Goal: Task Accomplishment & Management: Manage account settings

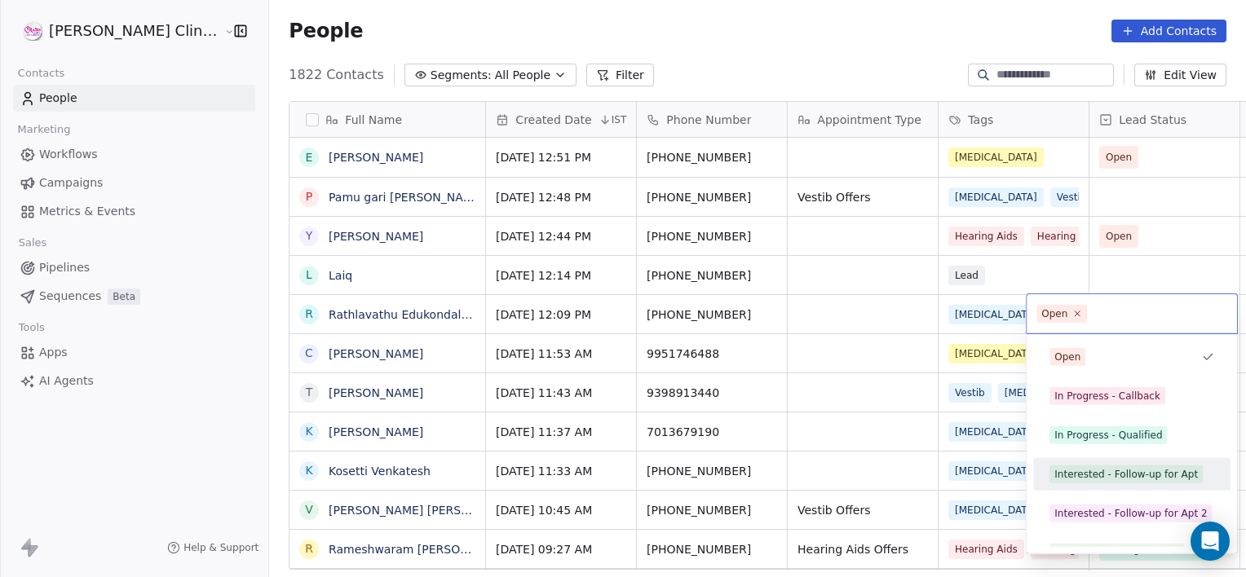
click at [1047, 477] on div "Interested - Follow-up for Apt" at bounding box center [1132, 475] width 184 height 26
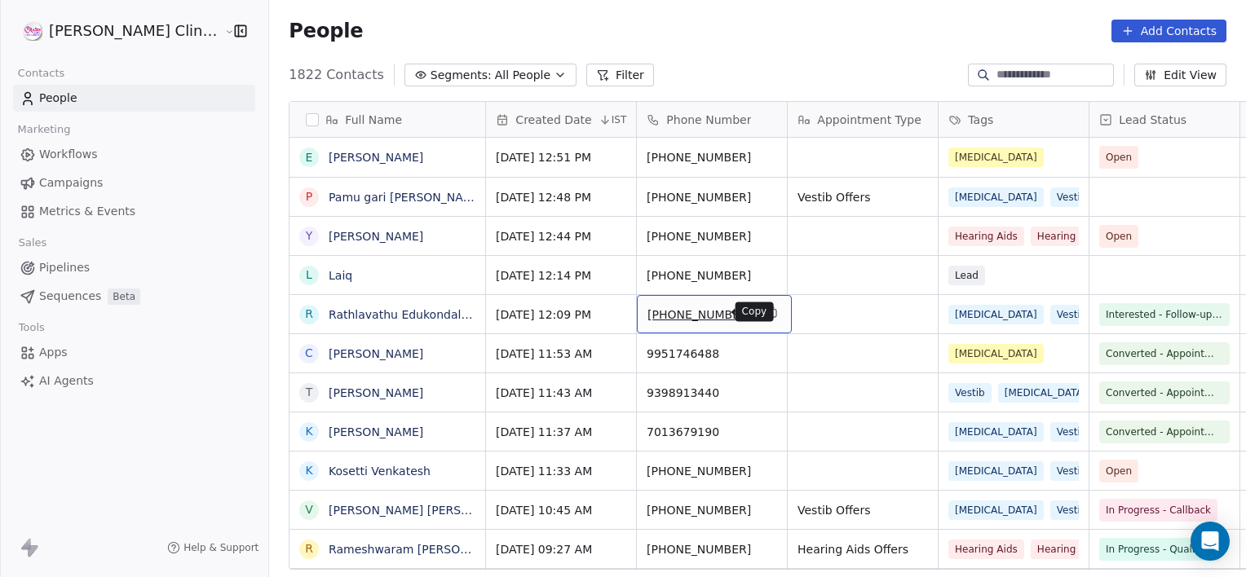
drag, startPoint x: 692, startPoint y: 320, endPoint x: 713, endPoint y: 307, distance: 24.9
click at [766, 307] on icon "grid" at bounding box center [772, 312] width 13 height 13
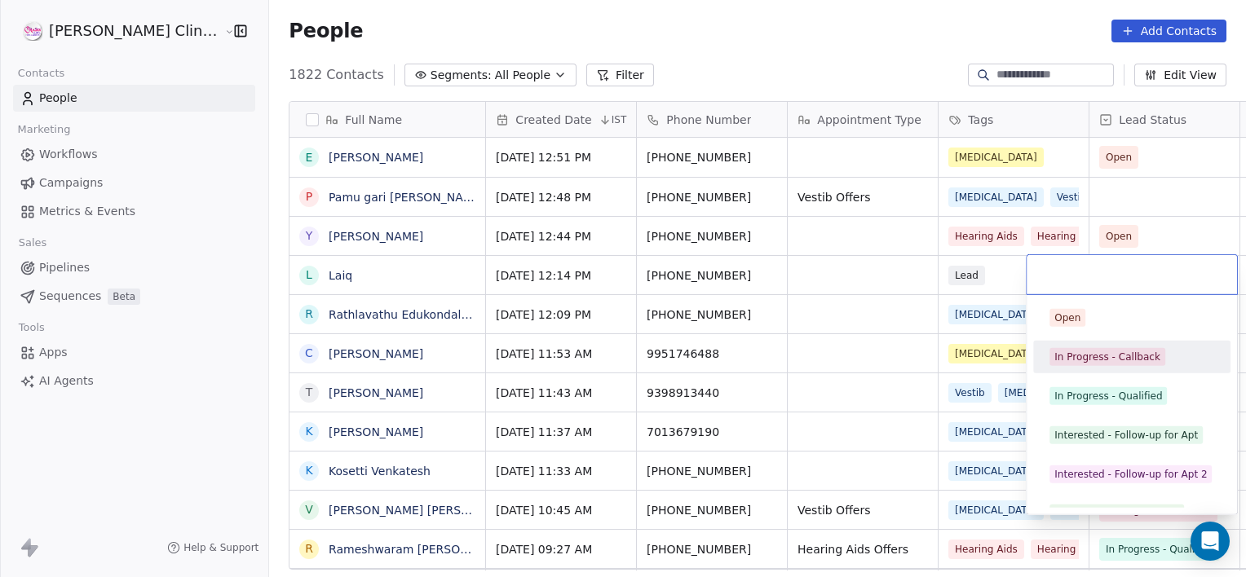
click at [1078, 363] on div "In Progress - Callback" at bounding box center [1107, 357] width 106 height 15
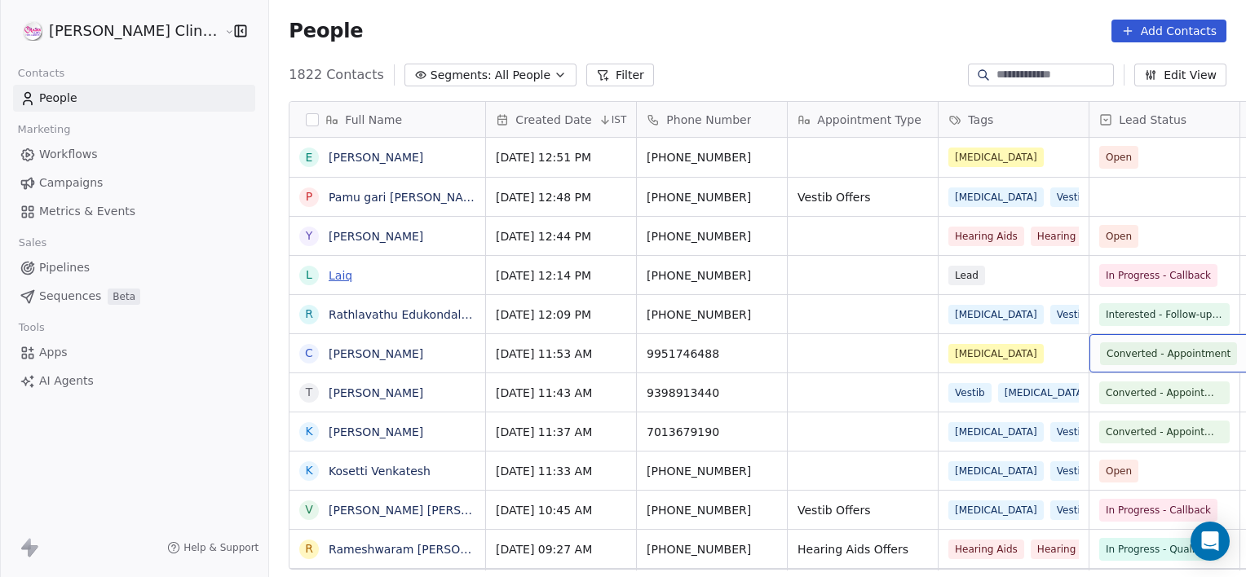
click at [329, 274] on link "Laiq" at bounding box center [341, 275] width 24 height 13
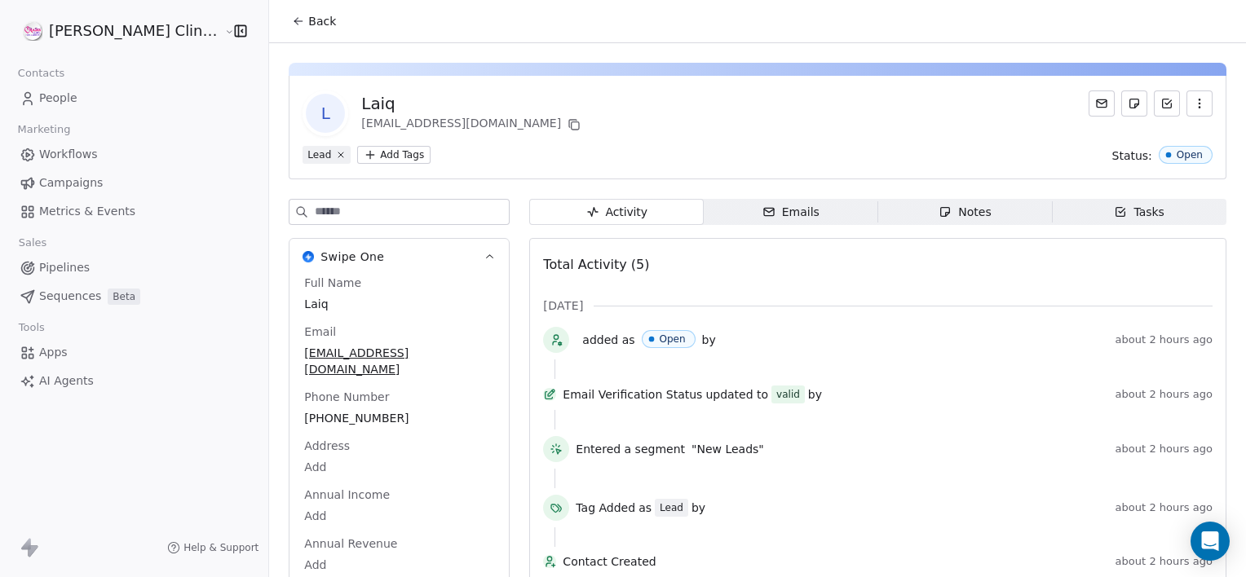
click at [934, 201] on span "Notes Notes" at bounding box center [965, 212] width 175 height 26
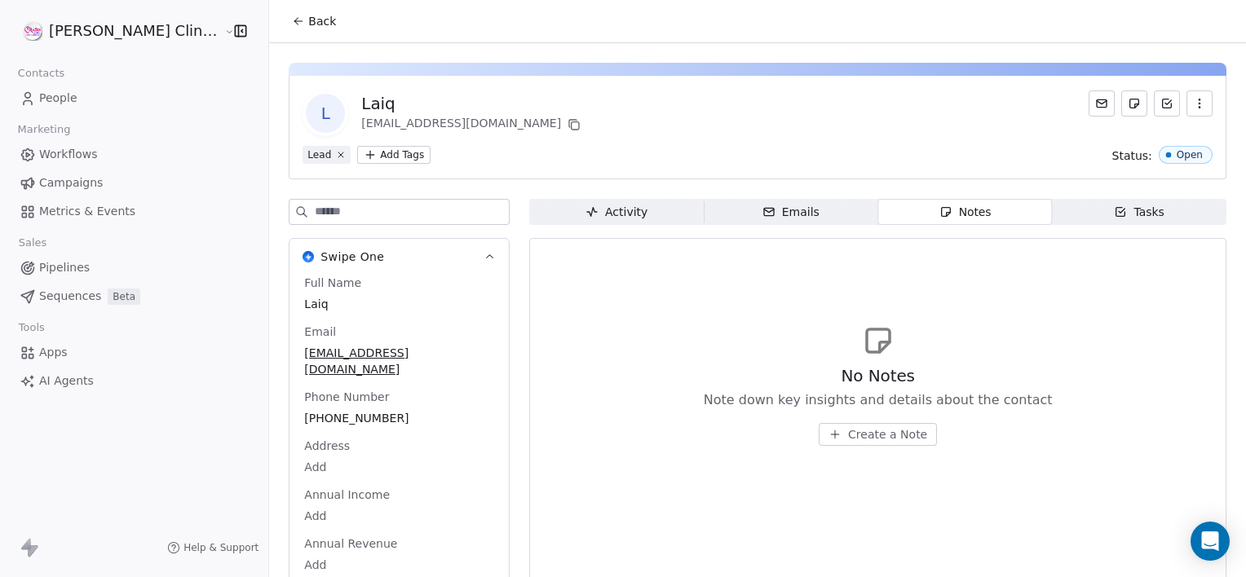
click at [861, 431] on span "Create a Note" at bounding box center [887, 435] width 79 height 16
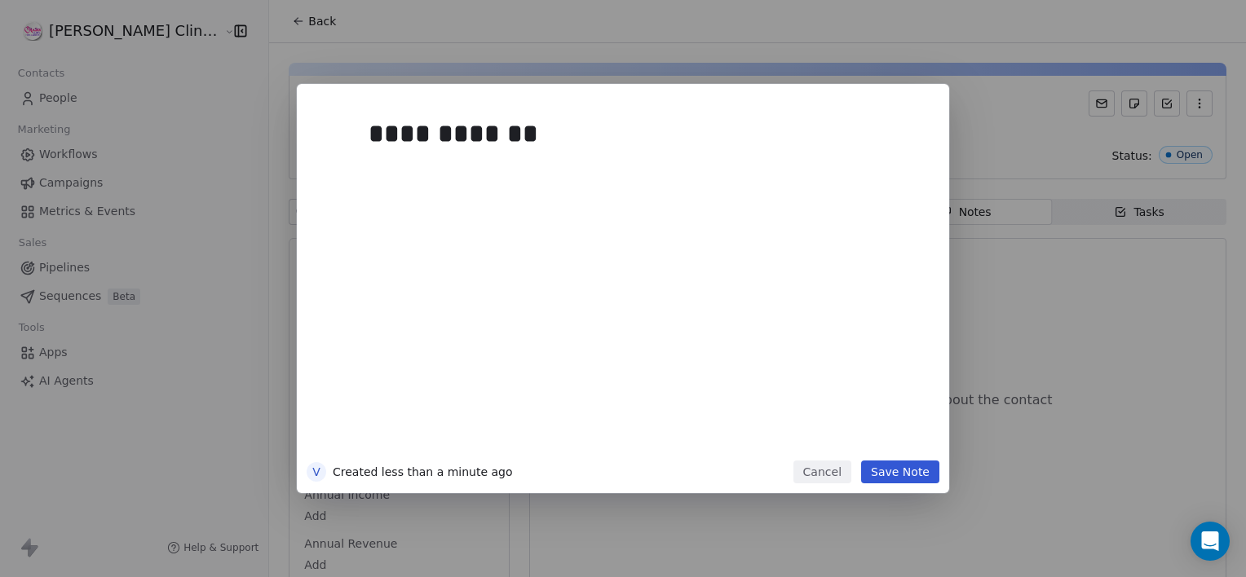
click at [891, 476] on button "Save Note" at bounding box center [900, 472] width 78 height 23
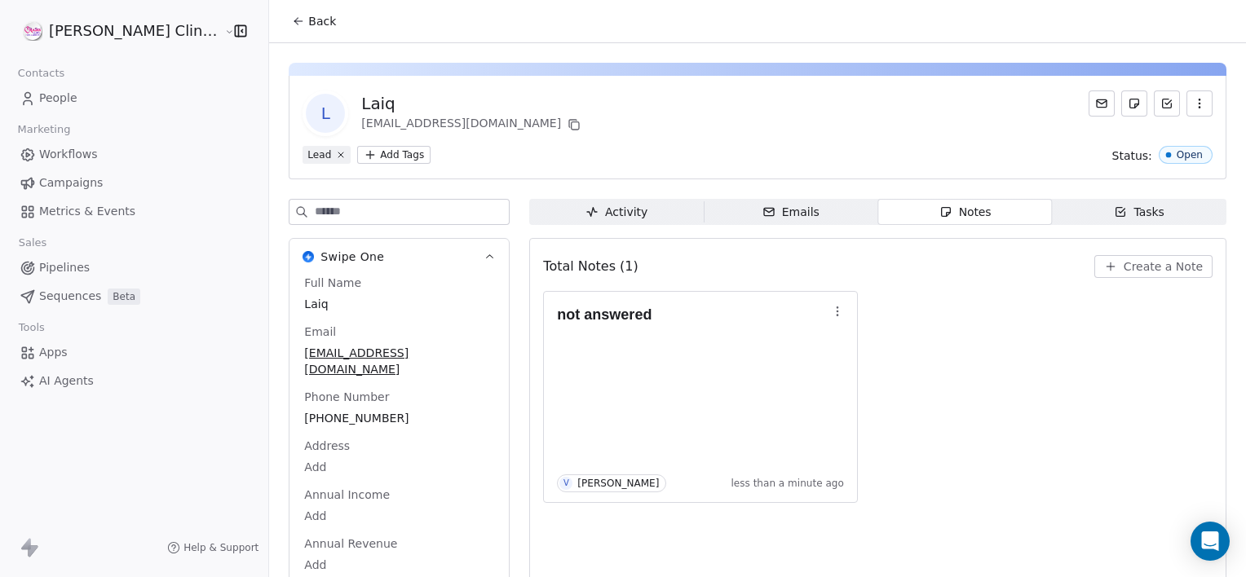
click at [308, 16] on span "Back" at bounding box center [322, 21] width 28 height 16
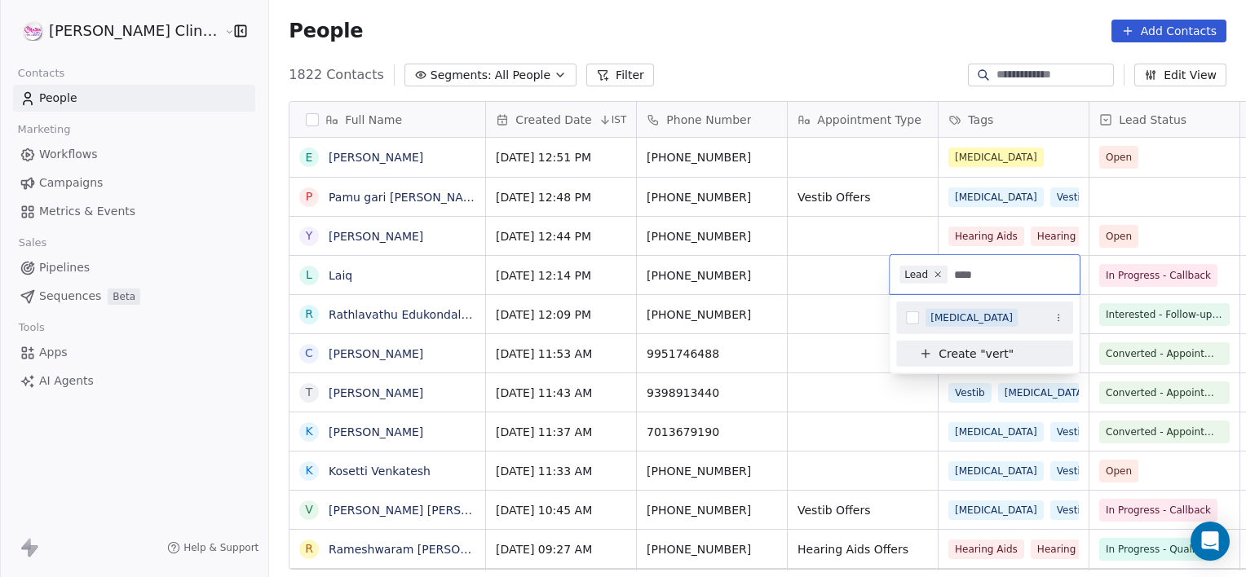
type input "****"
click at [939, 313] on div "[MEDICAL_DATA]" at bounding box center [972, 318] width 82 height 15
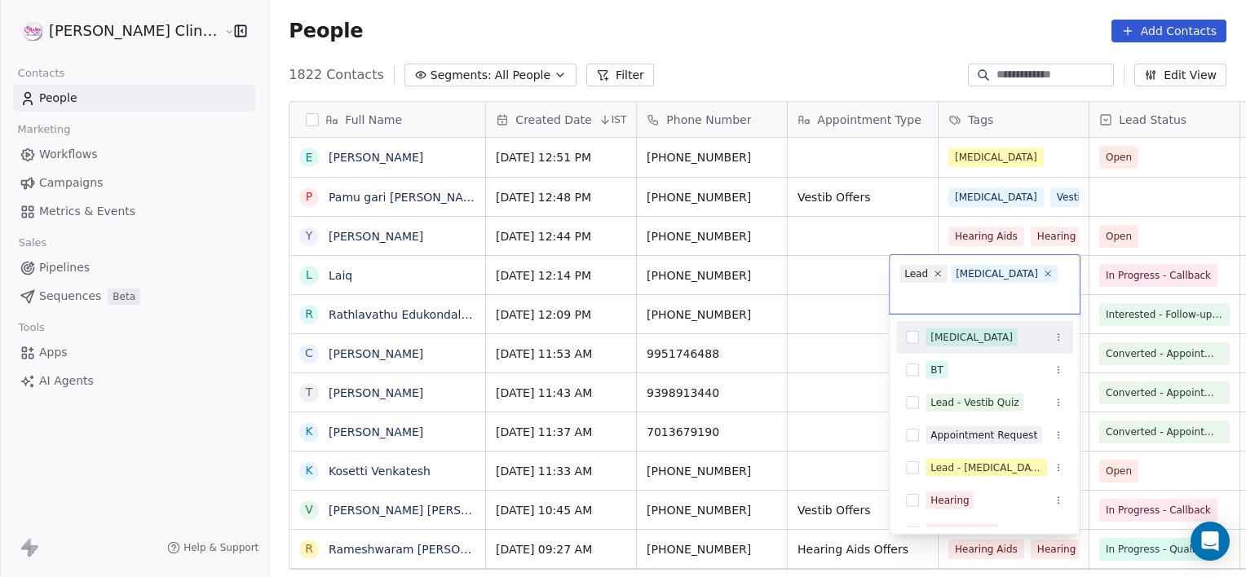
click at [854, 270] on html "RASYA Clinic External Contacts People Marketing Workflows Campaigns Metrics & E…" at bounding box center [623, 288] width 1246 height 577
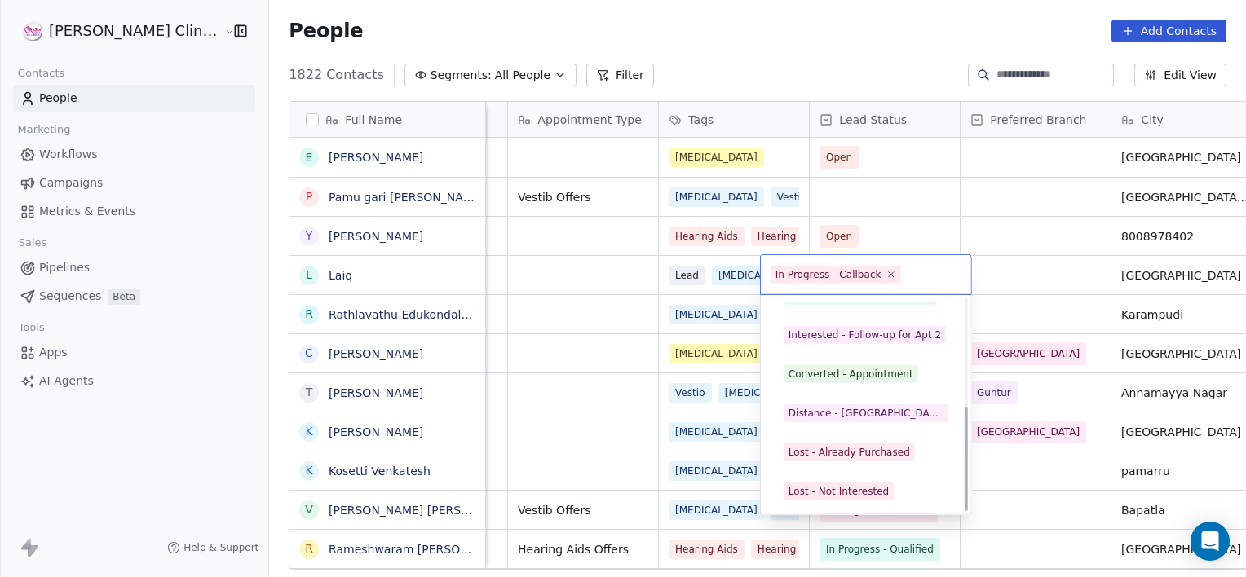
scroll to position [218, 0]
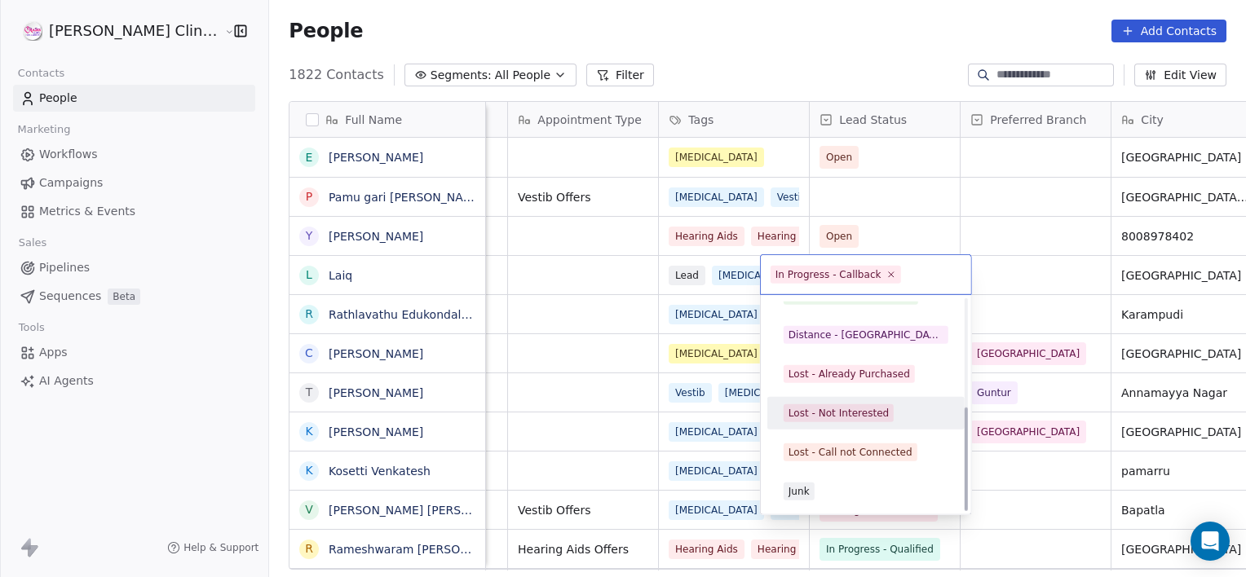
click at [825, 410] on div "Lost - Not Interested" at bounding box center [839, 413] width 100 height 15
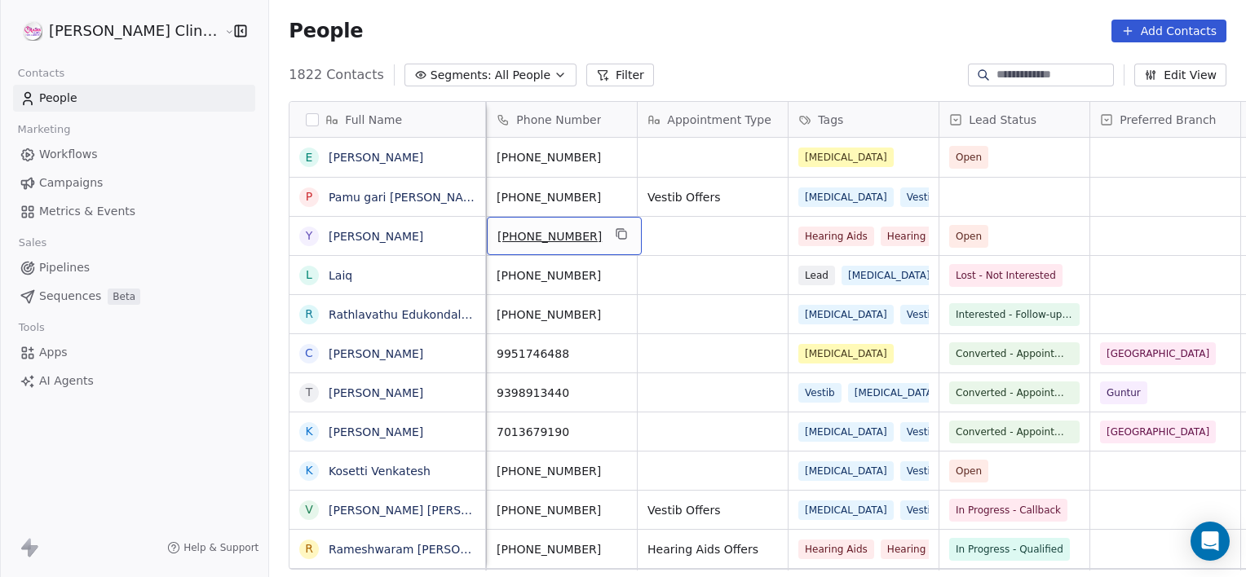
scroll to position [0, 0]
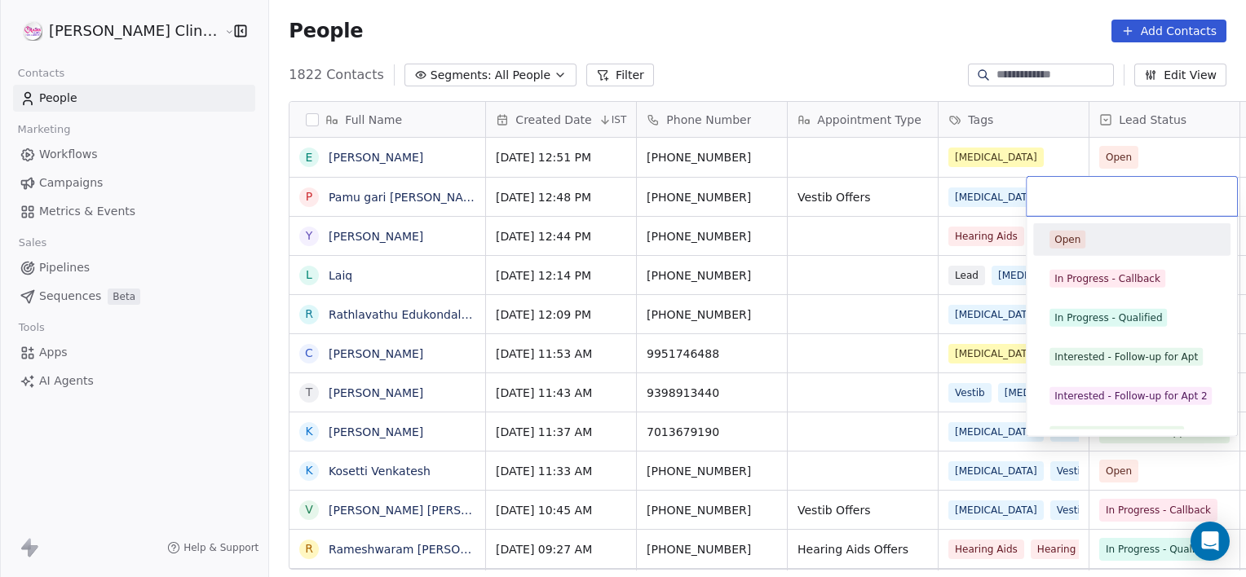
click at [845, 205] on html "RASYA Clinic External Contacts People Marketing Workflows Campaigns Metrics & E…" at bounding box center [623, 288] width 1246 height 577
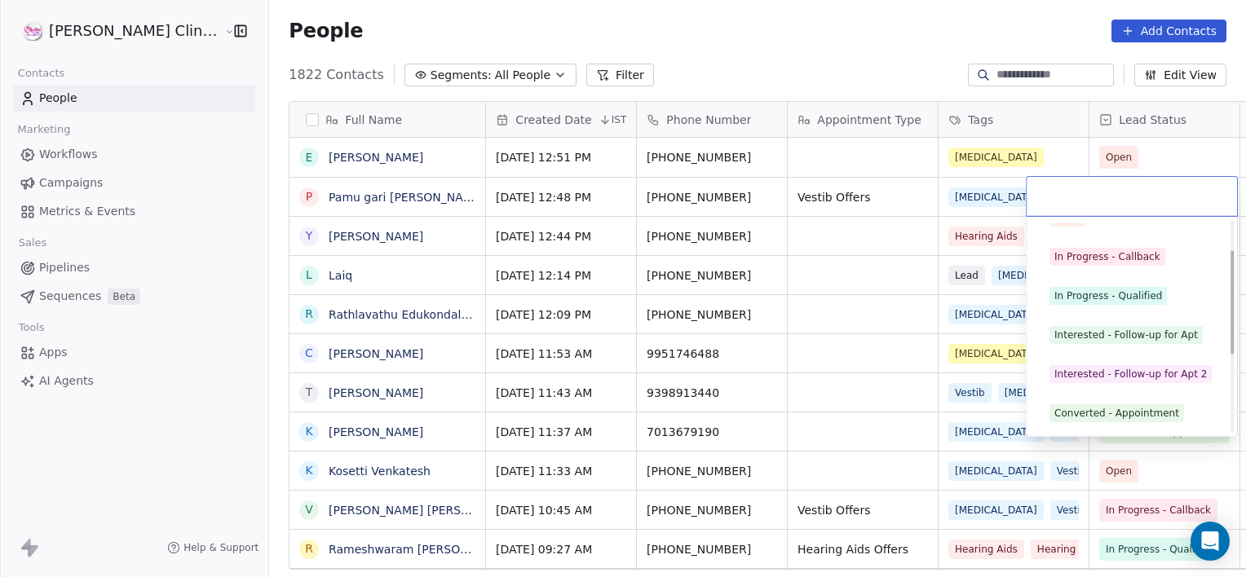
scroll to position [61, 0]
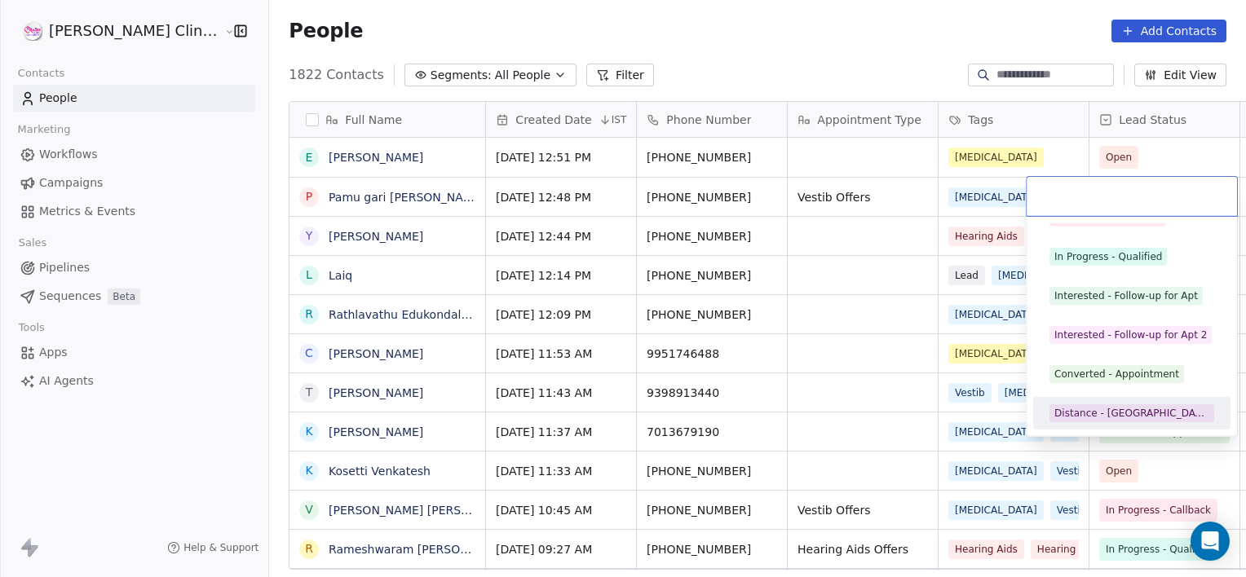
click at [1116, 406] on div "Distance - [GEOGRAPHIC_DATA]" at bounding box center [1131, 413] width 155 height 15
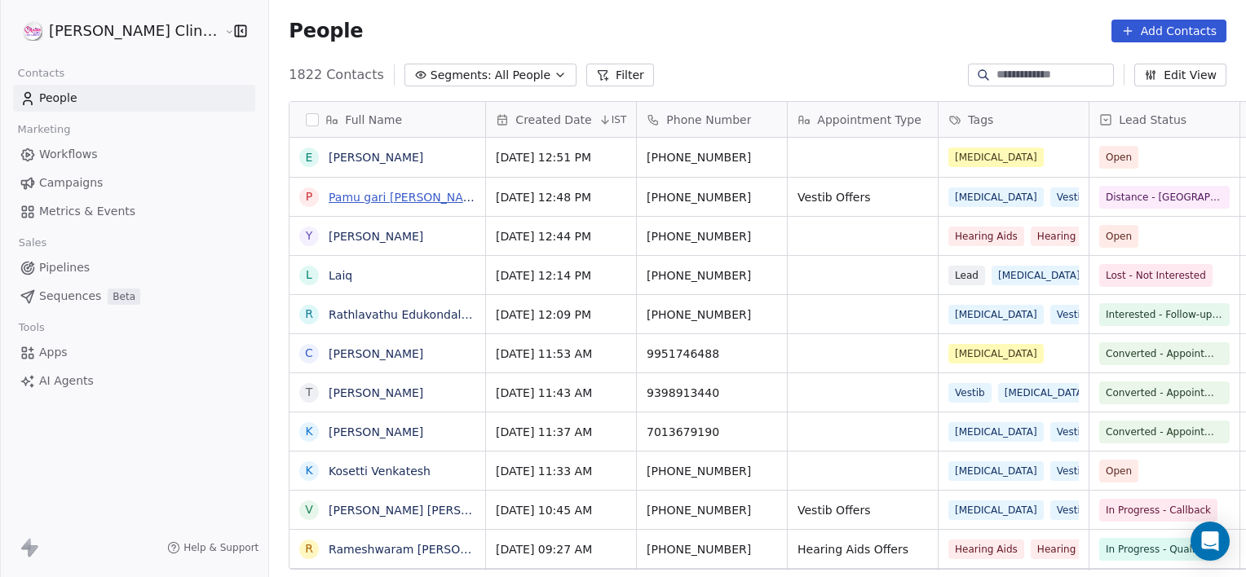
click at [329, 203] on link "Pamu gari [PERSON_NAME]" at bounding box center [407, 197] width 156 height 13
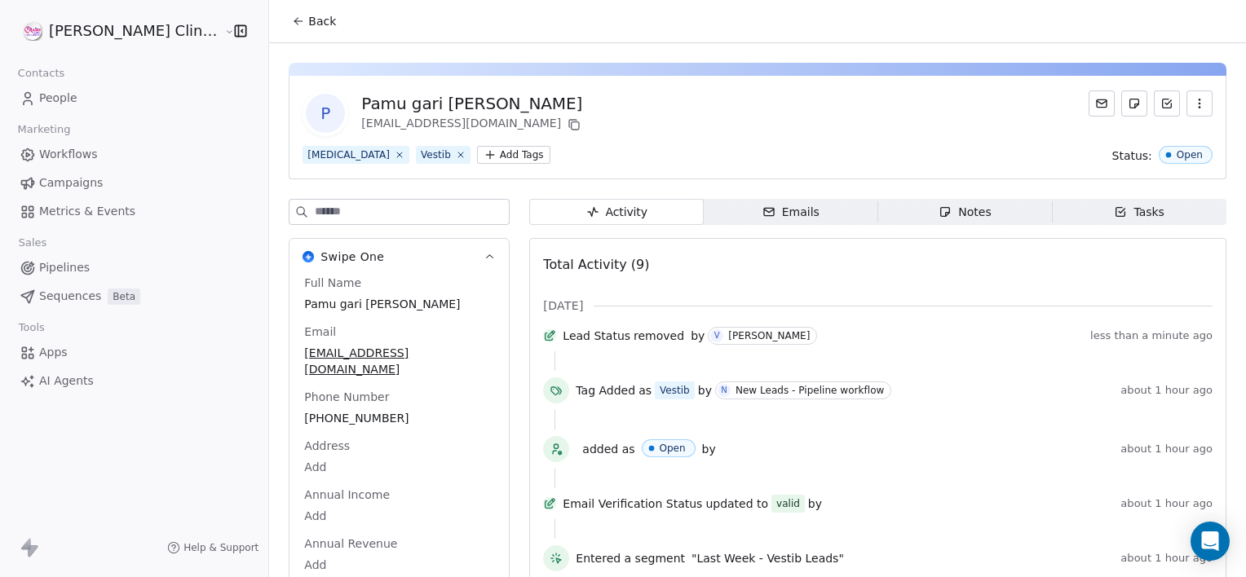
click at [878, 207] on span "Notes Notes" at bounding box center [965, 212] width 175 height 26
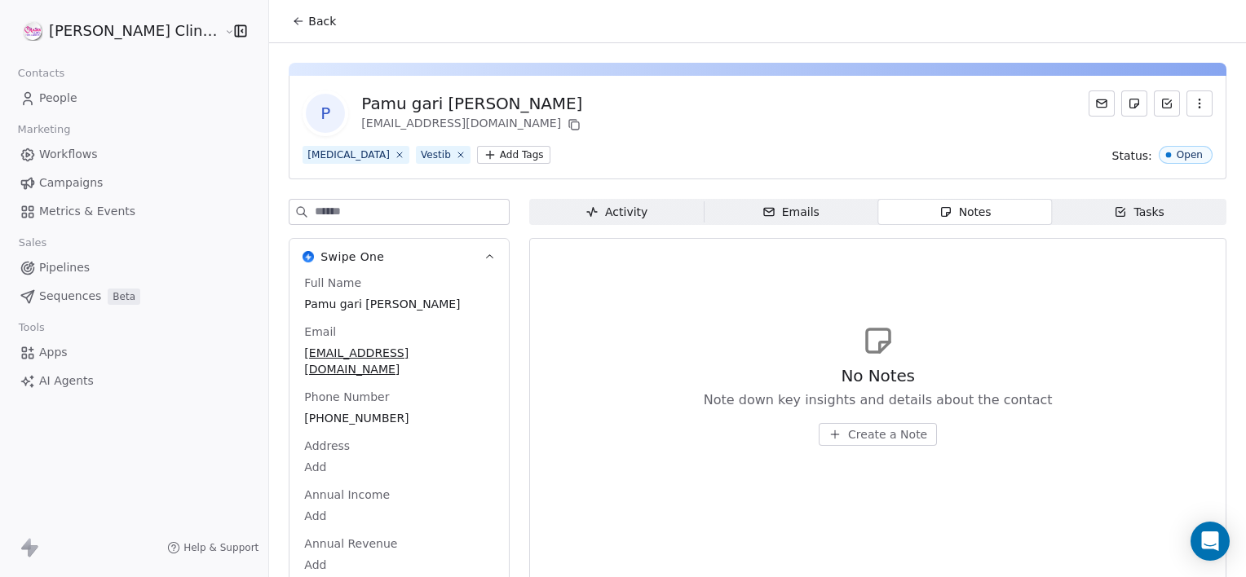
click at [848, 434] on span "Create a Note" at bounding box center [887, 435] width 79 height 16
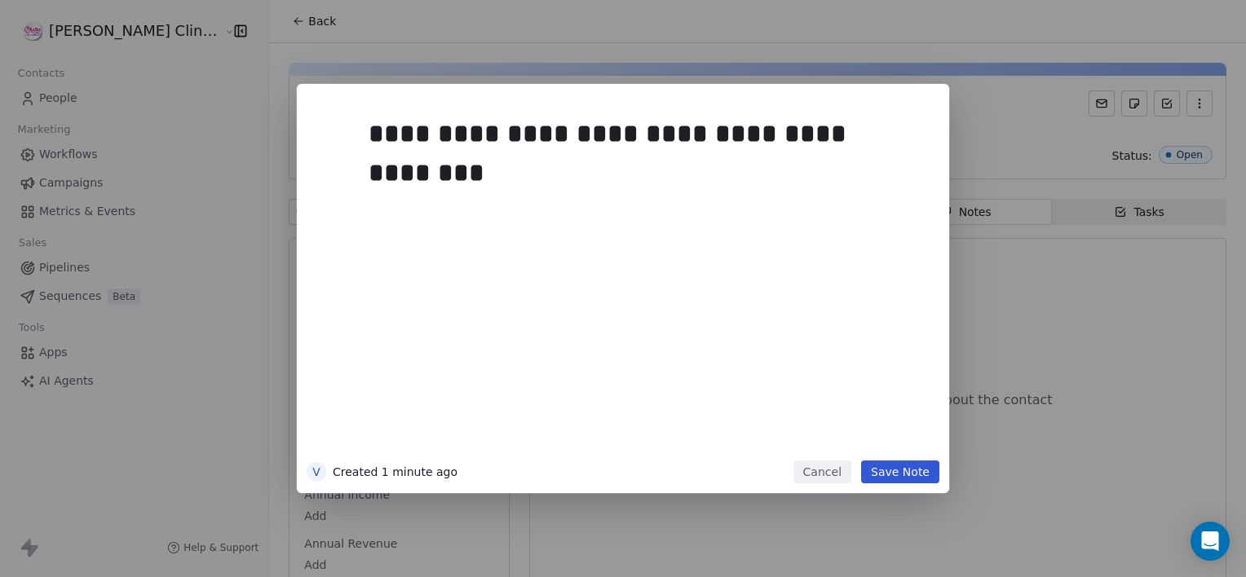
click at [884, 475] on button "Save Note" at bounding box center [900, 472] width 78 height 23
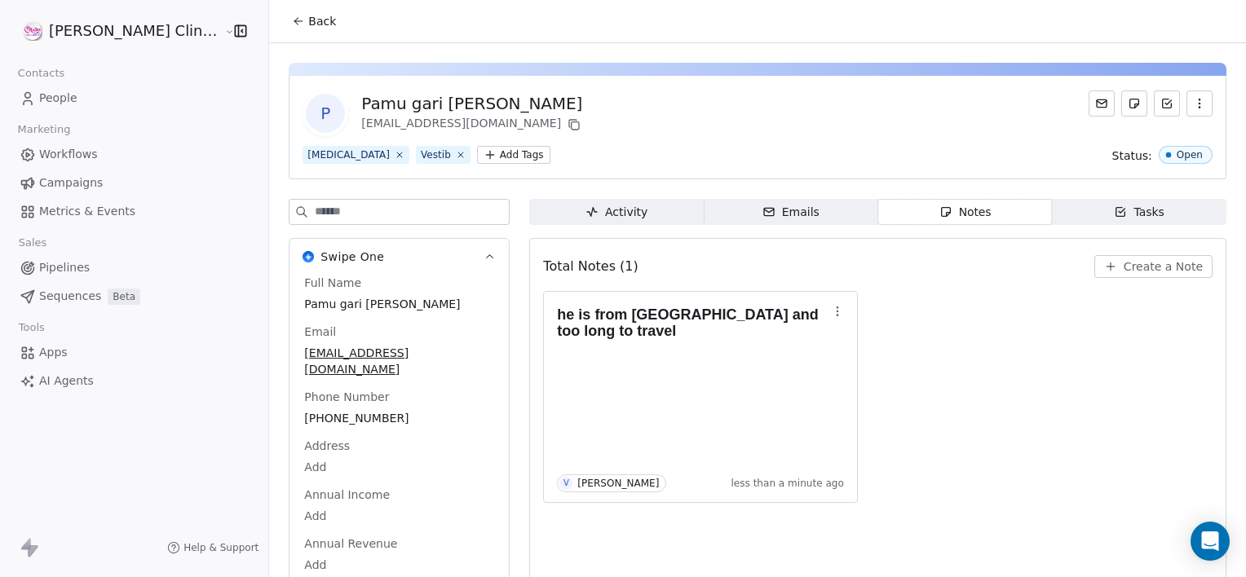
click at [308, 26] on span "Back" at bounding box center [322, 21] width 28 height 16
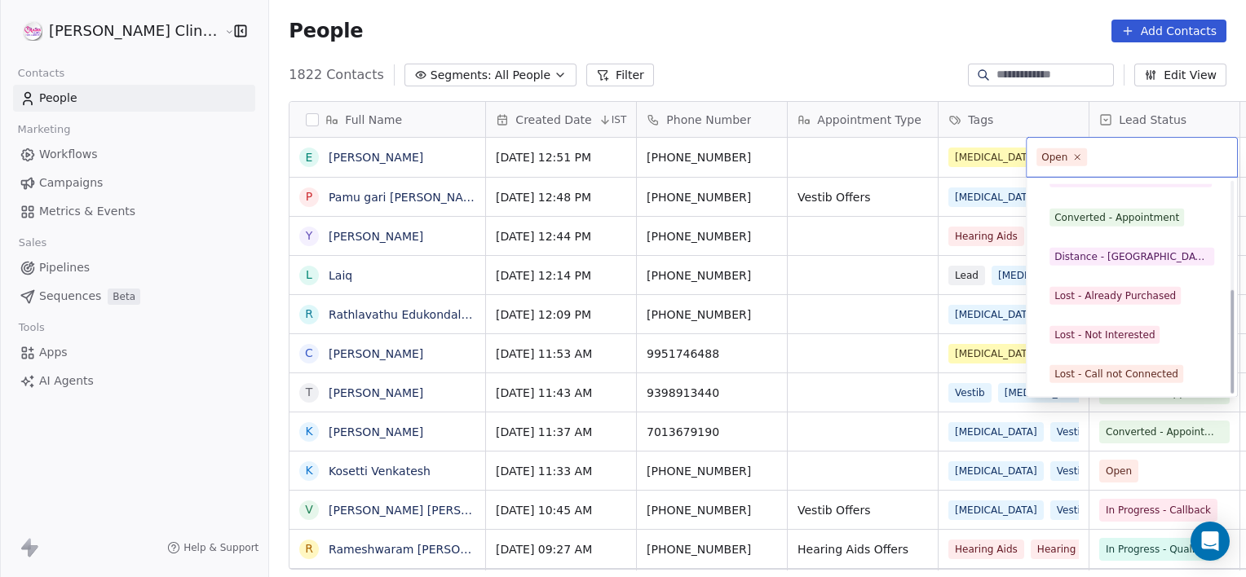
scroll to position [218, 0]
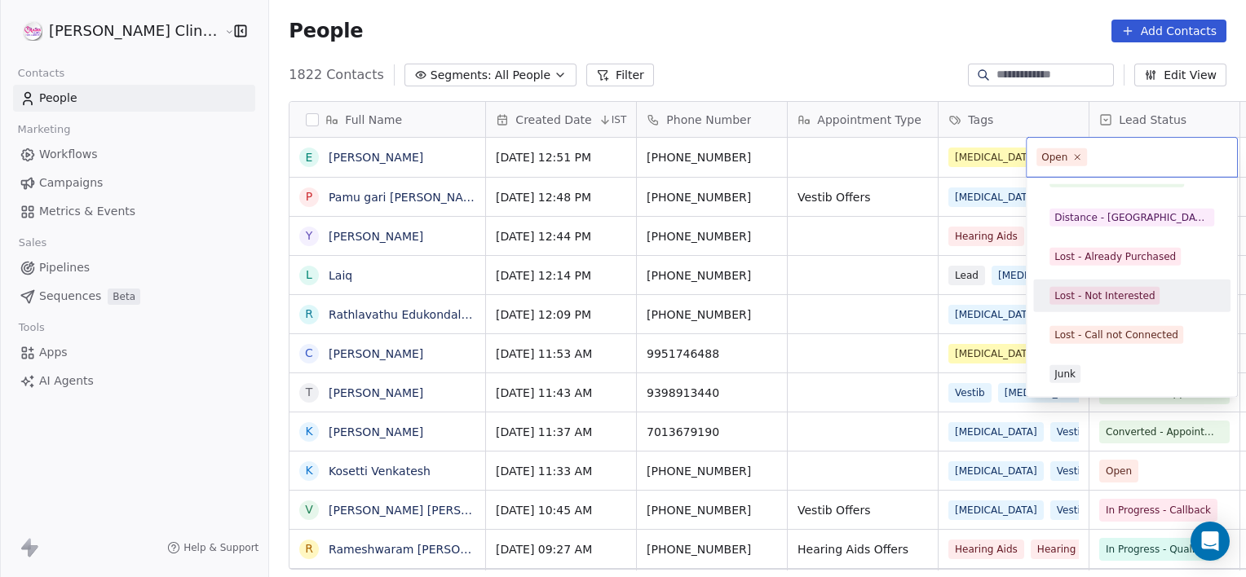
click at [1097, 297] on div "Lost - Not Interested" at bounding box center [1104, 296] width 100 height 15
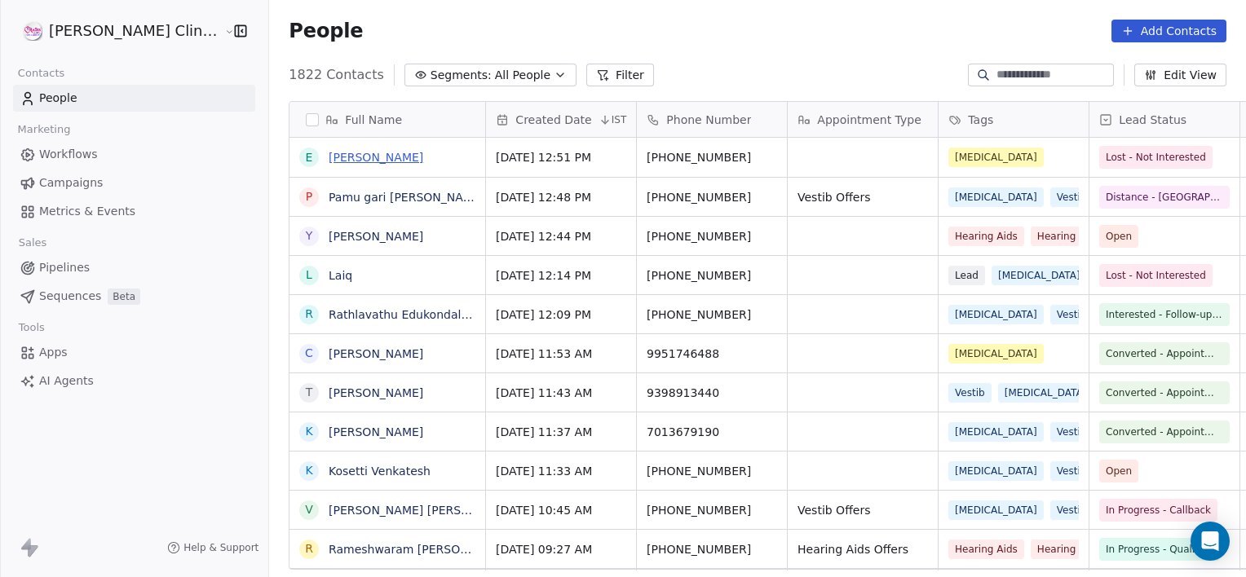
click at [329, 158] on link "[PERSON_NAME]" at bounding box center [376, 157] width 95 height 13
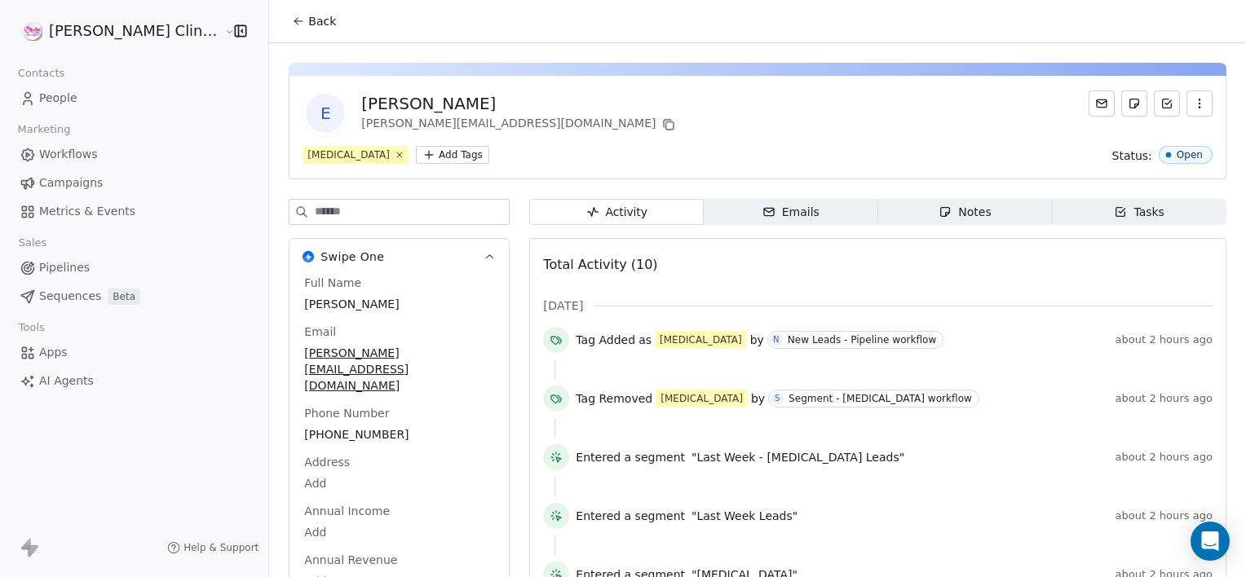
click at [886, 221] on span "Notes Notes" at bounding box center [965, 212] width 175 height 26
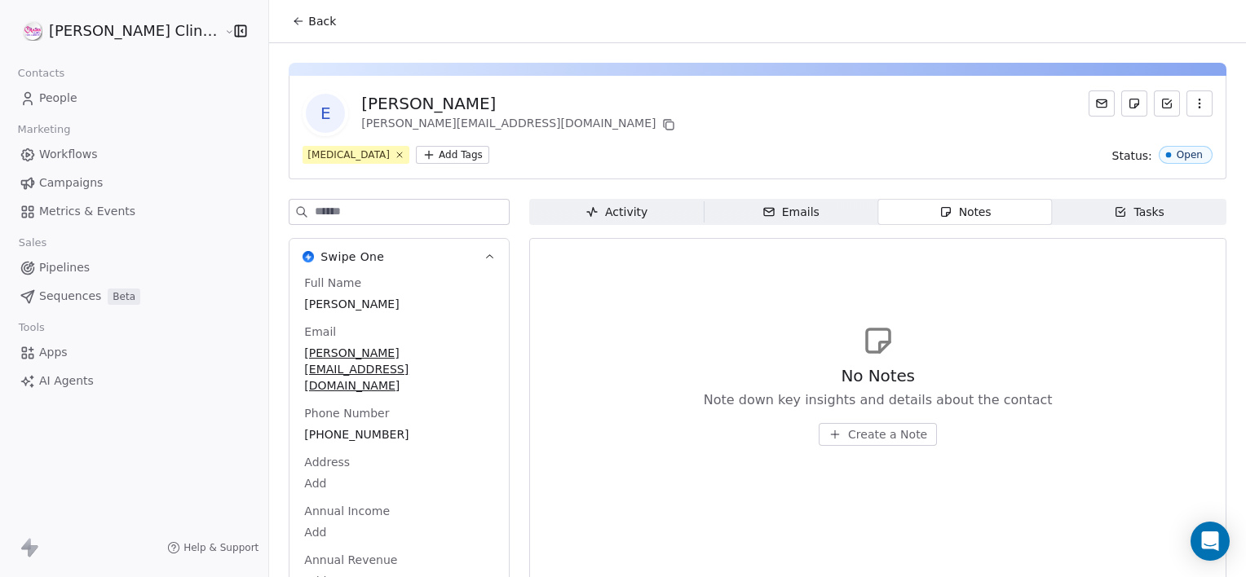
click at [848, 429] on span "Create a Note" at bounding box center [887, 435] width 79 height 16
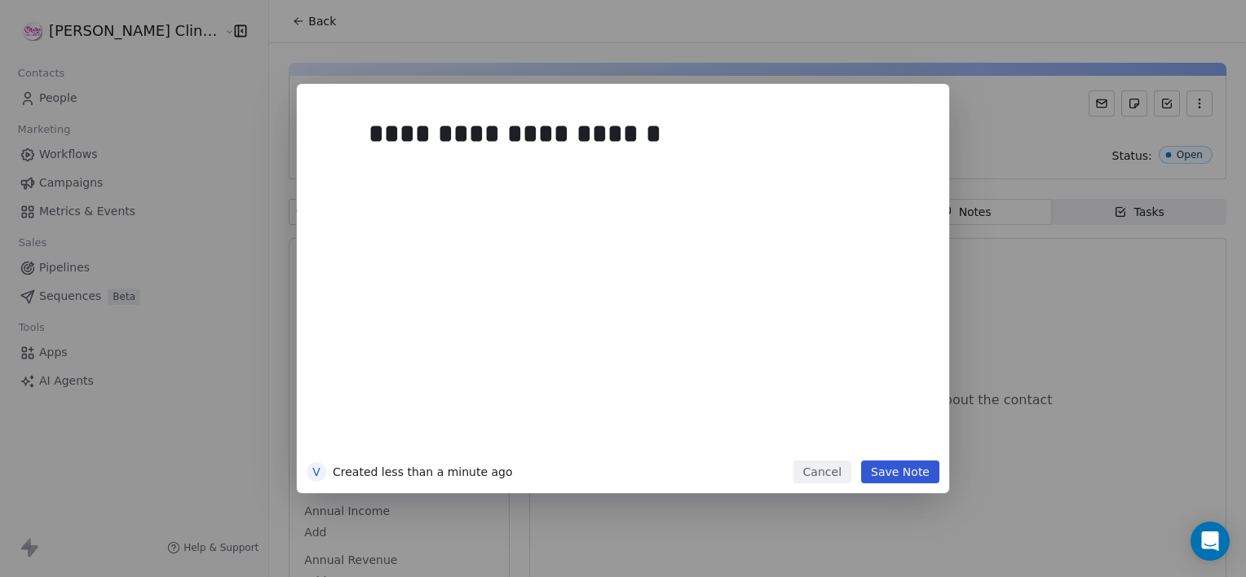
click at [900, 466] on button "Save Note" at bounding box center [900, 472] width 78 height 23
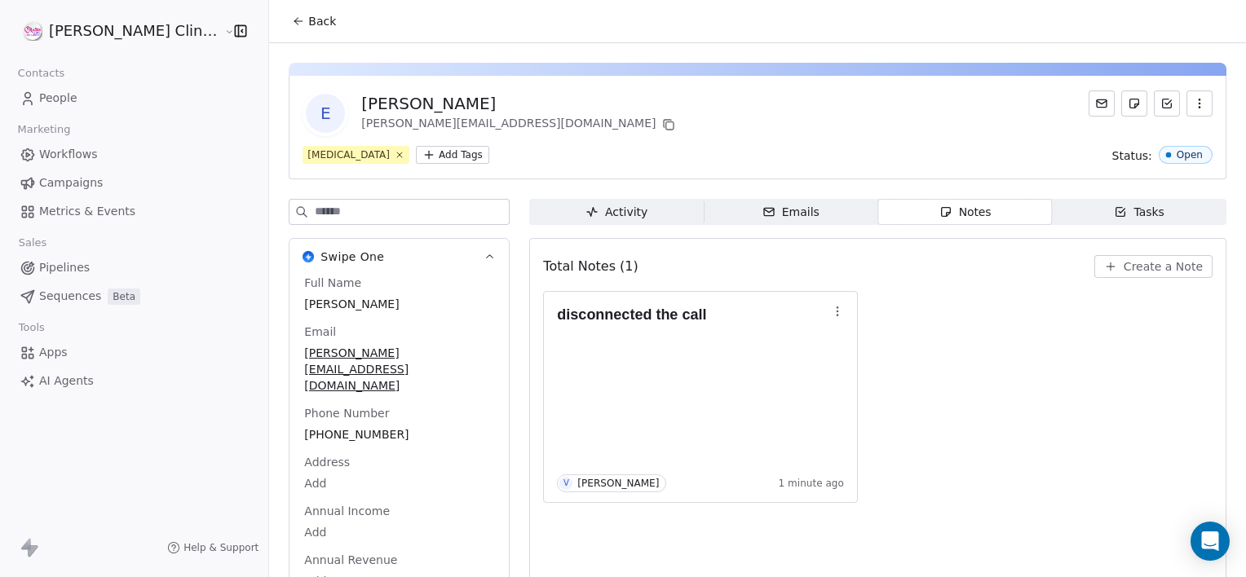
click at [308, 29] on span "Back" at bounding box center [322, 21] width 28 height 16
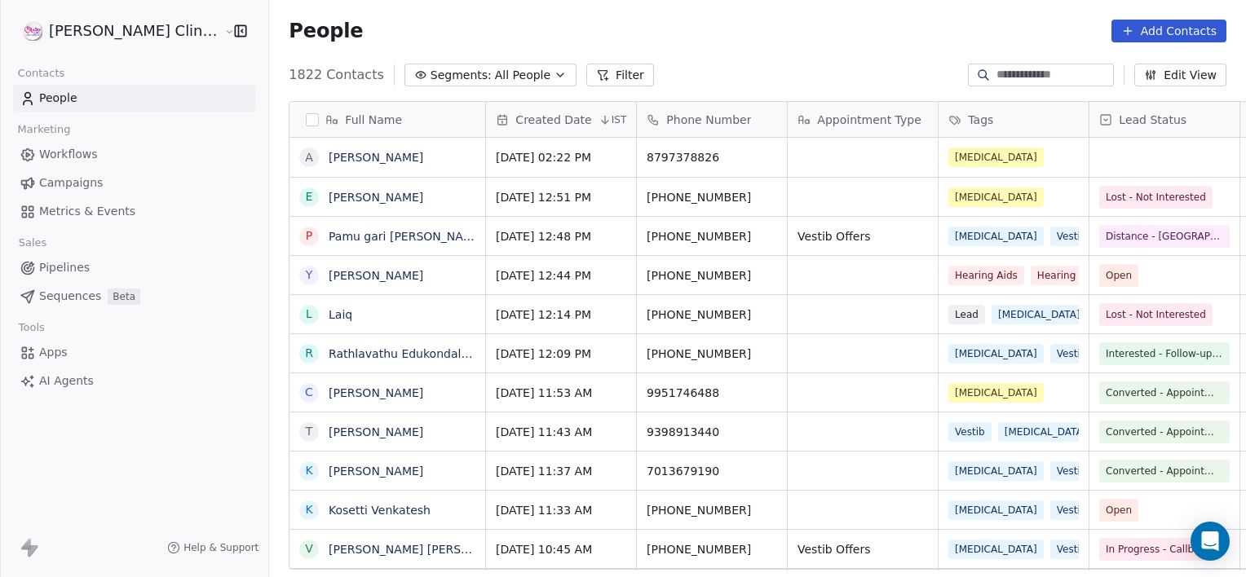
scroll to position [496, 1013]
click at [1031, 78] on input at bounding box center [1054, 75] width 114 height 16
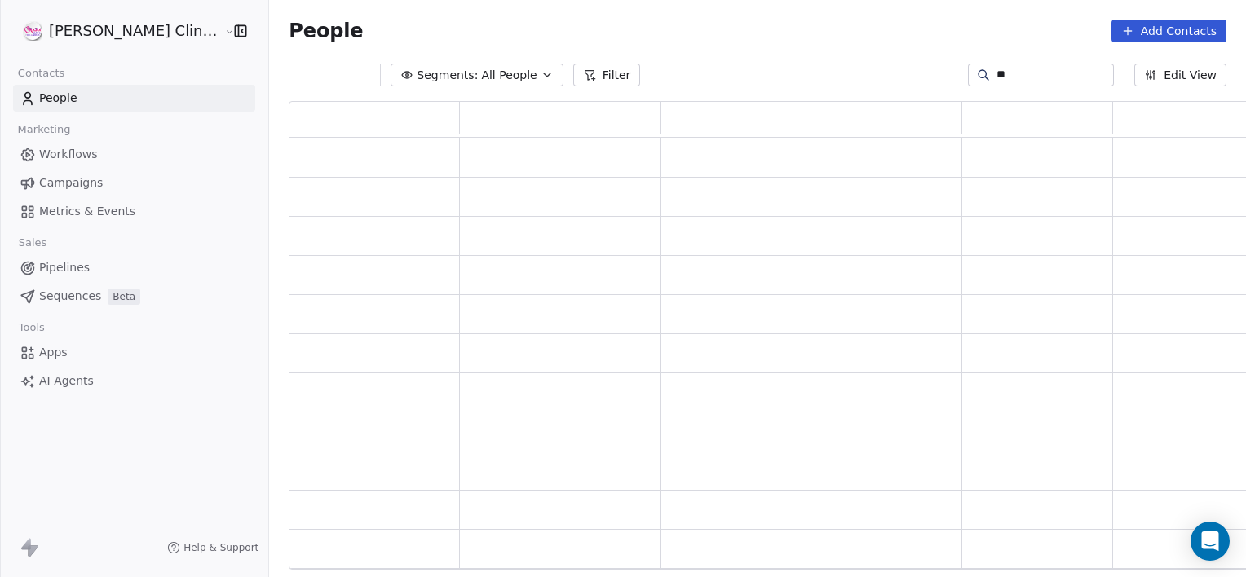
type input "*"
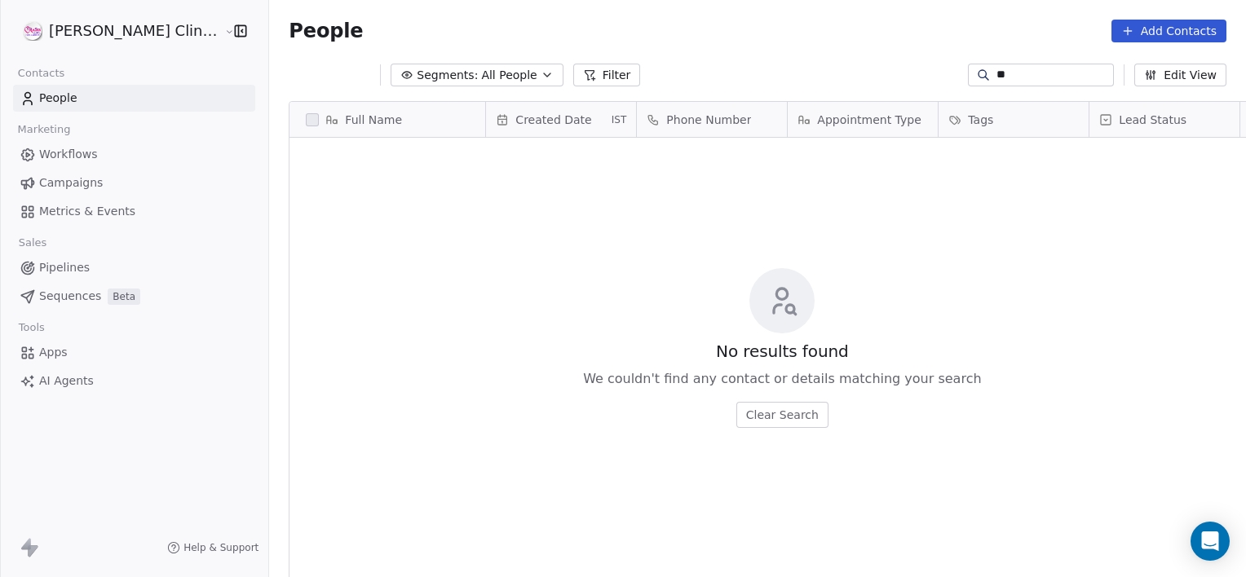
type input "*"
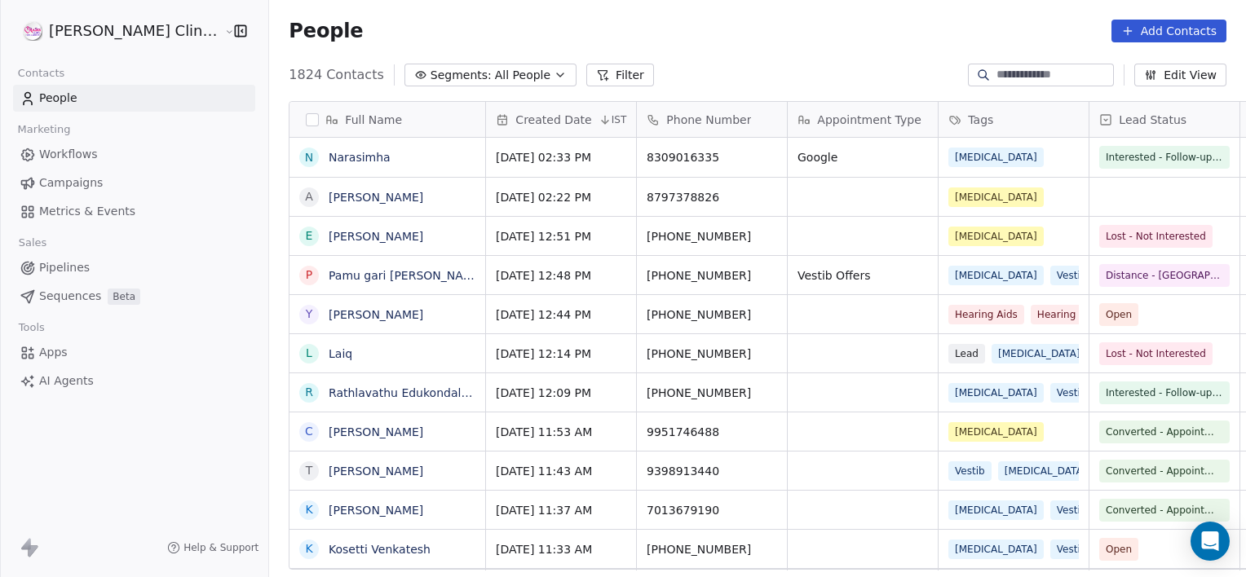
drag, startPoint x: 744, startPoint y: 229, endPoint x: 904, endPoint y: 340, distance: 194.6
click at [904, 340] on html "RASYA Clinic External Contacts People Marketing Workflows Campaigns Metrics & E…" at bounding box center [623, 288] width 1246 height 577
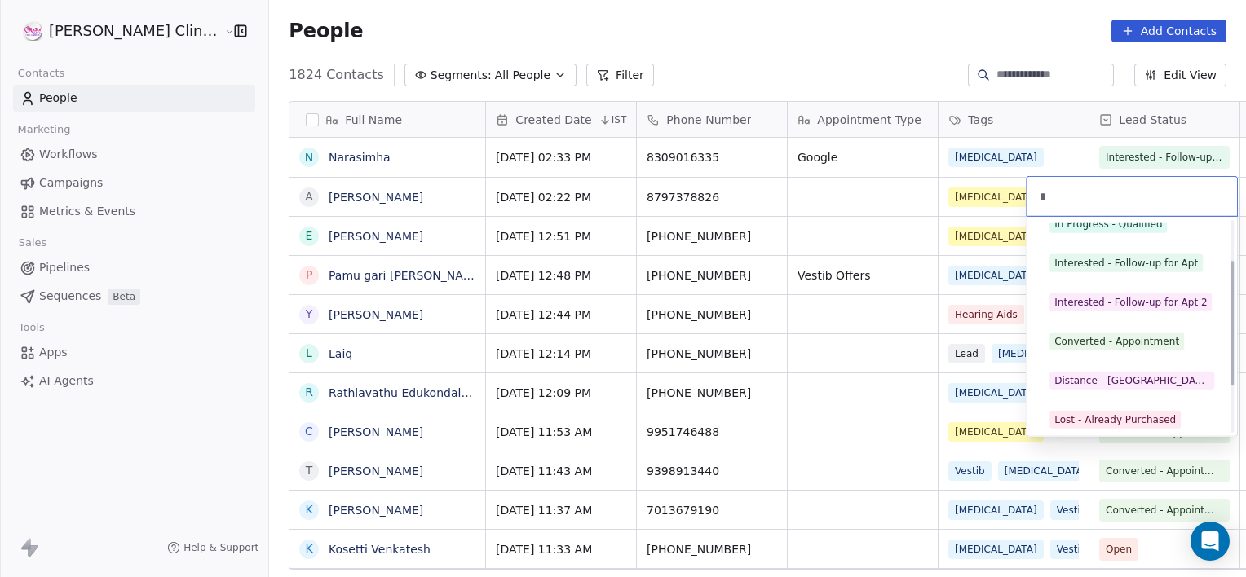
scroll to position [68, 0]
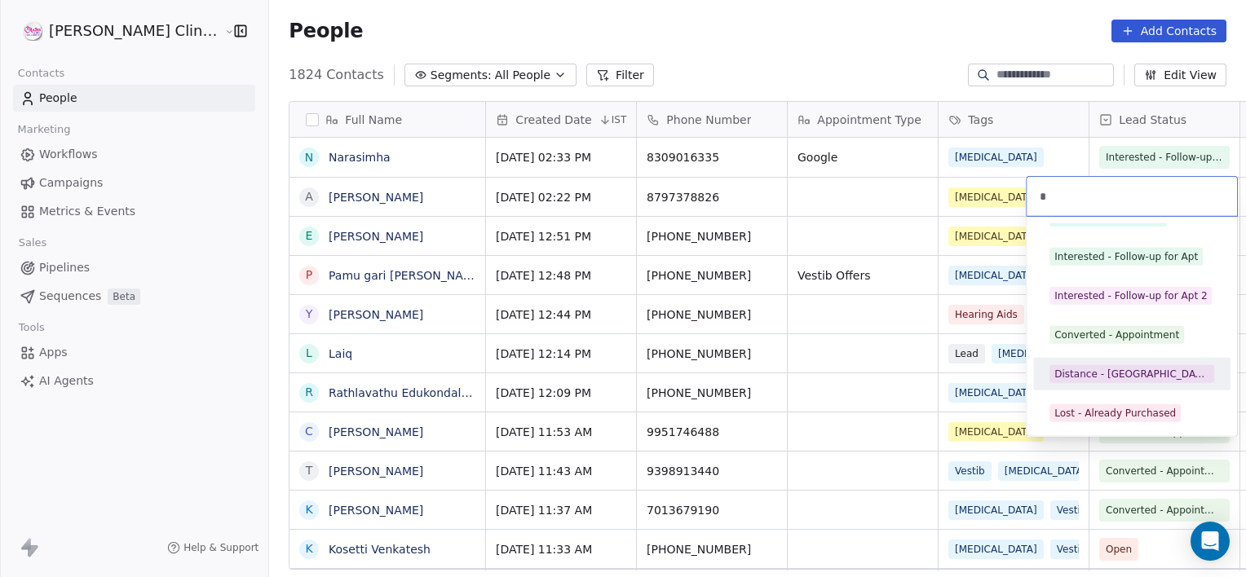
click at [1124, 375] on div "Distance - [GEOGRAPHIC_DATA]" at bounding box center [1131, 374] width 155 height 15
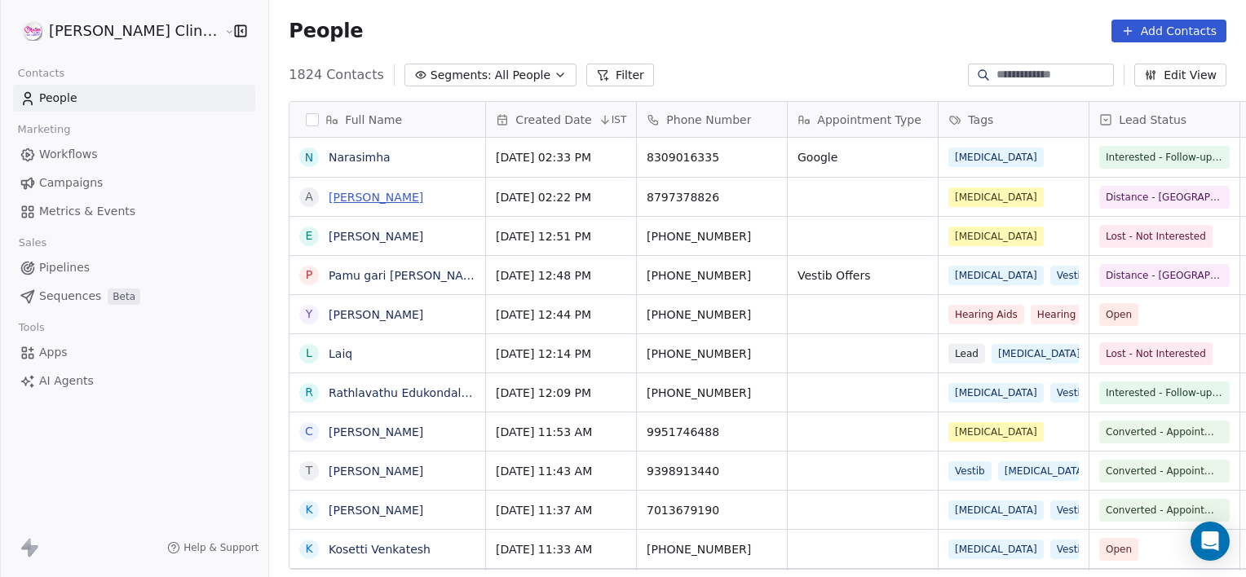
click at [329, 201] on link "[PERSON_NAME]" at bounding box center [376, 197] width 95 height 13
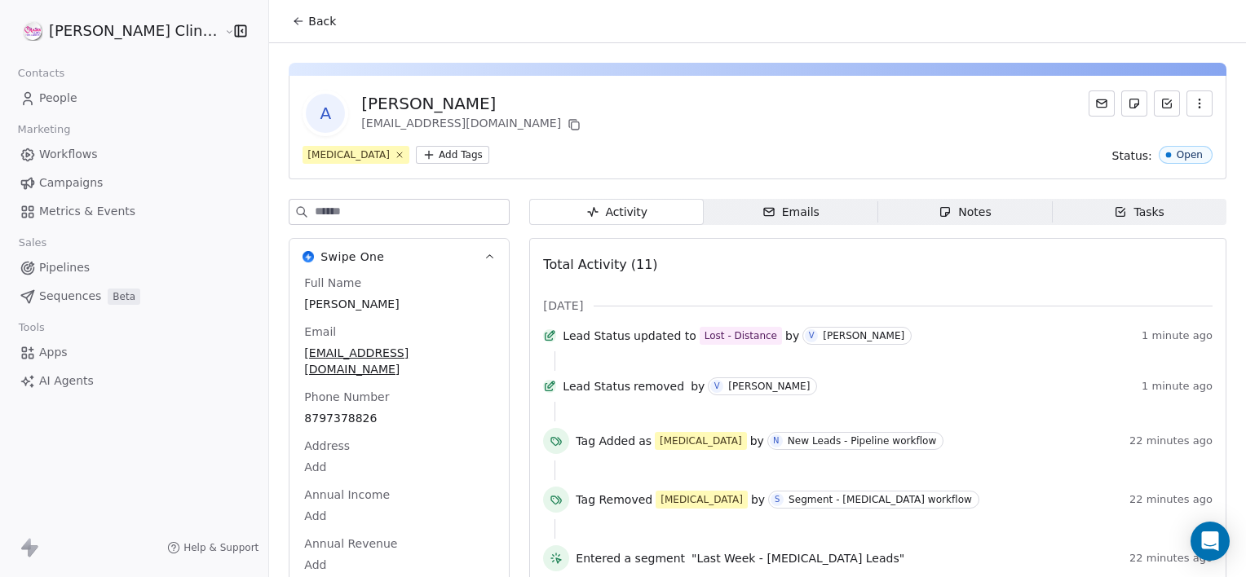
click at [960, 215] on div "Notes" at bounding box center [965, 212] width 52 height 17
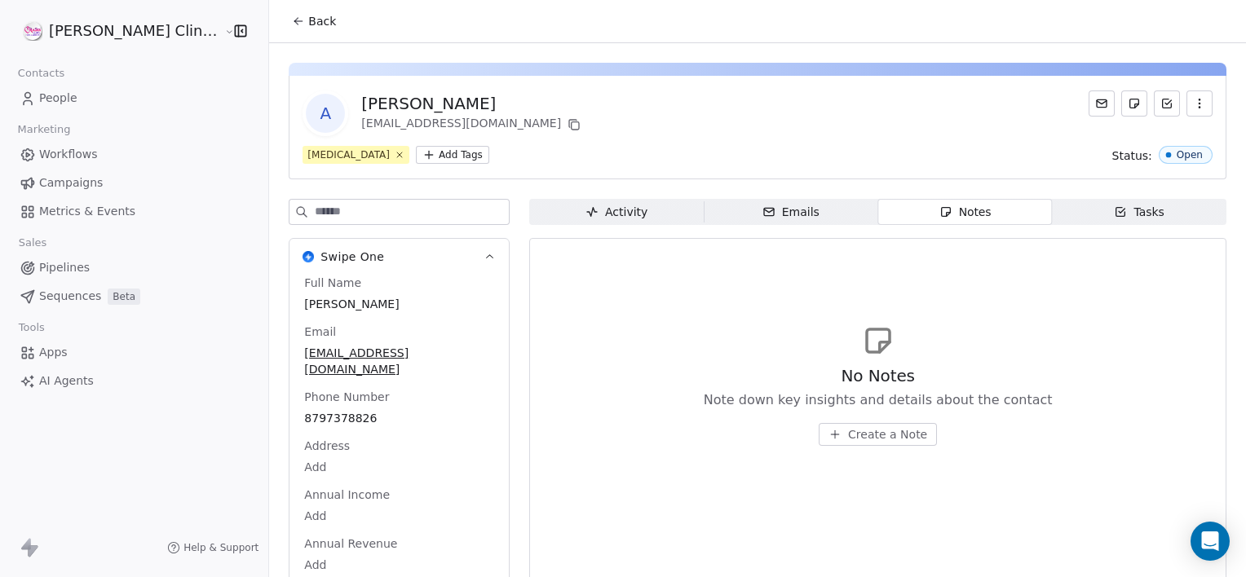
click at [848, 435] on span "Create a Note" at bounding box center [887, 435] width 79 height 16
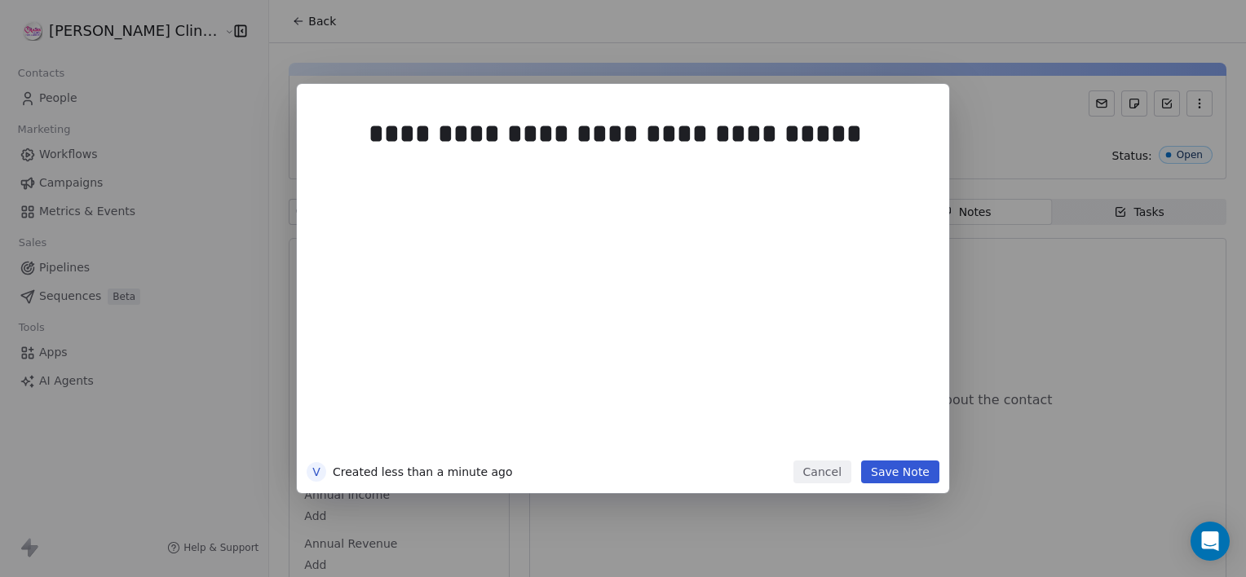
click at [896, 485] on div "**********" at bounding box center [623, 288] width 652 height 409
click at [895, 483] on button "Save Note" at bounding box center [900, 472] width 78 height 23
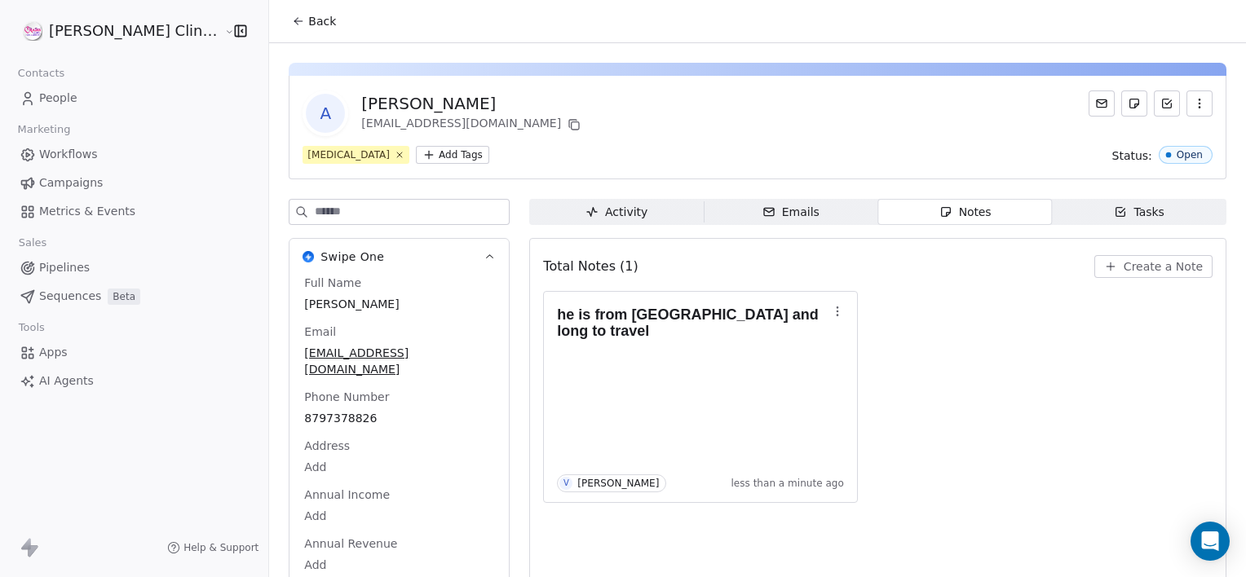
click at [308, 24] on span "Back" at bounding box center [322, 21] width 28 height 16
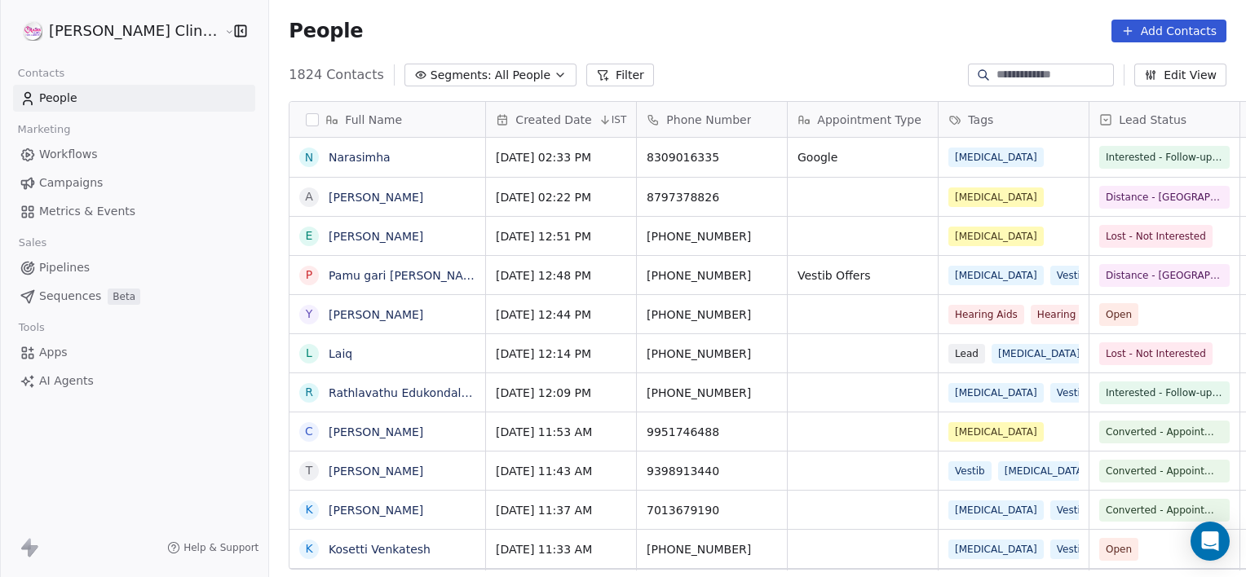
click at [329, 161] on link "Narasimha" at bounding box center [360, 157] width 62 height 13
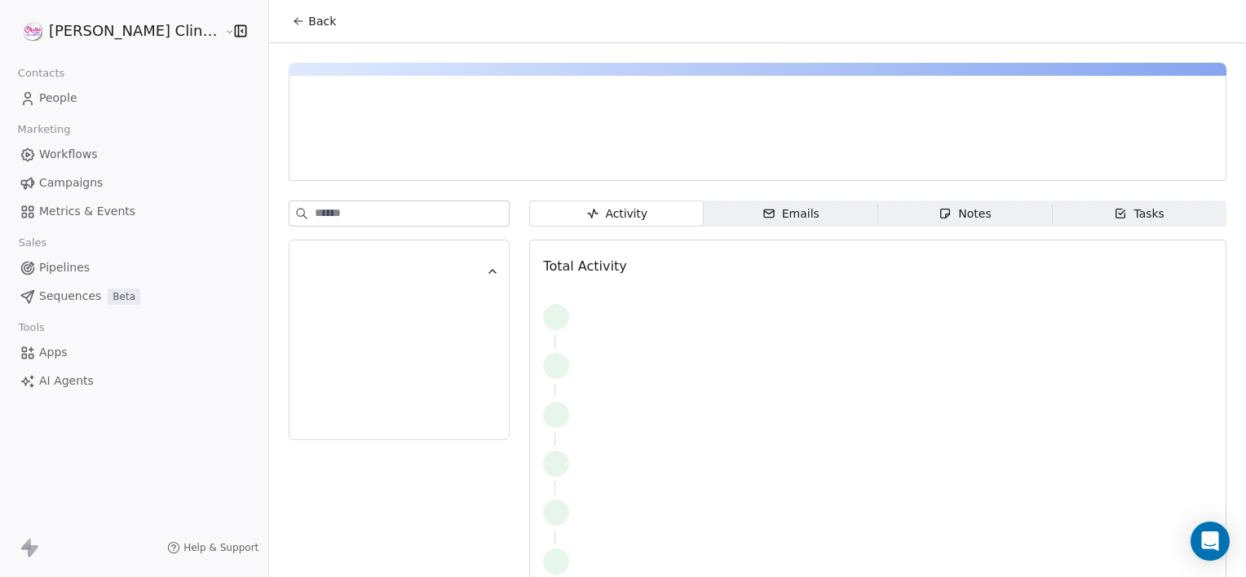
click at [878, 225] on span "Notes Notes" at bounding box center [965, 214] width 175 height 26
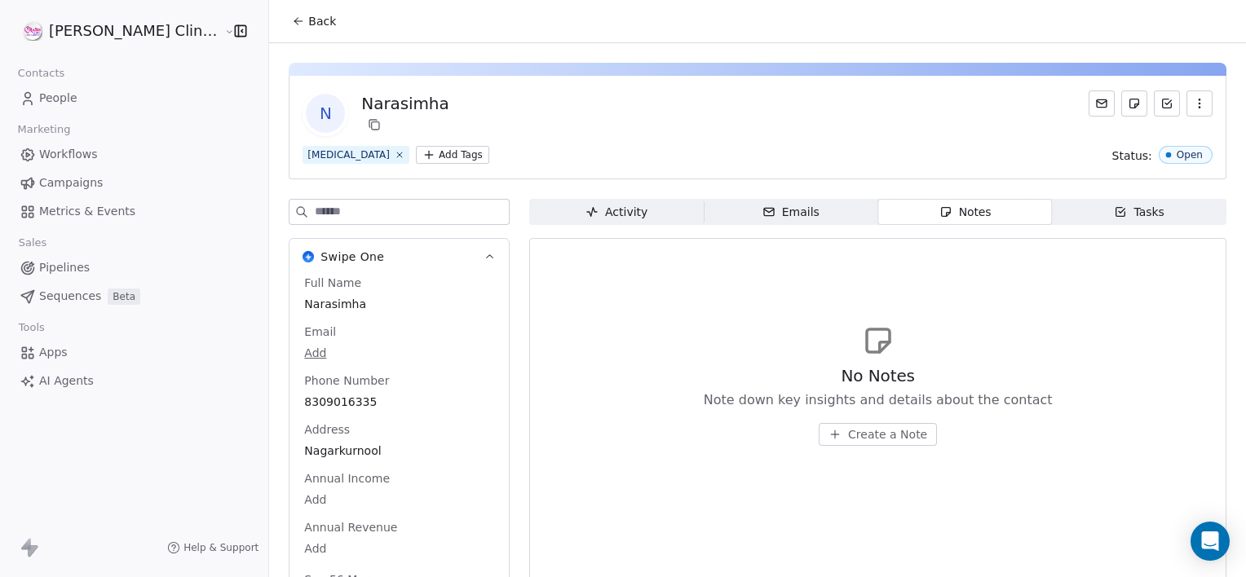
click at [308, 20] on span "Back" at bounding box center [322, 21] width 28 height 16
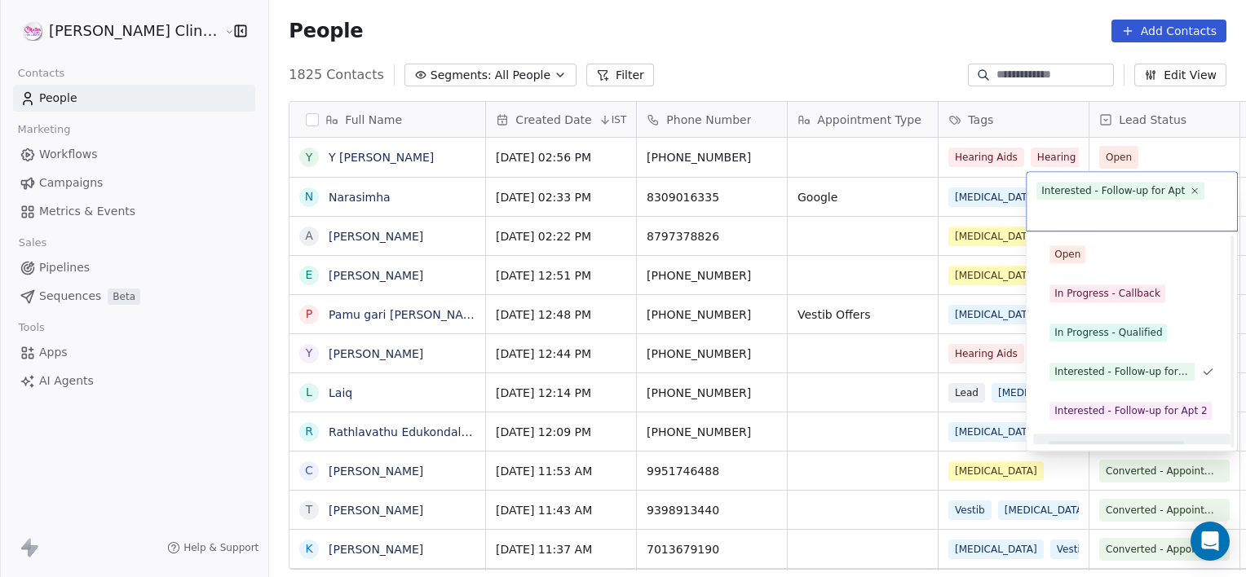
scroll to position [22, 0]
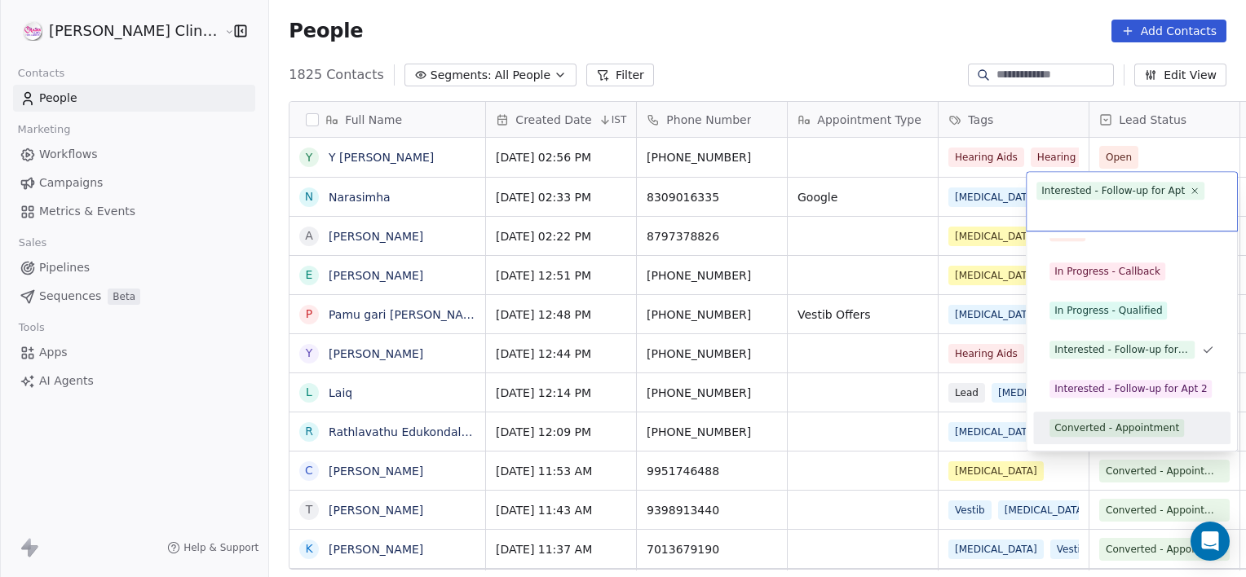
click at [1112, 423] on div "Converted - Appointment" at bounding box center [1116, 428] width 125 height 15
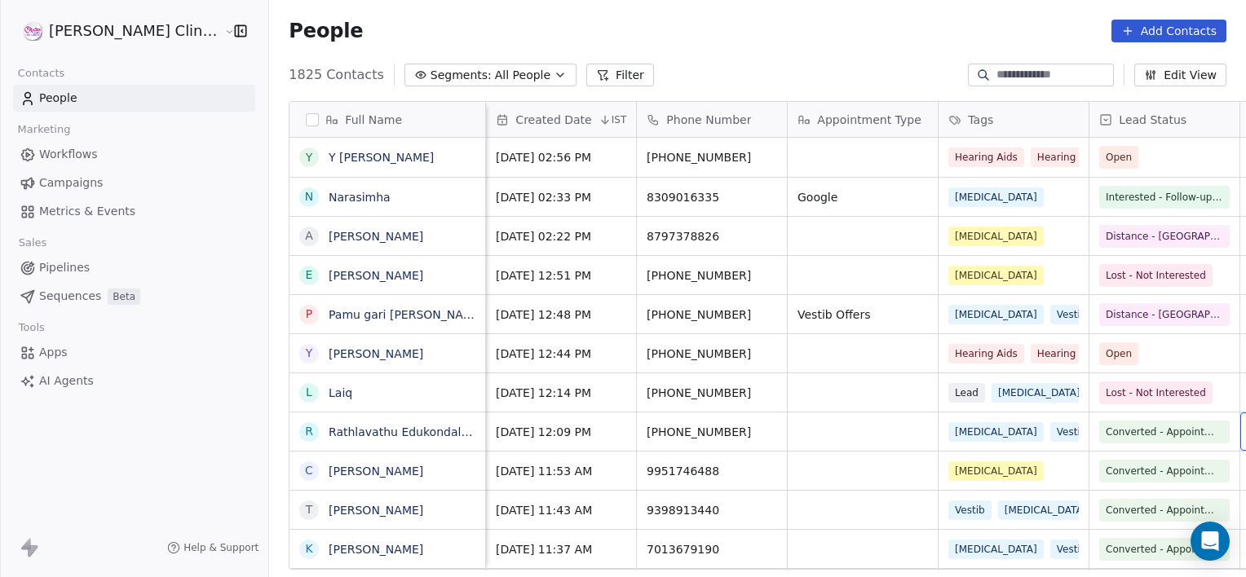
scroll to position [0, 129]
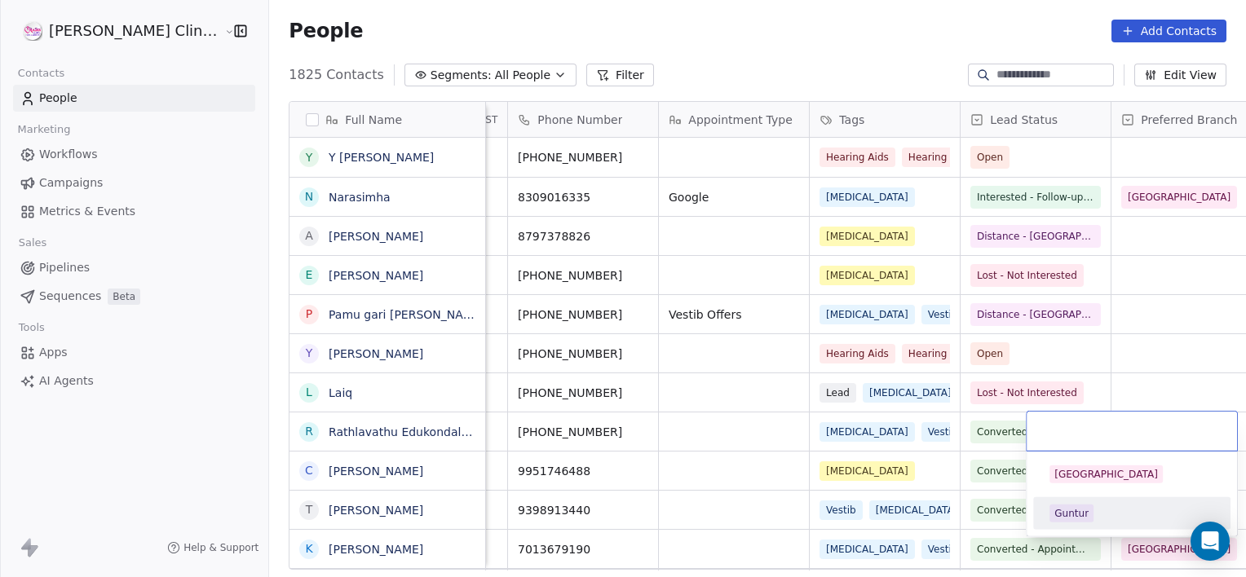
click at [1070, 515] on div "Guntur" at bounding box center [1071, 513] width 34 height 15
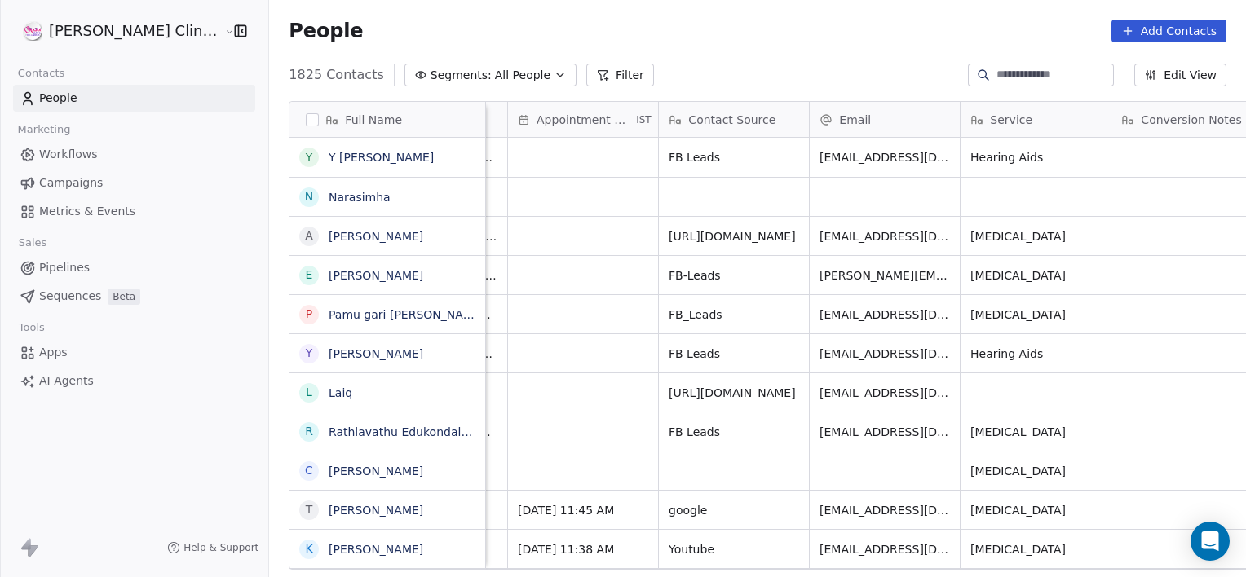
scroll to position [0, 1487]
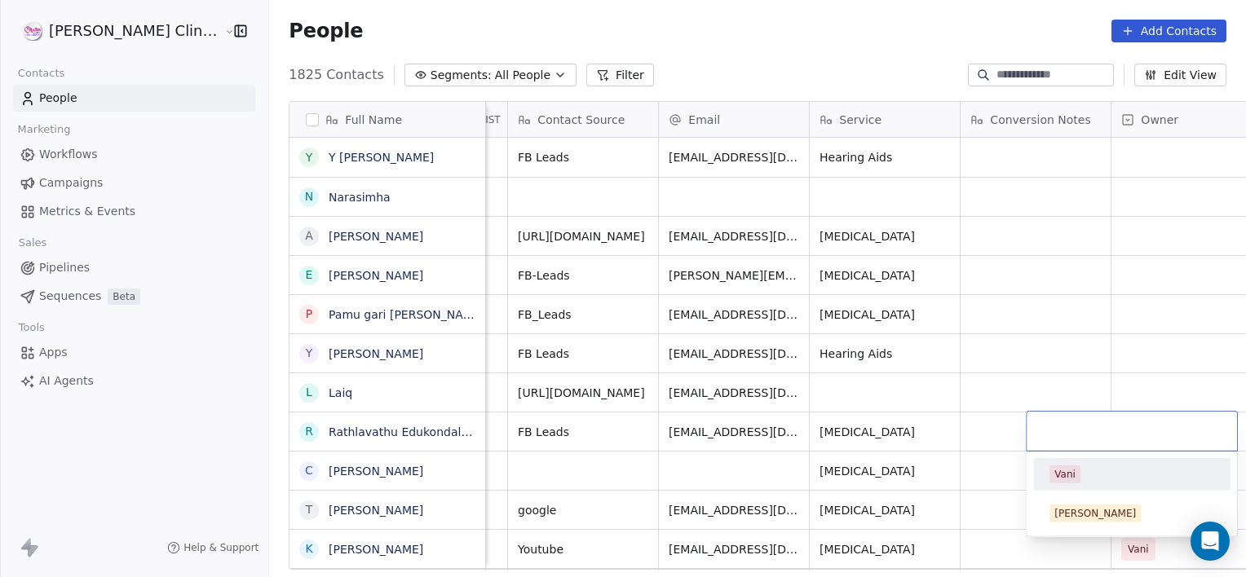
click at [1076, 470] on span "Vani" at bounding box center [1065, 475] width 31 height 18
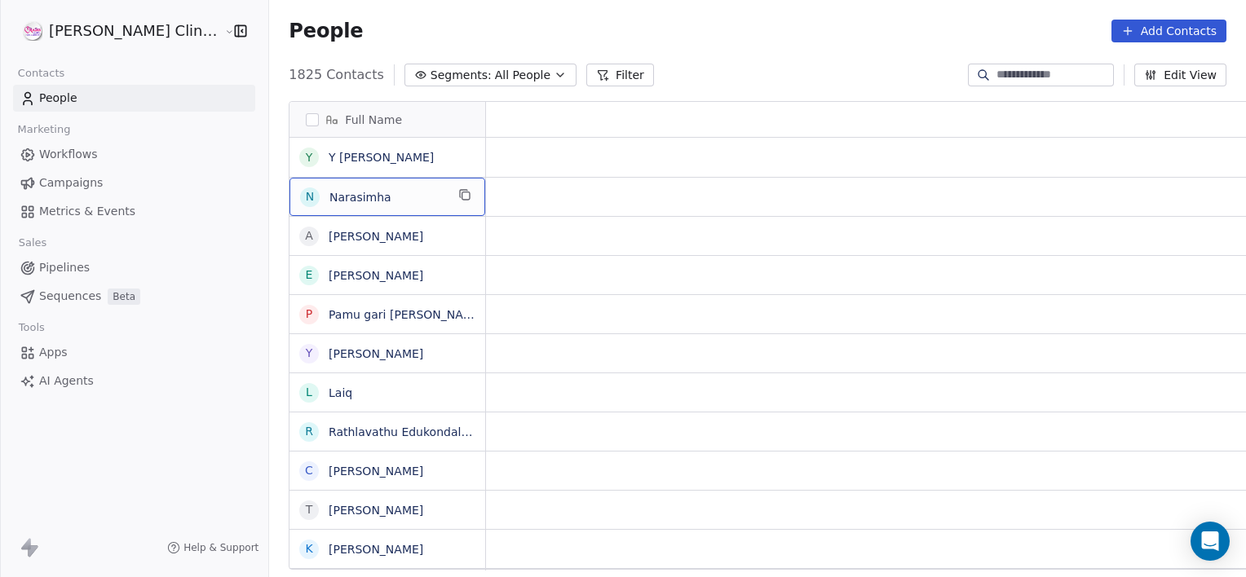
scroll to position [0, 0]
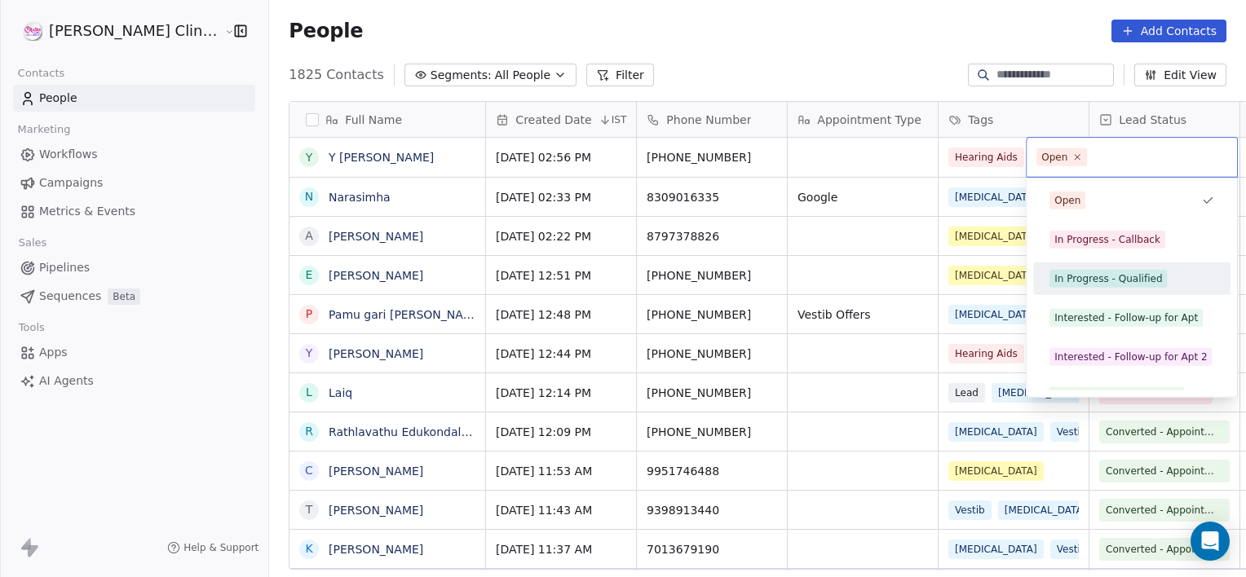
click at [1090, 285] on div "In Progress - Qualified" at bounding box center [1108, 279] width 108 height 15
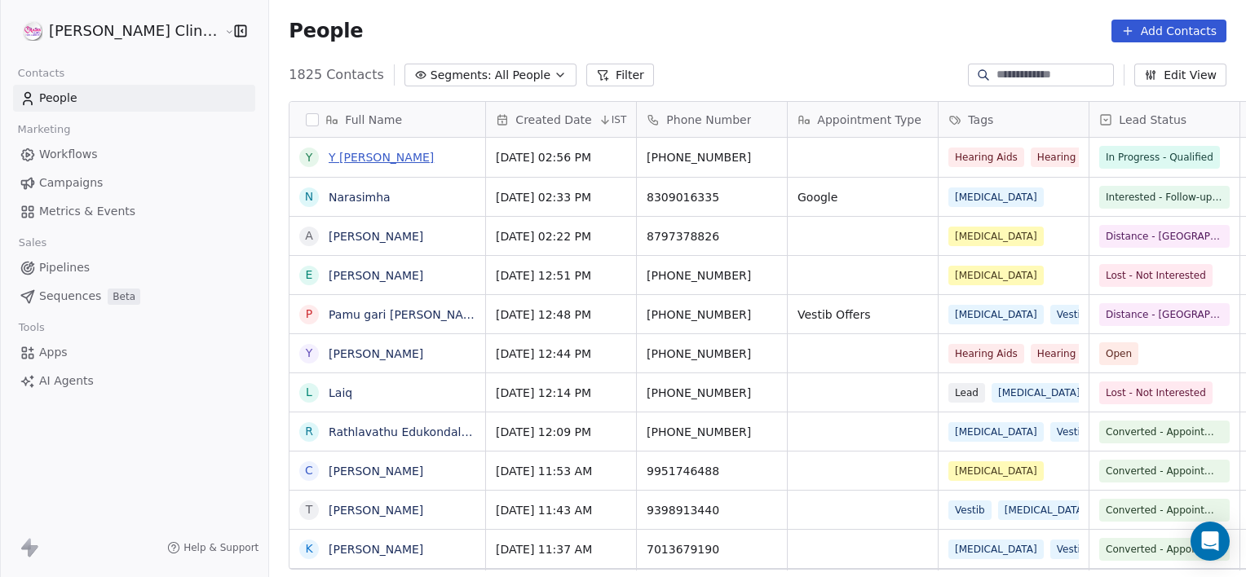
click at [336, 163] on link "Y [PERSON_NAME]" at bounding box center [381, 157] width 105 height 13
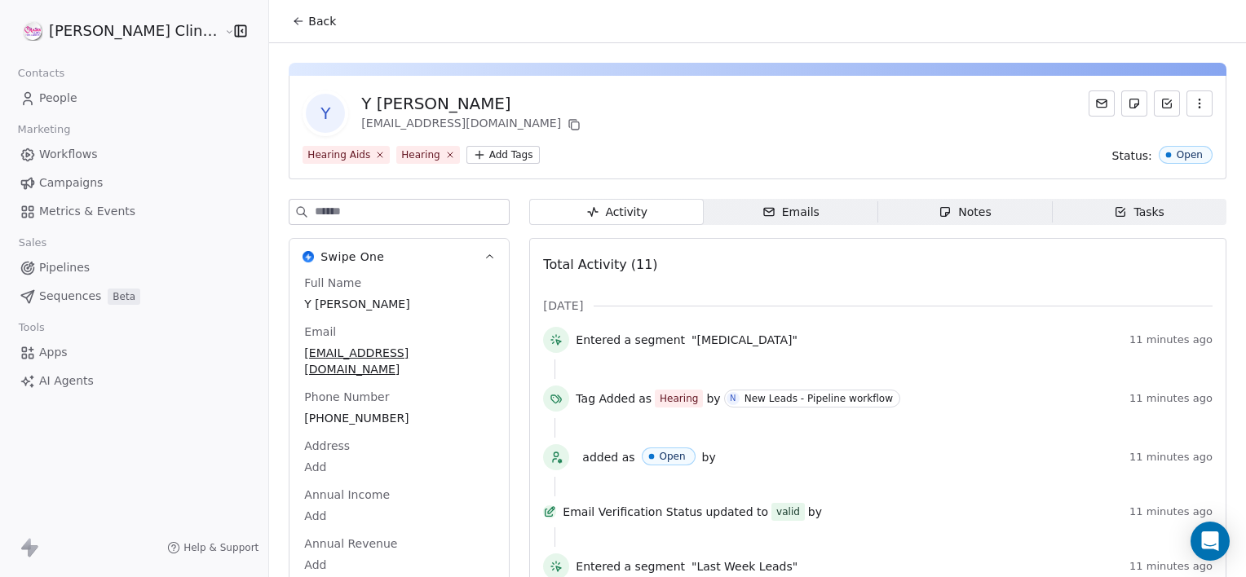
click at [878, 199] on span "Notes Notes" at bounding box center [965, 212] width 175 height 26
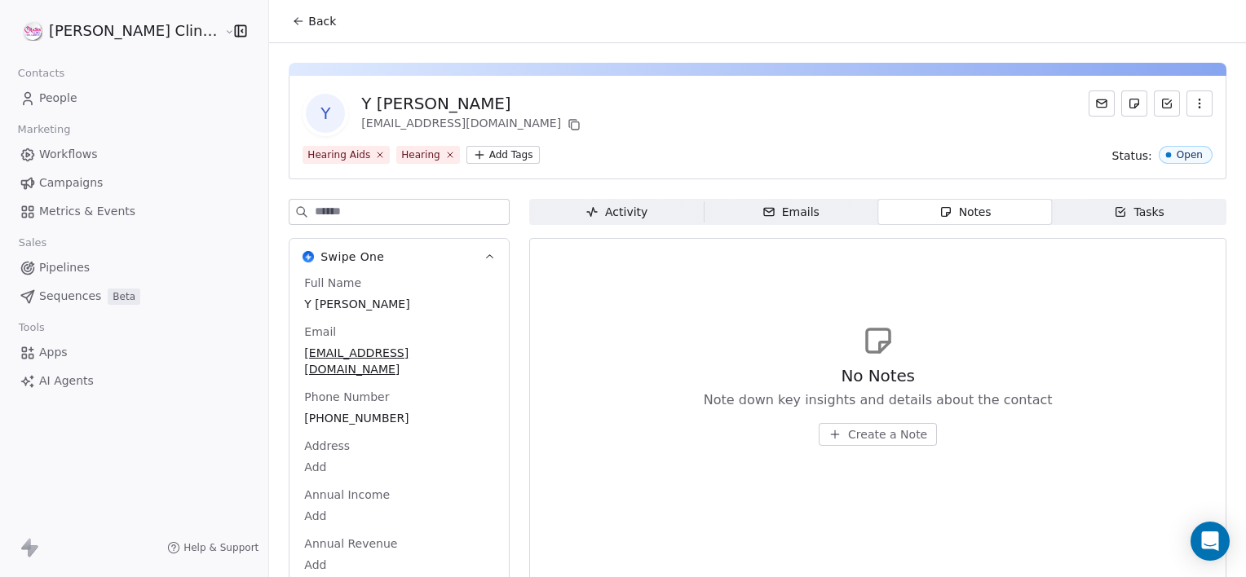
click at [889, 431] on span "Create a Note" at bounding box center [887, 435] width 79 height 16
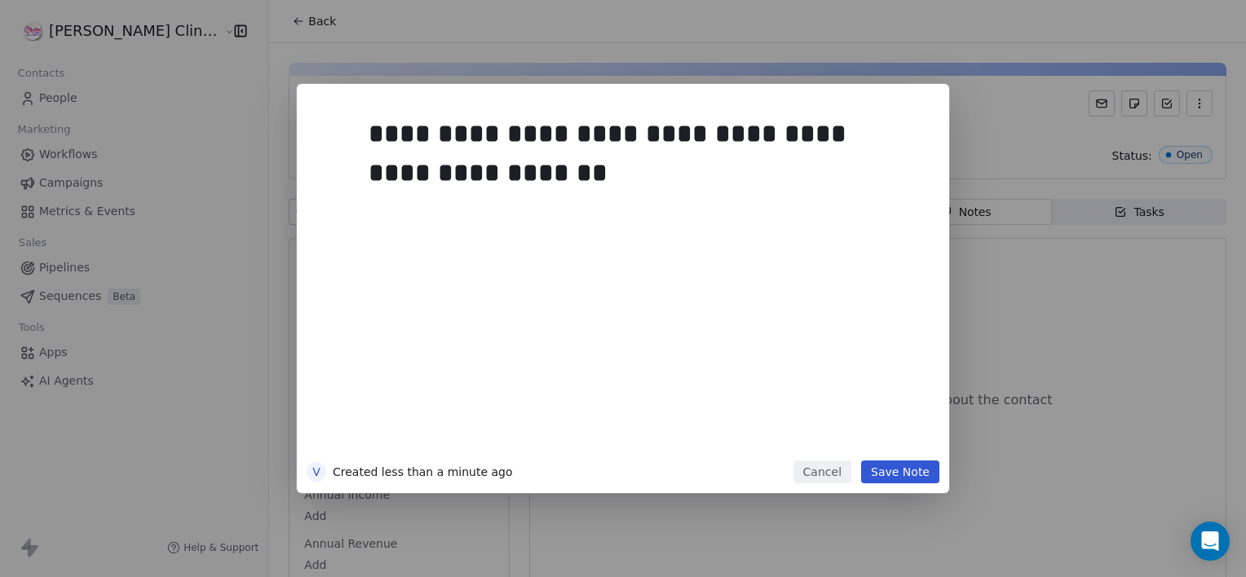
click at [900, 480] on button "Save Note" at bounding box center [900, 472] width 78 height 23
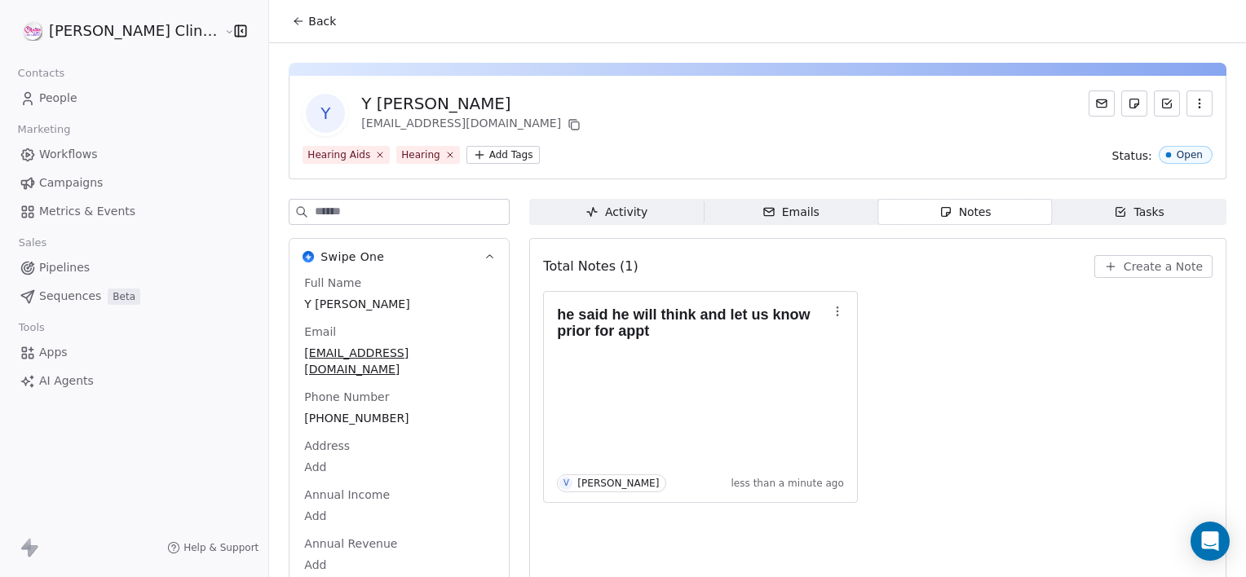
click at [308, 28] on span "Back" at bounding box center [322, 21] width 28 height 16
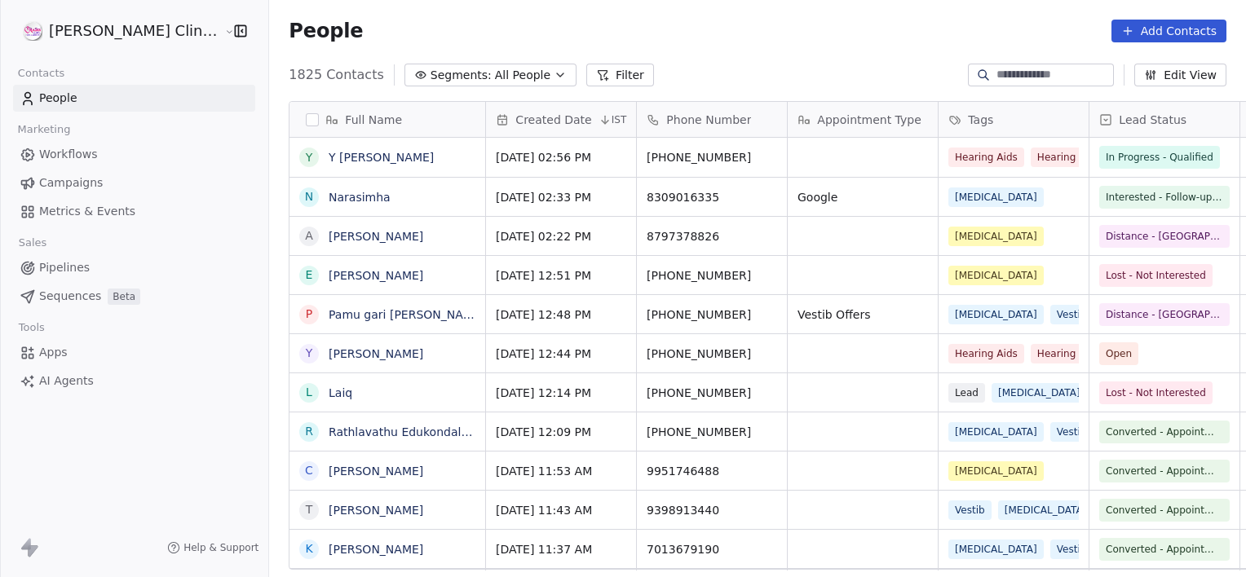
scroll to position [496, 1013]
click at [557, 73] on icon "button" at bounding box center [560, 74] width 7 height 3
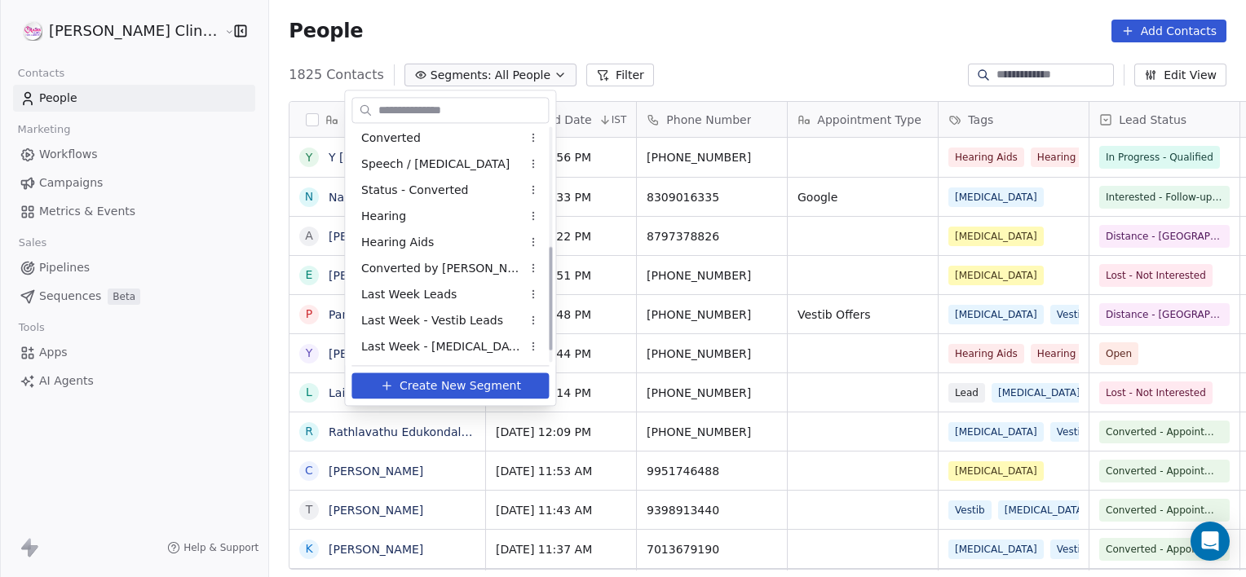
scroll to position [292, 0]
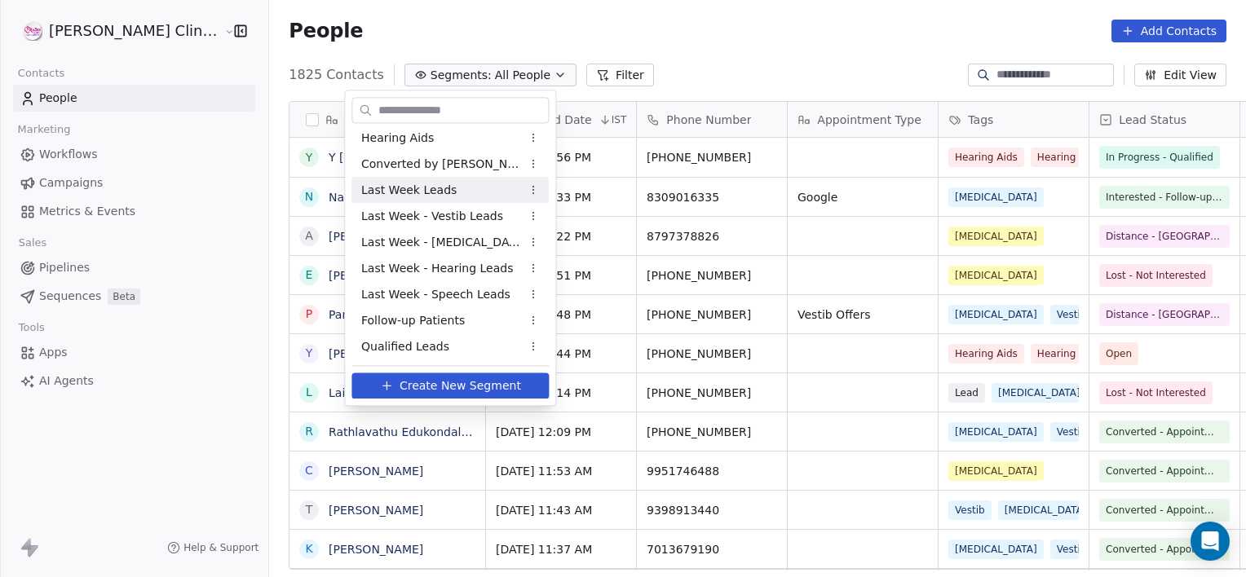
click at [409, 188] on span "Last Week Leads" at bounding box center [408, 190] width 95 height 17
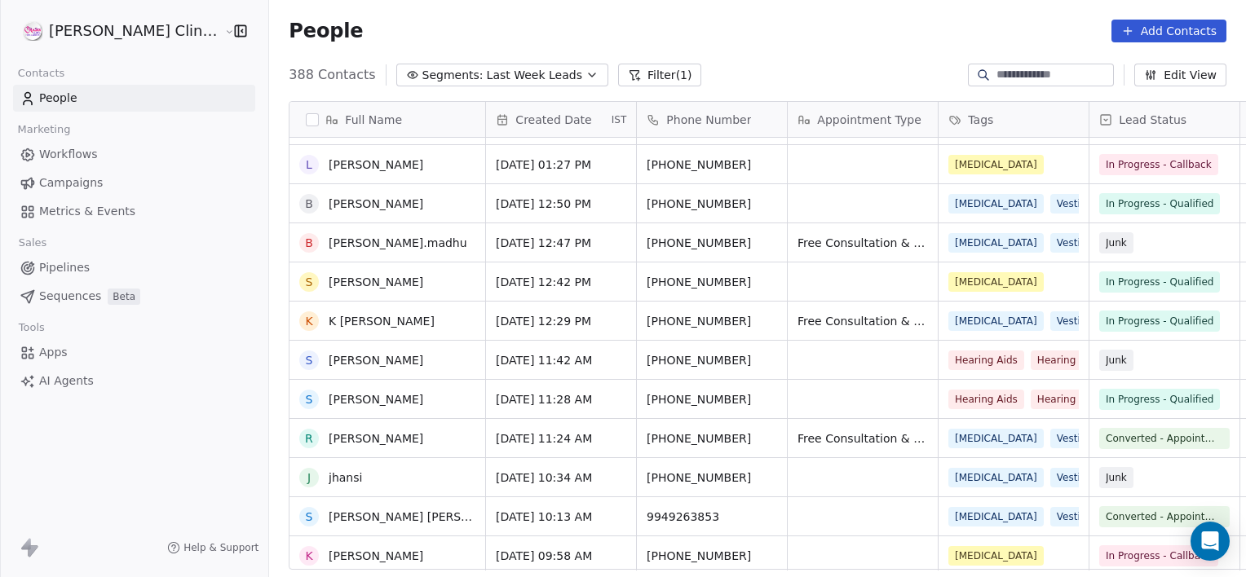
scroll to position [14751, 0]
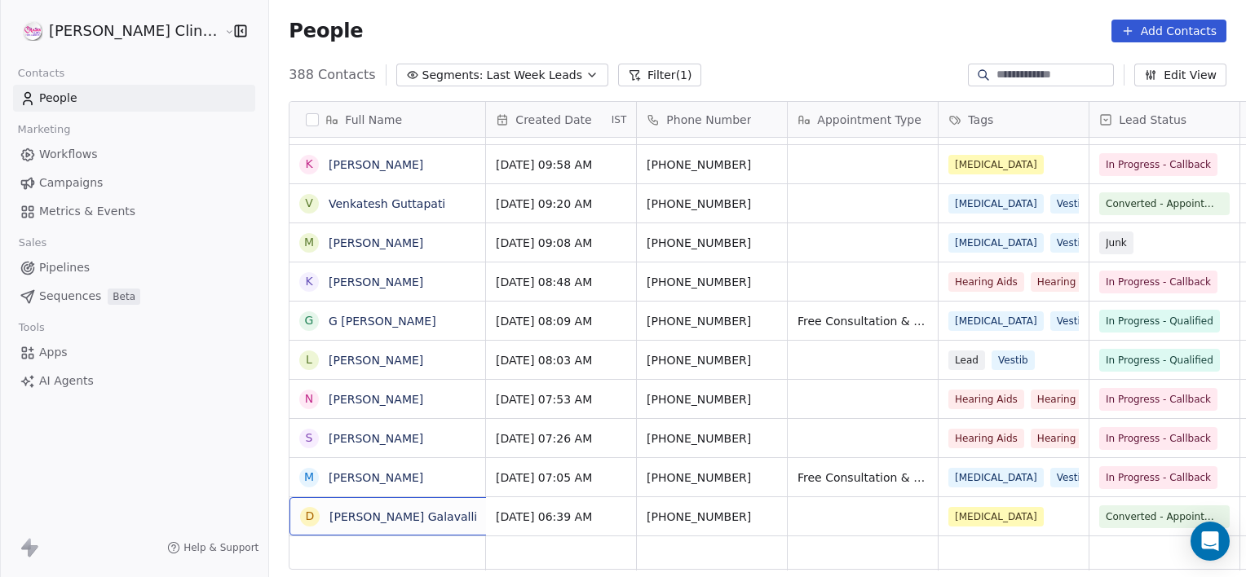
click at [618, 69] on button "Filter (1)" at bounding box center [660, 75] width 84 height 23
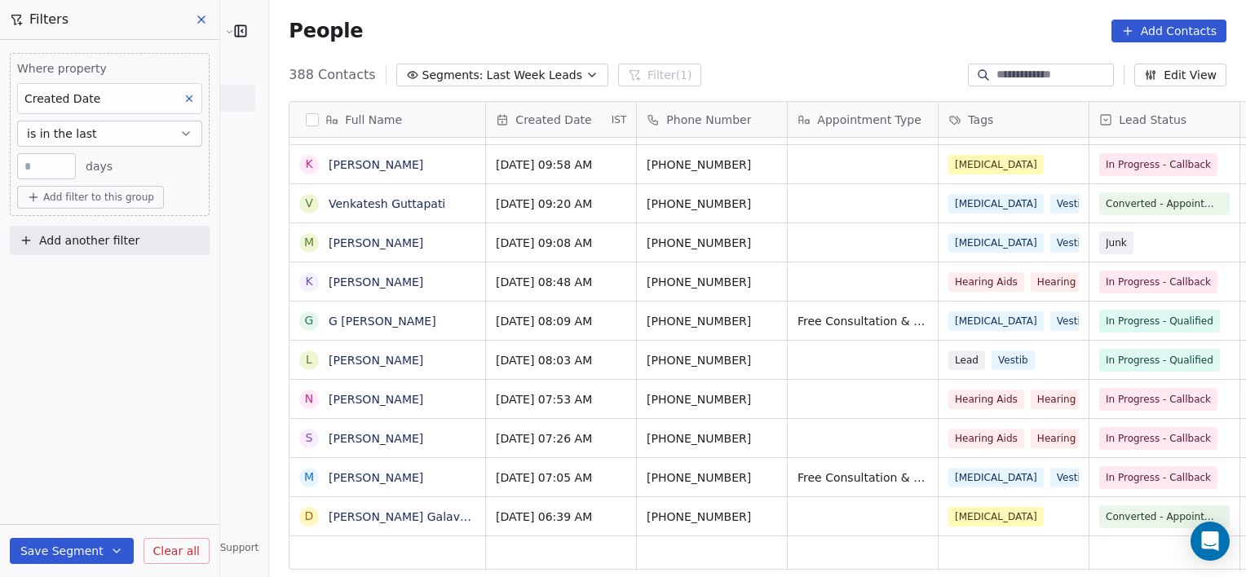
click at [50, 171] on input "*" at bounding box center [46, 167] width 51 height 12
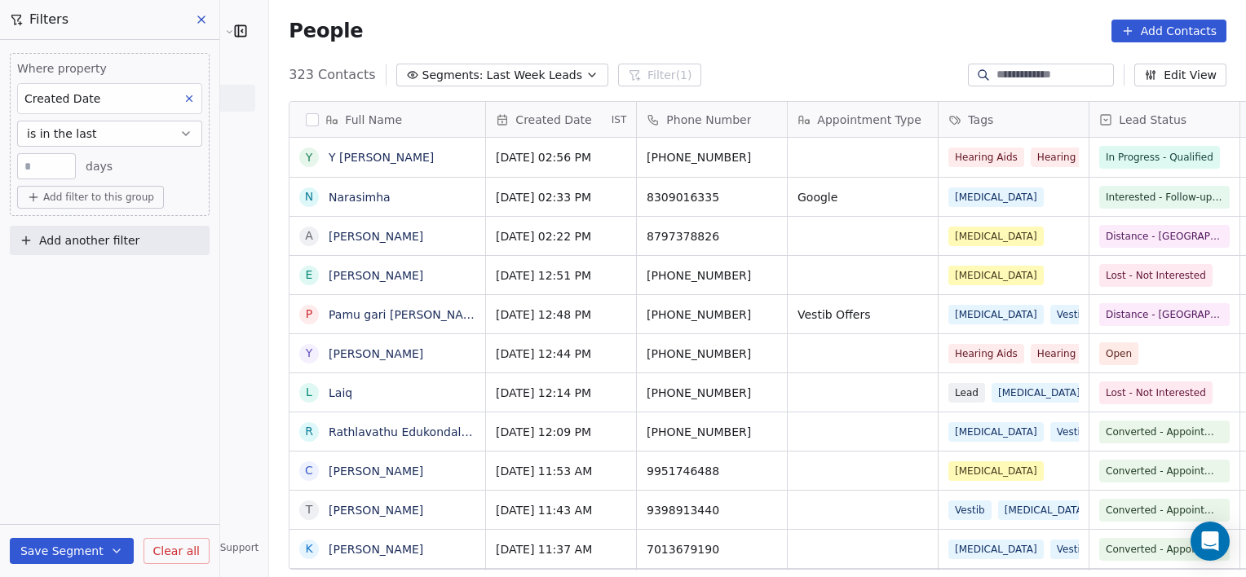
scroll to position [496, 1013]
type input "*"
click at [41, 164] on input "*" at bounding box center [46, 167] width 51 height 12
type input "*"
click at [64, 290] on div "Where property Created Date is in the last * days Add filter to this group Add …" at bounding box center [109, 308] width 219 height 537
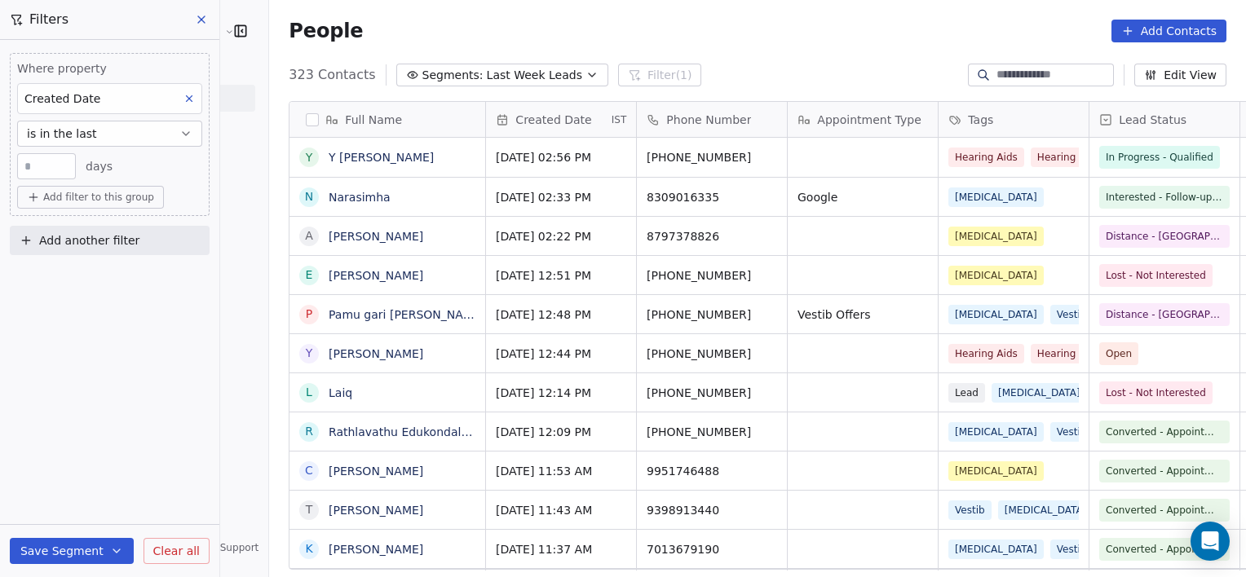
click at [99, 197] on span "Add filter to this group" at bounding box center [98, 197] width 111 height 13
click at [86, 227] on span "Contact properties" at bounding box center [87, 231] width 106 height 17
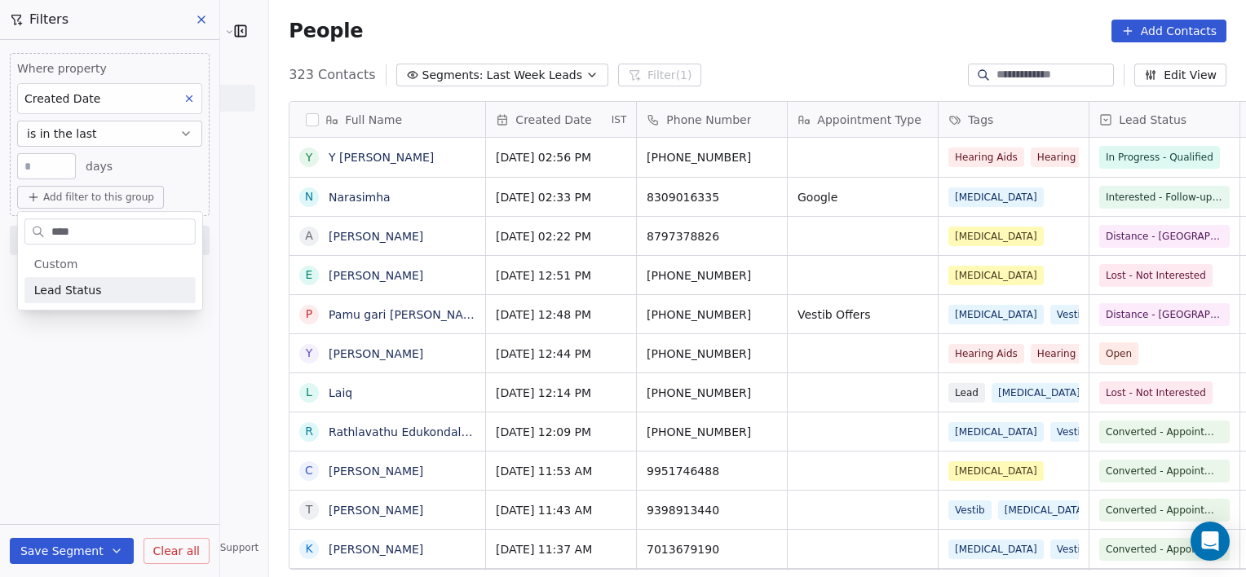
type input "****"
click at [108, 294] on div "Lead Status" at bounding box center [110, 290] width 152 height 16
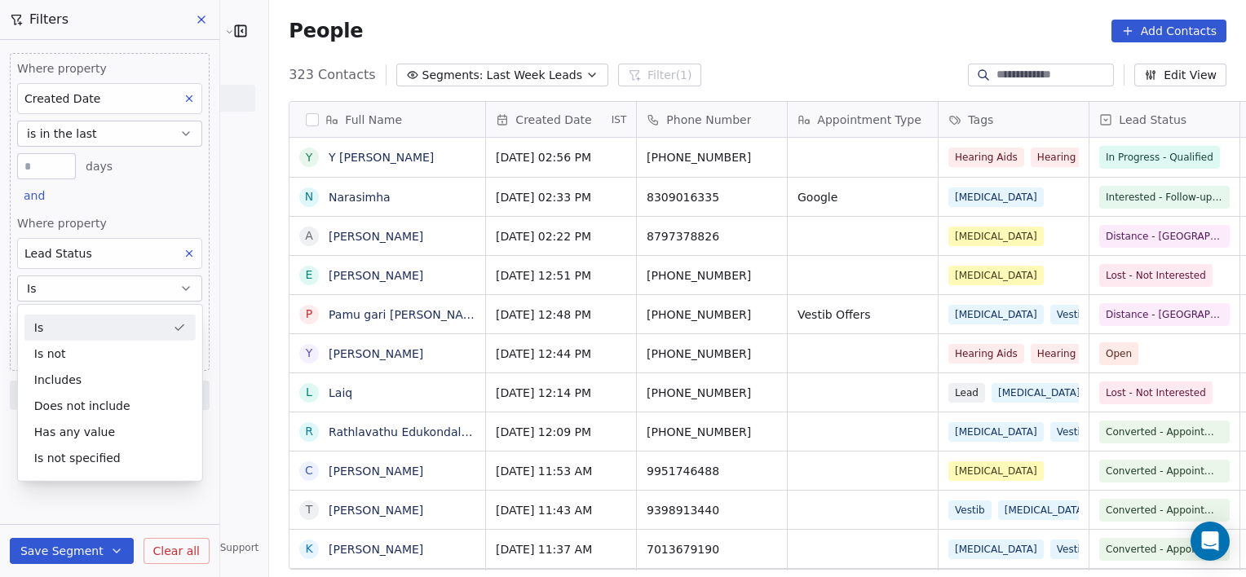
click at [195, 254] on icon at bounding box center [188, 253] width 11 height 11
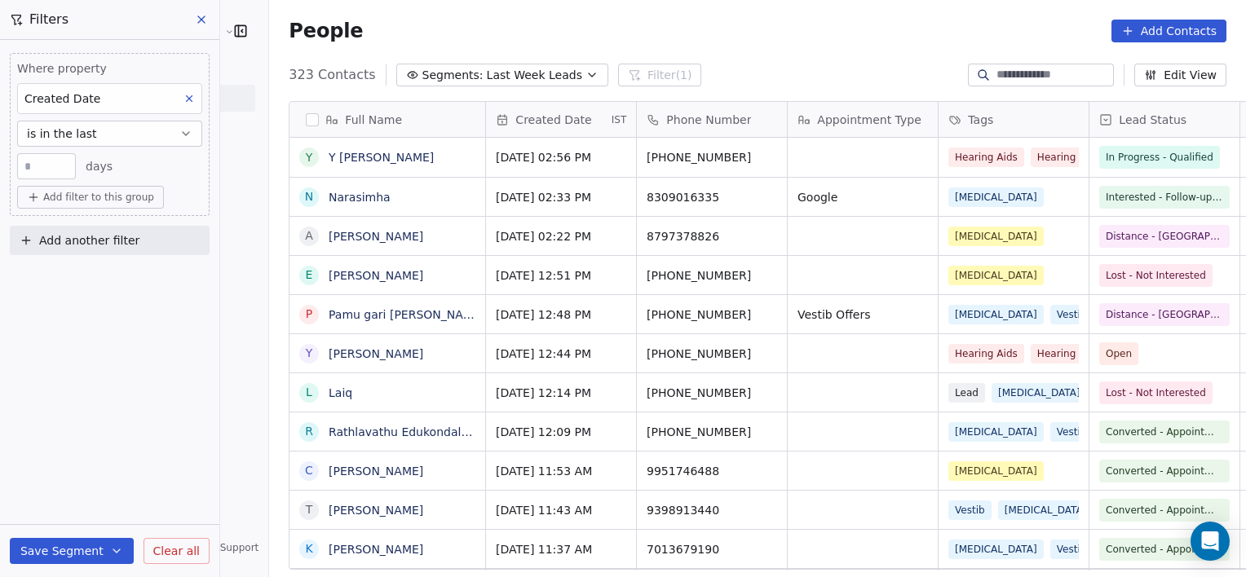
click at [113, 197] on span "Add filter to this group" at bounding box center [98, 197] width 111 height 13
click at [98, 223] on span "Contact properties" at bounding box center [87, 231] width 106 height 17
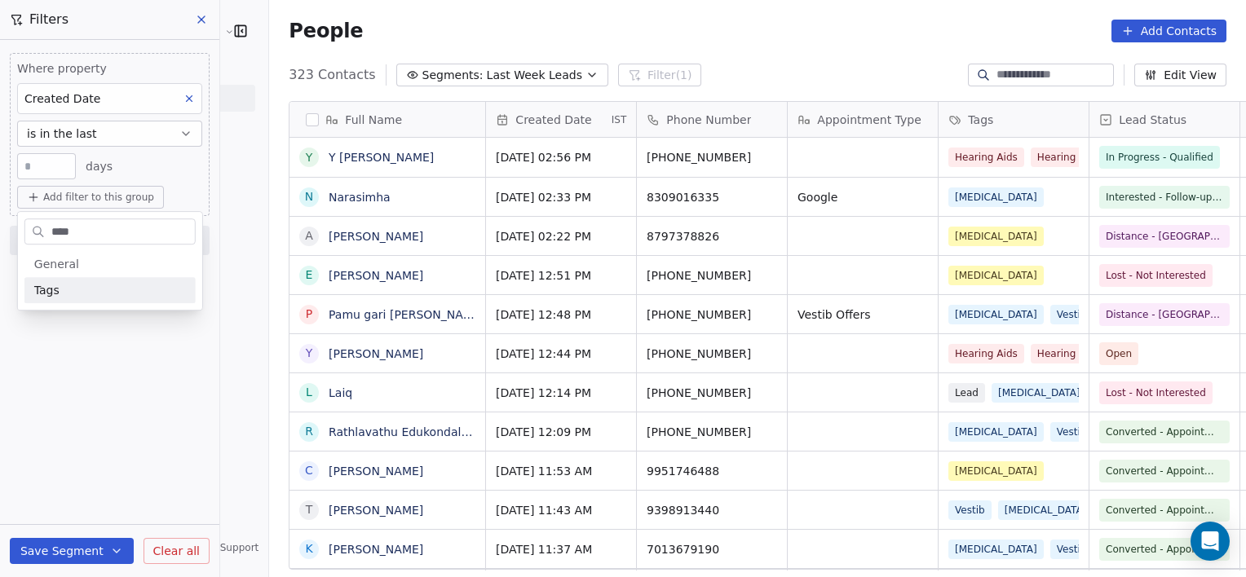
type input "****"
click at [91, 293] on div "Tags" at bounding box center [110, 290] width 152 height 16
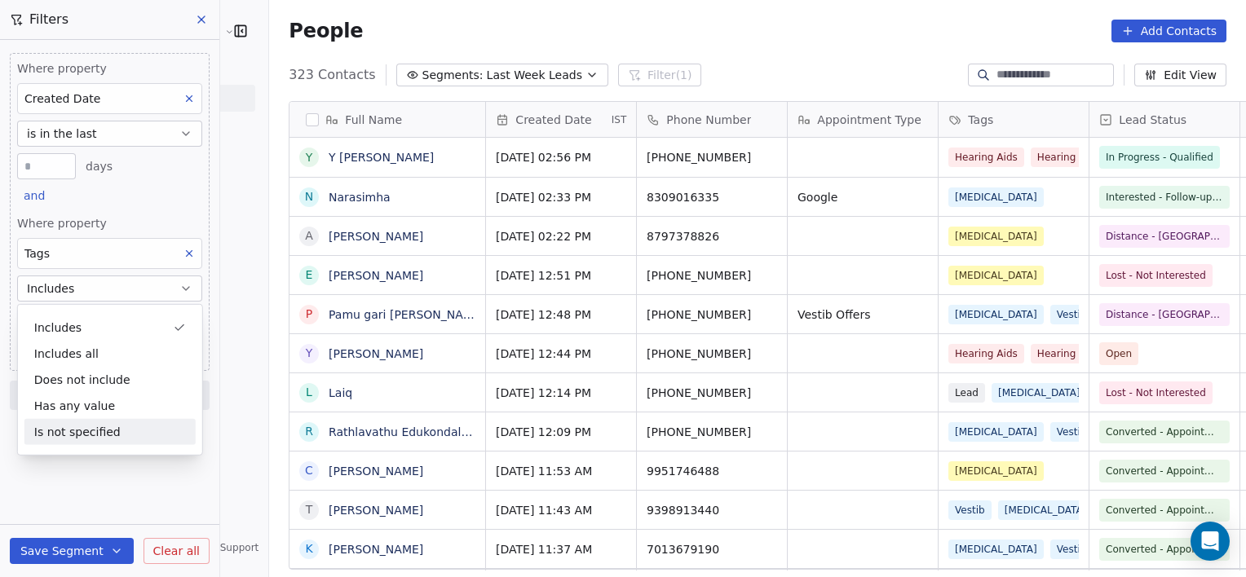
click at [73, 463] on div "Where property Created Date is in the last * days and Where property Tags Inclu…" at bounding box center [109, 308] width 219 height 537
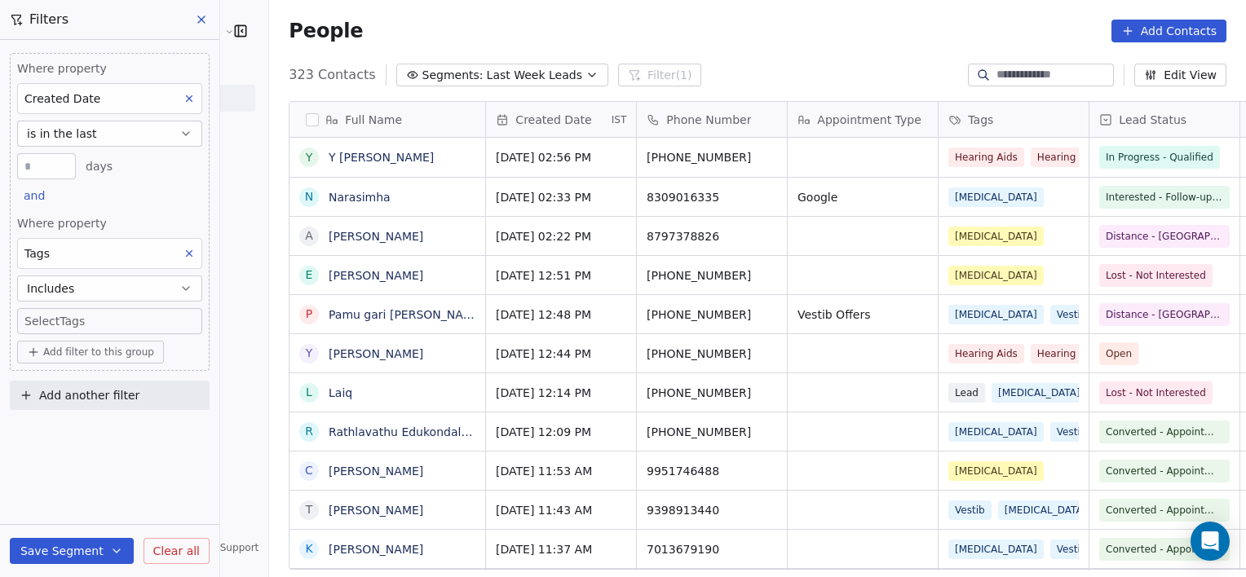
click at [93, 315] on body "[PERSON_NAME] Clinic External Contacts People Marketing Workflows Campaigns Met…" at bounding box center [623, 288] width 1246 height 577
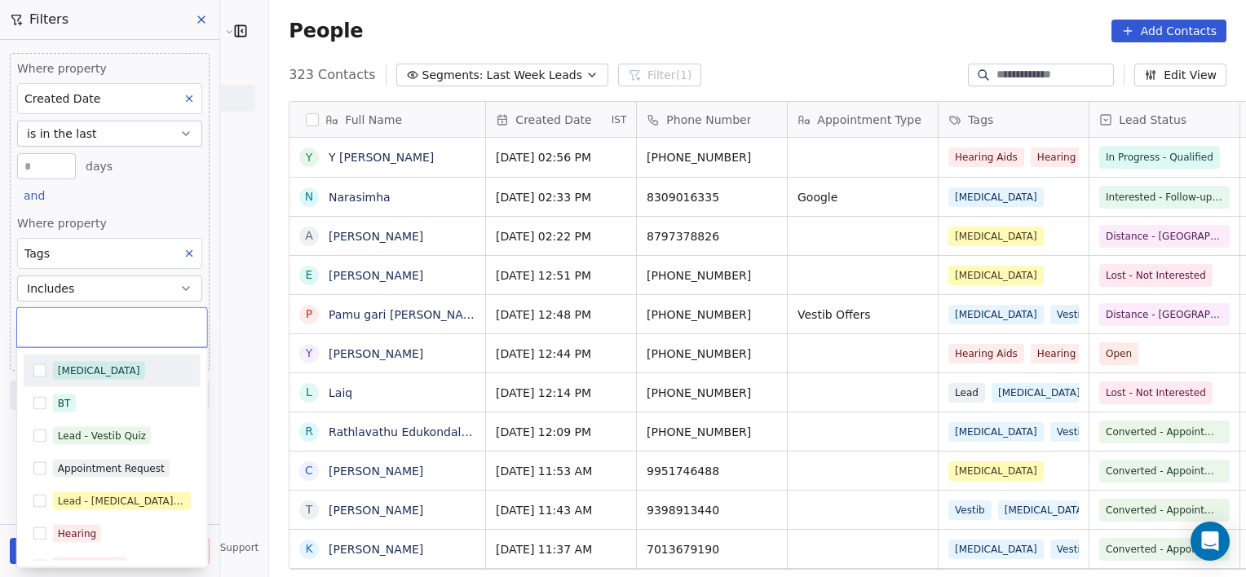
click at [93, 315] on div at bounding box center [112, 327] width 190 height 39
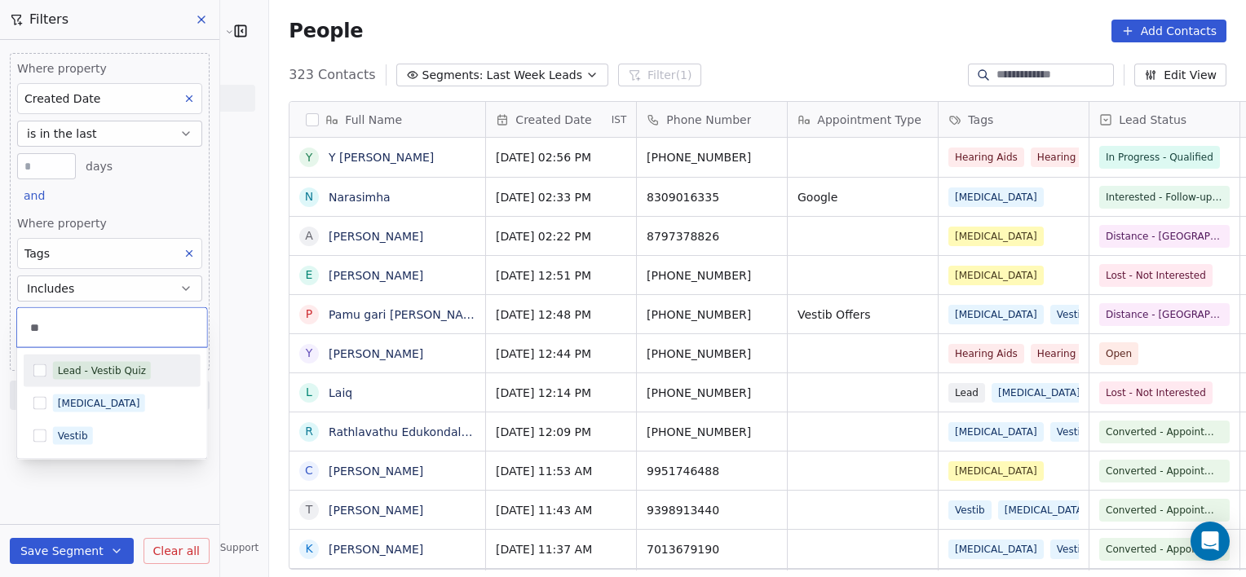
type input "**"
click at [103, 368] on div "Lead - Vestib Quiz" at bounding box center [102, 371] width 88 height 15
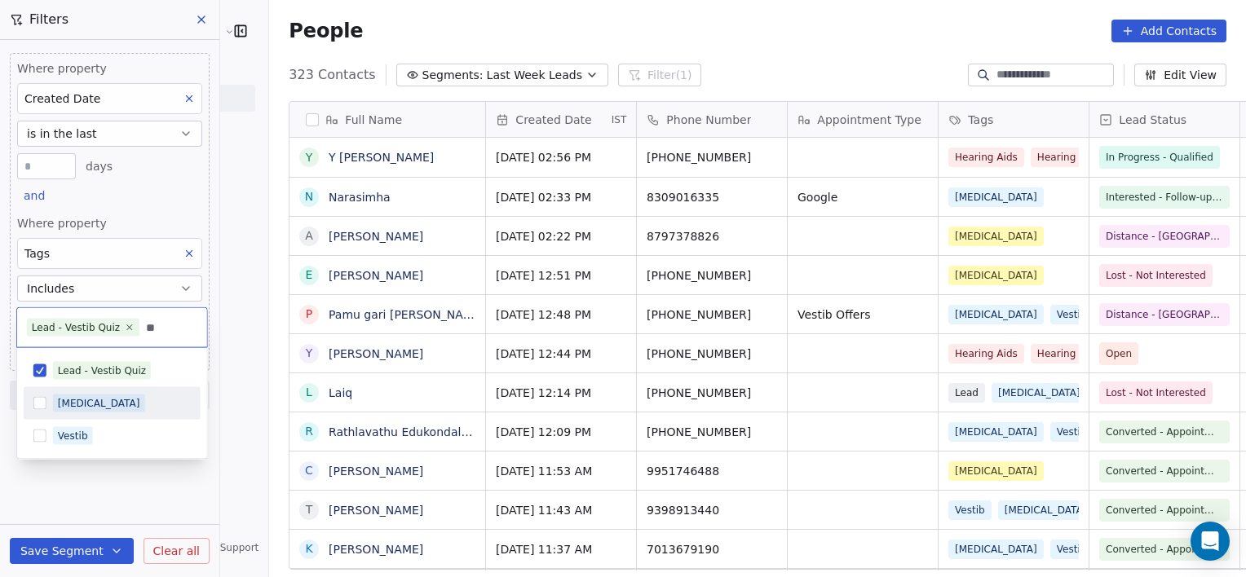
type input "**"
click at [88, 405] on div "[MEDICAL_DATA]" at bounding box center [99, 403] width 82 height 15
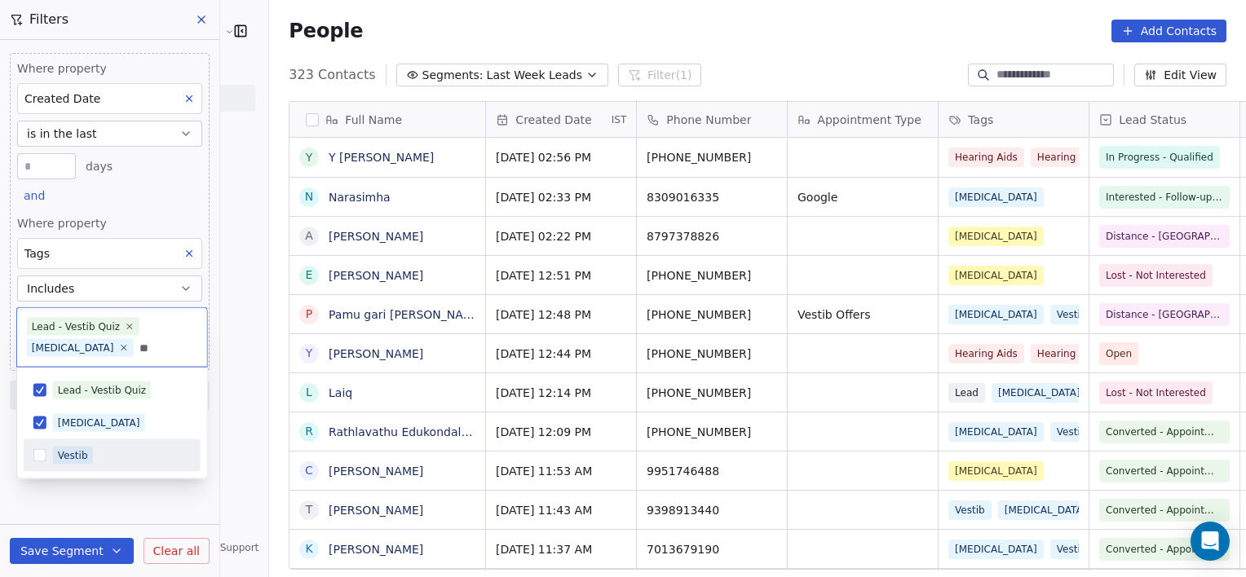
type input "**"
click at [81, 449] on div "Vestib" at bounding box center [73, 456] width 30 height 15
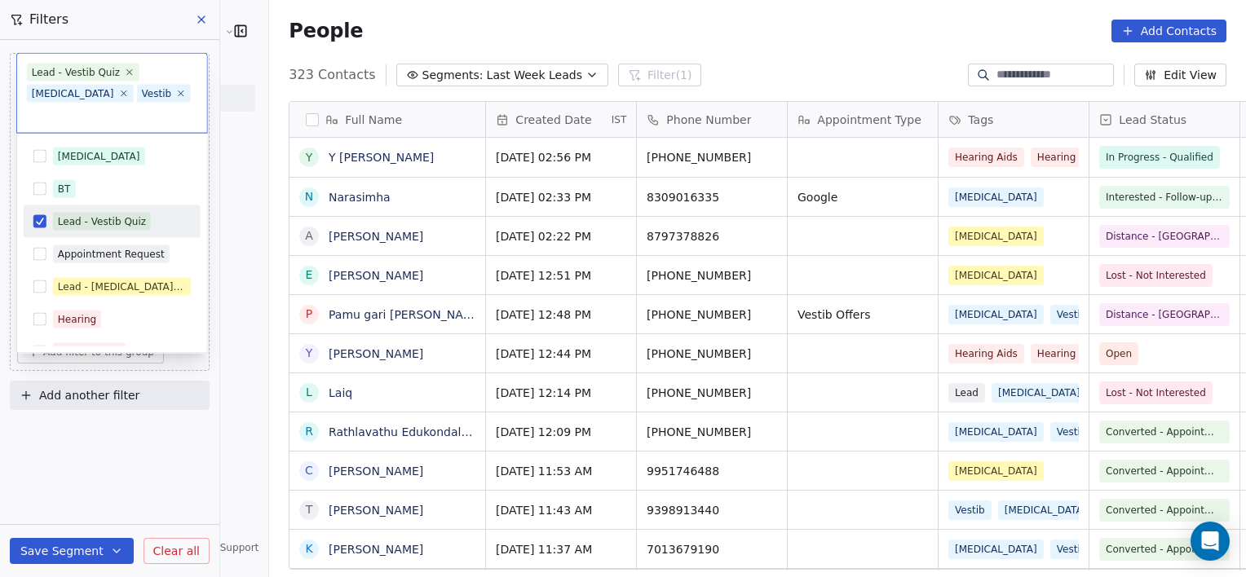
click at [111, 489] on html "[PERSON_NAME] Clinic External Contacts People Marketing Workflows Campaigns Met…" at bounding box center [623, 288] width 1246 height 577
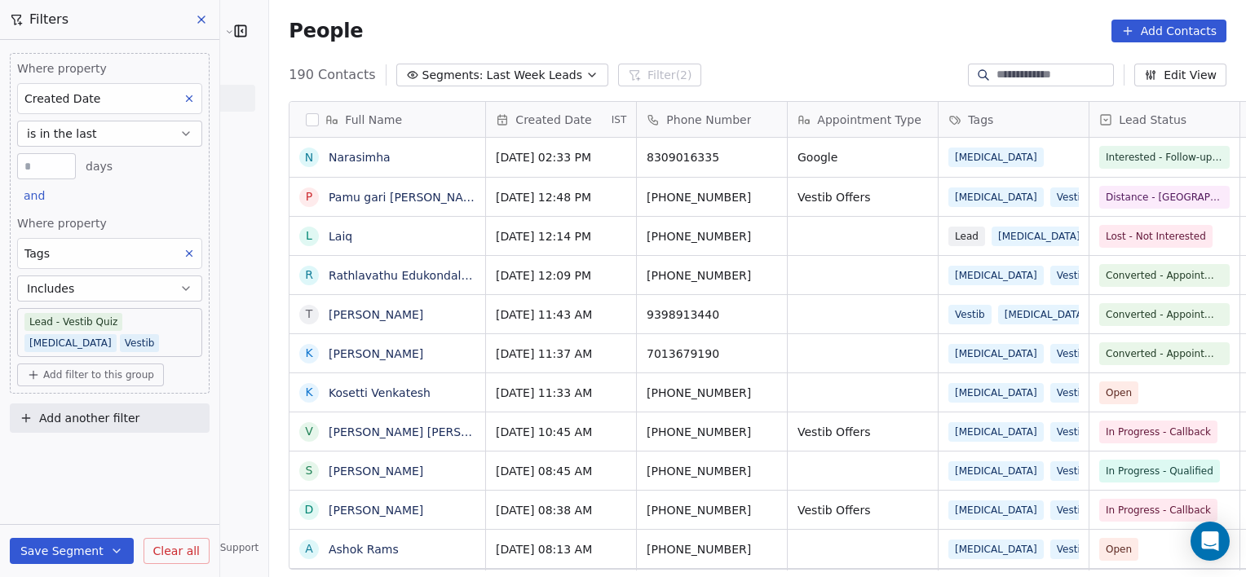
click at [179, 327] on body "[PERSON_NAME] Clinic External Contacts People Marketing Workflows Campaigns Met…" at bounding box center [623, 288] width 1246 height 577
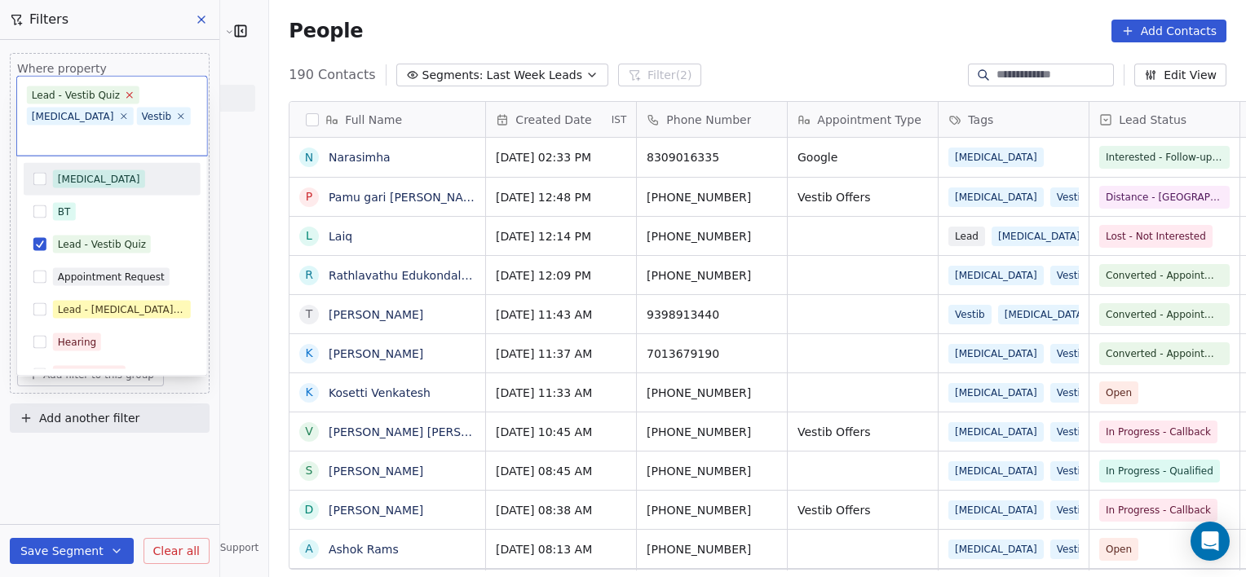
click at [126, 91] on icon at bounding box center [130, 95] width 11 height 11
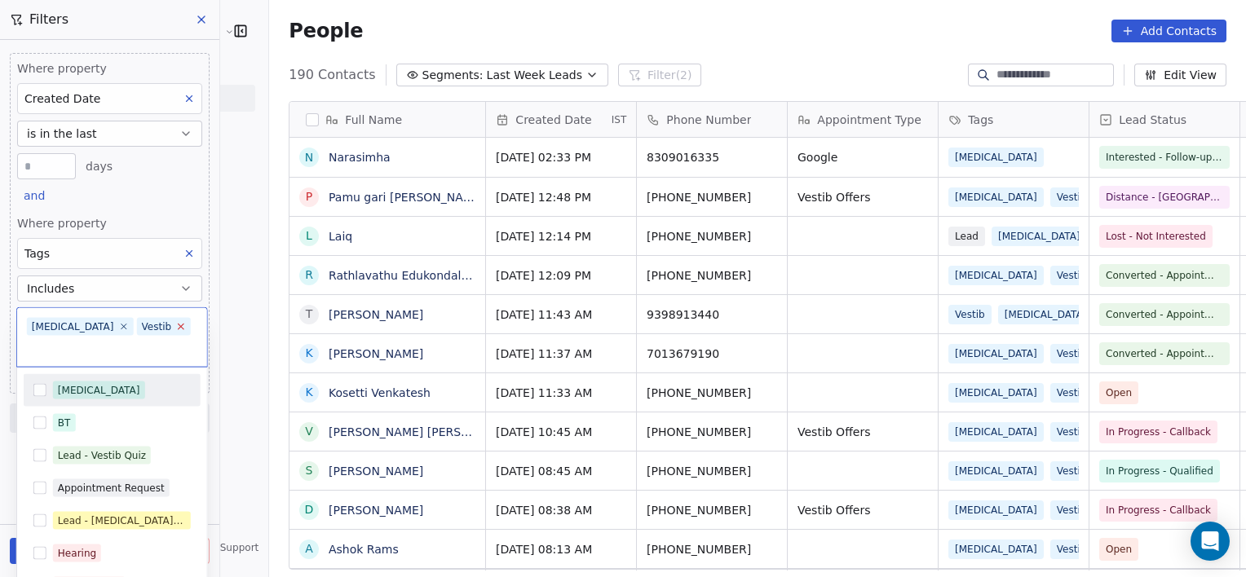
click at [176, 322] on icon at bounding box center [181, 326] width 11 height 11
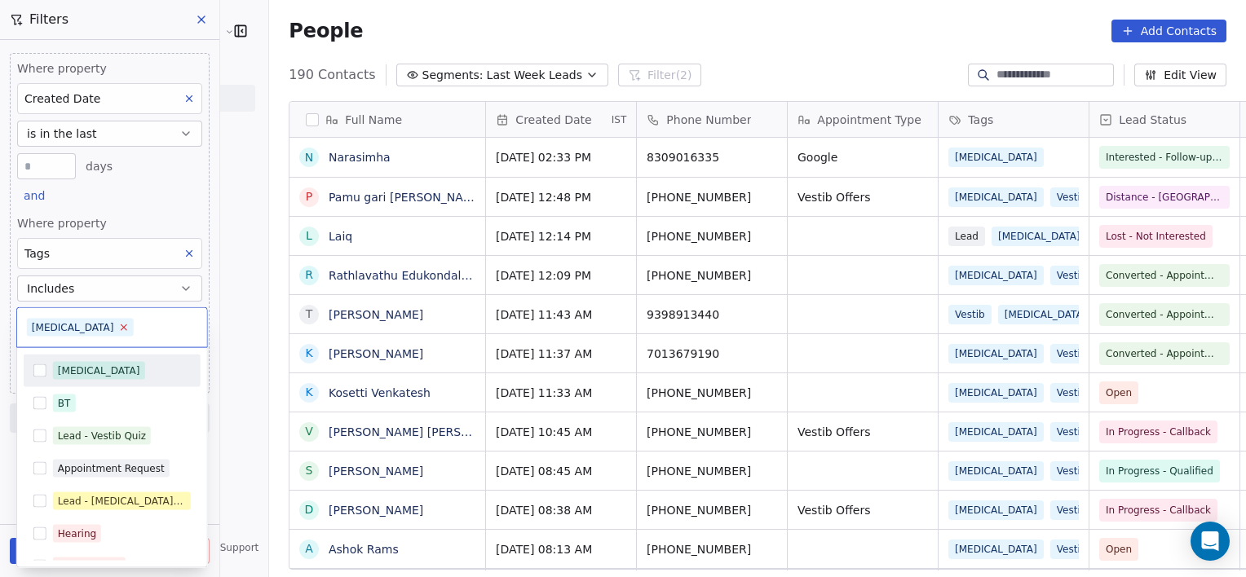
click at [118, 329] on icon at bounding box center [123, 327] width 11 height 11
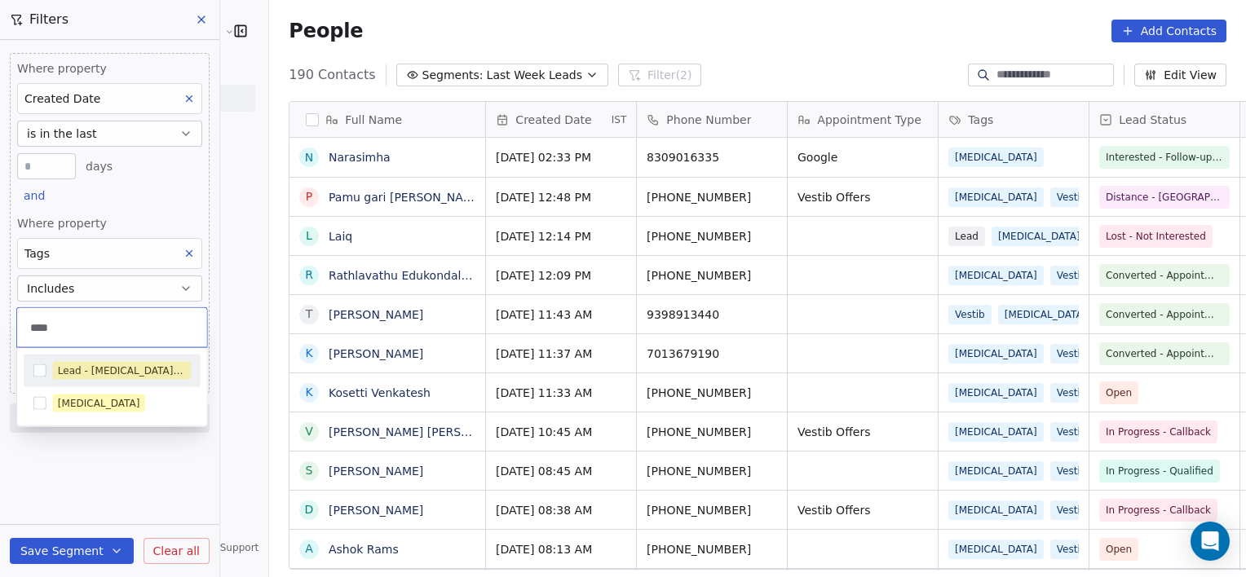
type input "****"
click at [88, 358] on div "Lead - [MEDICAL_DATA] Quiz" at bounding box center [112, 371] width 177 height 26
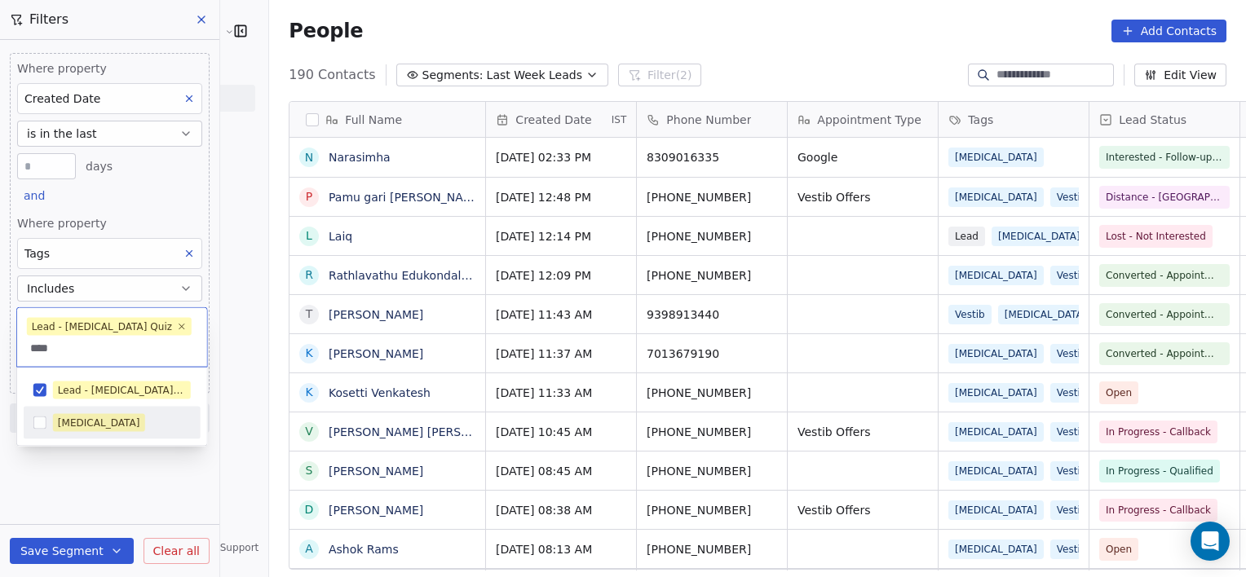
type input "****"
click at [69, 427] on div "[MEDICAL_DATA]" at bounding box center [99, 423] width 82 height 15
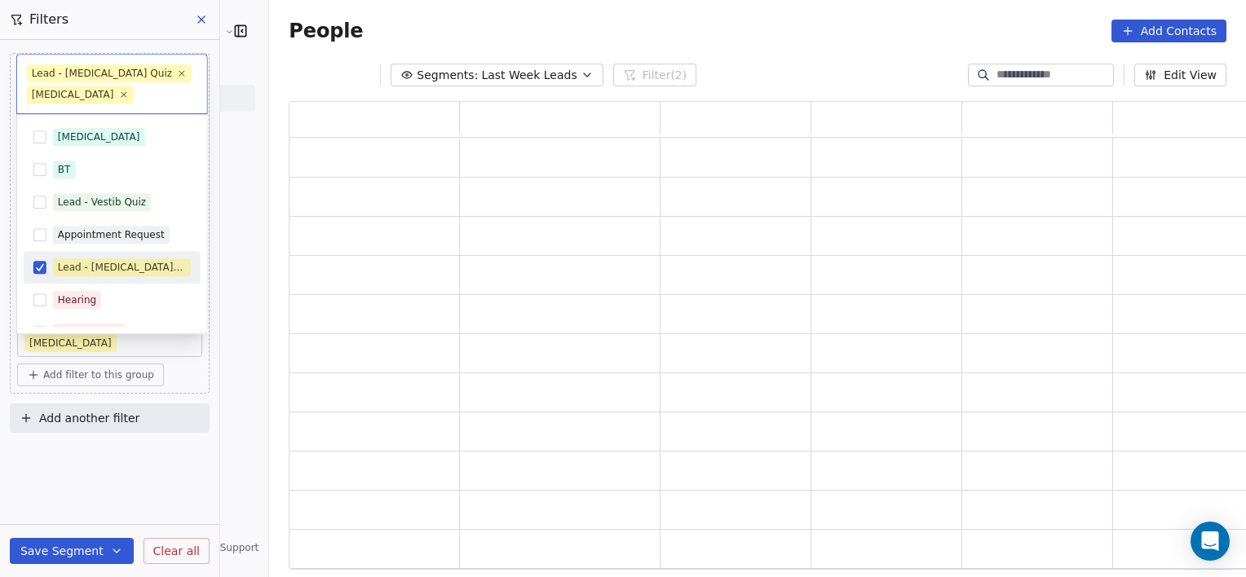
click at [91, 484] on html "[PERSON_NAME] Clinic External Contacts People Marketing Workflows Campaigns Met…" at bounding box center [623, 288] width 1246 height 577
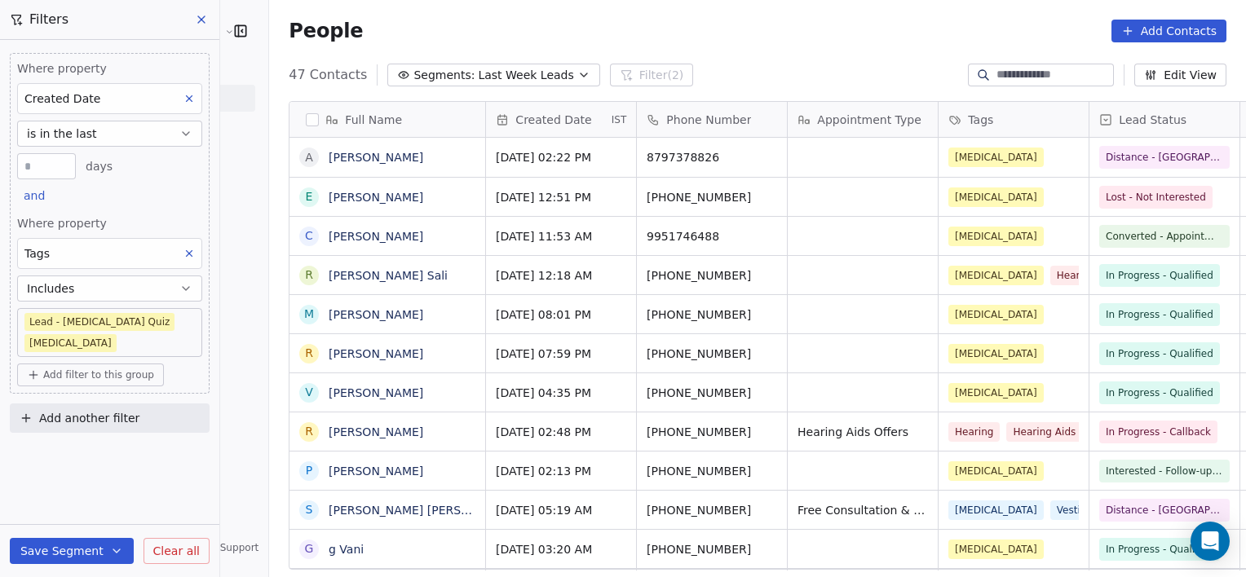
click at [197, 329] on body "[PERSON_NAME] Clinic External Contacts People Marketing Workflows Campaigns Met…" at bounding box center [623, 288] width 1246 height 577
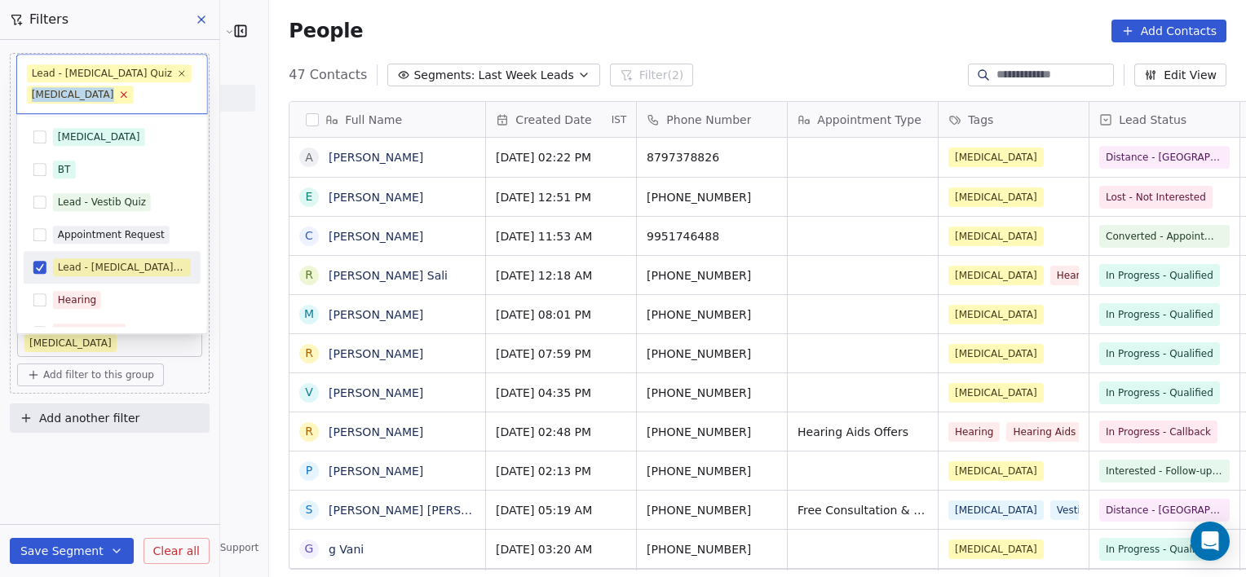
click at [118, 90] on icon at bounding box center [123, 95] width 11 height 11
click at [177, 69] on icon at bounding box center [182, 74] width 11 height 11
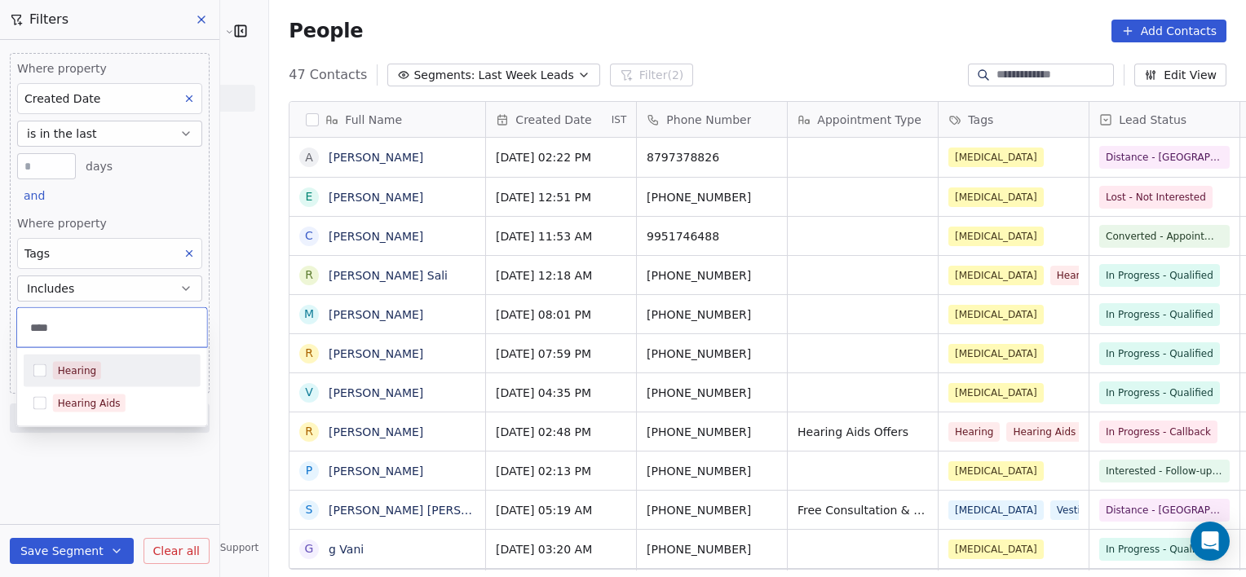
type input "****"
click at [94, 358] on div "Hearing" at bounding box center [112, 371] width 177 height 26
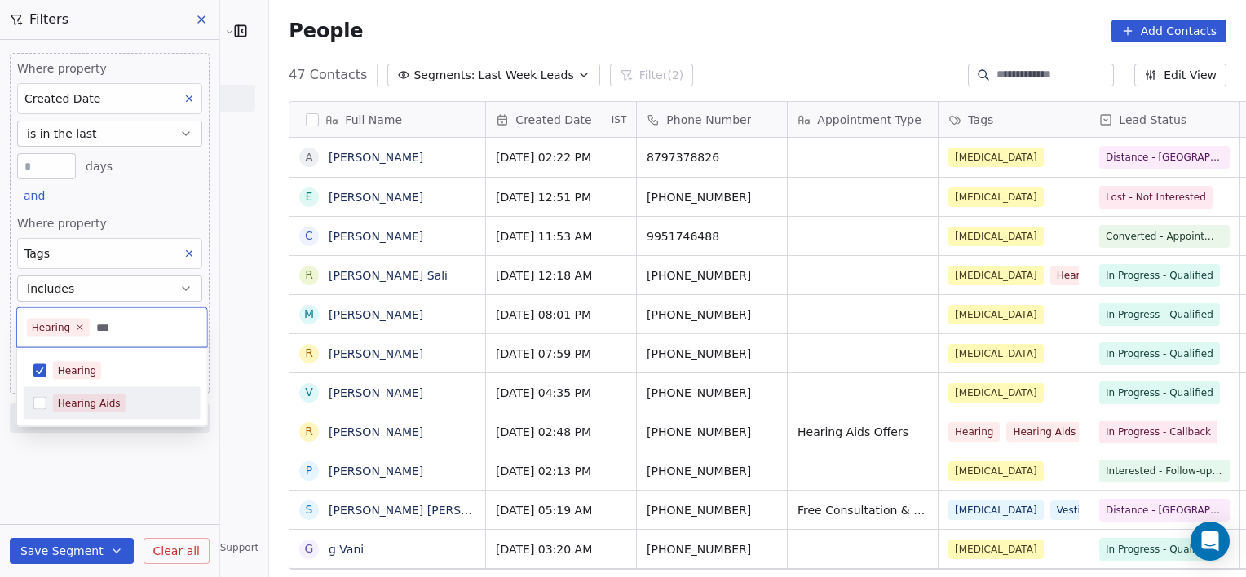
type input "***"
click at [82, 400] on div "Hearing Aids" at bounding box center [89, 403] width 63 height 15
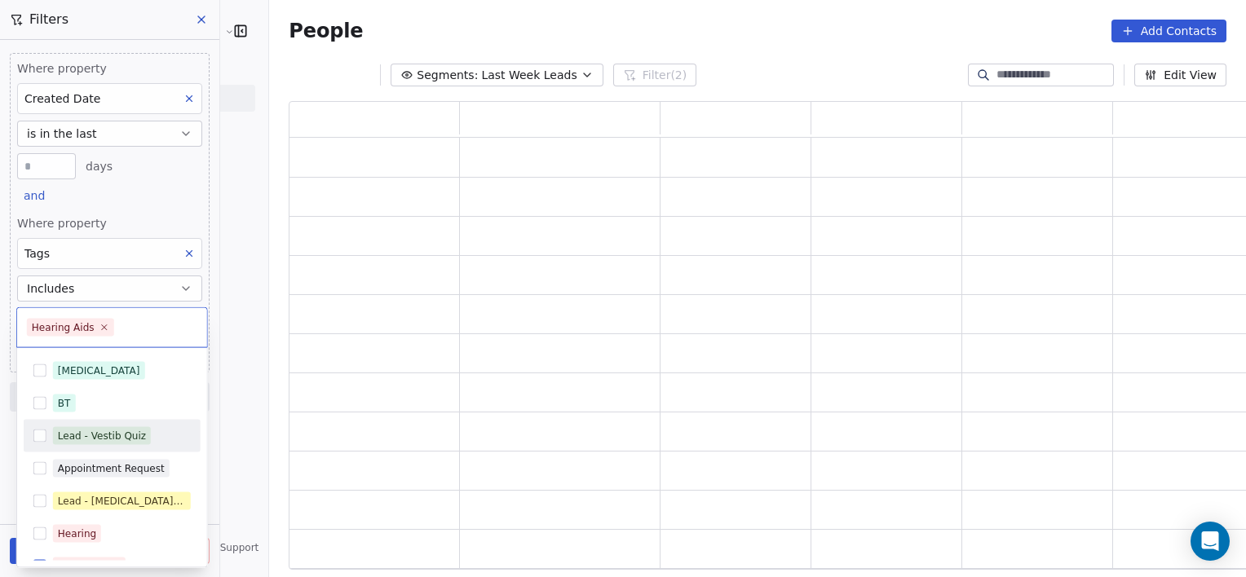
click at [219, 437] on html "[PERSON_NAME] Clinic External Contacts People Marketing Workflows Campaigns Met…" at bounding box center [623, 288] width 1246 height 577
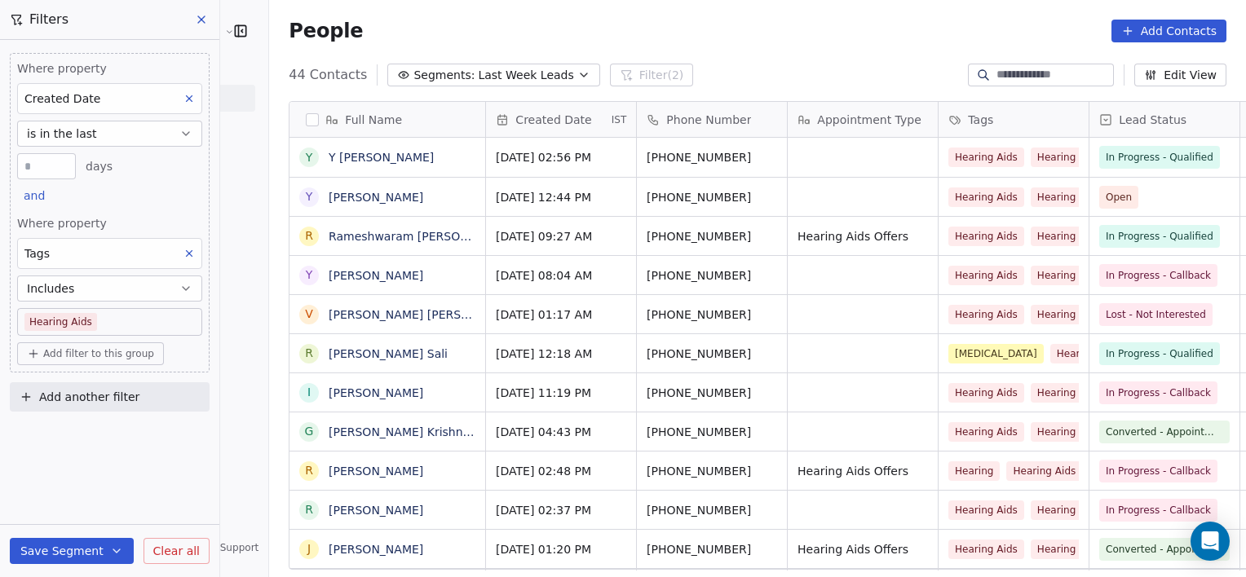
click at [158, 325] on body "[PERSON_NAME] Clinic External Contacts People Marketing Workflows Campaigns Met…" at bounding box center [623, 288] width 1246 height 577
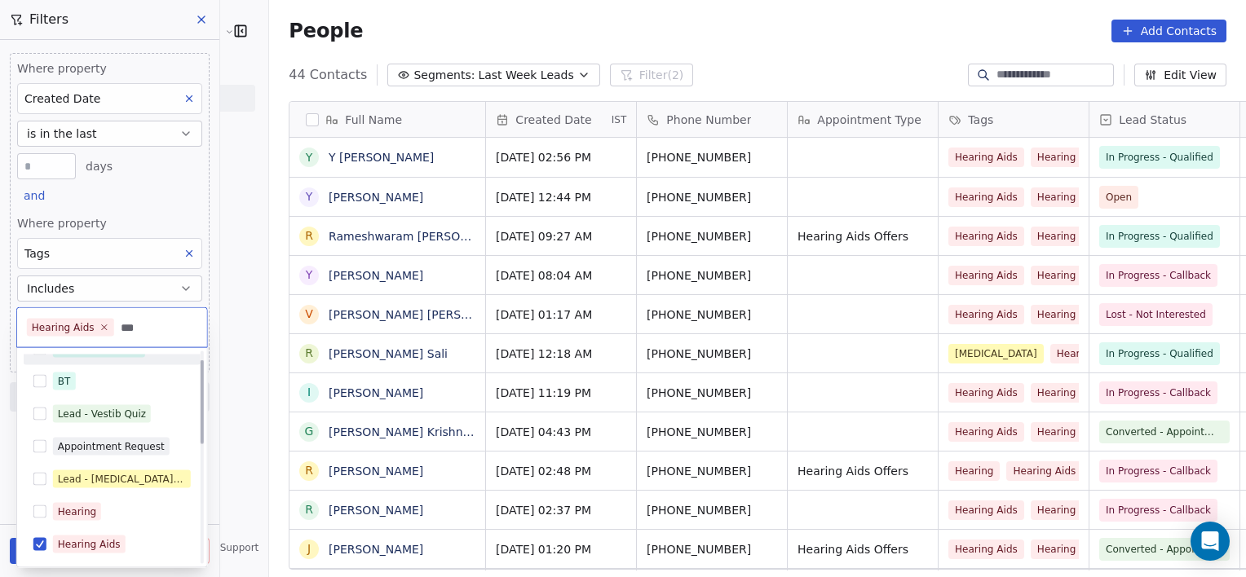
scroll to position [0, 0]
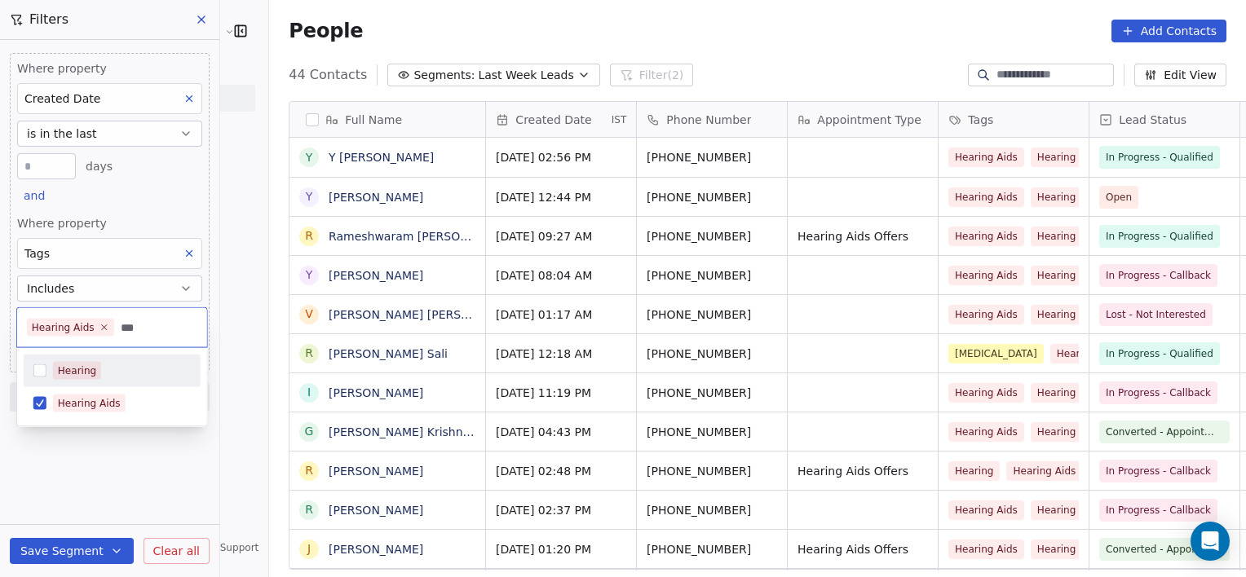
type input "***"
click at [116, 369] on div "Hearing" at bounding box center [122, 371] width 138 height 18
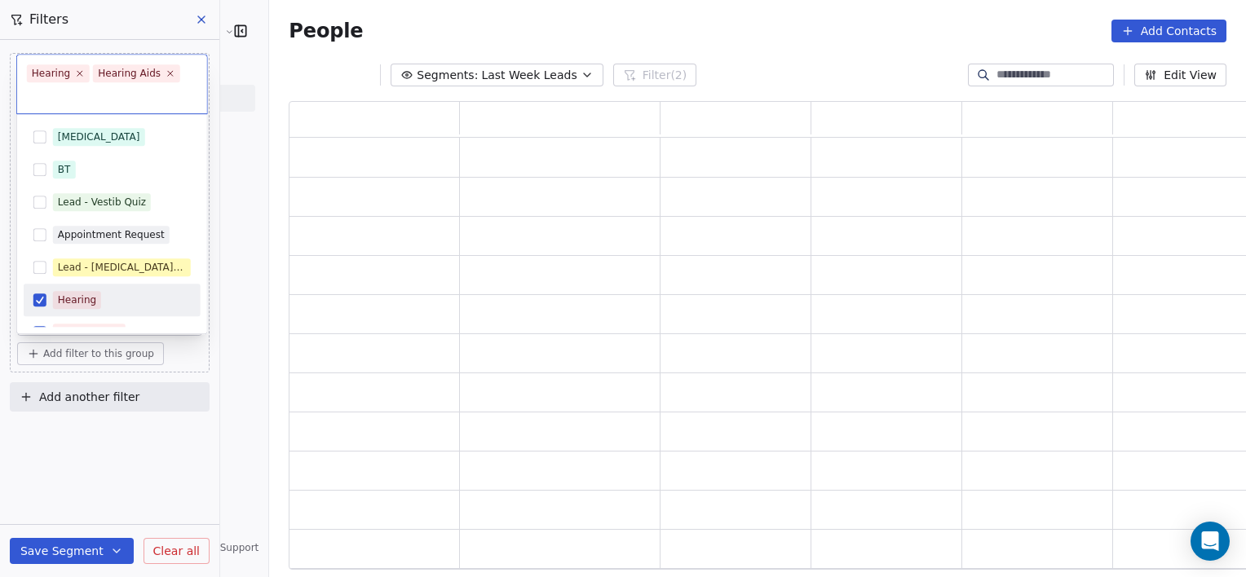
click at [88, 480] on html "[PERSON_NAME] Clinic External Contacts People Marketing Workflows Campaigns Met…" at bounding box center [623, 288] width 1246 height 577
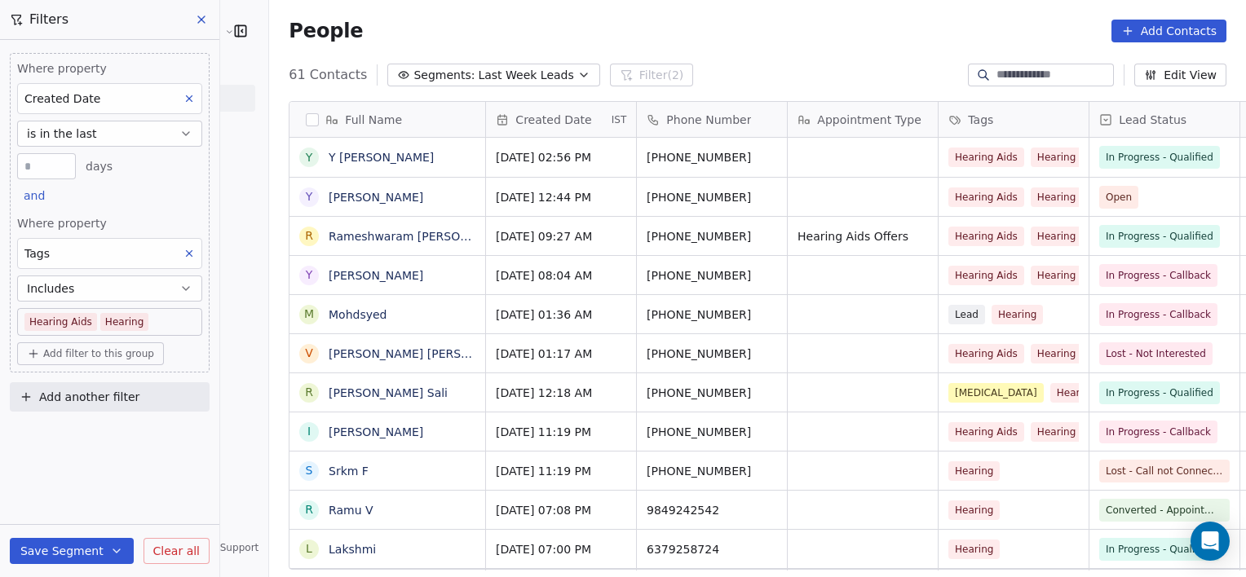
scroll to position [496, 1013]
click at [170, 323] on body "[PERSON_NAME] Clinic External Contacts People Marketing Workflows Campaigns Met…" at bounding box center [623, 288] width 1246 height 577
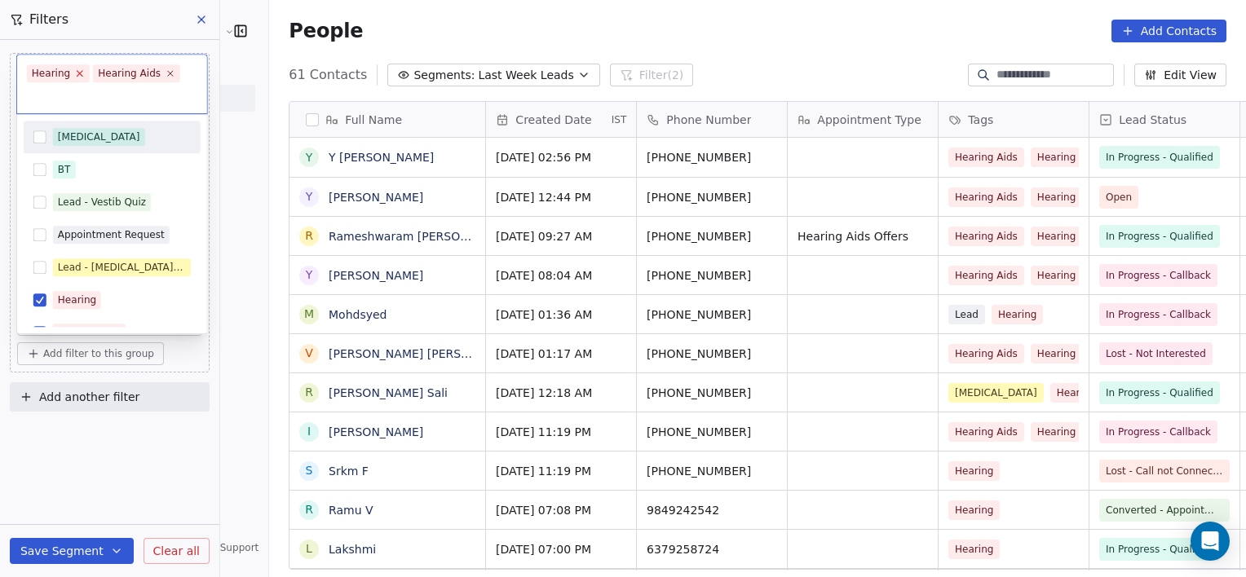
click at [79, 75] on icon at bounding box center [80, 74] width 6 height 6
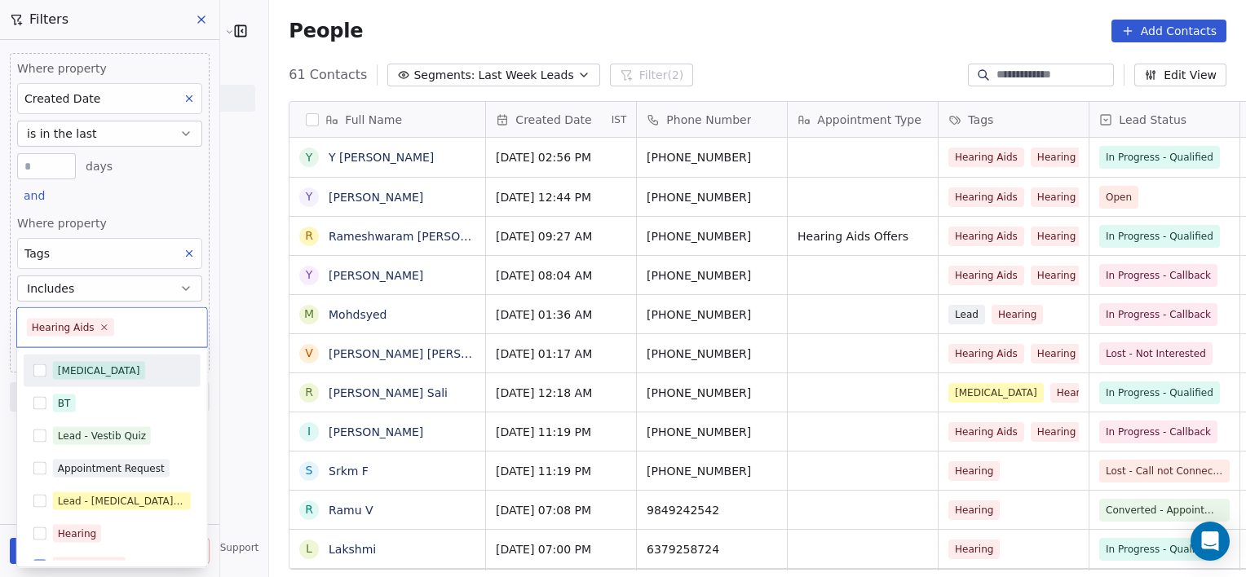
click at [105, 325] on span "Hearing Aids" at bounding box center [70, 328] width 87 height 18
click at [99, 330] on icon at bounding box center [104, 327] width 11 height 11
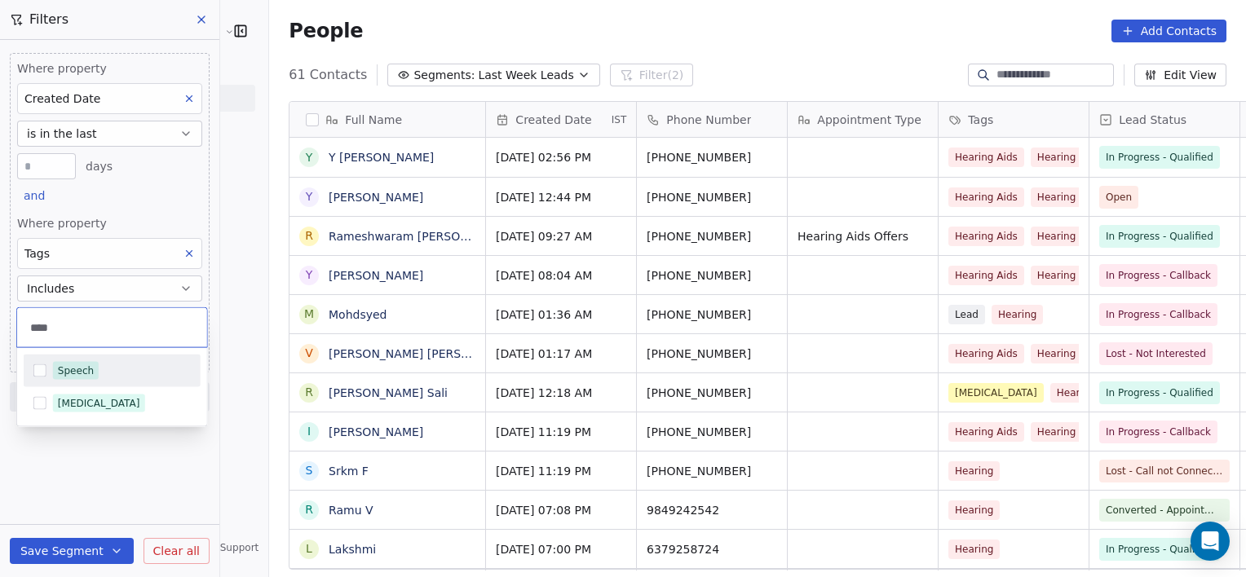
type input "****"
click at [111, 365] on div "Speech" at bounding box center [122, 371] width 138 height 18
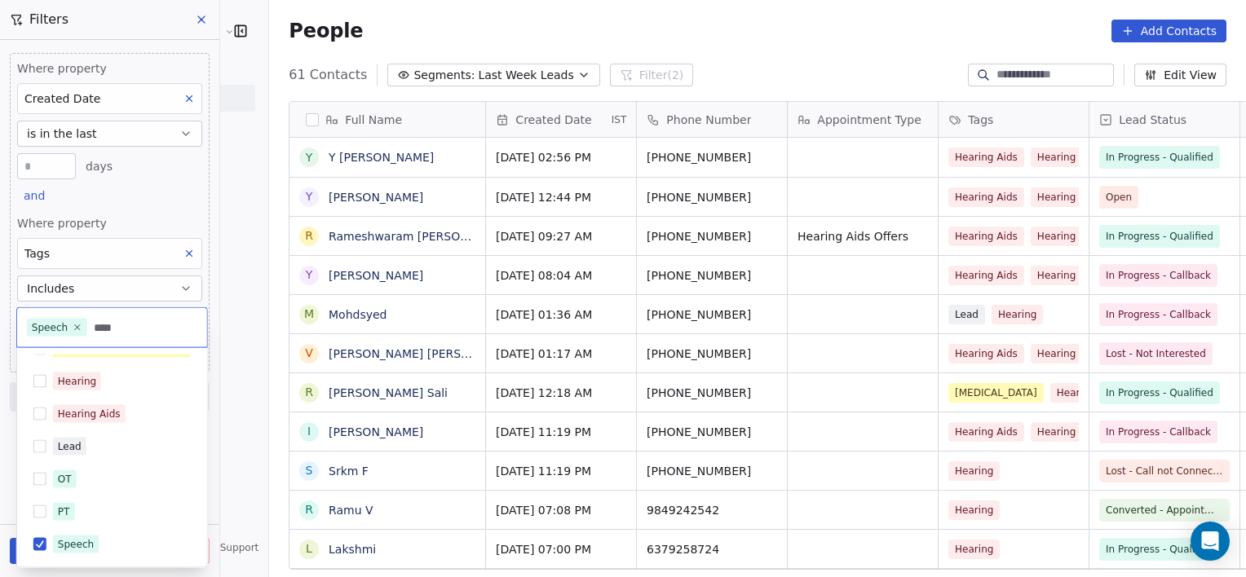
scroll to position [0, 0]
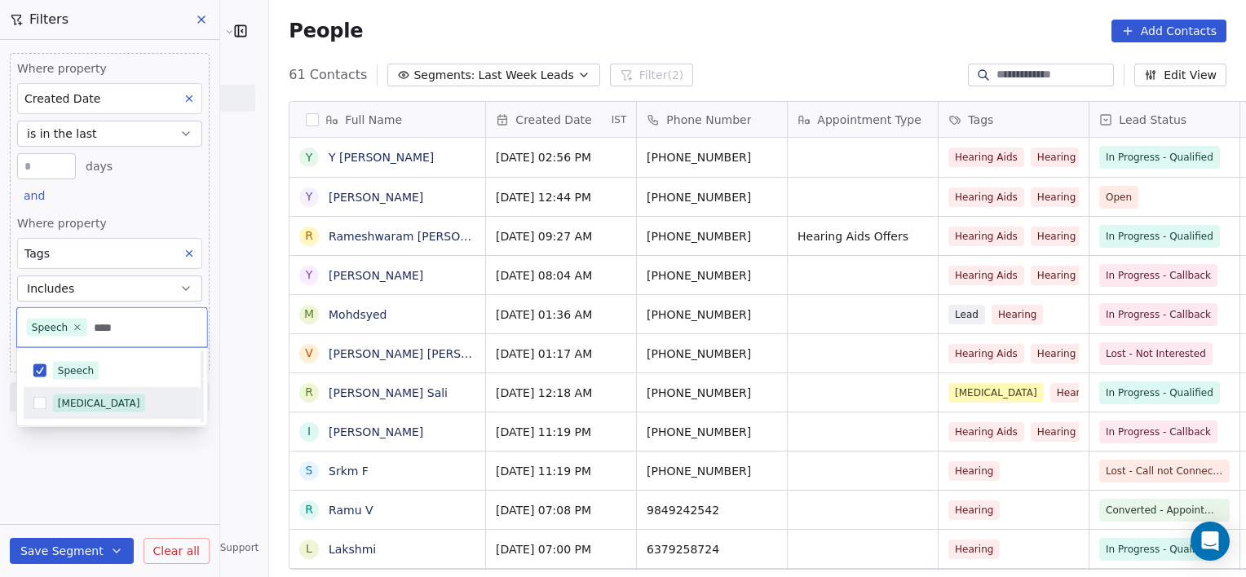
type input "****"
click at [104, 405] on div "[MEDICAL_DATA]" at bounding box center [99, 403] width 82 height 15
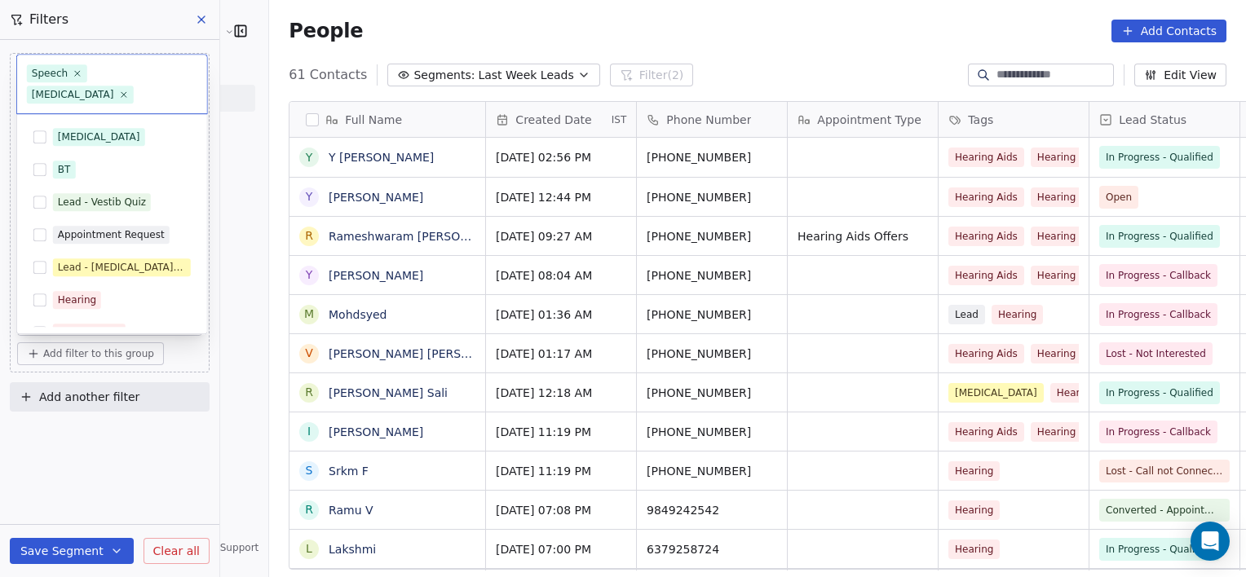
click at [73, 504] on html "[PERSON_NAME] Clinic External Contacts People Marketing Workflows Campaigns Met…" at bounding box center [623, 288] width 1246 height 577
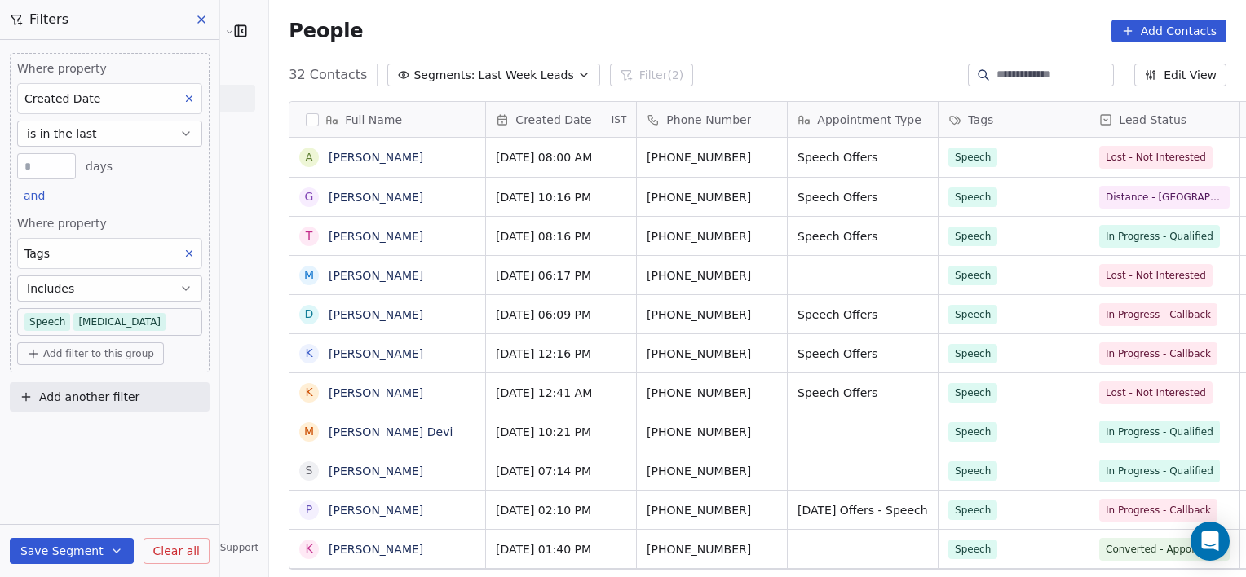
scroll to position [496, 1013]
click at [69, 351] on span "Add filter to this group" at bounding box center [98, 353] width 111 height 13
click at [78, 387] on span "Contact properties" at bounding box center [87, 387] width 106 height 17
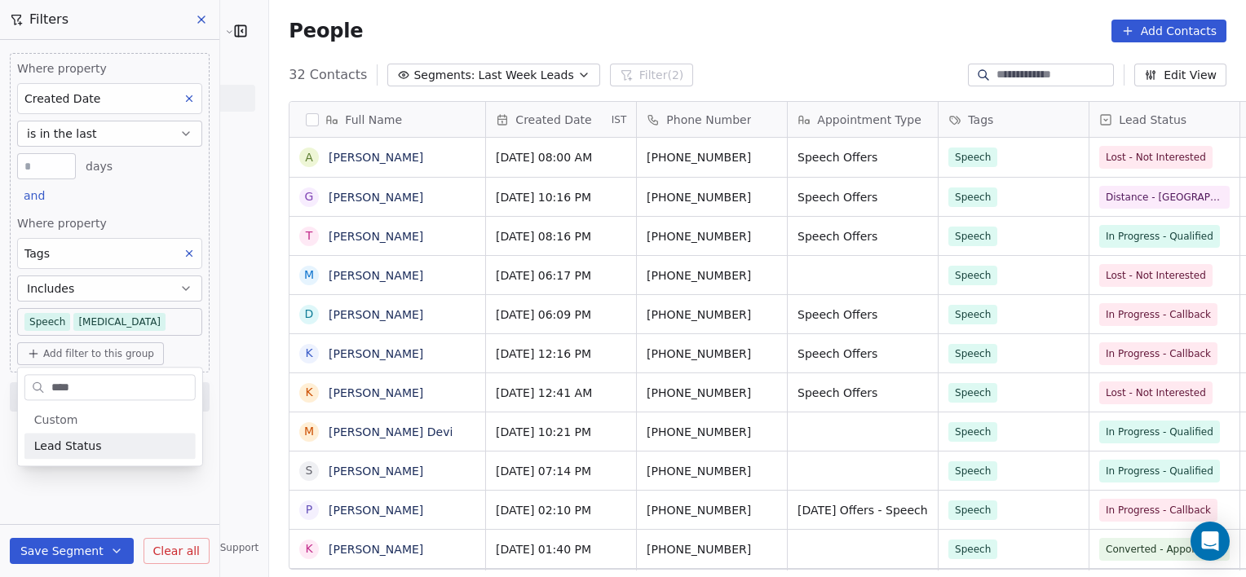
type input "****"
click at [78, 443] on span "Lead Status" at bounding box center [68, 446] width 68 height 16
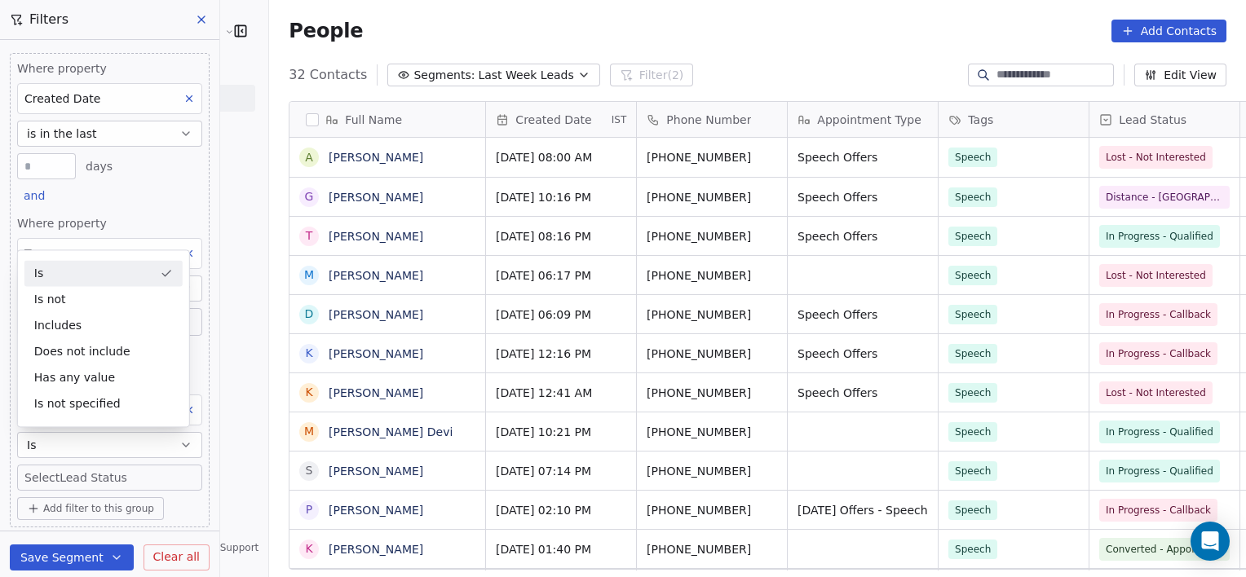
click at [126, 486] on body "[PERSON_NAME] Clinic External Contacts People Marketing Workflows Campaigns Met…" at bounding box center [623, 288] width 1246 height 577
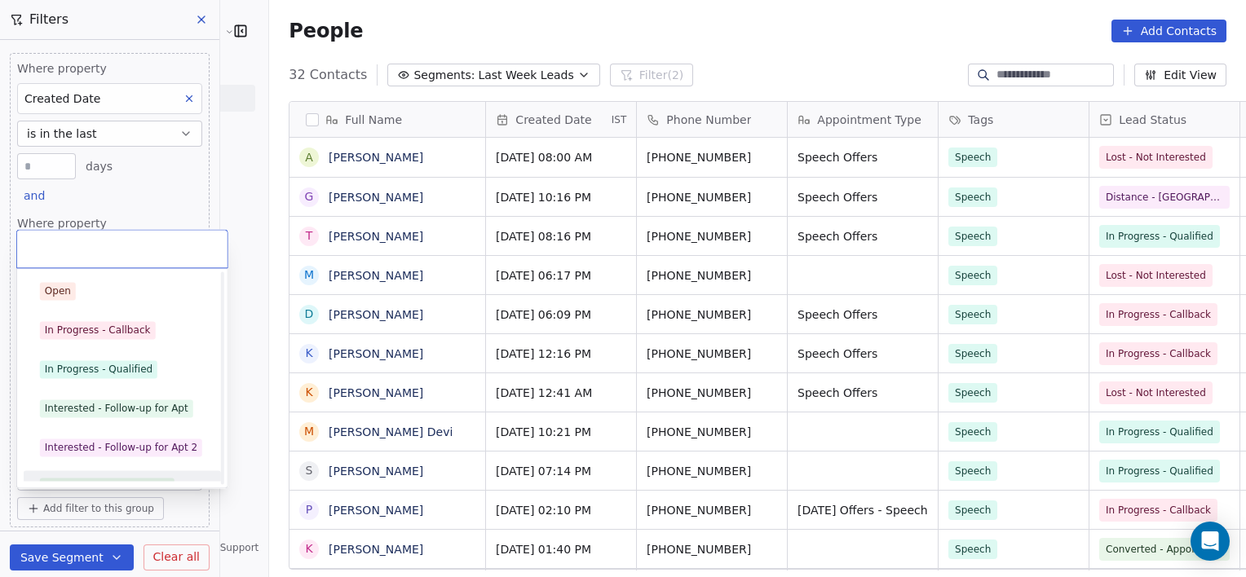
scroll to position [22, 0]
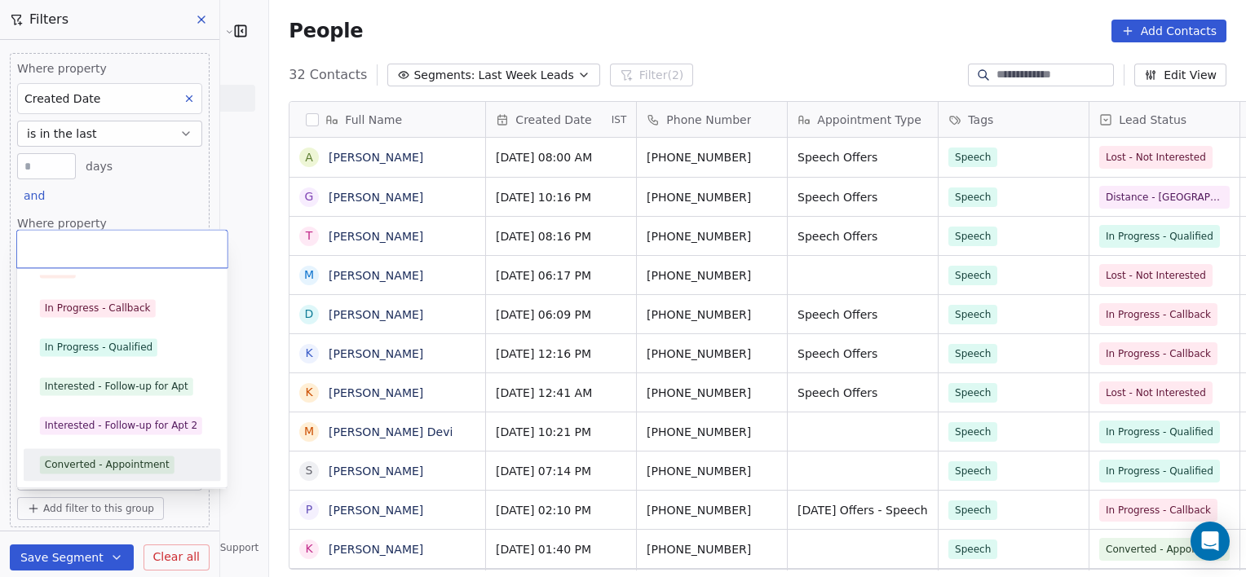
click at [95, 457] on span "Converted - Appointment" at bounding box center [107, 465] width 135 height 18
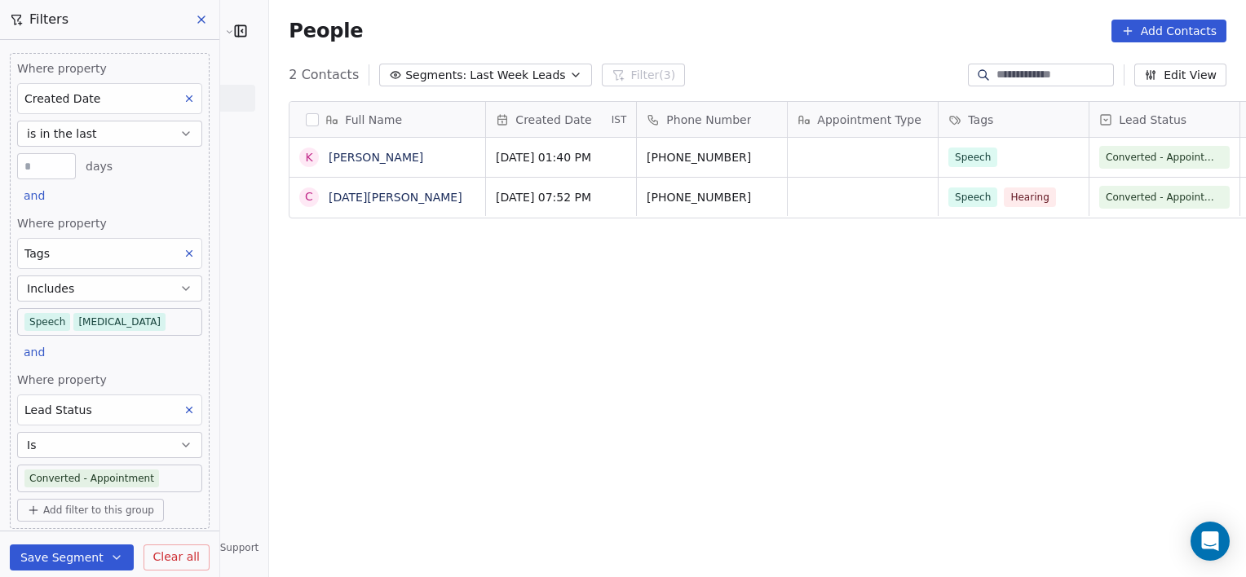
scroll to position [496, 1013]
click at [163, 476] on body "[PERSON_NAME] Clinic External Contacts People Marketing Workflows Campaigns Met…" at bounding box center [623, 288] width 1246 height 577
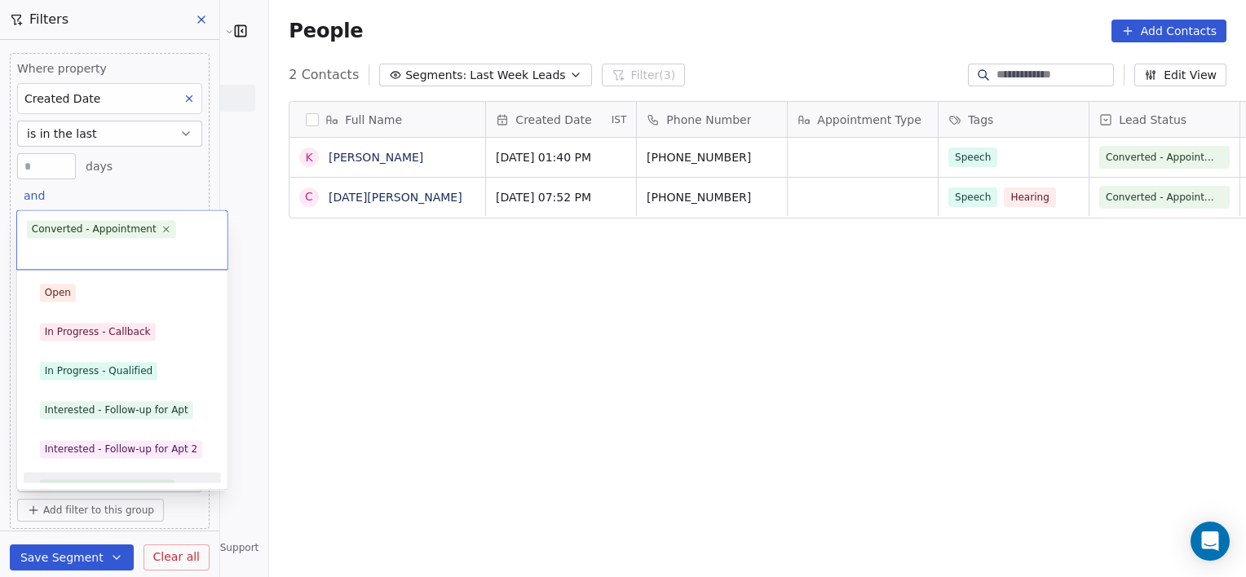
scroll to position [22, 0]
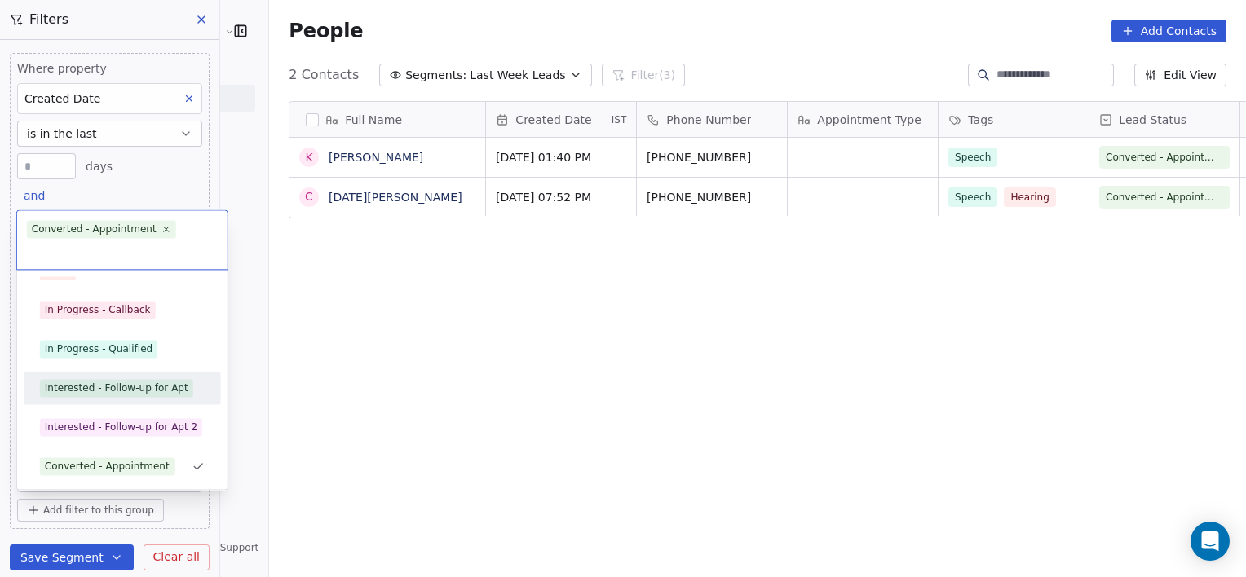
click at [121, 382] on div "Interested - Follow-up for Apt" at bounding box center [117, 388] width 144 height 15
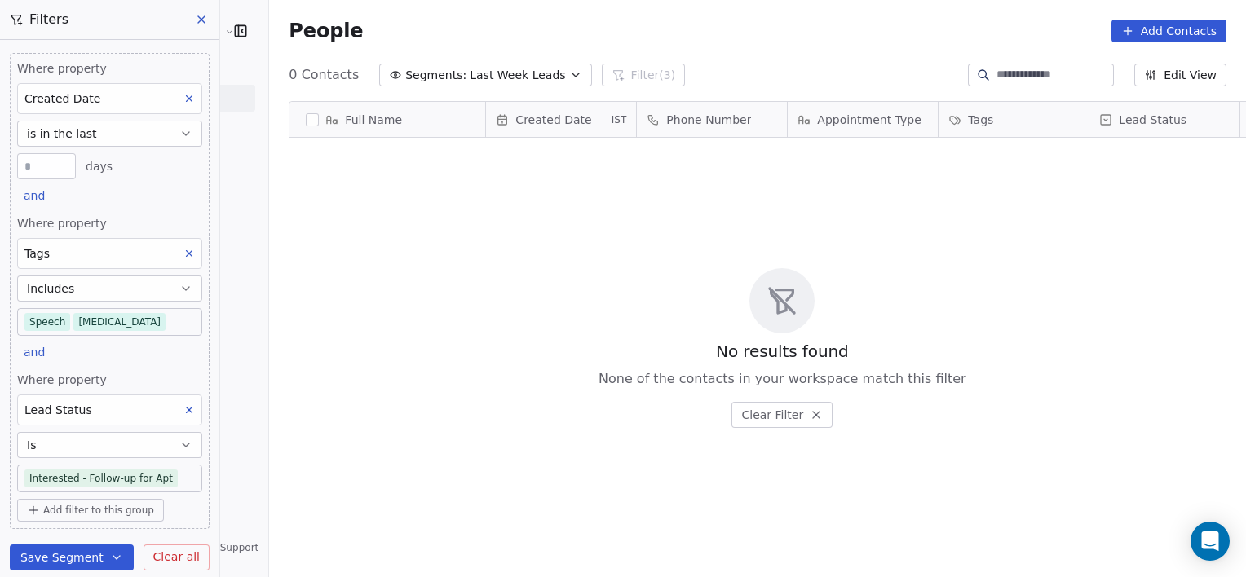
scroll to position [496, 1013]
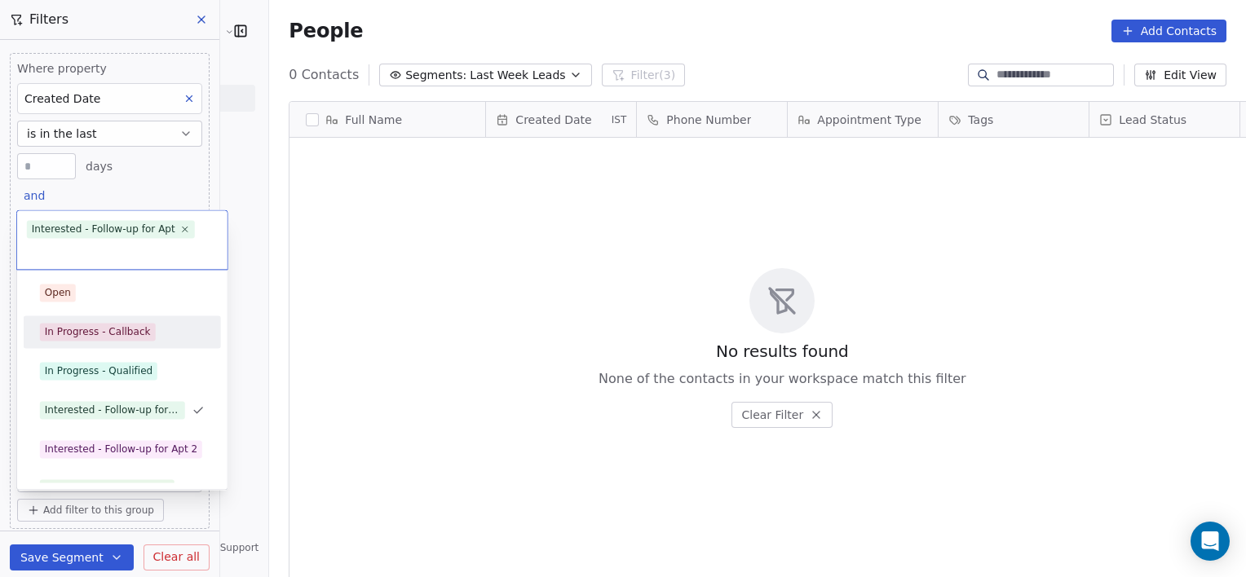
click at [100, 330] on div "In Progress - Callback" at bounding box center [98, 332] width 106 height 15
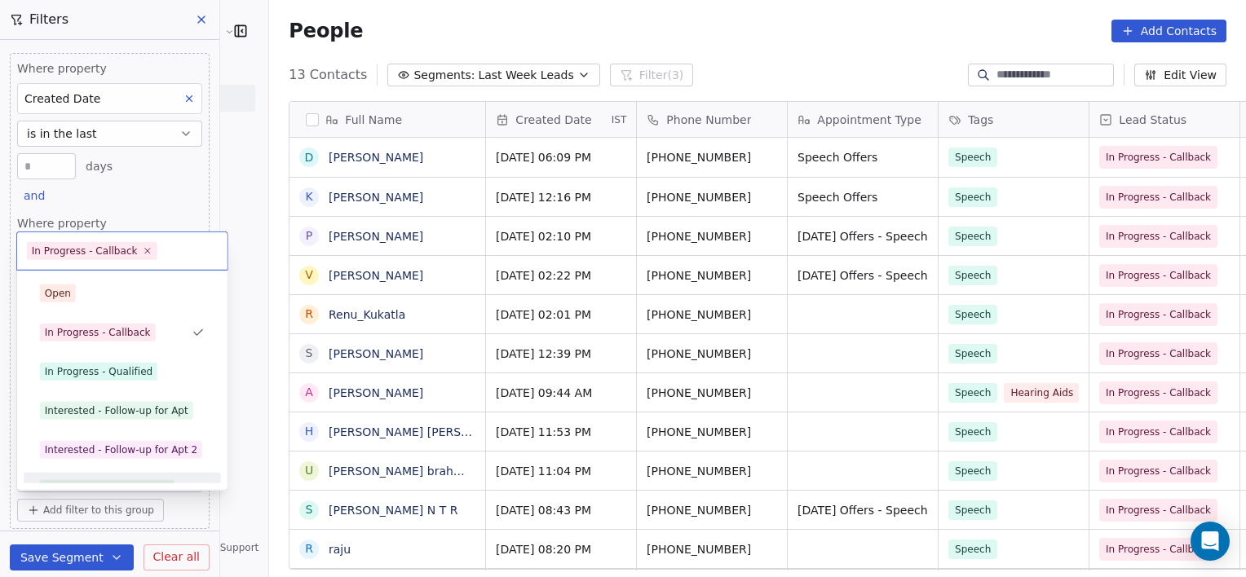
click at [160, 484] on body "[PERSON_NAME] Clinic External Contacts People Marketing Workflows Campaigns Met…" at bounding box center [623, 288] width 1246 height 577
click at [130, 369] on div "In Progress - Qualified" at bounding box center [99, 372] width 108 height 15
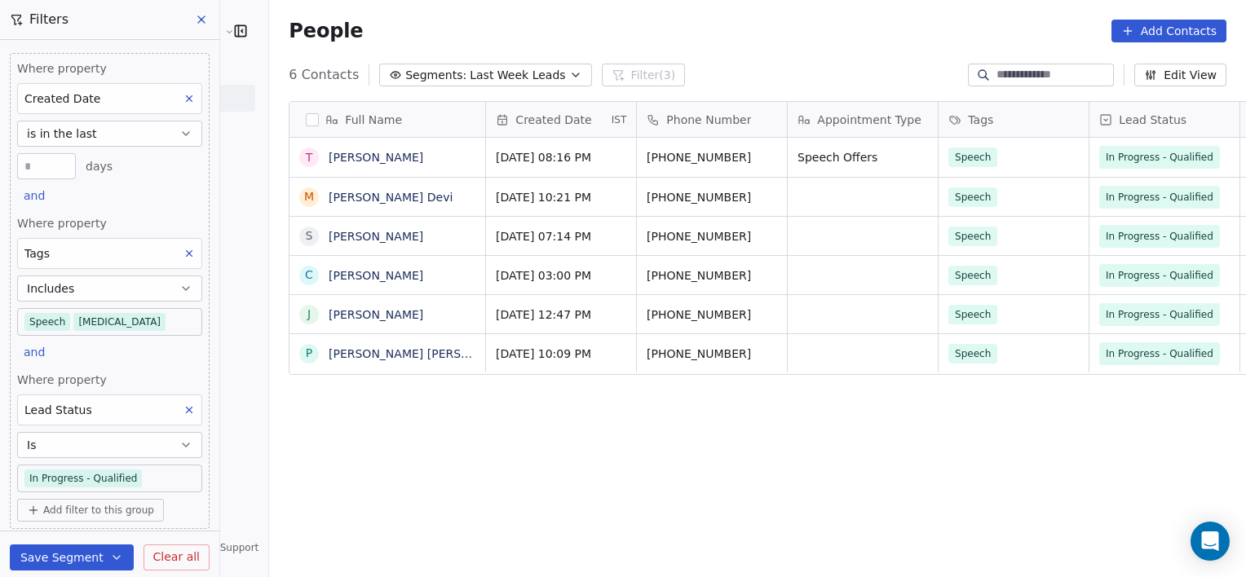
click at [155, 480] on body "[PERSON_NAME] Clinic External Contacts People Marketing Workflows Campaigns Met…" at bounding box center [623, 288] width 1246 height 577
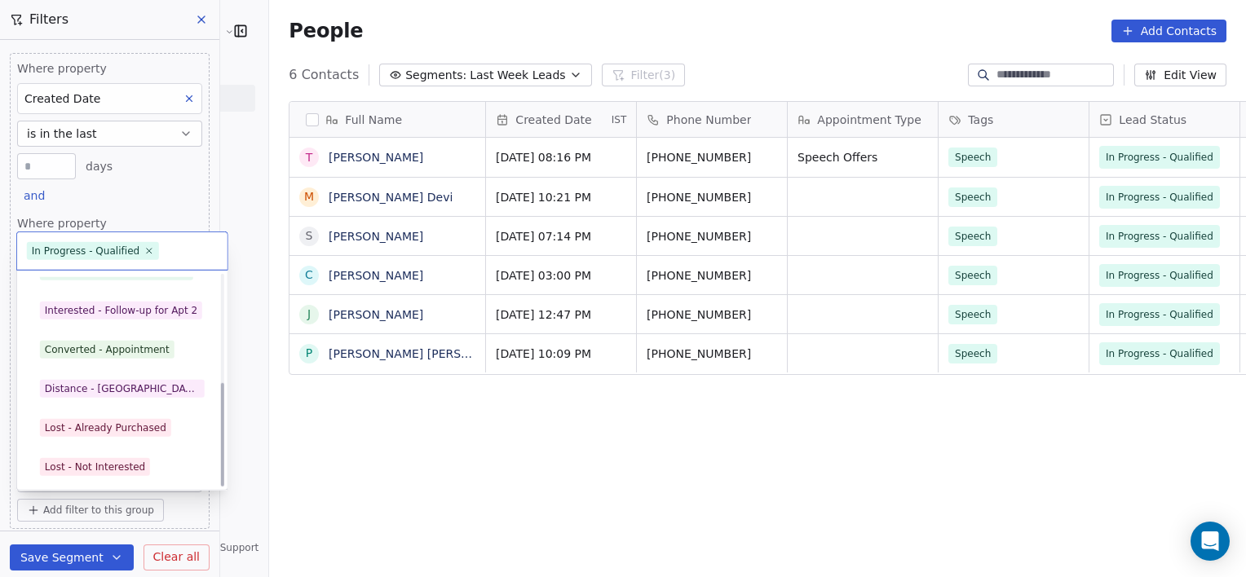
scroll to position [218, 0]
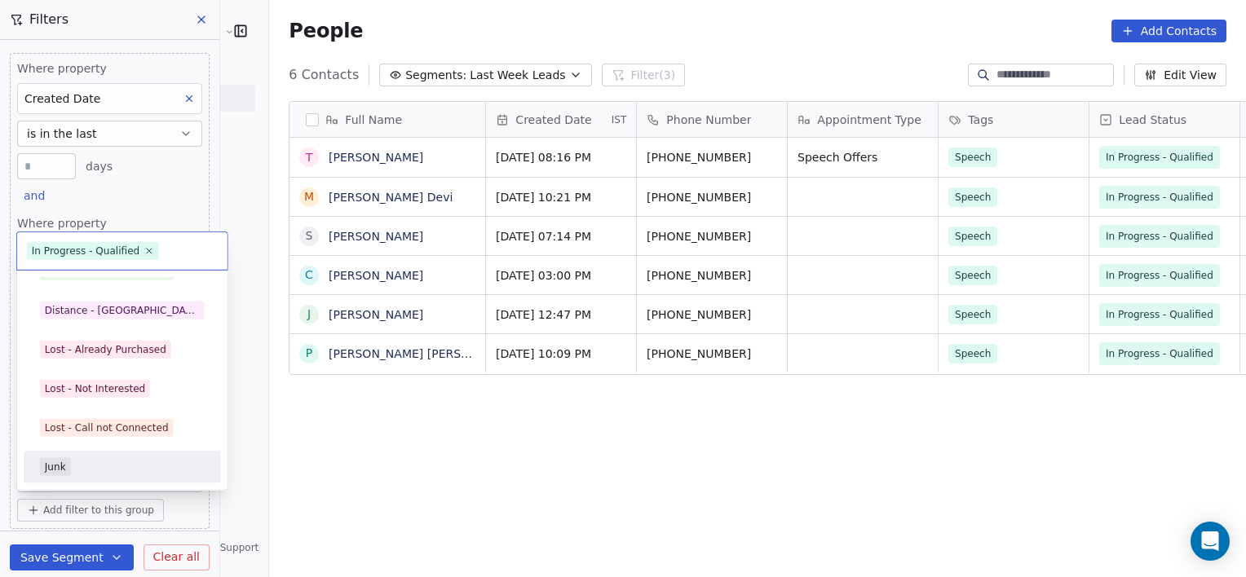
click at [73, 470] on div "Junk" at bounding box center [122, 467] width 165 height 18
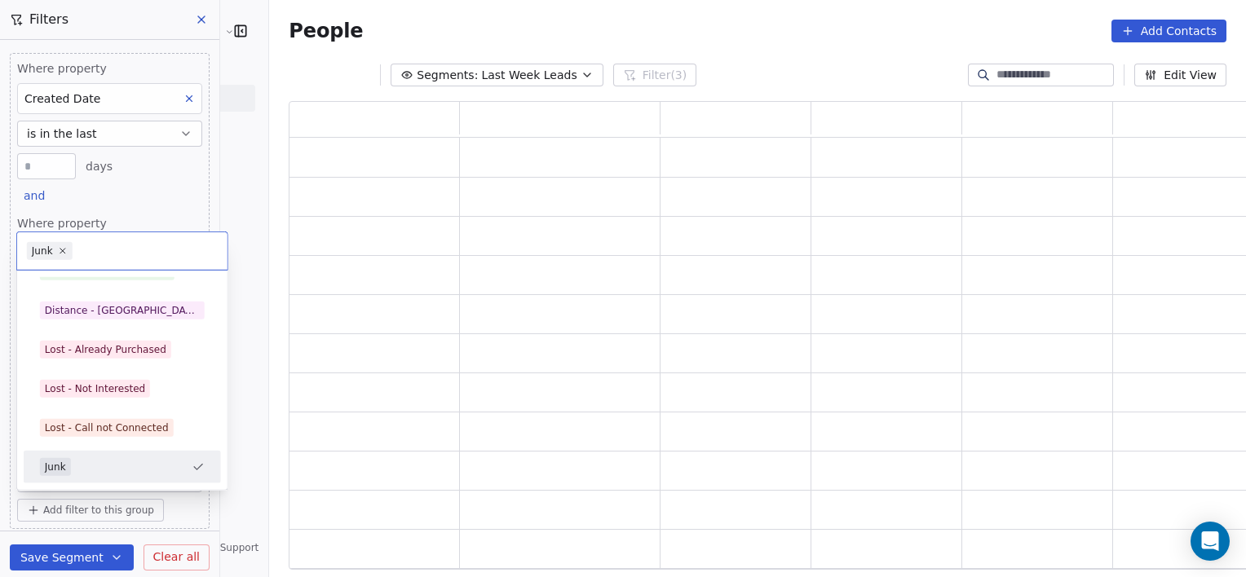
scroll to position [457, 974]
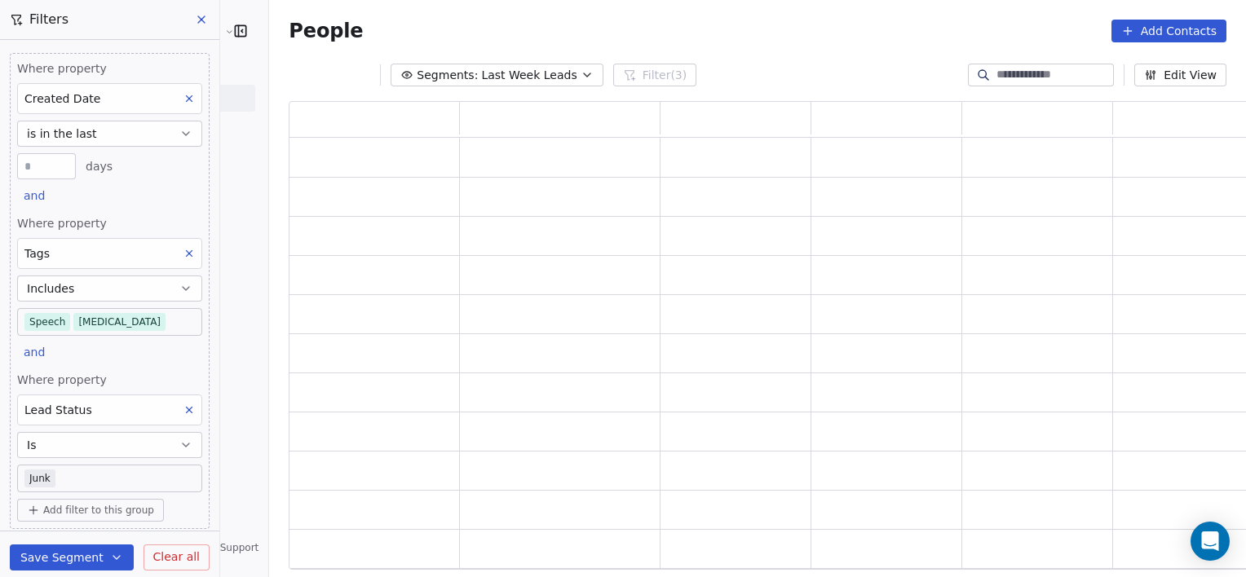
click at [128, 476] on body "[PERSON_NAME] Clinic External Contacts People Marketing Workflows Campaigns Met…" at bounding box center [623, 288] width 1246 height 577
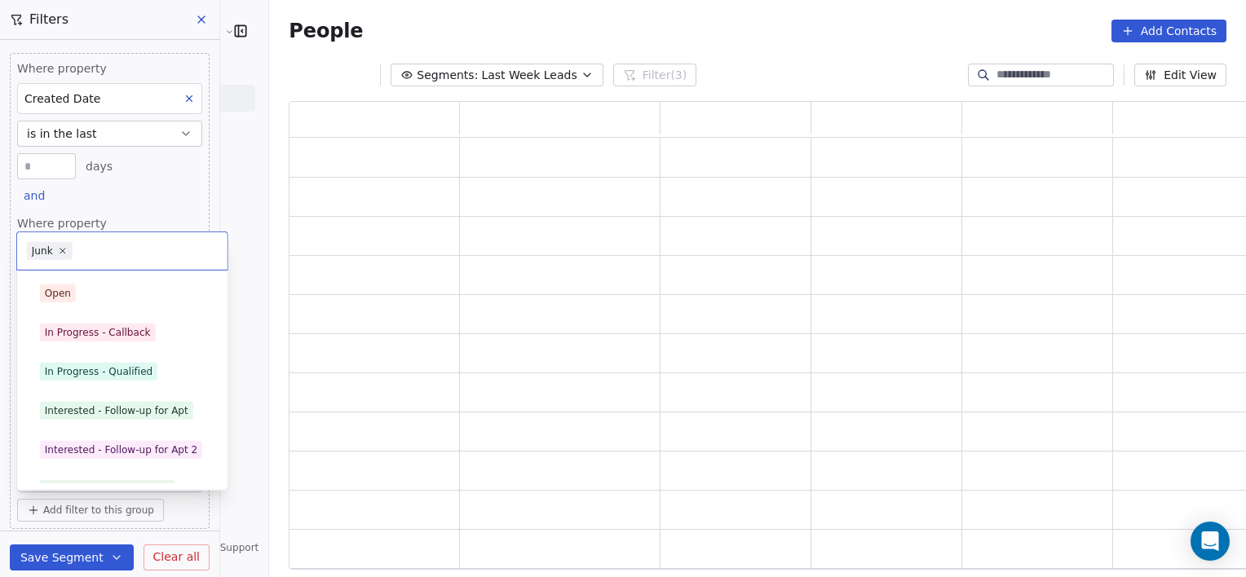
scroll to position [218, 0]
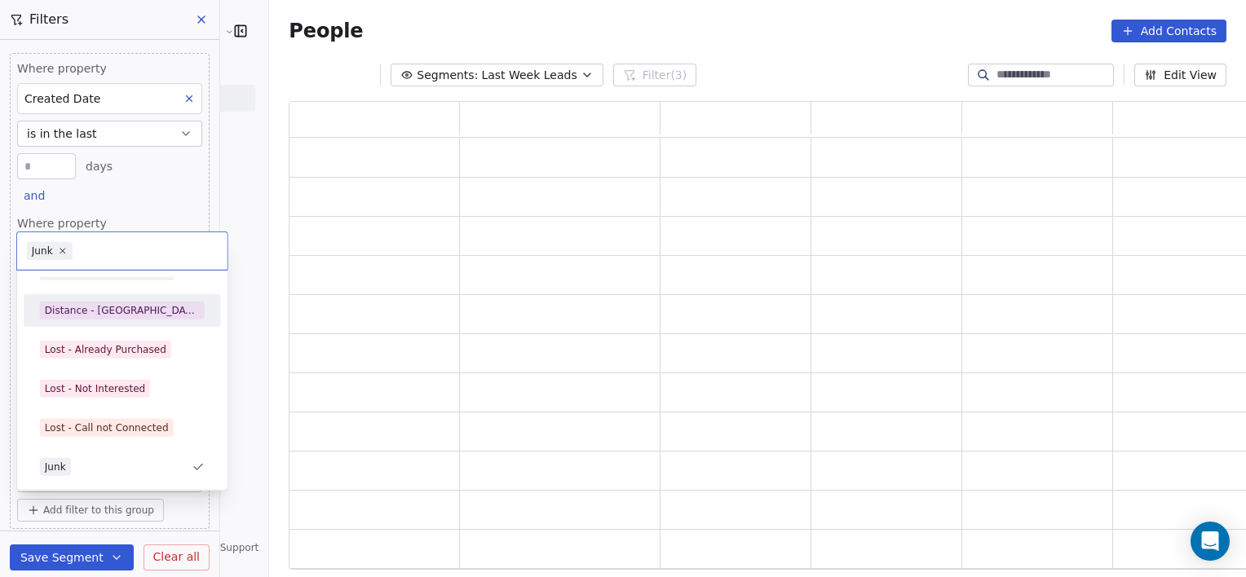
click at [114, 308] on div "Distance - [GEOGRAPHIC_DATA]" at bounding box center [122, 310] width 155 height 15
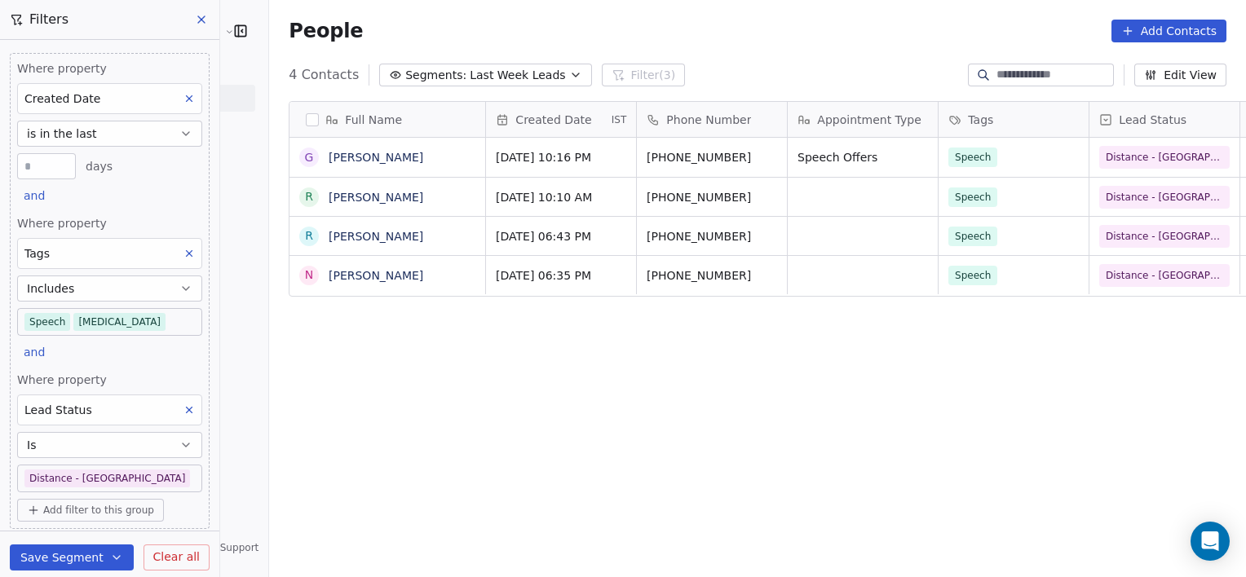
scroll to position [496, 1013]
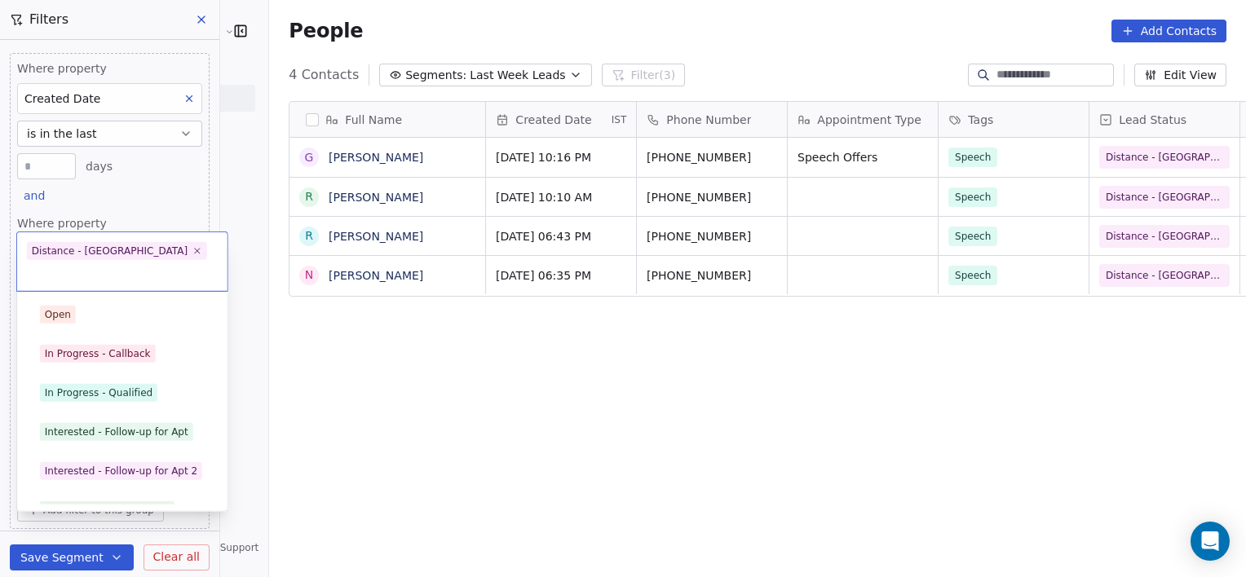
click at [150, 483] on body "[PERSON_NAME] Clinic External Contacts People Marketing Workflows Campaigns Met…" at bounding box center [623, 288] width 1246 height 577
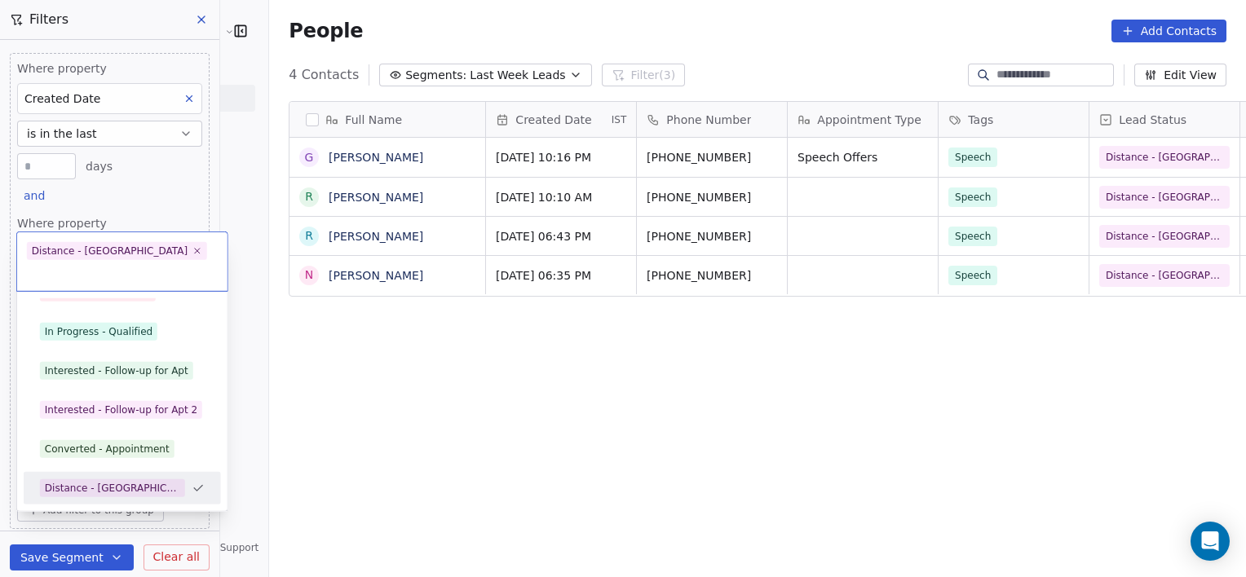
scroll to position [218, 0]
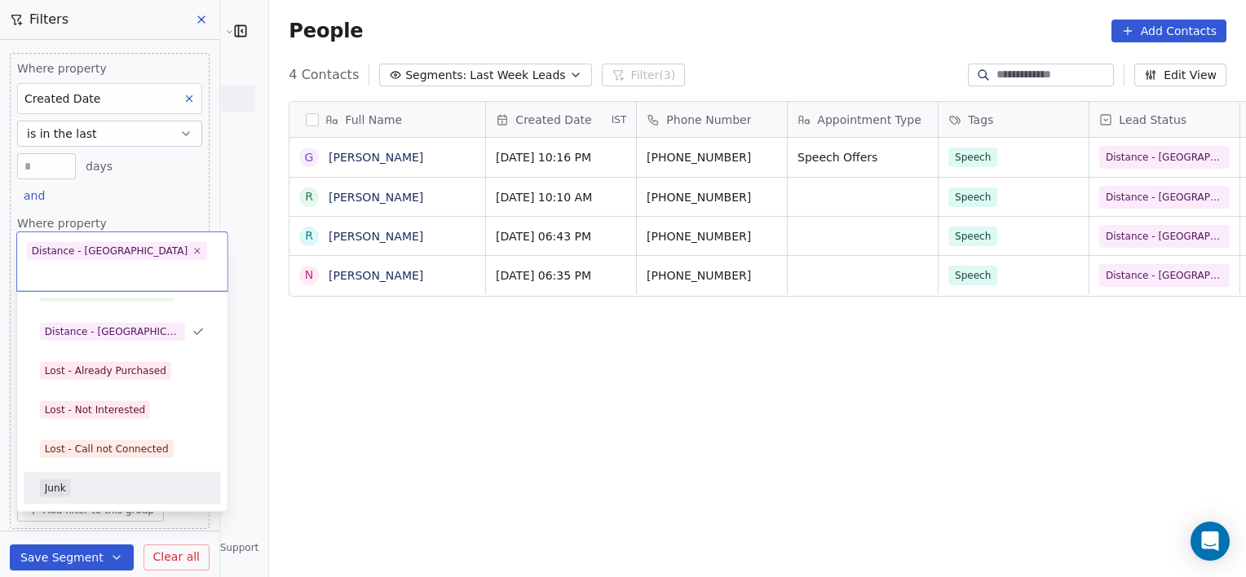
click at [74, 480] on div "Junk" at bounding box center [122, 489] width 165 height 18
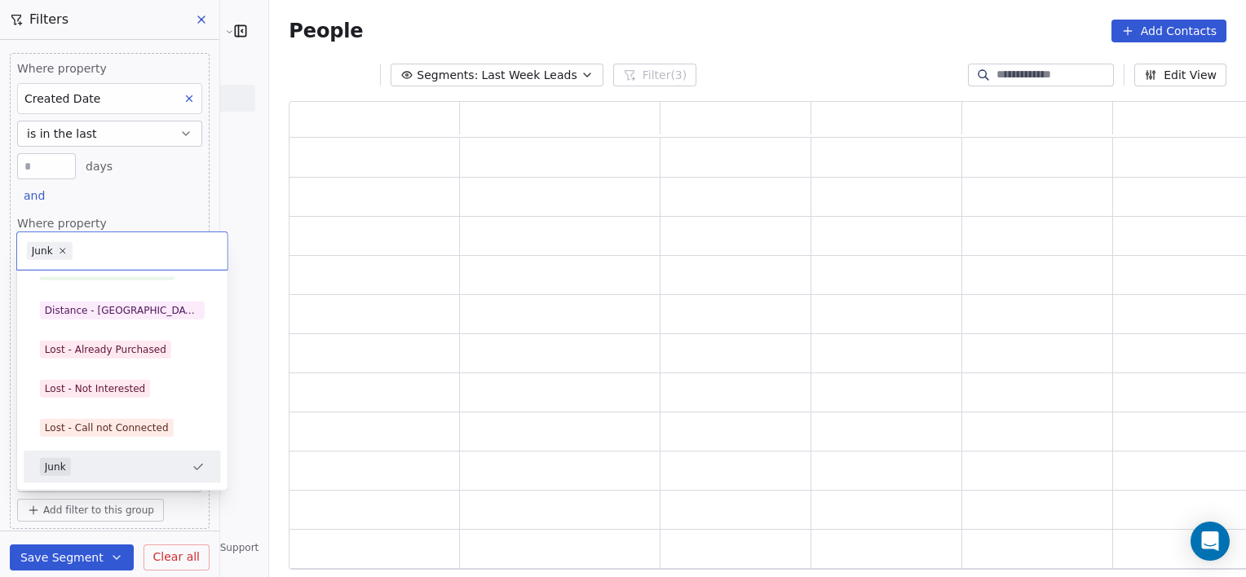
scroll to position [457, 974]
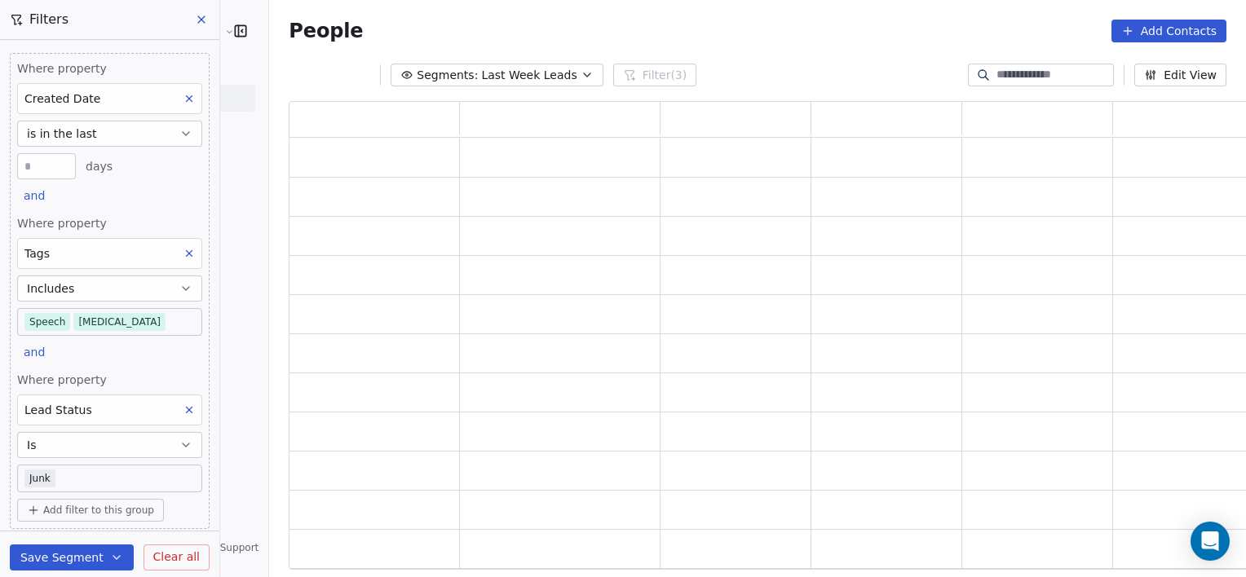
click at [159, 462] on div "Where property Lead Status Is Junk" at bounding box center [109, 432] width 185 height 121
click at [139, 483] on body "[PERSON_NAME] Clinic External Contacts People Marketing Workflows Campaigns Met…" at bounding box center [623, 288] width 1246 height 577
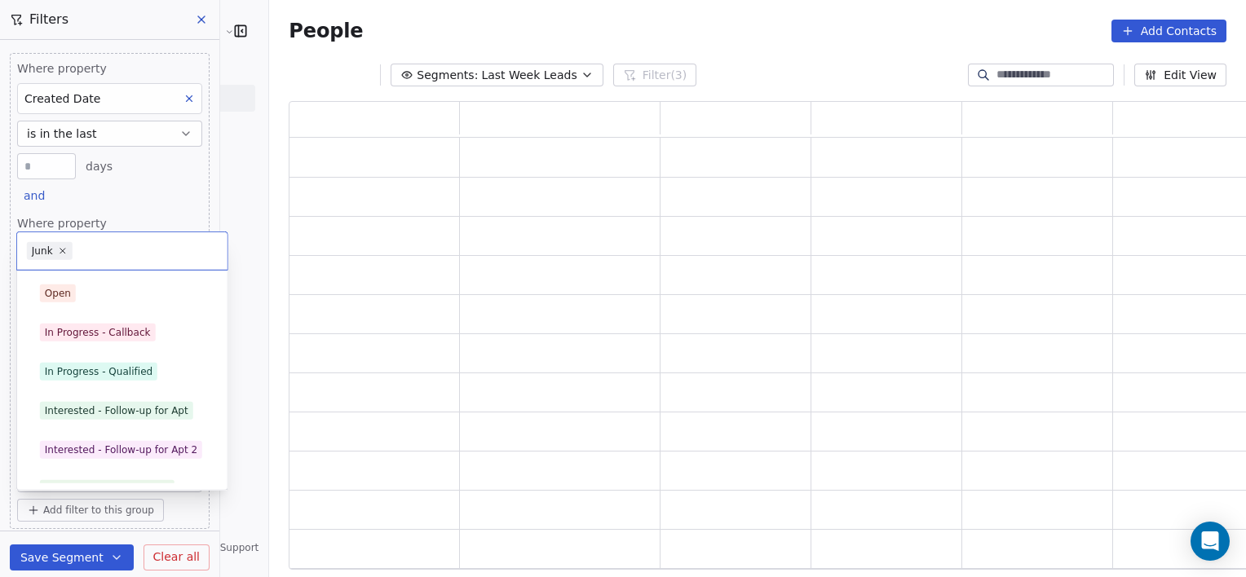
scroll to position [218, 0]
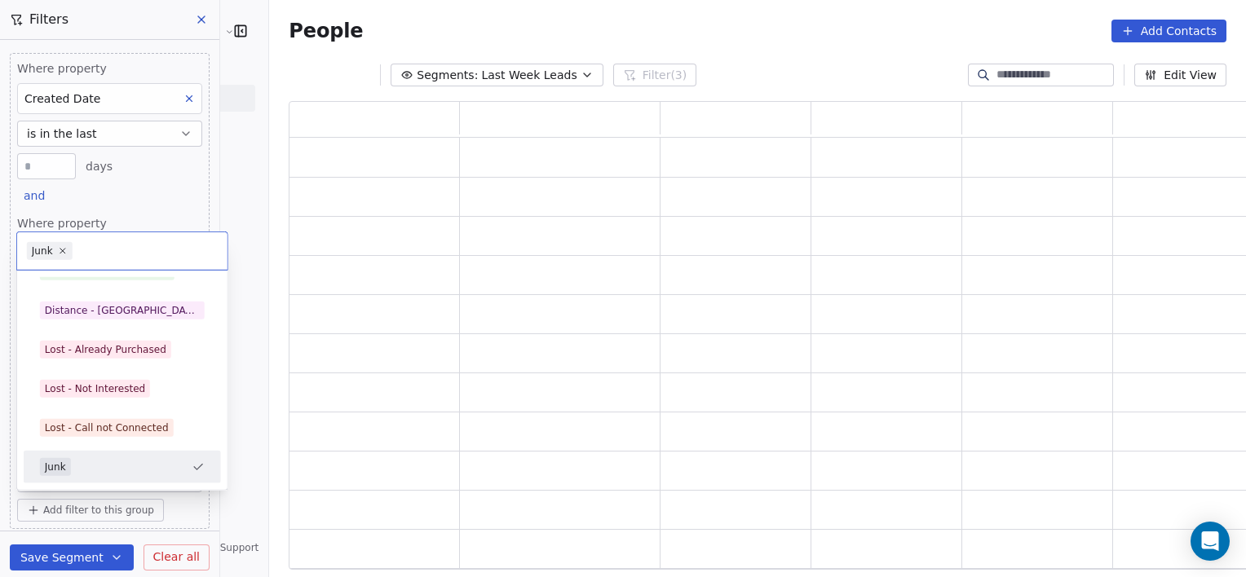
click at [95, 477] on div "Junk" at bounding box center [122, 467] width 184 height 26
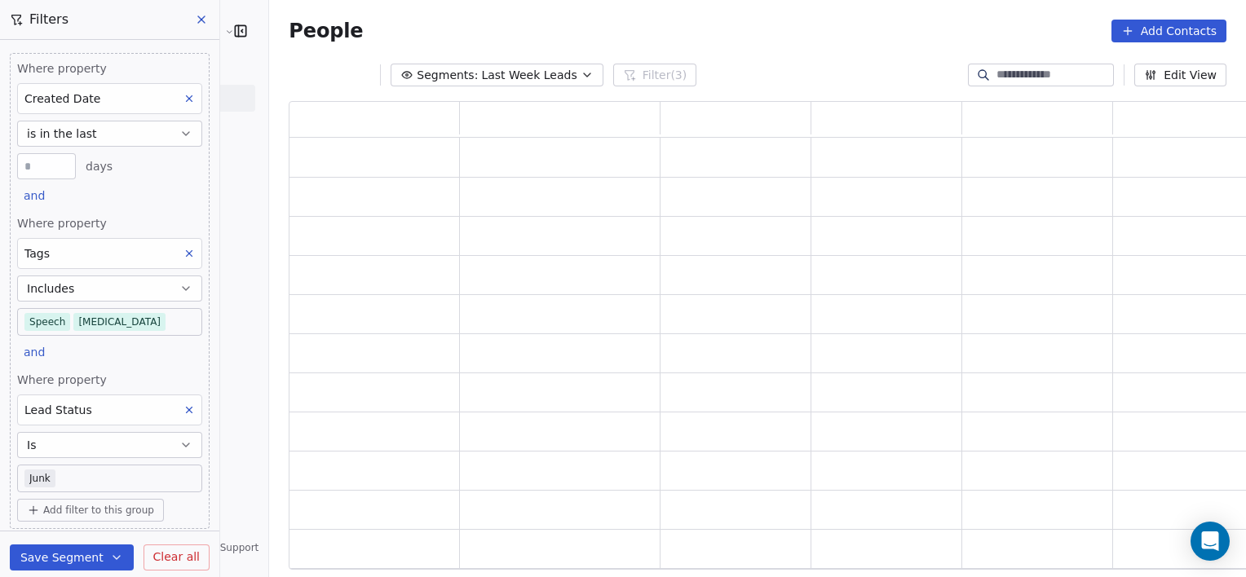
click at [95, 477] on body "[PERSON_NAME] Clinic External Contacts People Marketing Workflows Campaigns Met…" at bounding box center [623, 288] width 1246 height 577
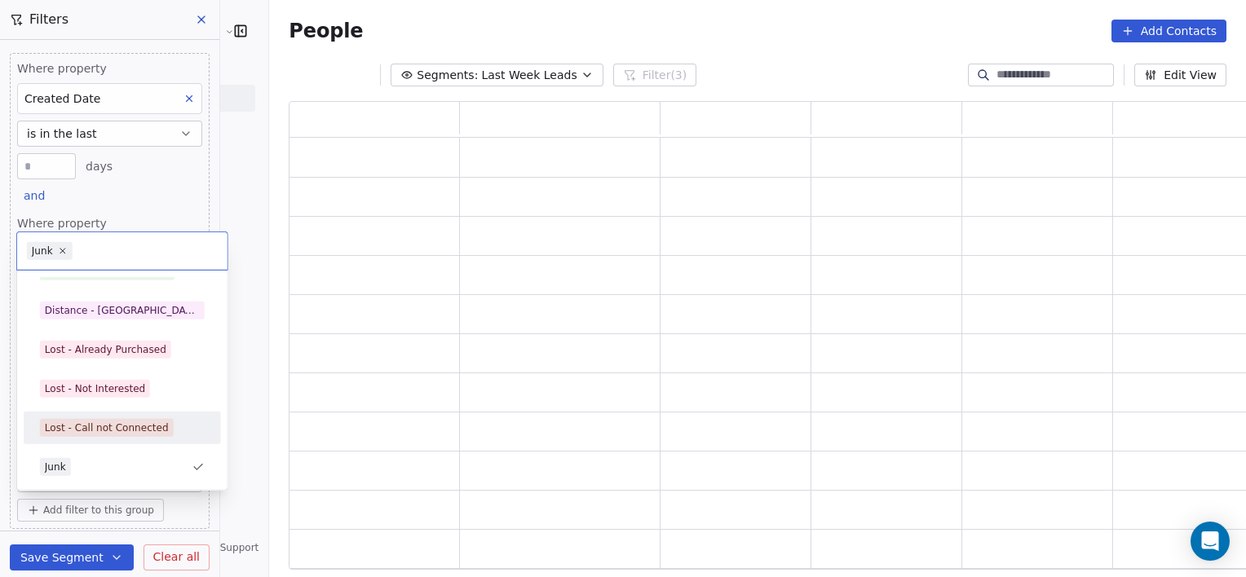
click at [92, 435] on span "Lost - Call not Connected" at bounding box center [107, 428] width 134 height 18
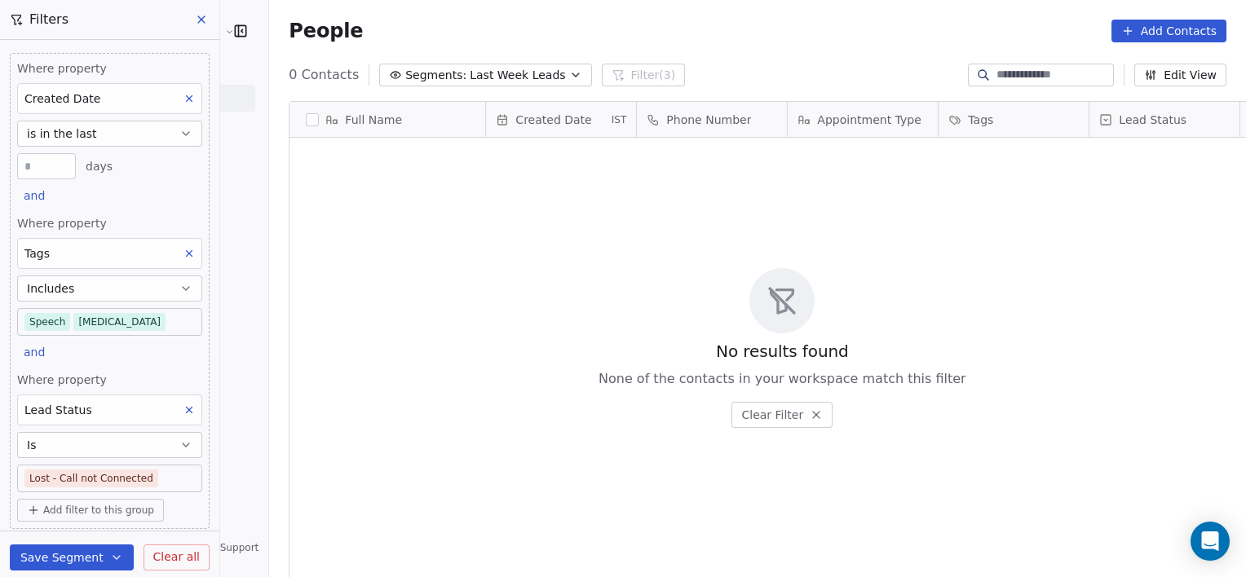
scroll to position [496, 1013]
click at [87, 489] on body "[PERSON_NAME] Clinic External Contacts People Marketing Workflows Campaigns Met…" at bounding box center [623, 288] width 1246 height 577
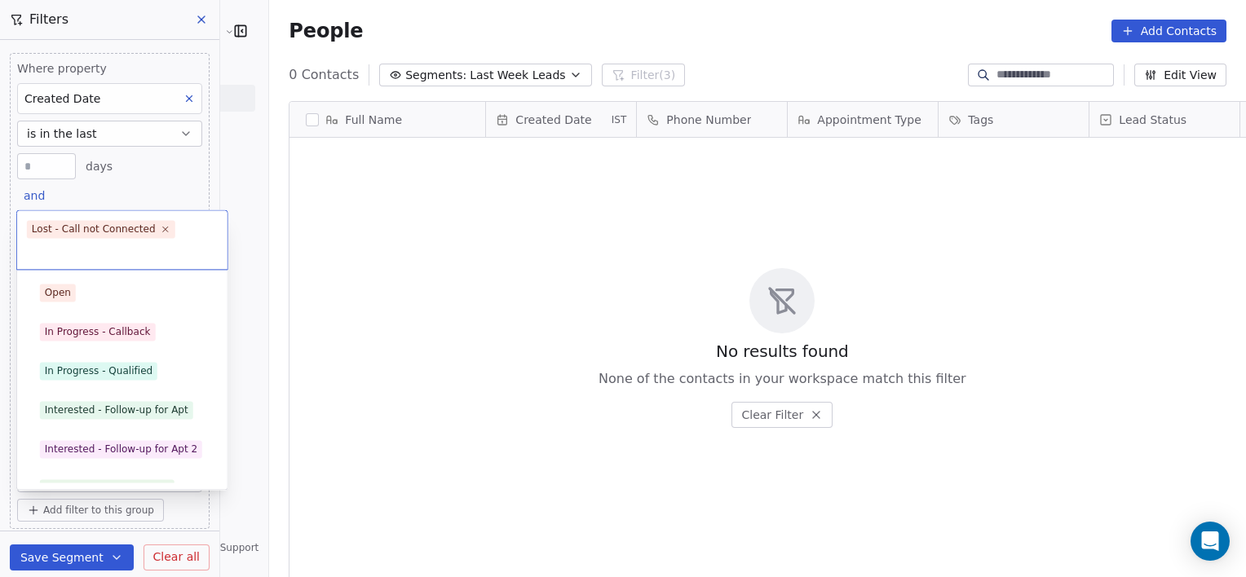
scroll to position [179, 0]
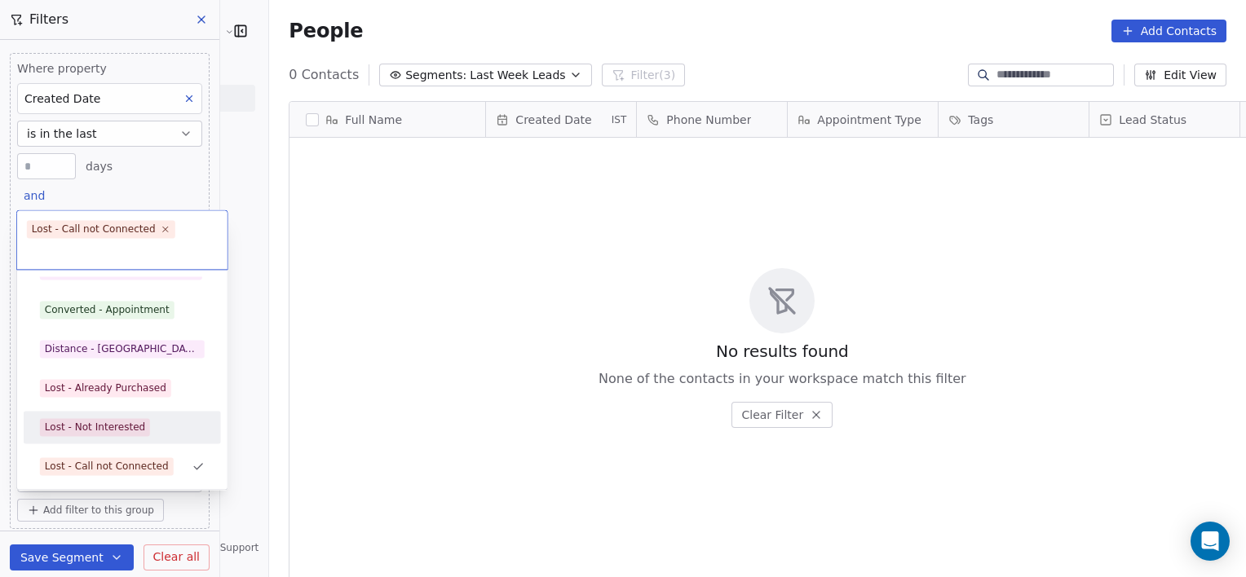
click at [110, 438] on div "Lost - Not Interested" at bounding box center [122, 427] width 184 height 26
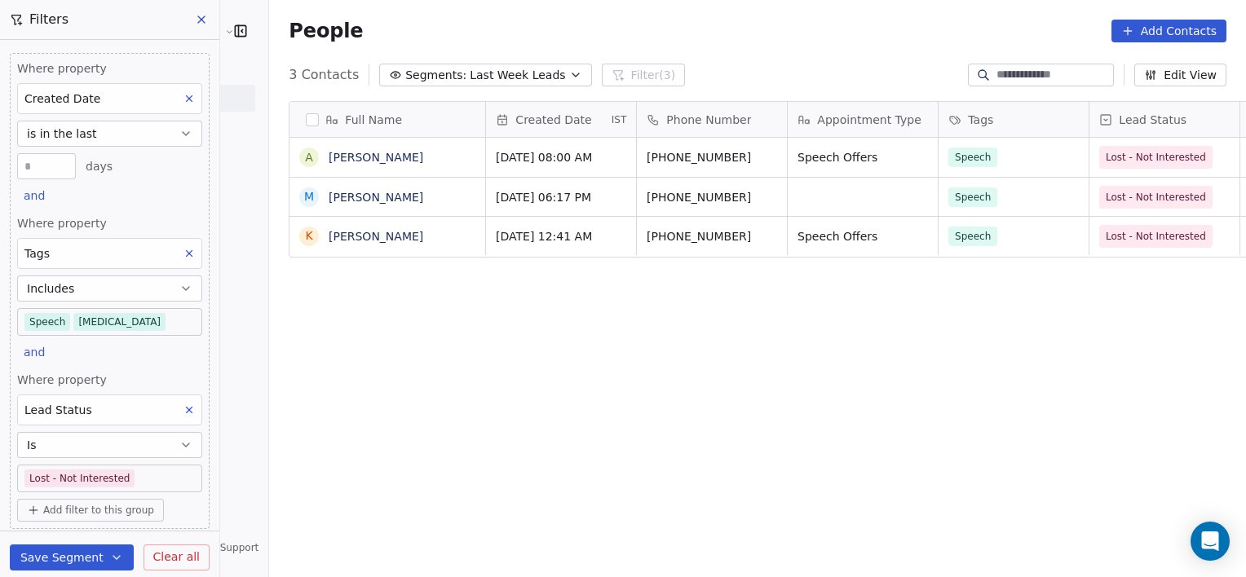
scroll to position [496, 1013]
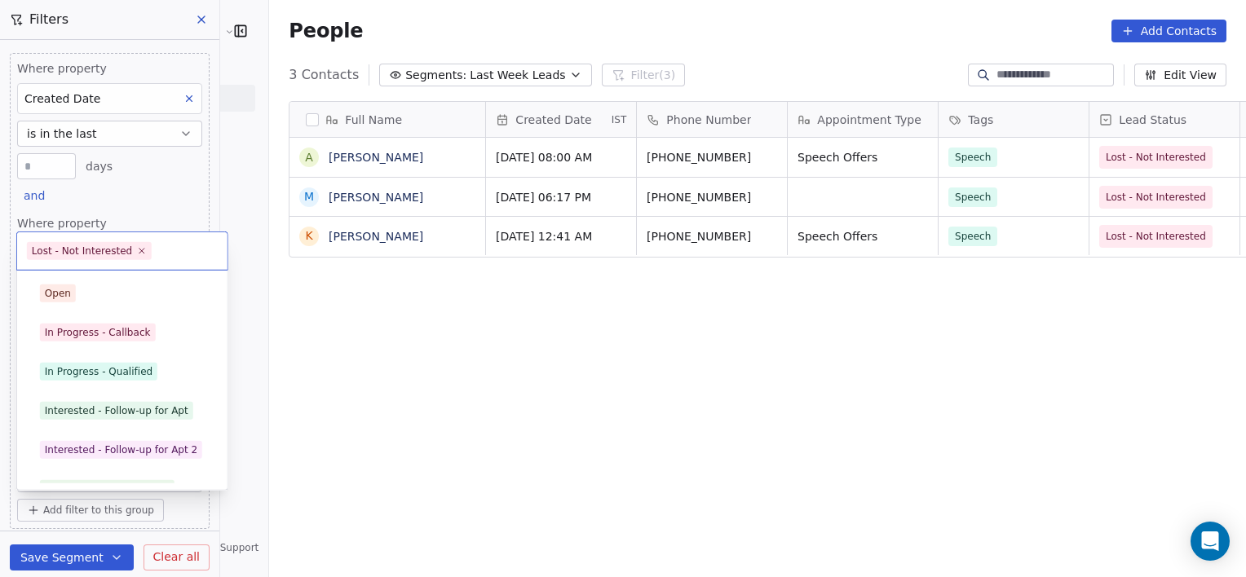
click at [143, 475] on body "[PERSON_NAME] Clinic External Contacts People Marketing Workflows Campaigns Met…" at bounding box center [623, 288] width 1246 height 577
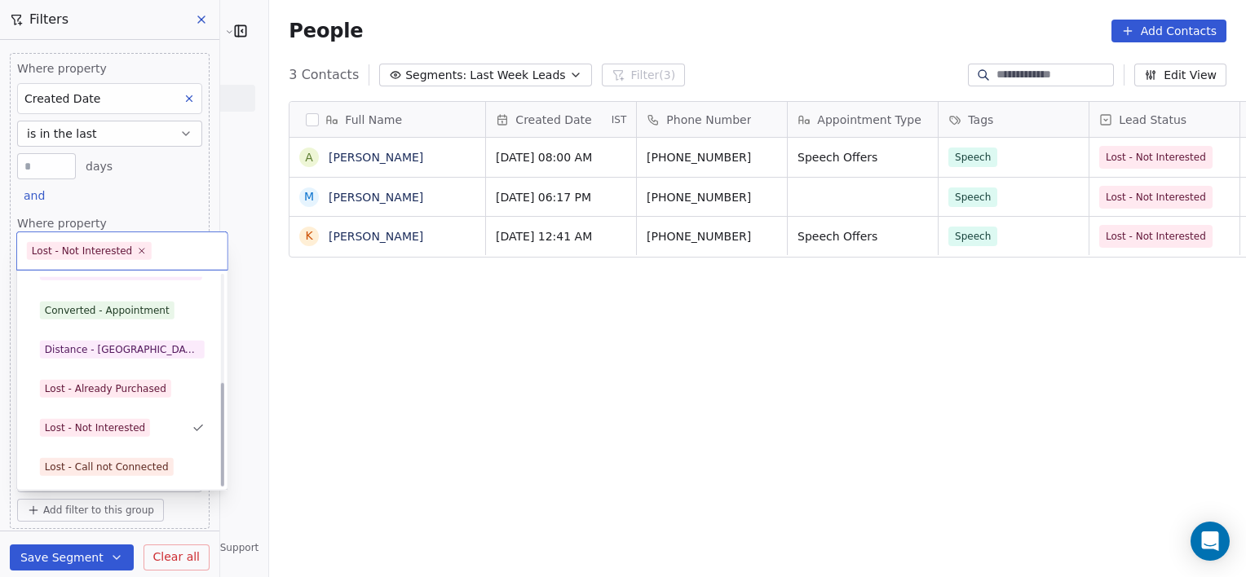
scroll to position [218, 0]
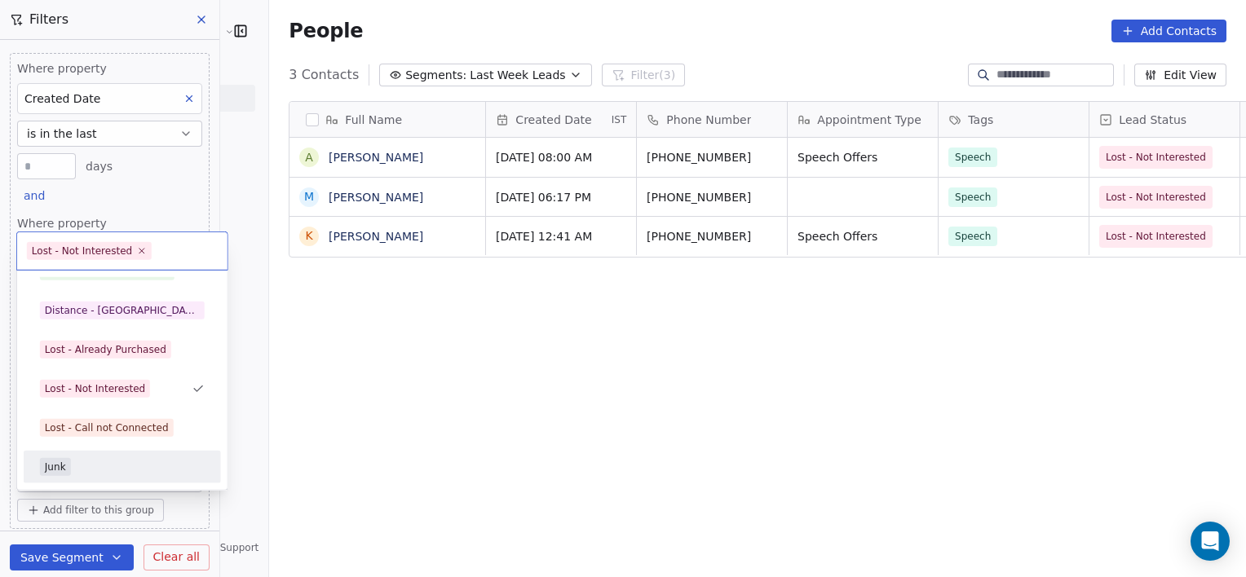
click at [132, 458] on div "Junk" at bounding box center [122, 467] width 165 height 18
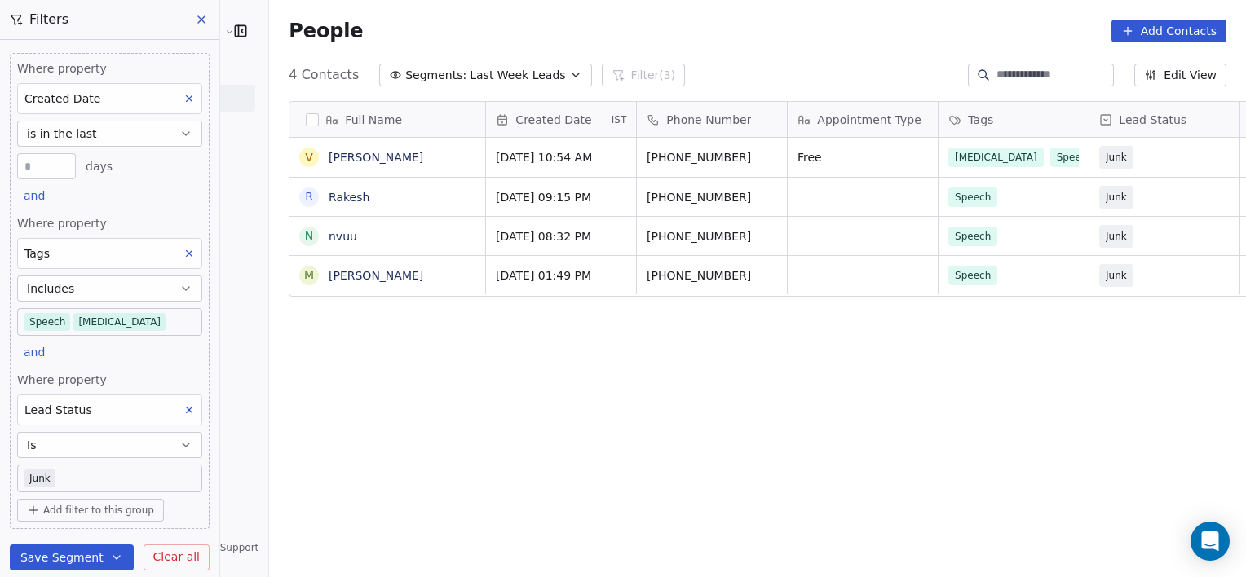
click at [110, 475] on body "[PERSON_NAME] Clinic External Contacts People Marketing Workflows Campaigns Met…" at bounding box center [623, 288] width 1246 height 577
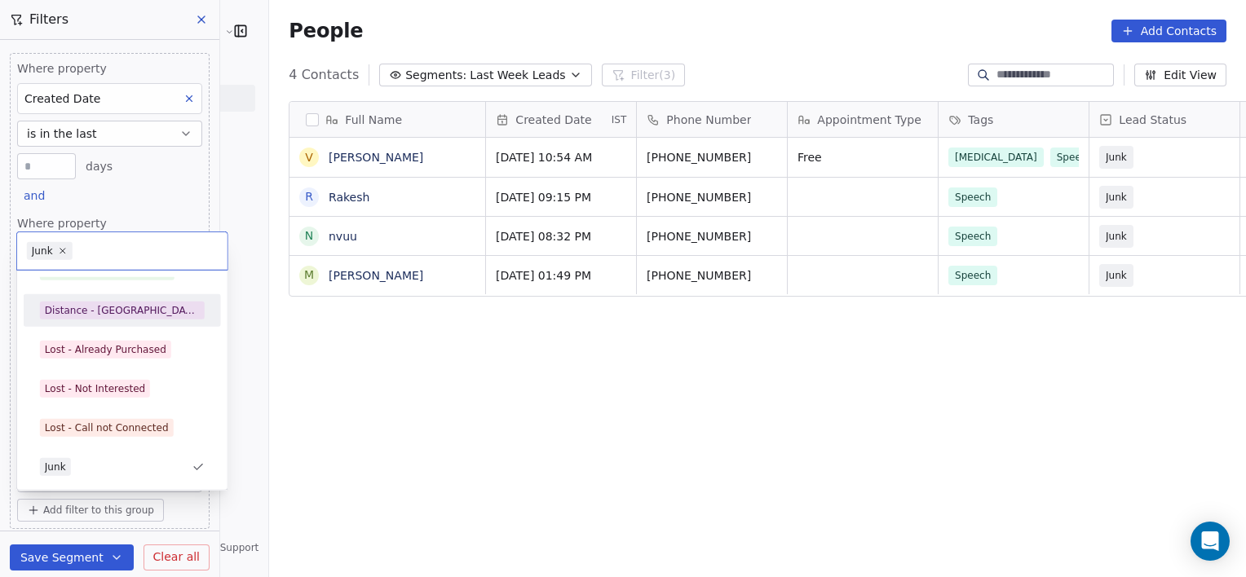
click at [106, 312] on div "Distance - [GEOGRAPHIC_DATA]" at bounding box center [122, 310] width 155 height 15
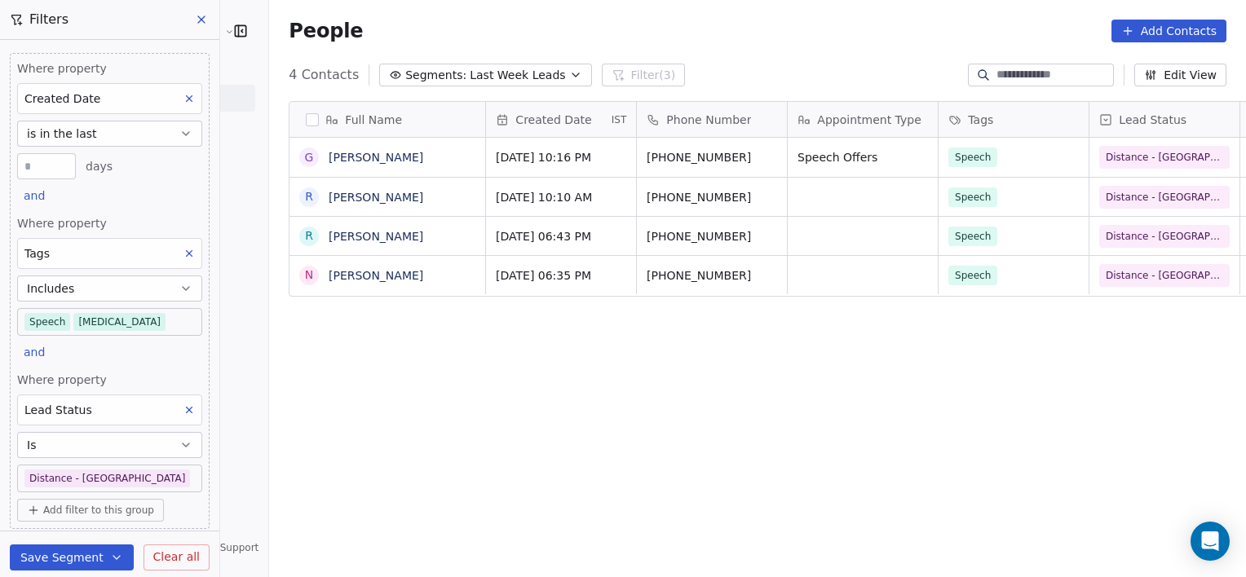
click at [131, 478] on body "[PERSON_NAME] Clinic External Contacts People Marketing Workflows Campaigns Met…" at bounding box center [623, 288] width 1246 height 577
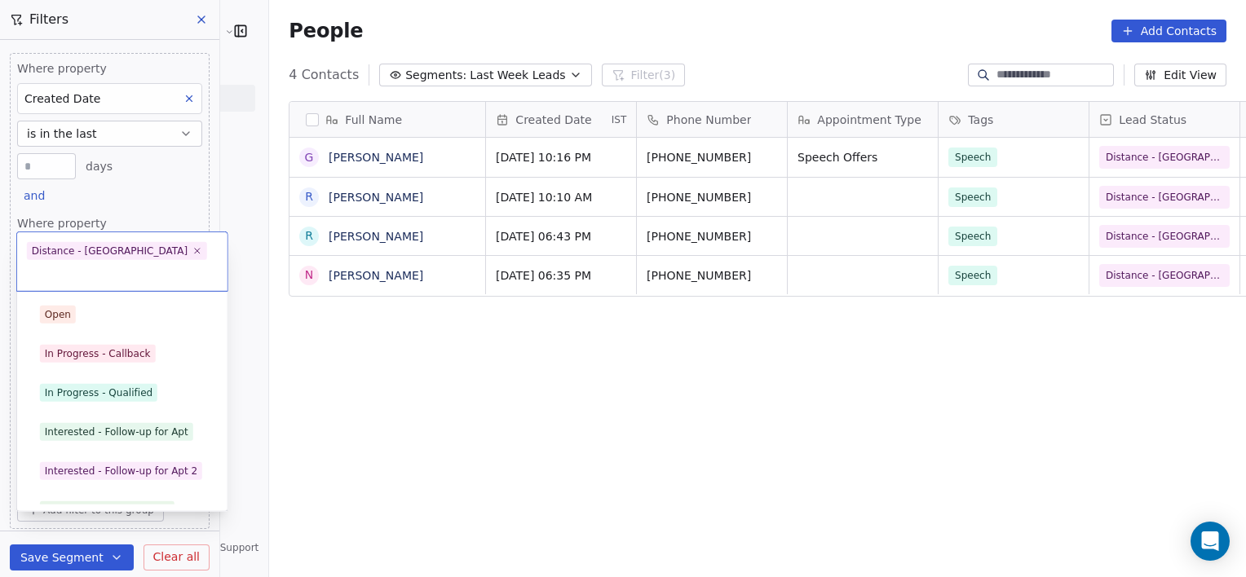
scroll to position [61, 0]
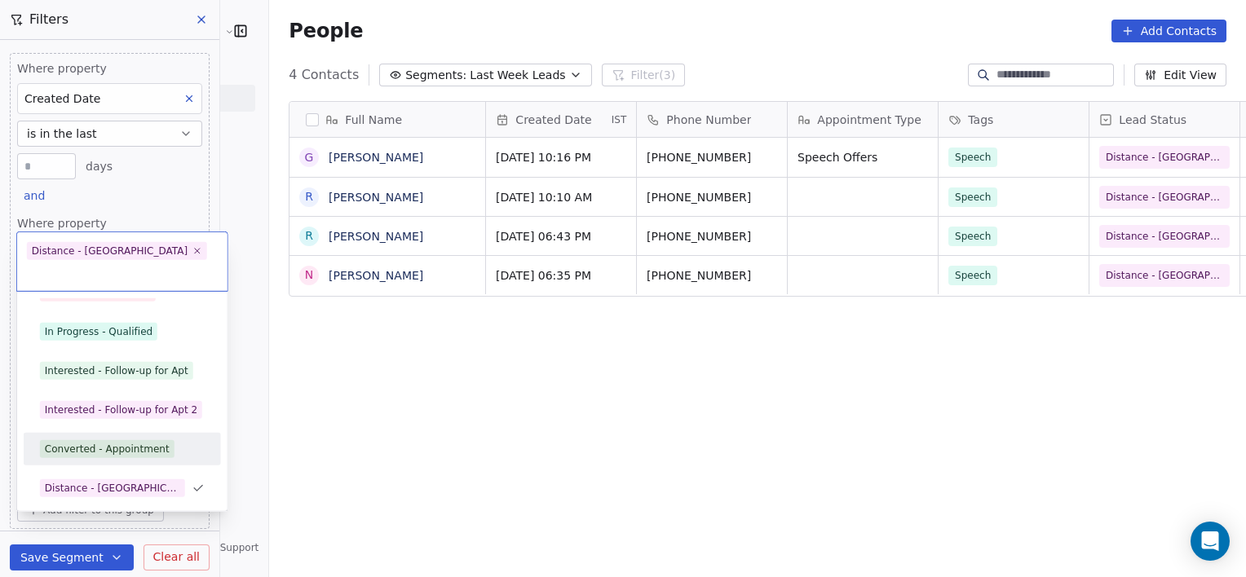
click at [114, 442] on div "Converted - Appointment" at bounding box center [107, 449] width 125 height 15
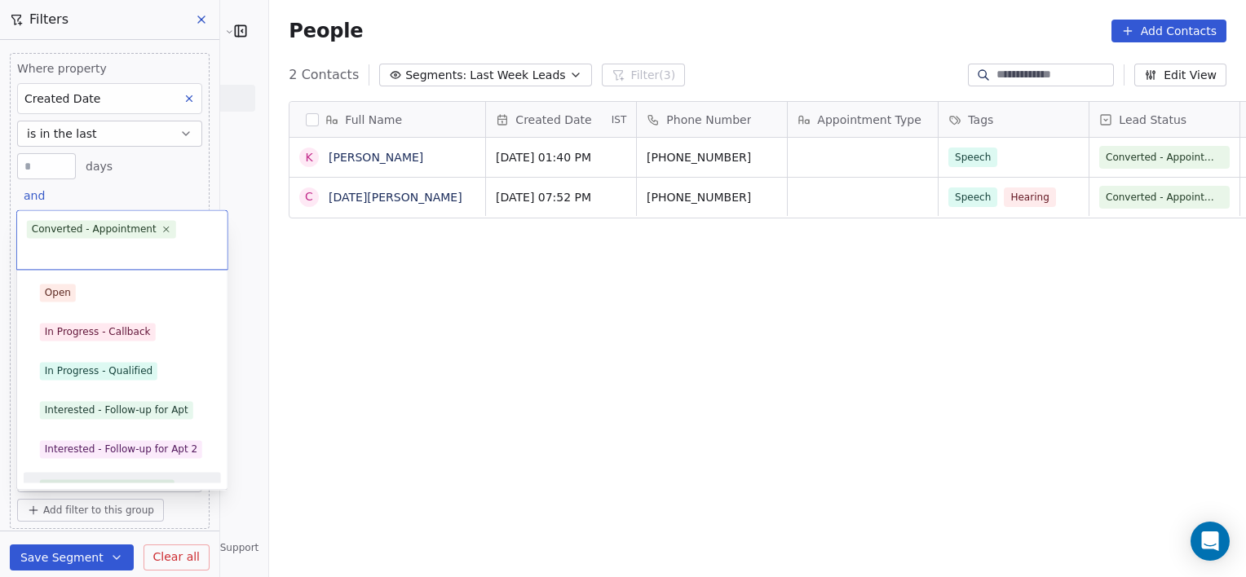
scroll to position [22, 0]
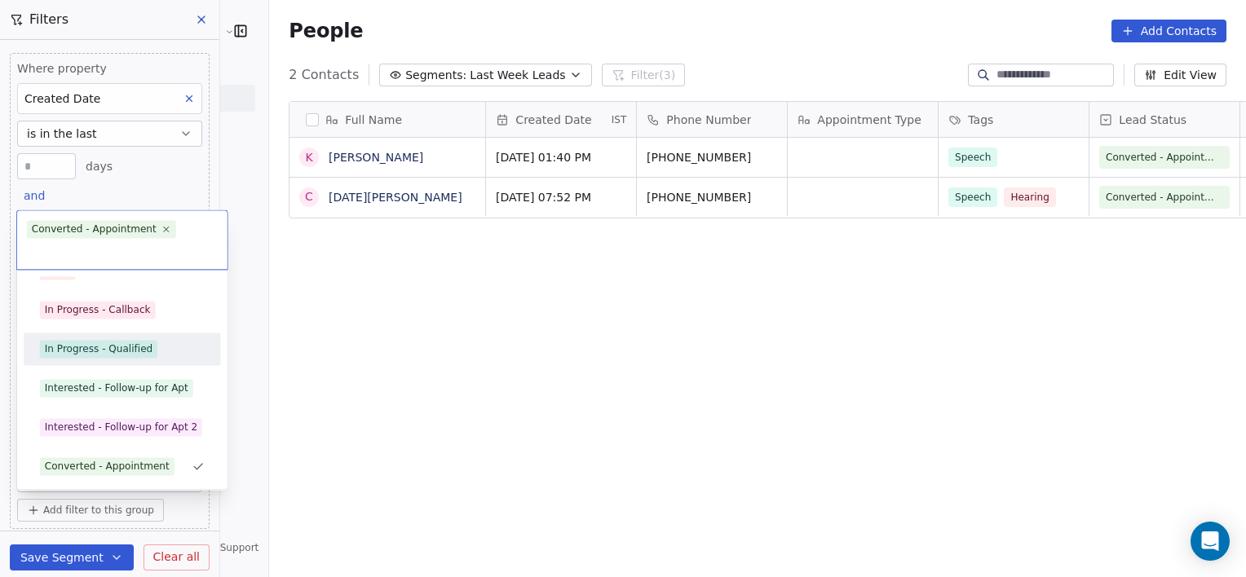
click at [103, 346] on div "In Progress - Qualified" at bounding box center [99, 349] width 108 height 15
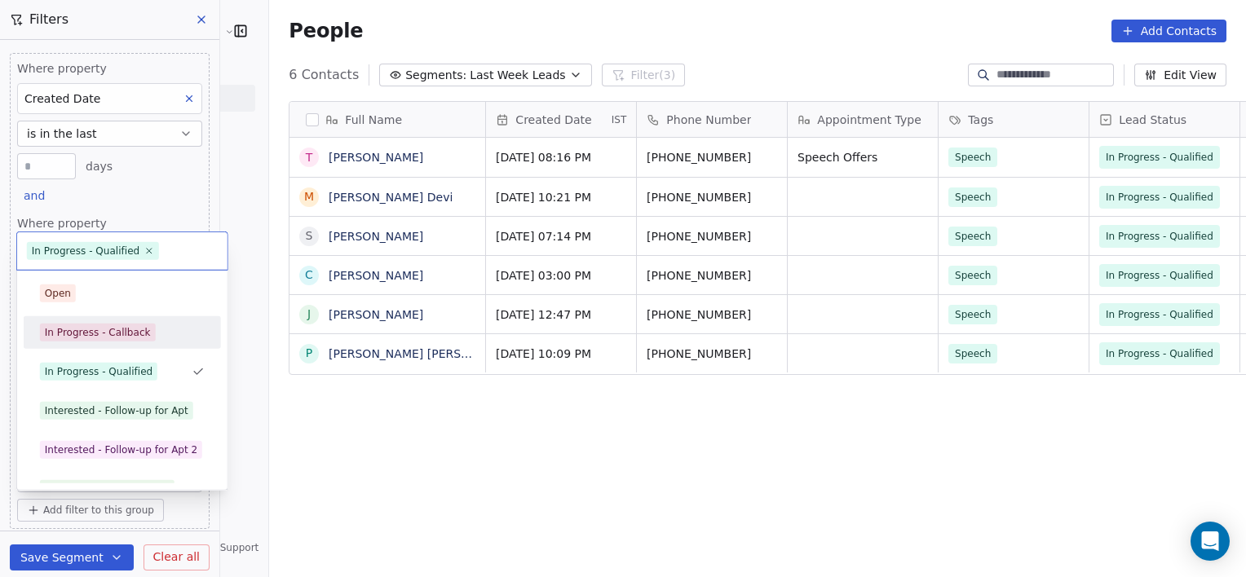
click at [98, 329] on div "In Progress - Callback" at bounding box center [98, 332] width 106 height 15
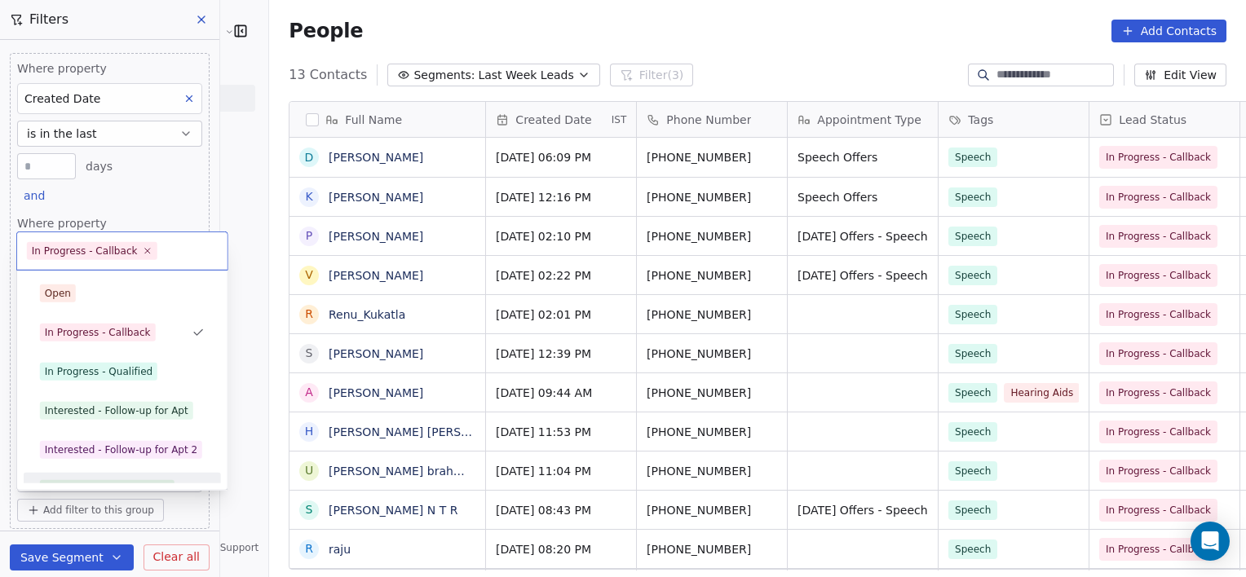
click at [173, 476] on body "[PERSON_NAME] Clinic External Contacts People Marketing Workflows Campaigns Met…" at bounding box center [623, 288] width 1246 height 577
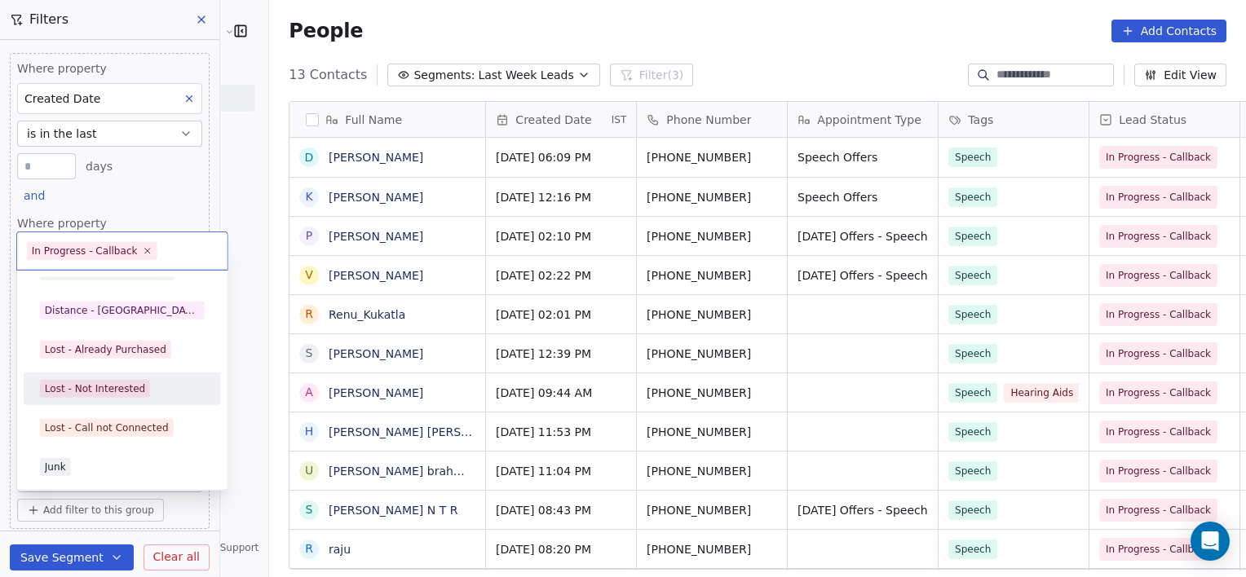
click at [124, 382] on div "Lost - Not Interested" at bounding box center [95, 389] width 100 height 15
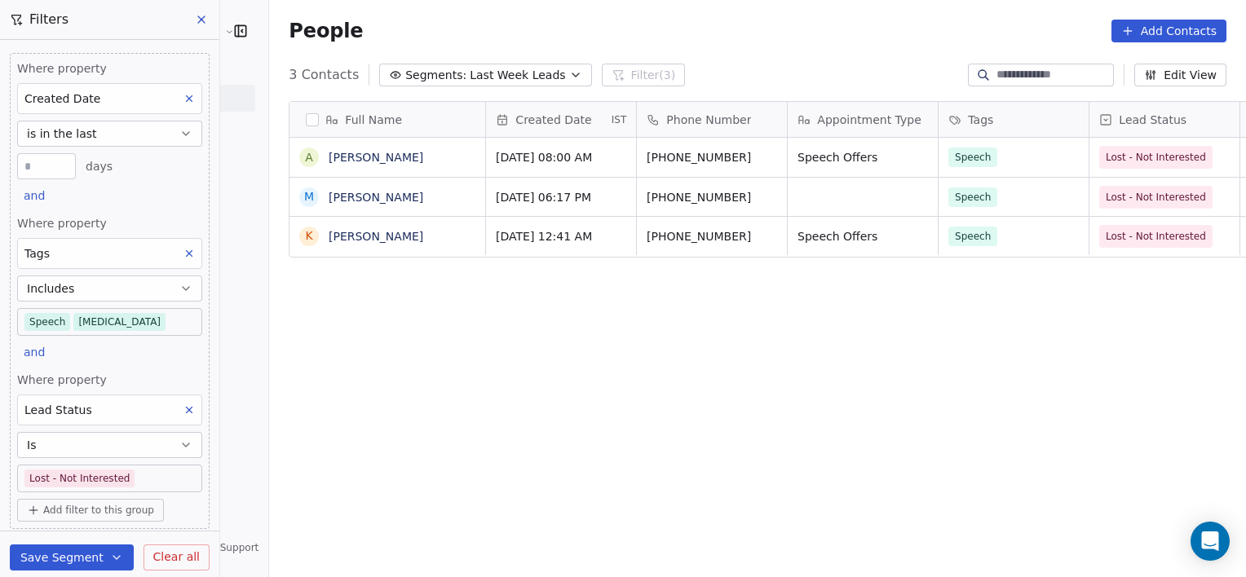
click at [183, 409] on icon at bounding box center [188, 410] width 11 height 11
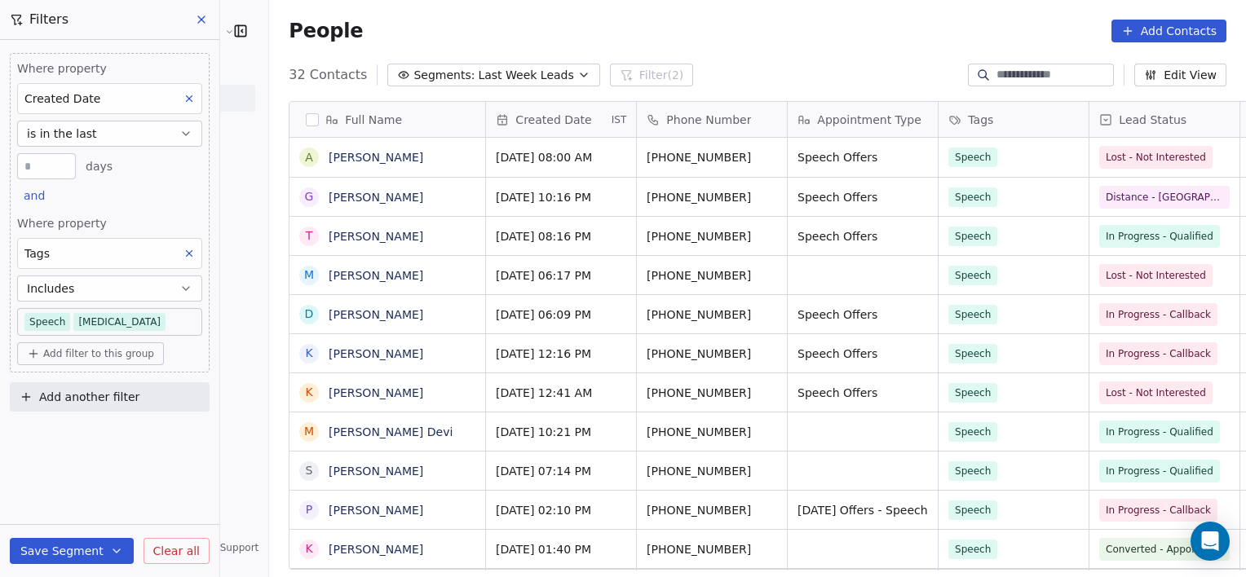
scroll to position [0, 0]
click at [162, 321] on body "[PERSON_NAME] Clinic External Contacts People Marketing Workflows Campaigns Met…" at bounding box center [623, 288] width 1246 height 577
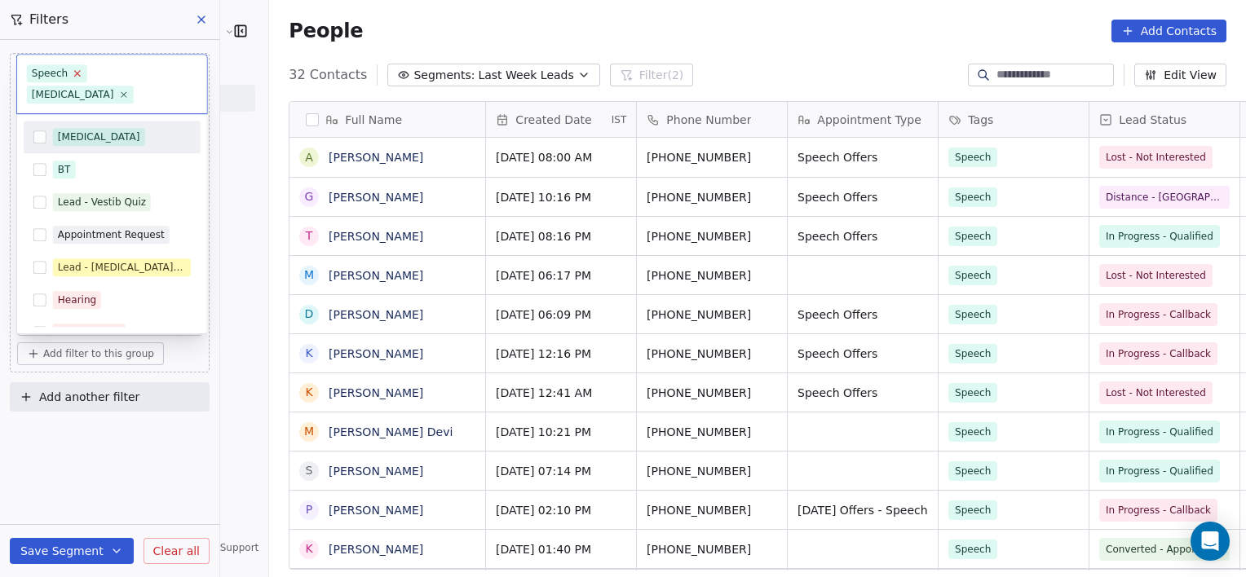
click at [74, 75] on icon at bounding box center [78, 74] width 11 height 11
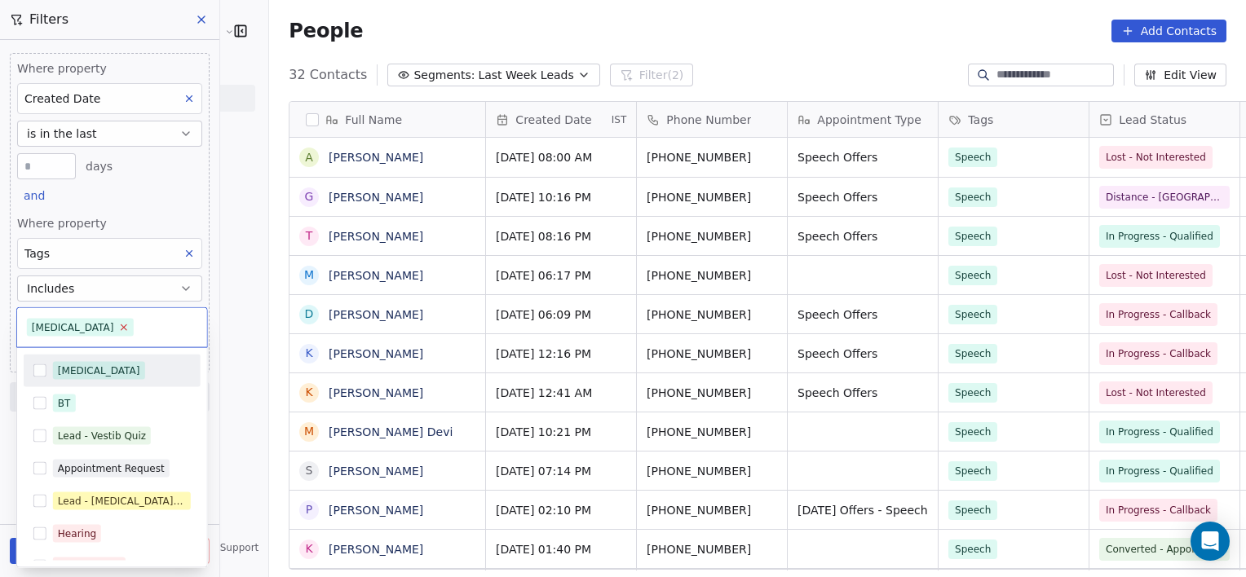
click at [118, 329] on icon at bounding box center [123, 327] width 11 height 11
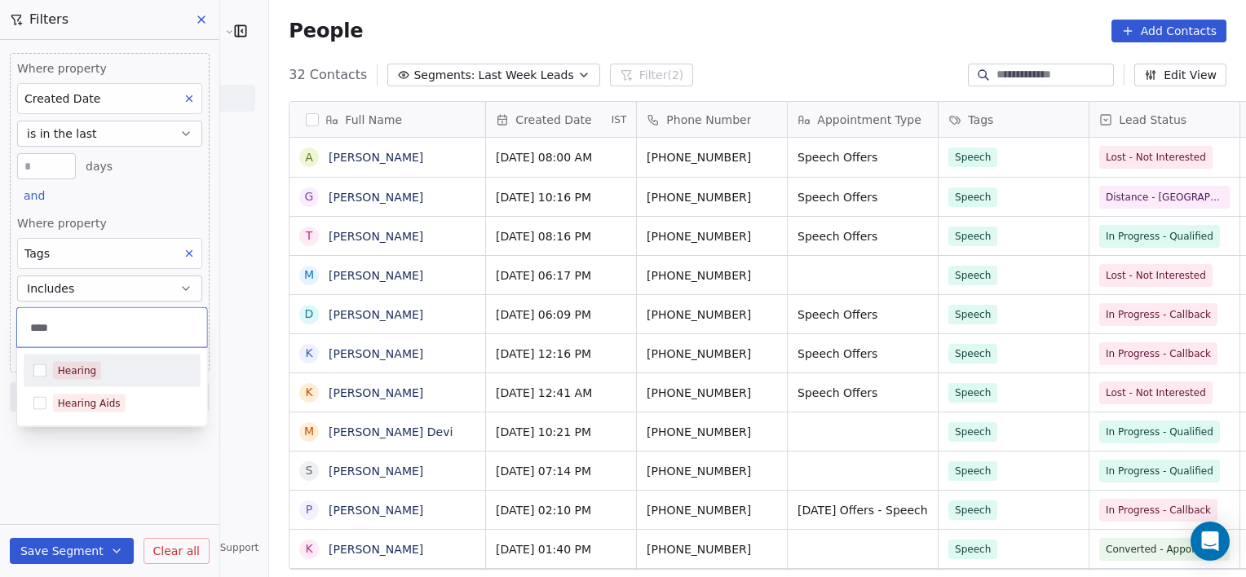
type input "****"
click at [103, 367] on div "Hearing" at bounding box center [122, 371] width 138 height 18
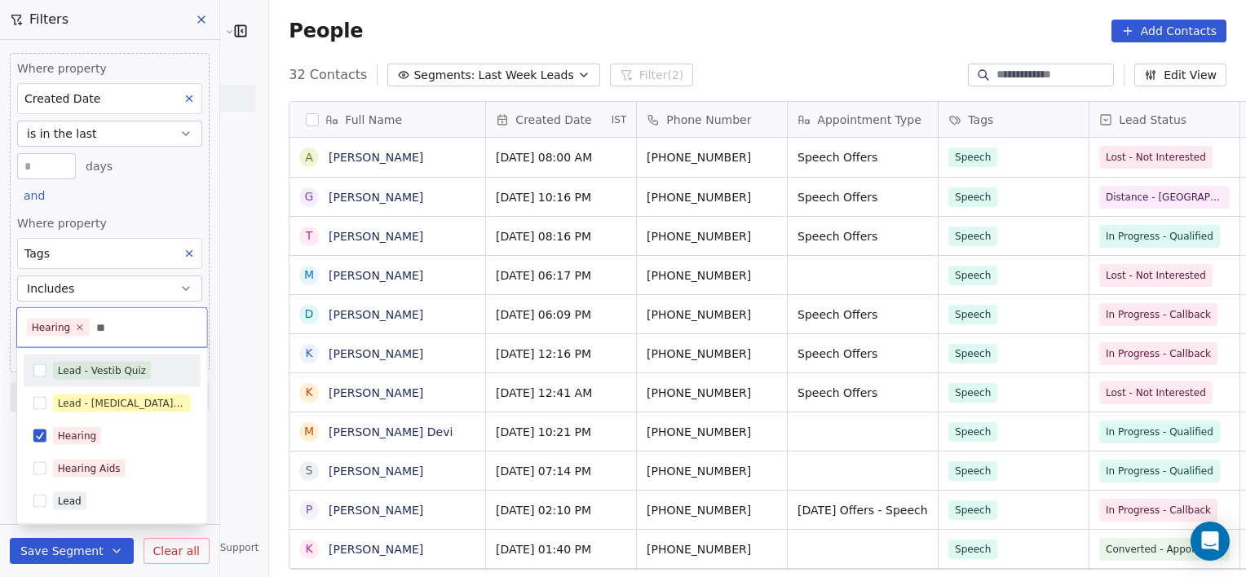
type input "*"
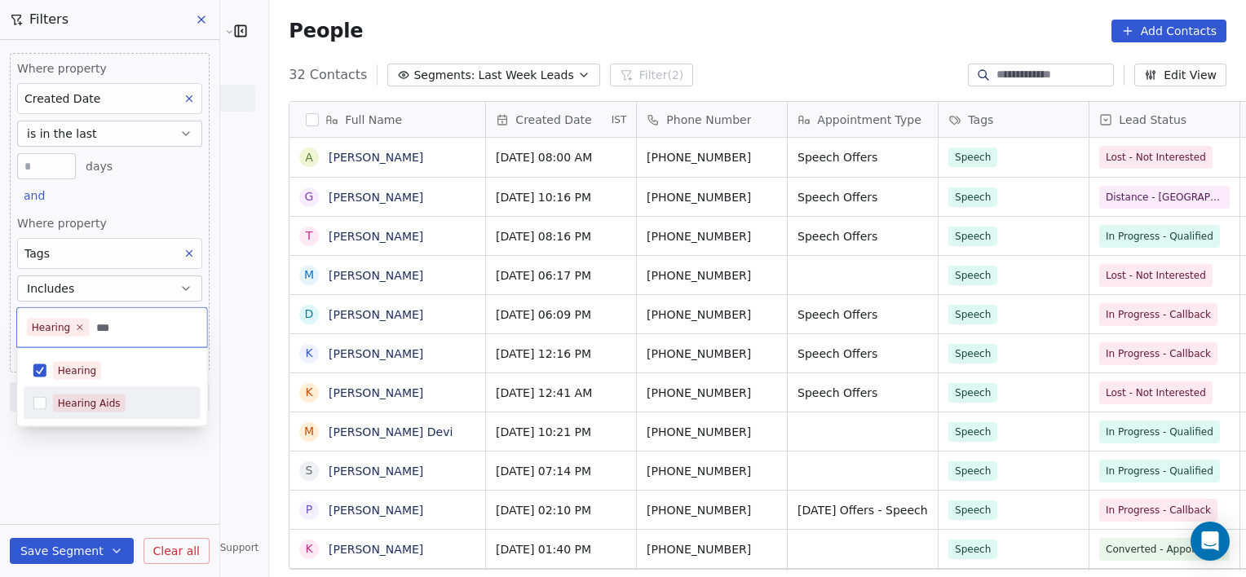
type input "***"
click at [157, 400] on div "Hearing Aids" at bounding box center [122, 404] width 138 height 18
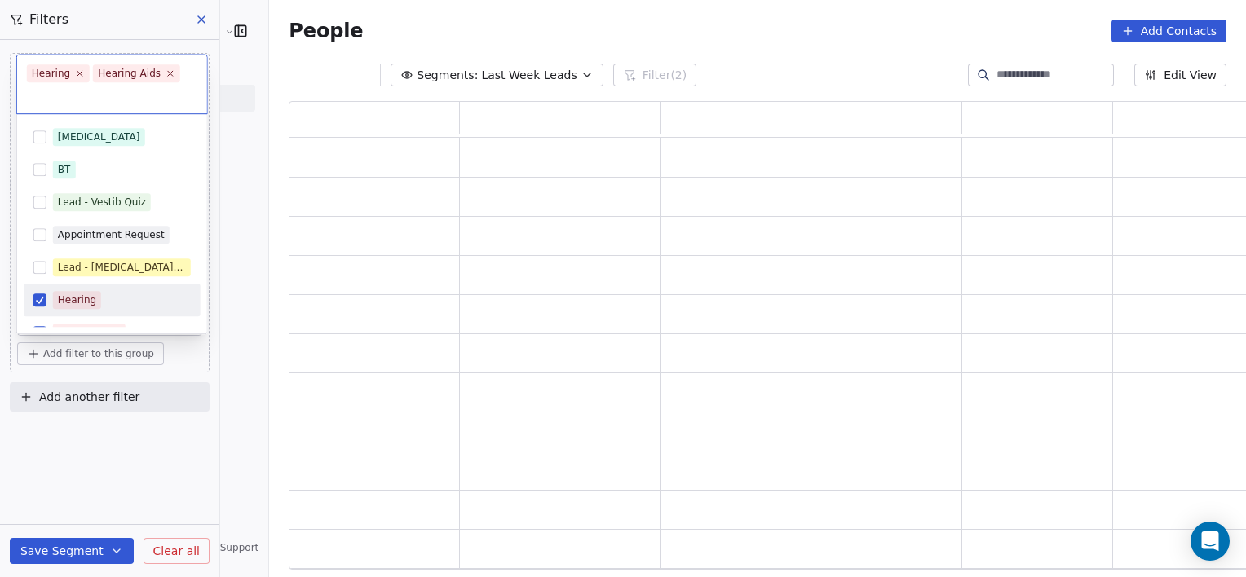
click at [129, 431] on html "[PERSON_NAME] Clinic External Contacts People Marketing Workflows Campaigns Met…" at bounding box center [623, 288] width 1246 height 577
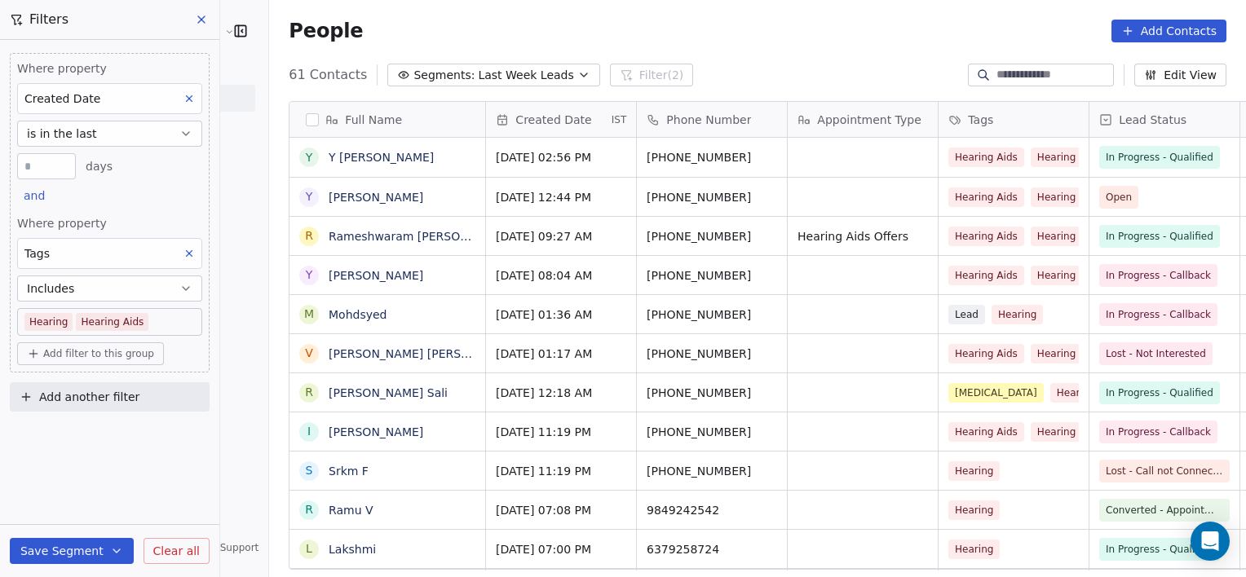
scroll to position [496, 1013]
click at [105, 347] on span "Add filter to this group" at bounding box center [98, 353] width 111 height 13
click at [102, 384] on span "Contact properties" at bounding box center [87, 387] width 106 height 17
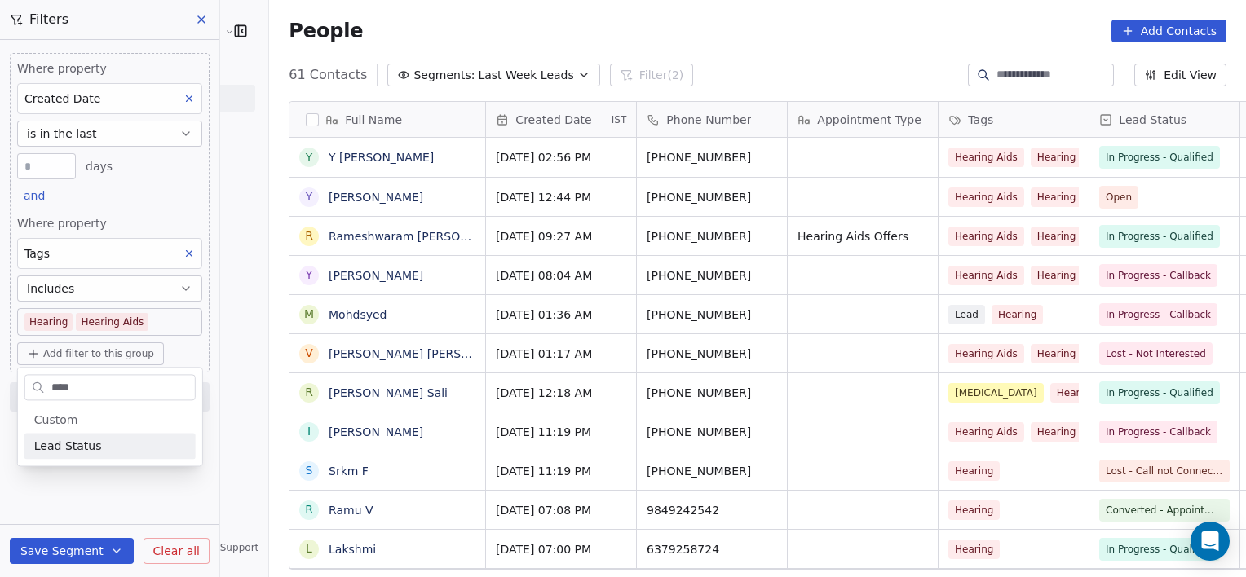
type input "****"
click at [126, 443] on div "Lead Status" at bounding box center [110, 446] width 152 height 16
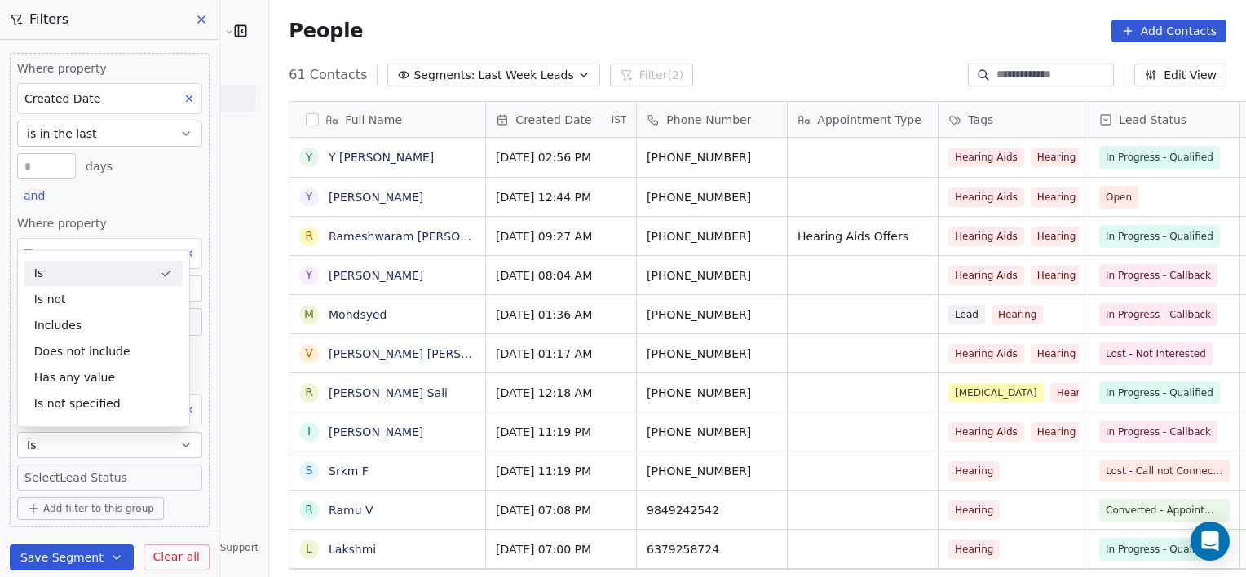
click at [108, 480] on body "[PERSON_NAME] Clinic External Contacts People Marketing Workflows Campaigns Met…" at bounding box center [623, 288] width 1246 height 577
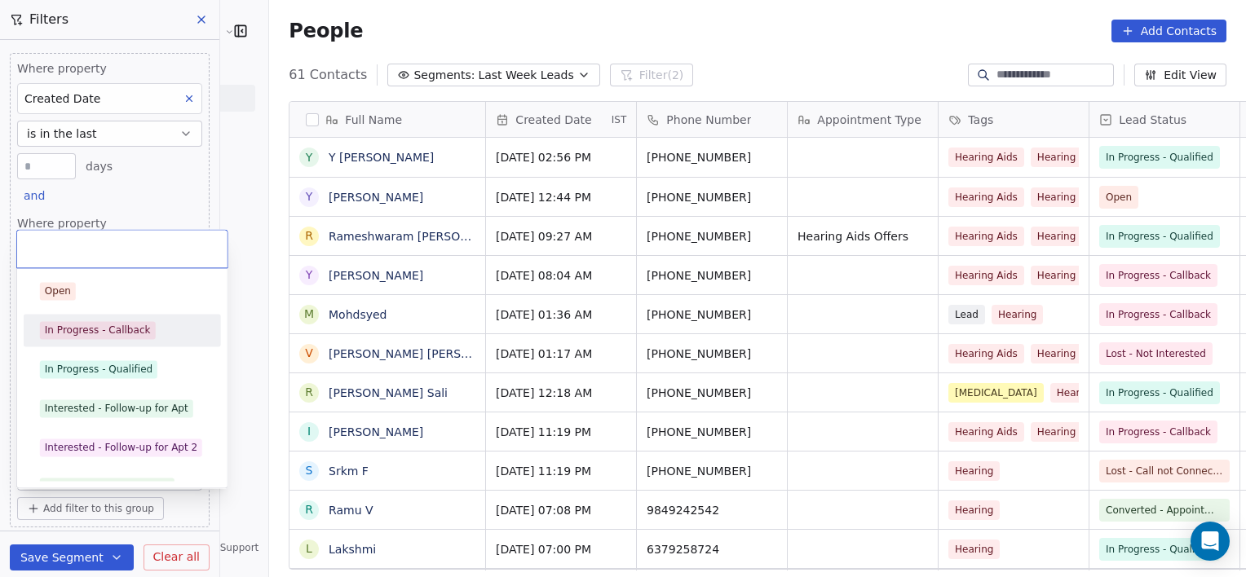
click at [101, 323] on div "In Progress - Callback" at bounding box center [98, 330] width 106 height 15
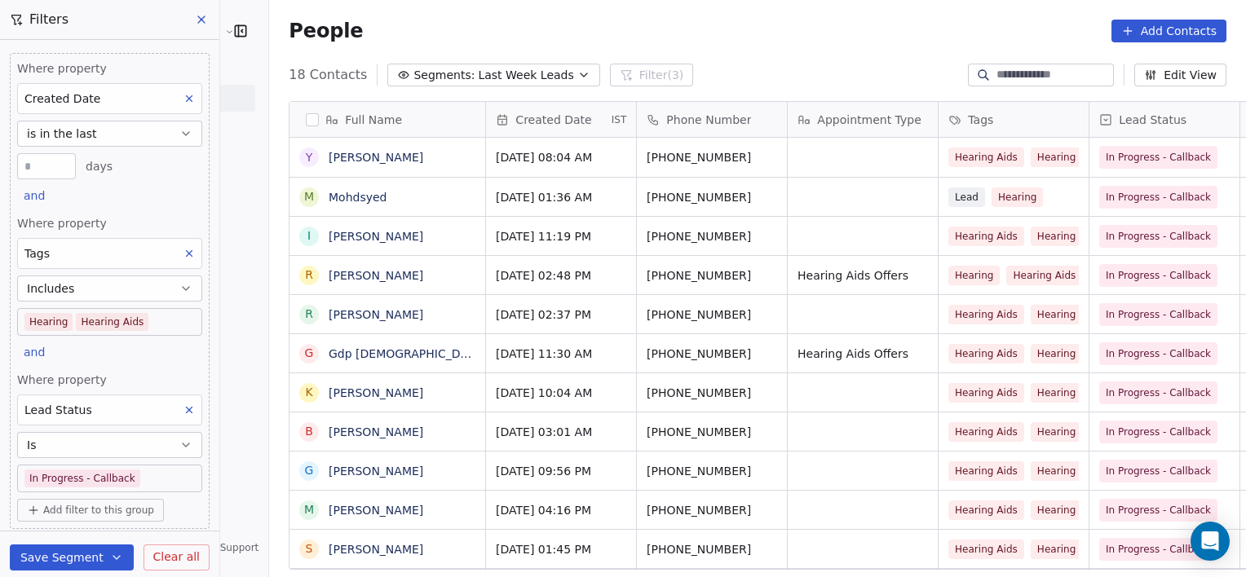
click at [143, 484] on body "[PERSON_NAME] Clinic External Contacts People Marketing Workflows Campaigns Met…" at bounding box center [623, 288] width 1246 height 577
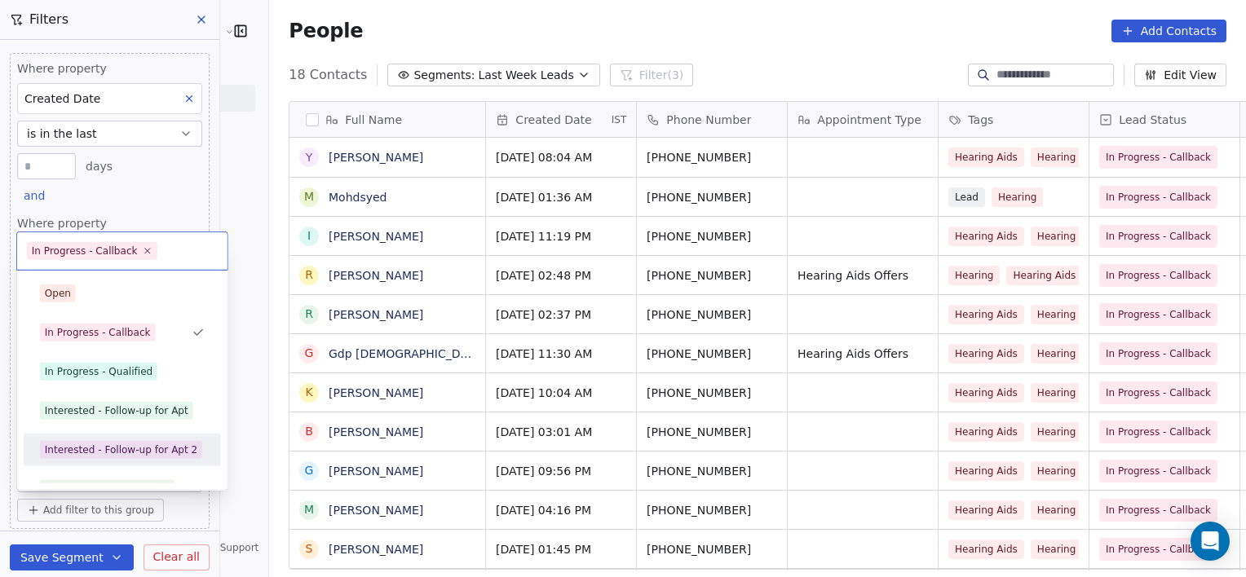
scroll to position [22, 0]
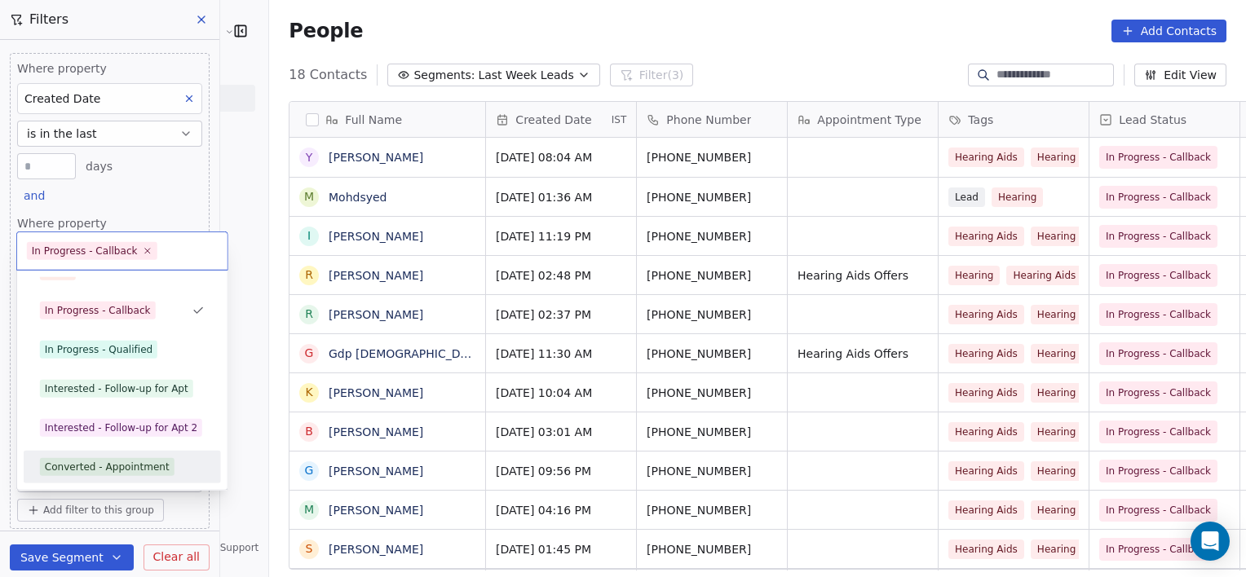
click at [121, 475] on span "Converted - Appointment" at bounding box center [107, 467] width 135 height 18
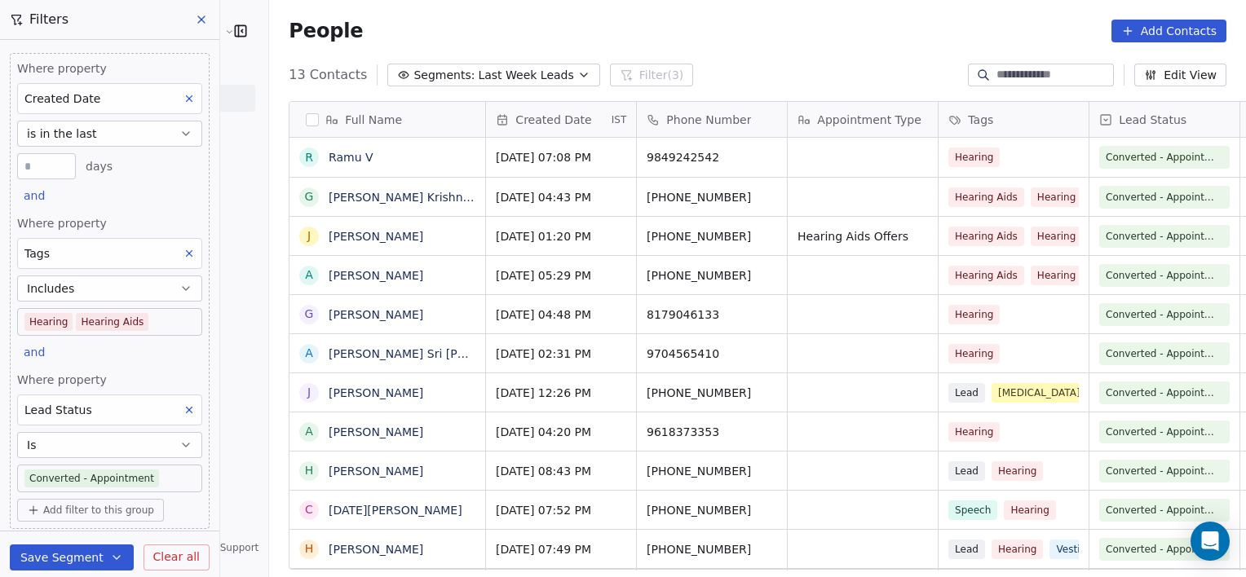
scroll to position [496, 1013]
click at [157, 478] on body "[PERSON_NAME] Clinic External Contacts People Marketing Workflows Campaigns Met…" at bounding box center [623, 288] width 1246 height 577
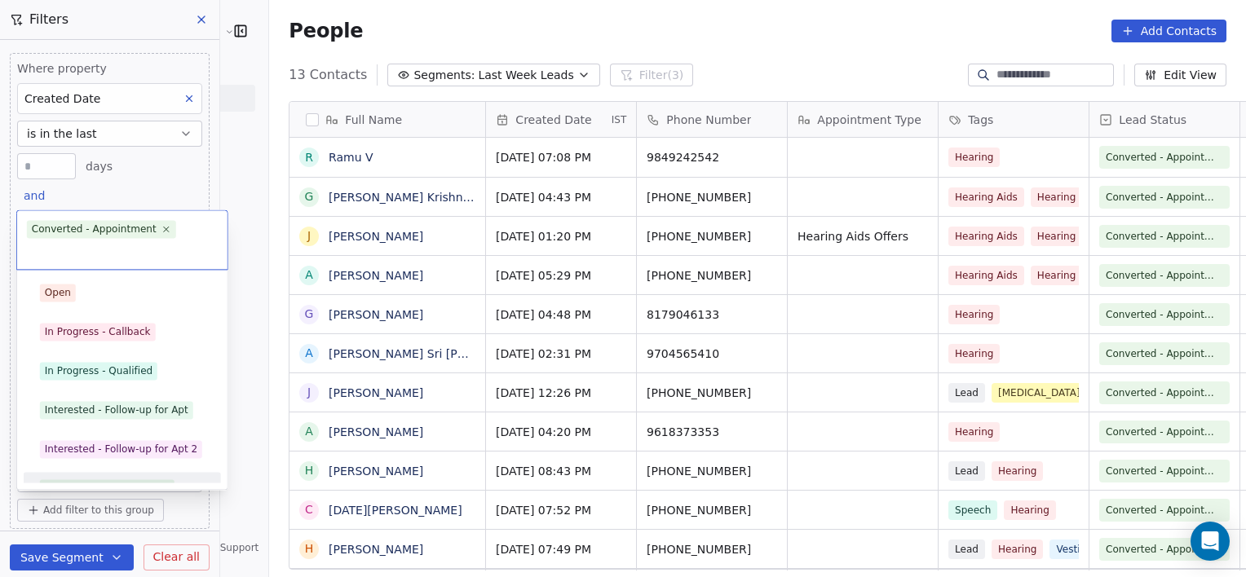
scroll to position [22, 0]
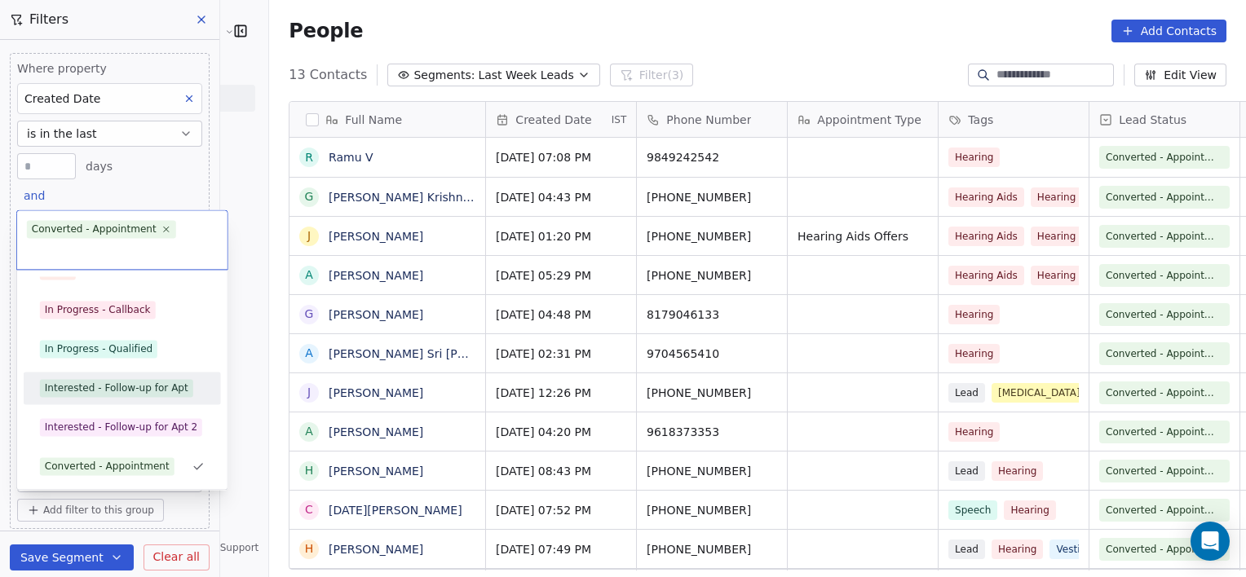
click at [139, 388] on div "Interested - Follow-up for Apt" at bounding box center [117, 388] width 144 height 15
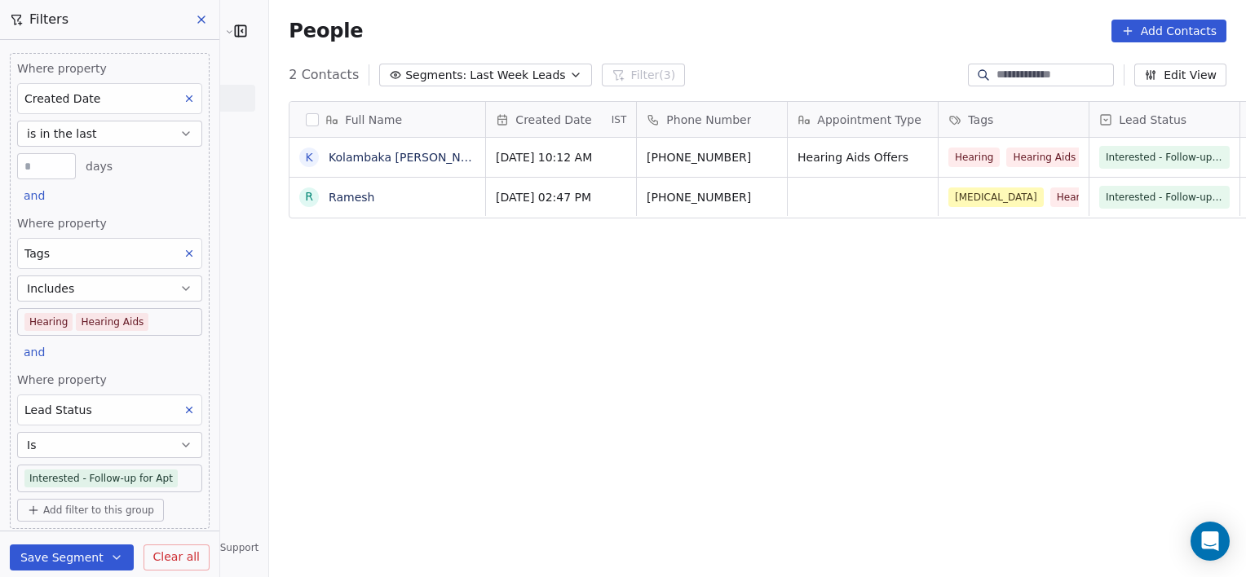
scroll to position [496, 1013]
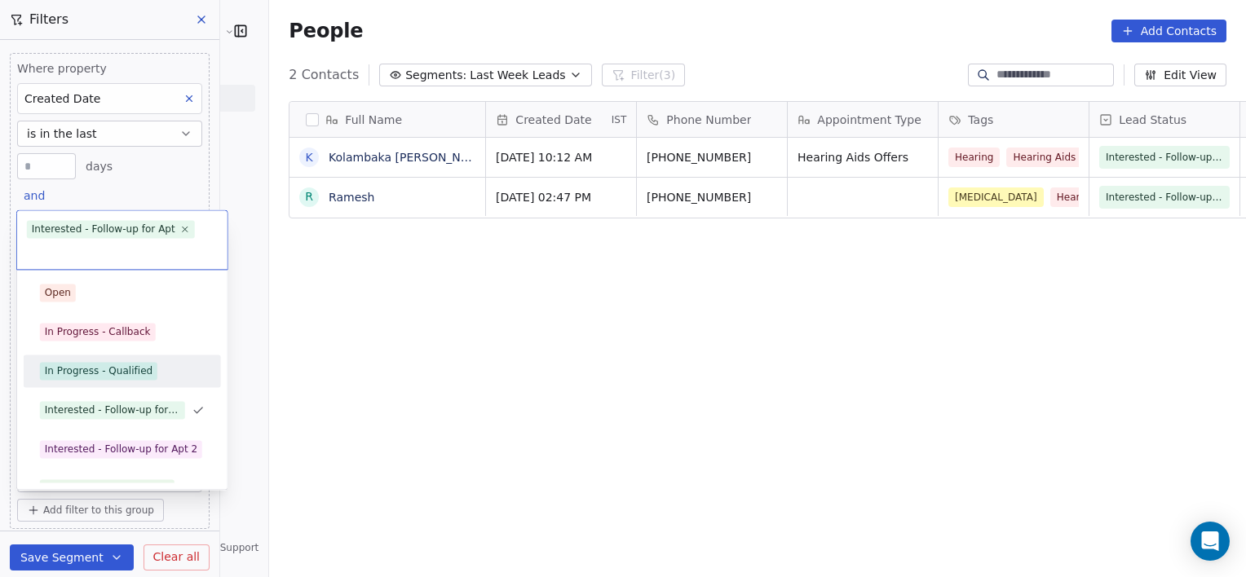
click at [148, 369] on span "In Progress - Qualified" at bounding box center [98, 371] width 117 height 18
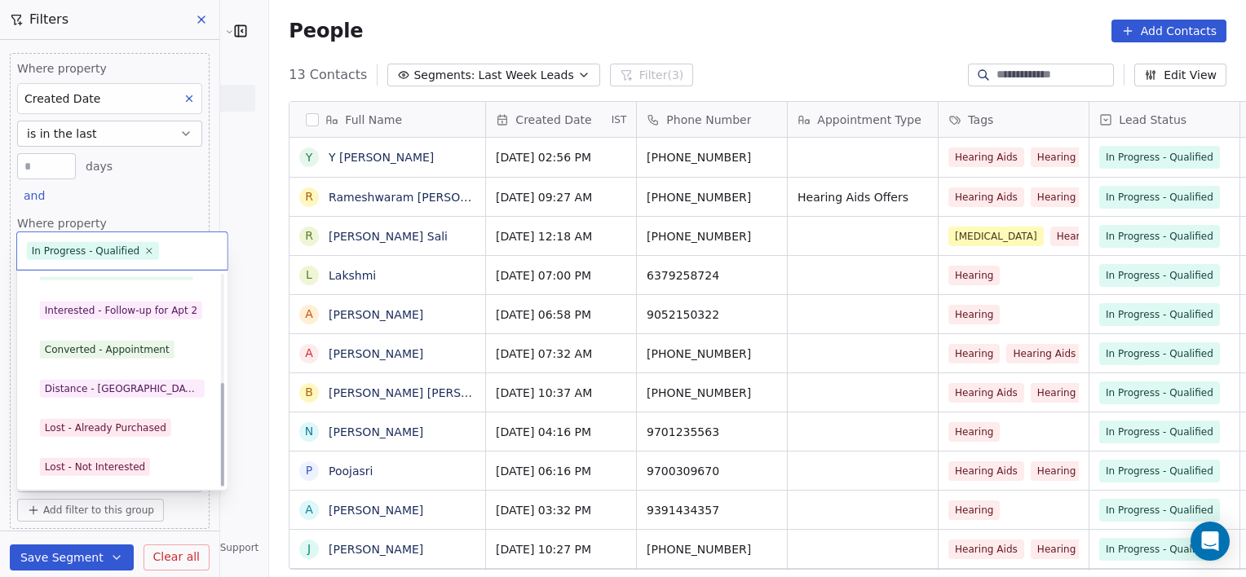
scroll to position [218, 0]
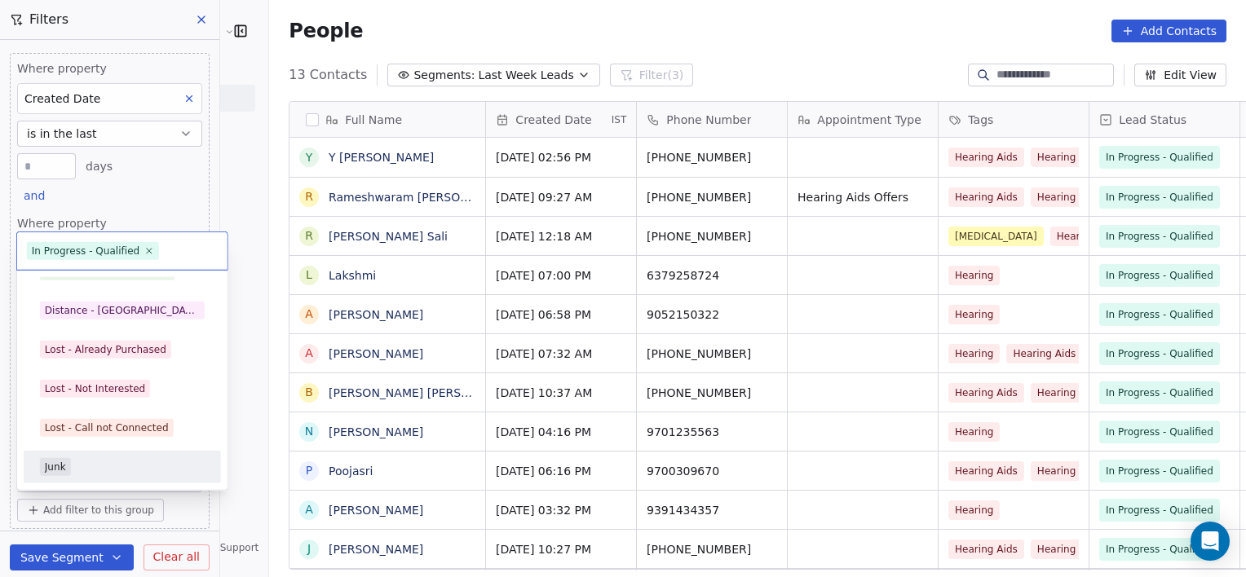
click at [98, 468] on div "Junk" at bounding box center [122, 467] width 165 height 18
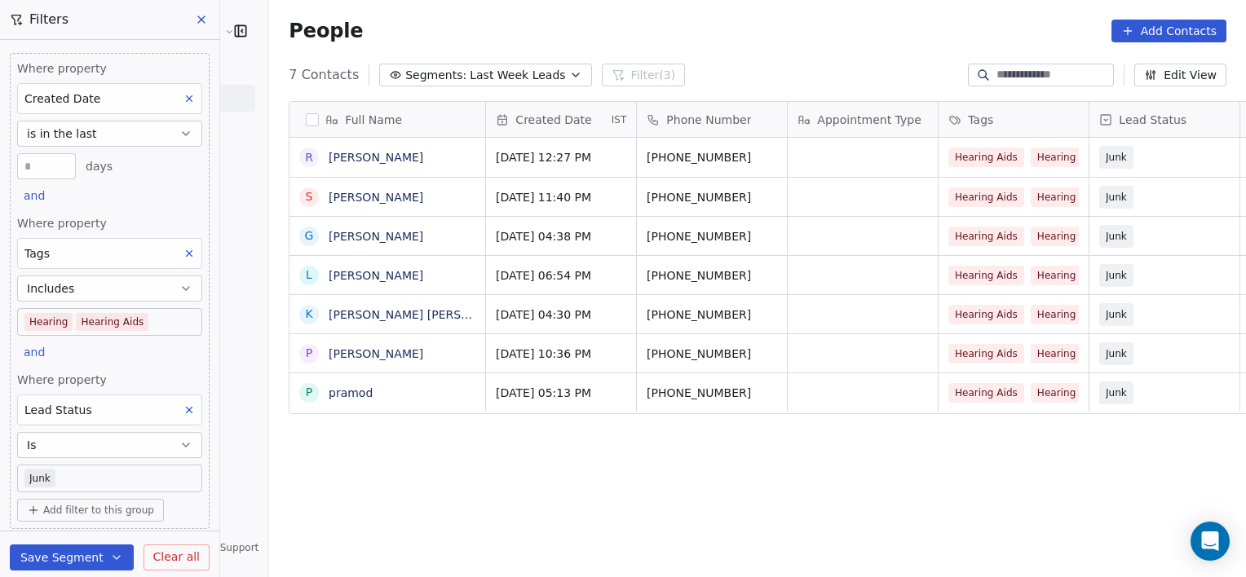
scroll to position [496, 1013]
click at [110, 476] on body "[PERSON_NAME] Clinic External Contacts People Marketing Workflows Campaigns Met…" at bounding box center [623, 288] width 1246 height 577
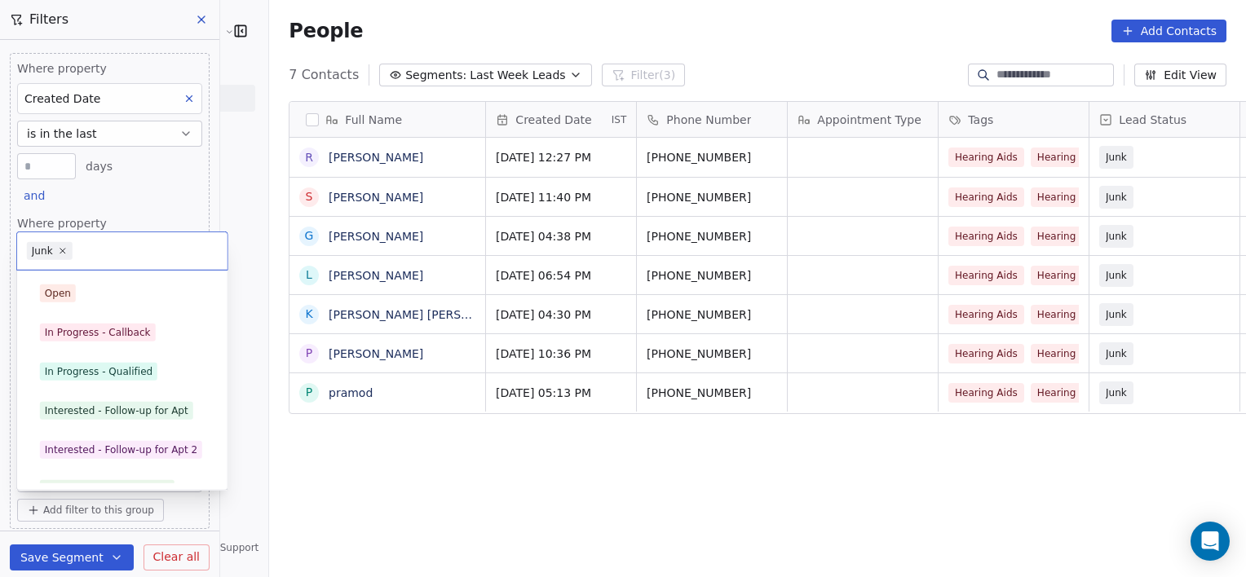
scroll to position [218, 0]
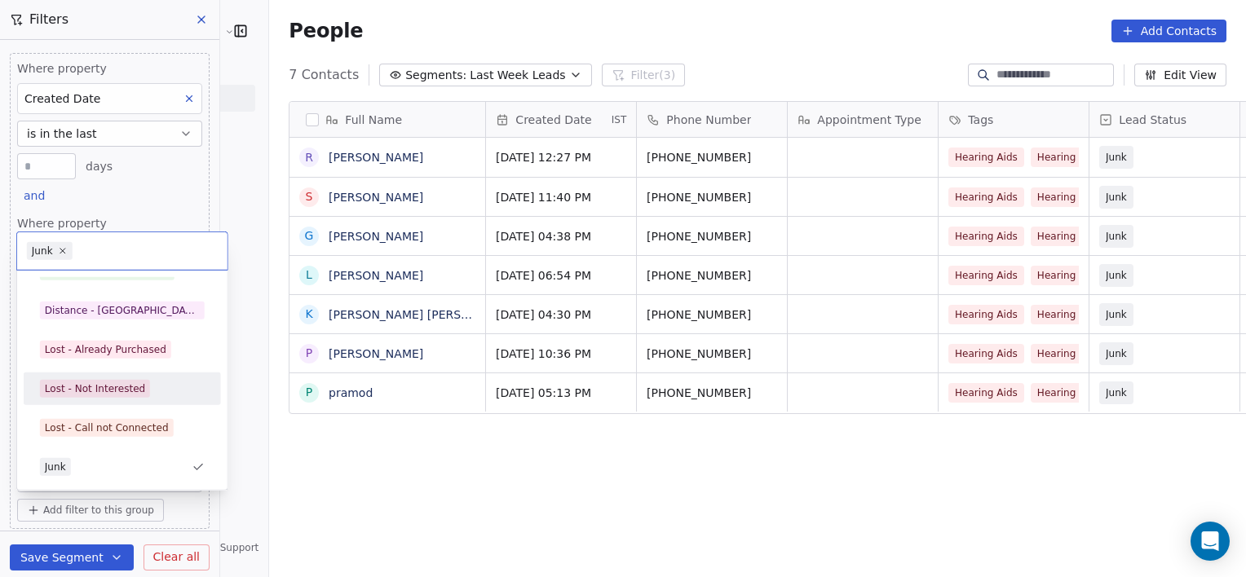
click at [113, 395] on div "Lost - Not Interested" at bounding box center [95, 389] width 100 height 15
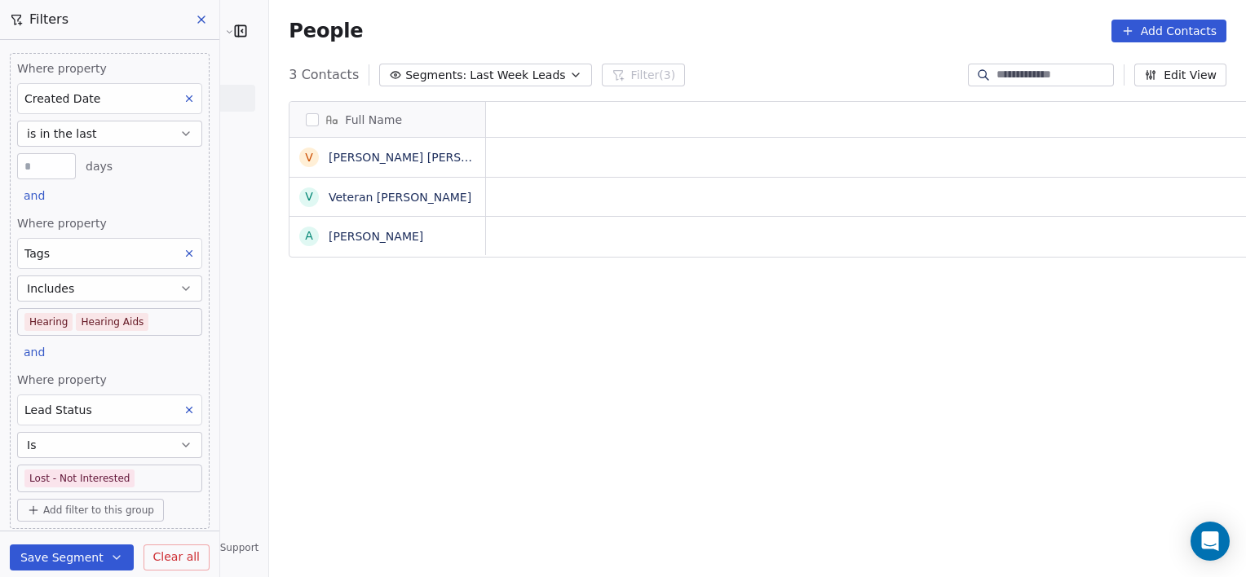
scroll to position [496, 1013]
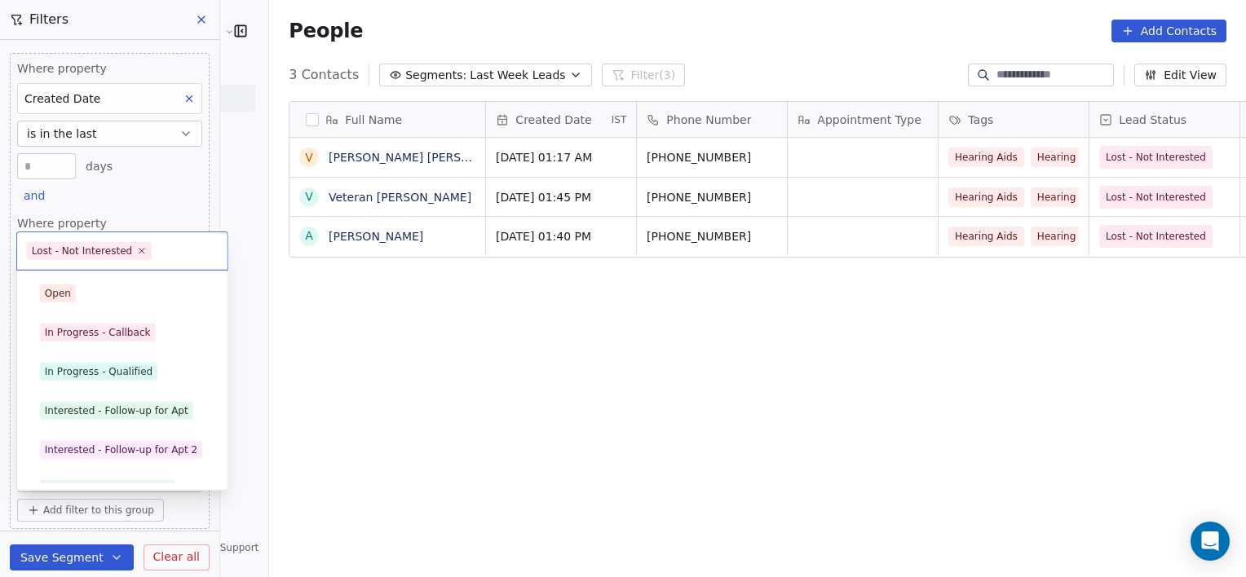
click at [134, 476] on body "[PERSON_NAME] Clinic External Contacts People Marketing Workflows Campaigns Met…" at bounding box center [623, 288] width 1246 height 577
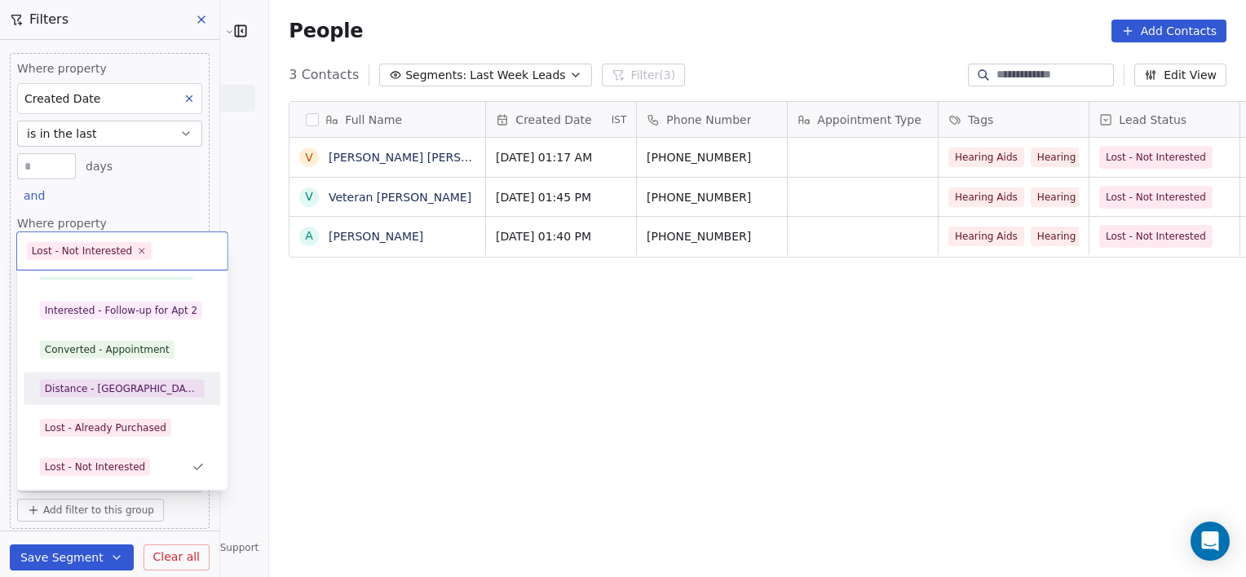
click at [111, 388] on div "Distance - [GEOGRAPHIC_DATA]" at bounding box center [122, 389] width 155 height 15
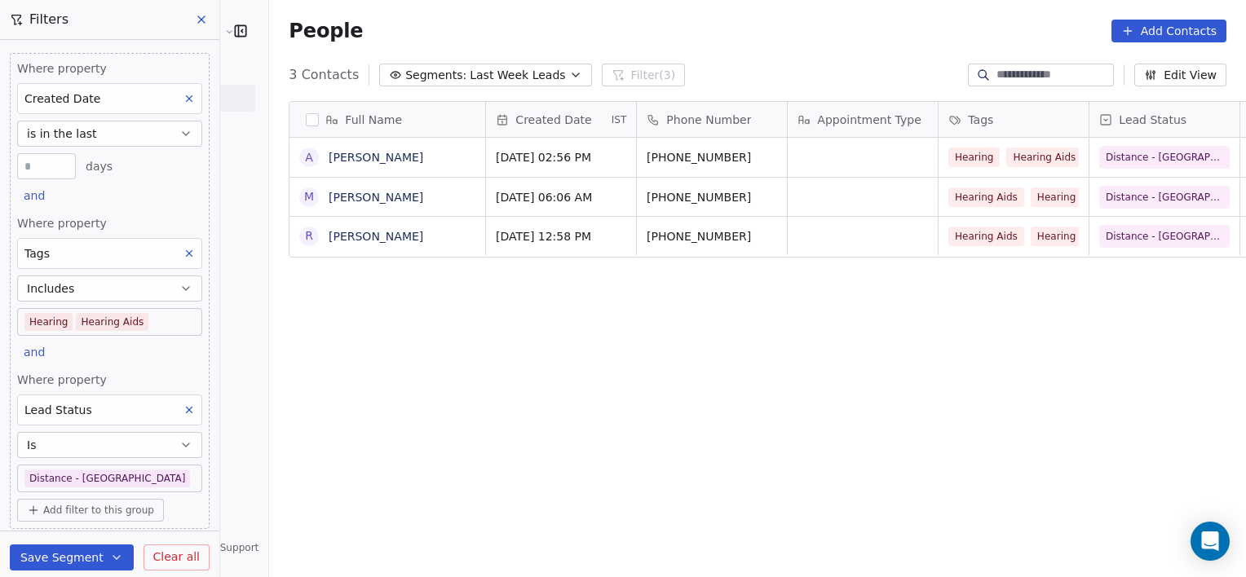
scroll to position [496, 1013]
click at [169, 326] on body "[PERSON_NAME] Clinic External Contacts People Marketing Workflows Campaigns Met…" at bounding box center [623, 288] width 1246 height 577
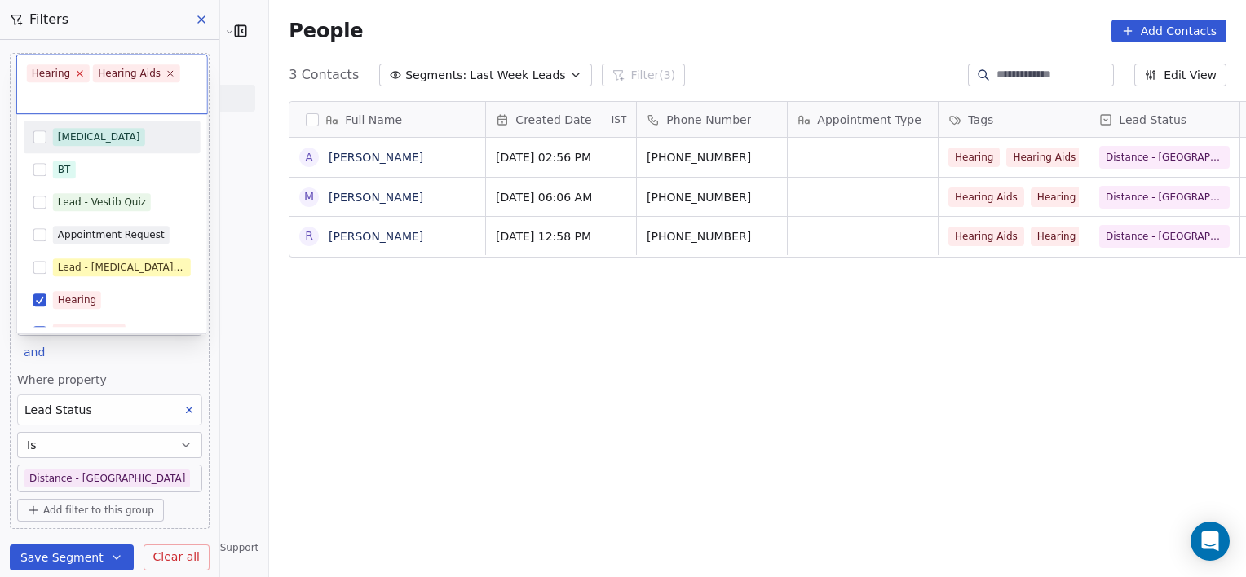
click at [75, 72] on icon at bounding box center [80, 74] width 11 height 11
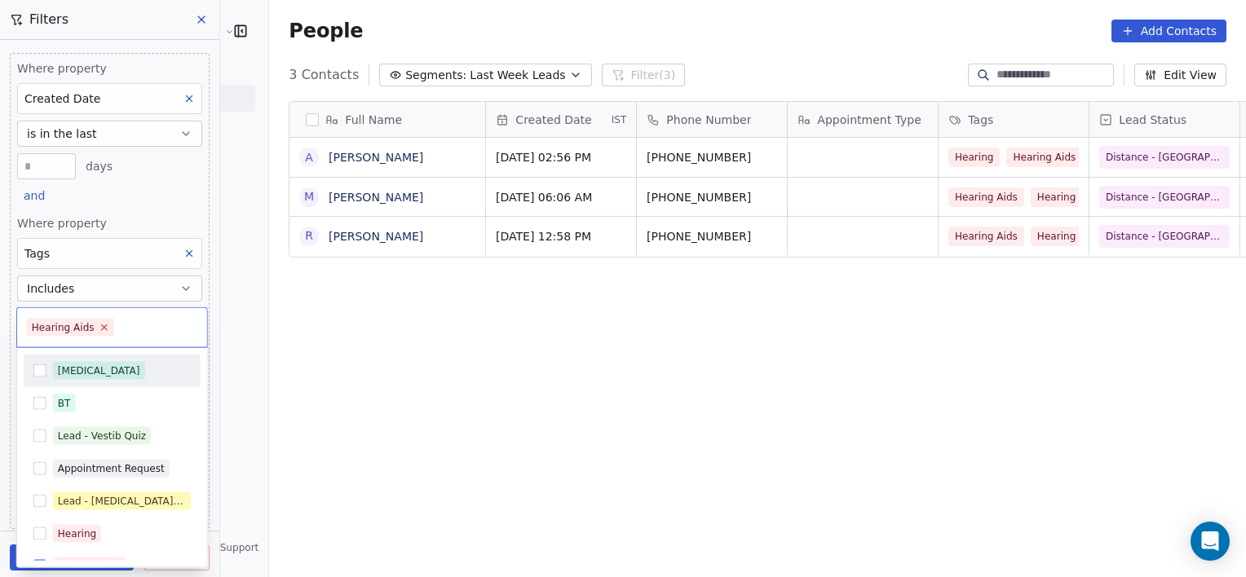
click at [99, 328] on icon at bounding box center [104, 327] width 11 height 11
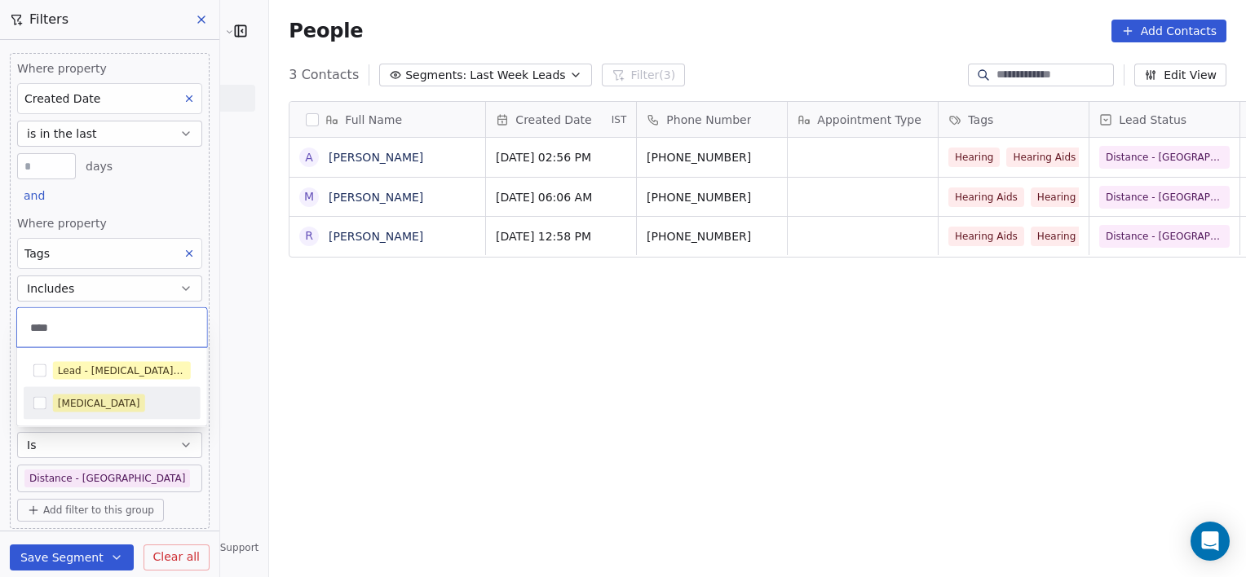
type input "****"
click at [116, 391] on div "[MEDICAL_DATA]" at bounding box center [112, 404] width 177 height 26
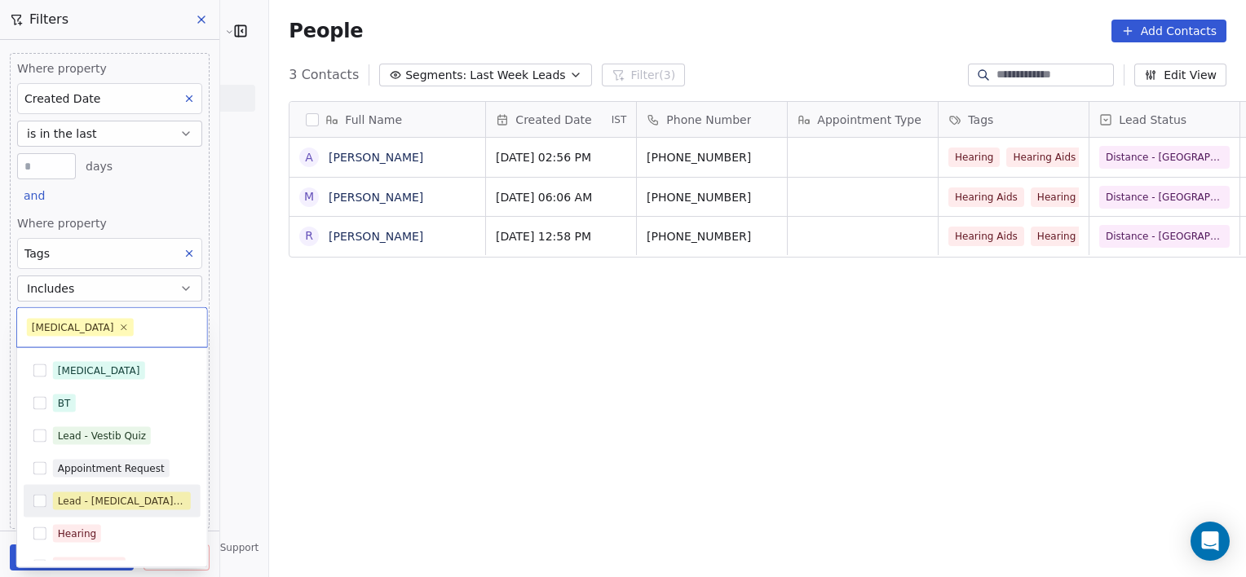
click at [101, 497] on div "Lead - [MEDICAL_DATA] Quiz" at bounding box center [122, 501] width 128 height 15
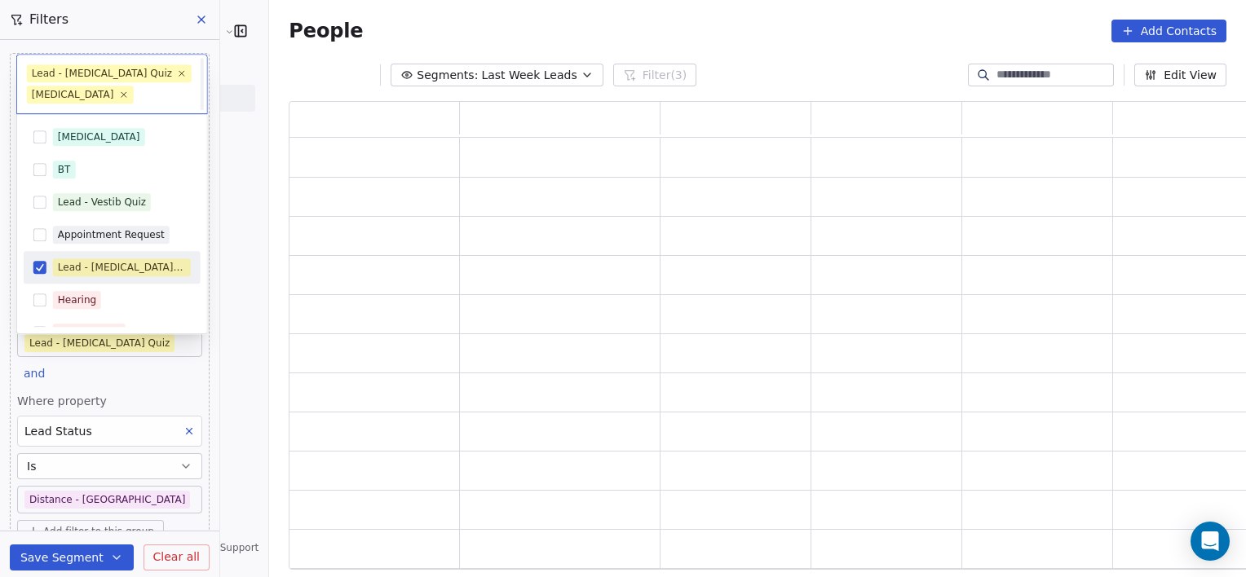
click at [422, 561] on html "[PERSON_NAME] Clinic External Contacts People Marketing Workflows Campaigns Met…" at bounding box center [623, 288] width 1246 height 577
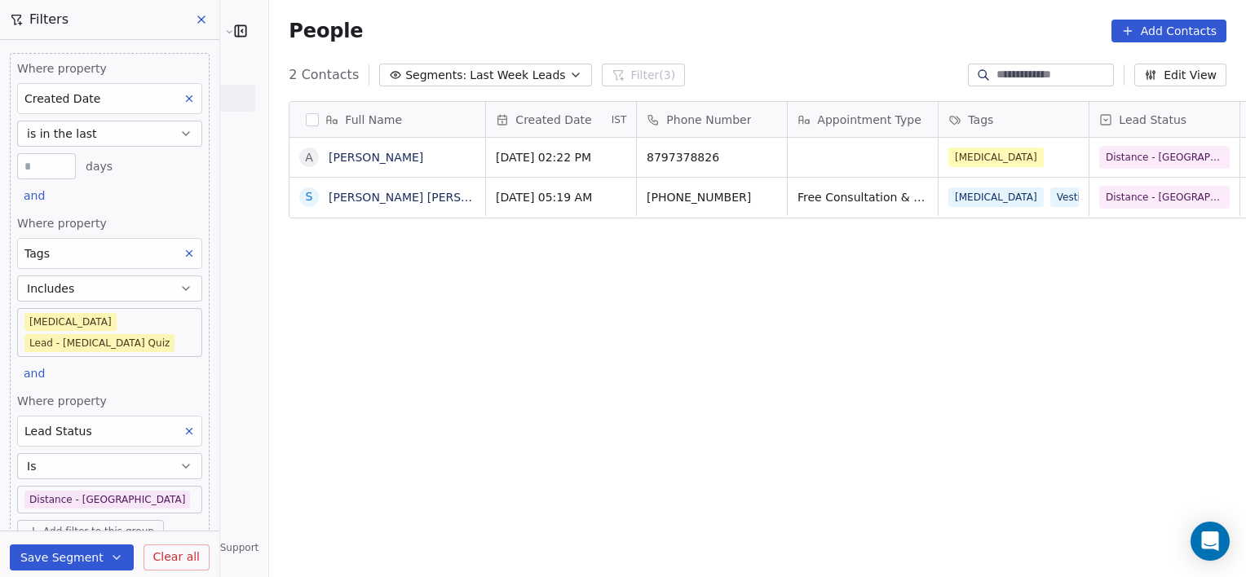
scroll to position [496, 1013]
click at [126, 479] on body "[PERSON_NAME] Clinic External Contacts People Marketing Workflows Campaigns Met…" at bounding box center [623, 288] width 1246 height 577
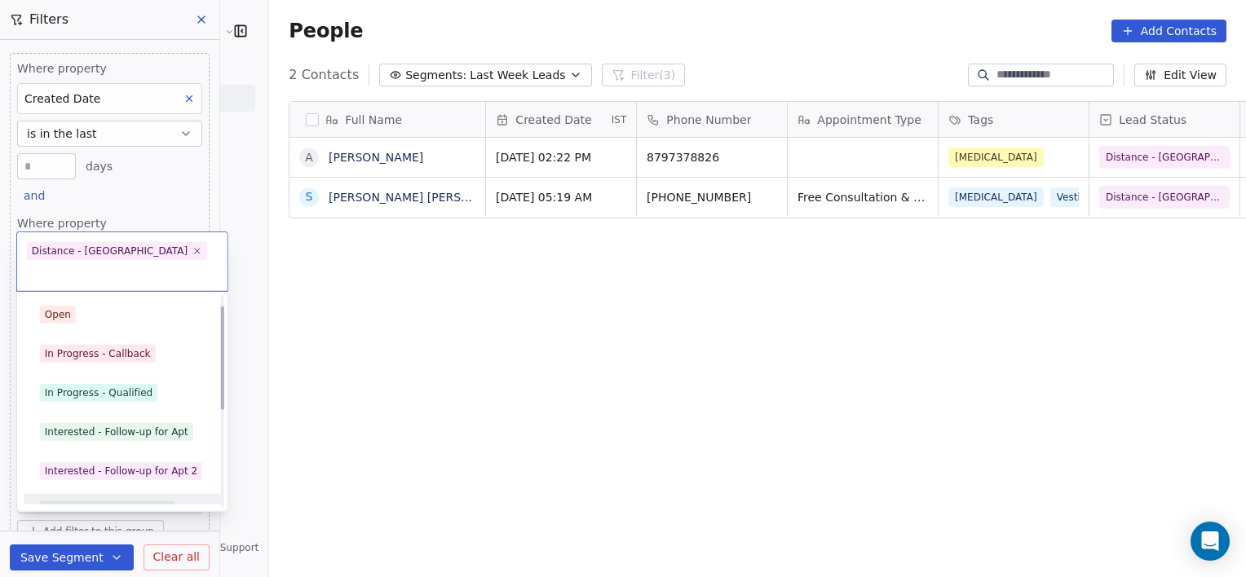
scroll to position [61, 0]
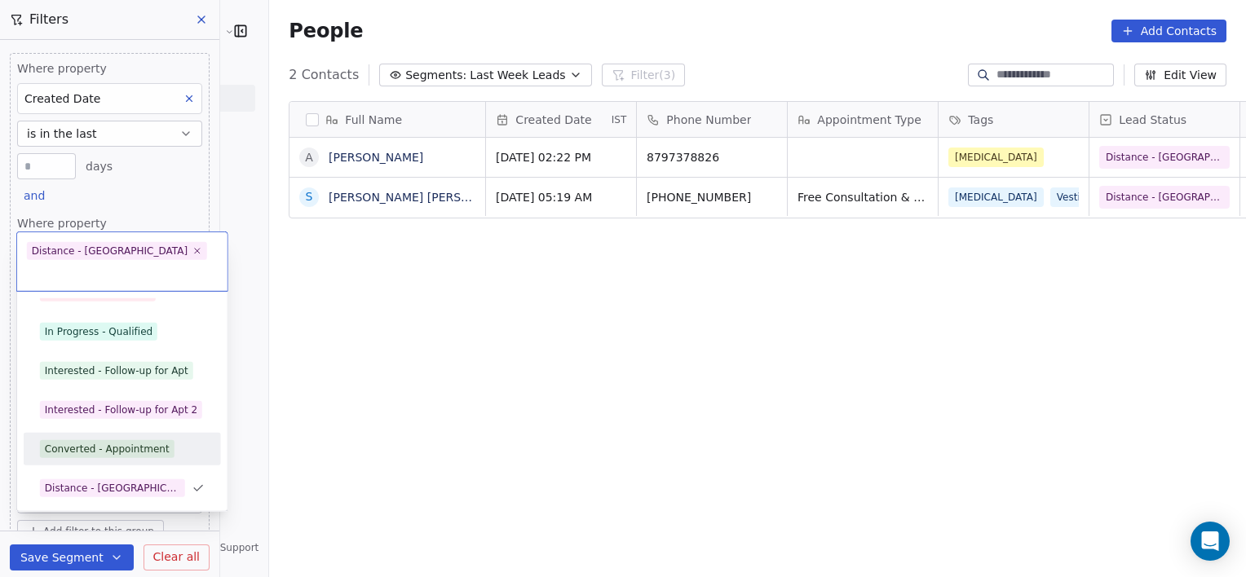
click at [135, 442] on div "Converted - Appointment" at bounding box center [107, 449] width 125 height 15
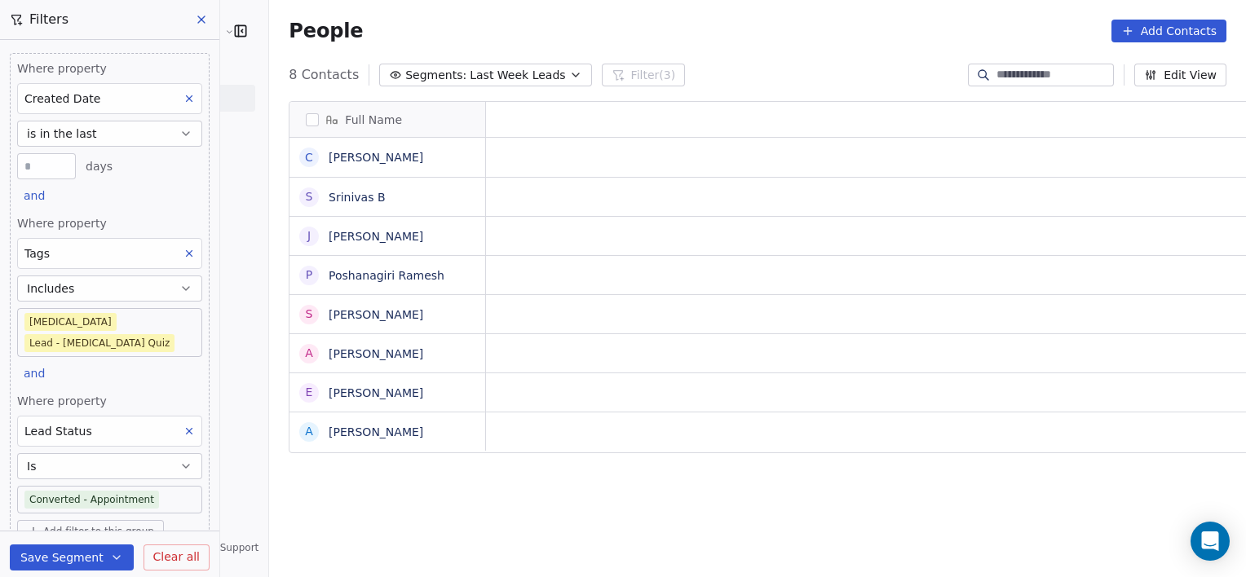
scroll to position [496, 1013]
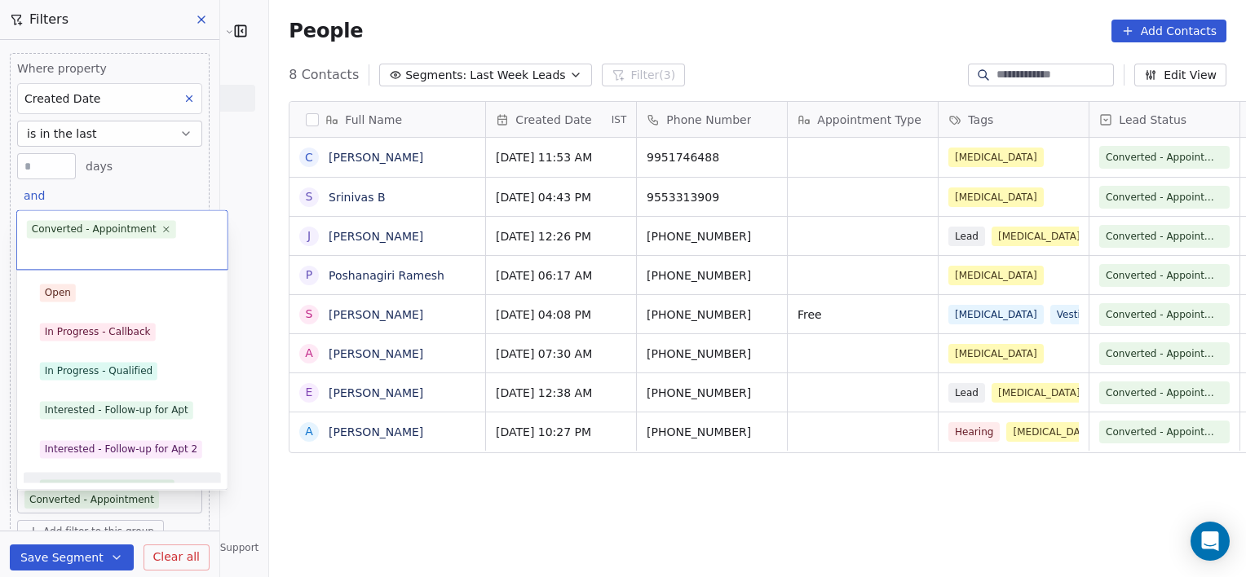
click at [157, 470] on body "[PERSON_NAME] Clinic External Contacts People Marketing Workflows Campaigns Met…" at bounding box center [623, 288] width 1246 height 577
click at [157, 481] on div "Converted - Appointment" at bounding box center [107, 488] width 125 height 15
click at [167, 484] on body "[PERSON_NAME] Clinic External Contacts People Marketing Workflows Campaigns Met…" at bounding box center [623, 288] width 1246 height 577
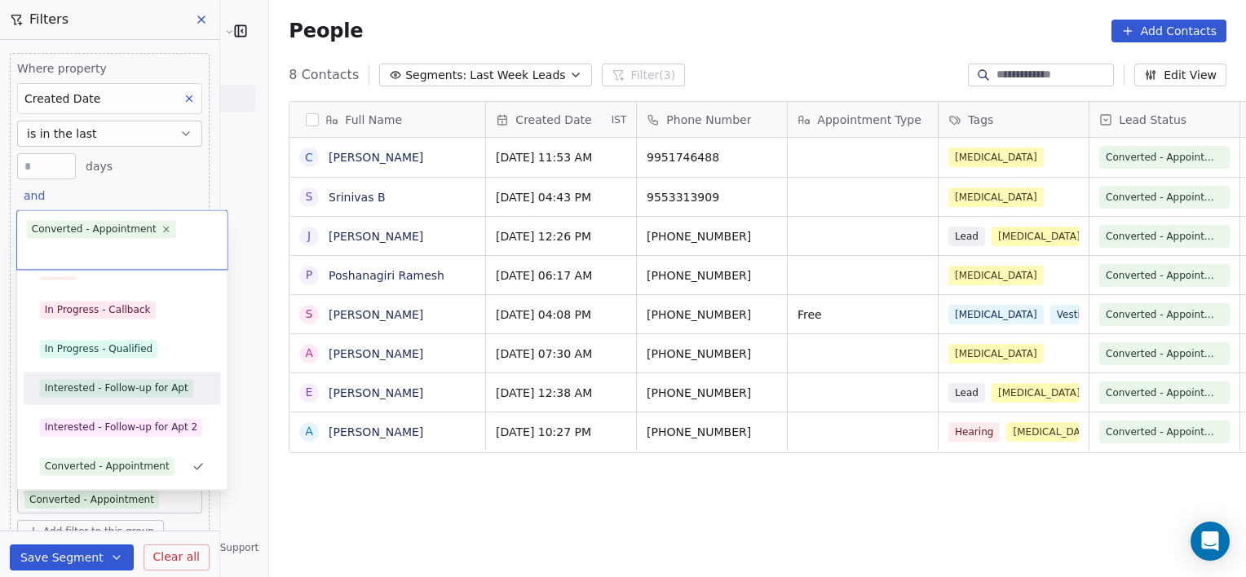
click at [137, 389] on div "Interested - Follow-up for Apt" at bounding box center [117, 388] width 144 height 15
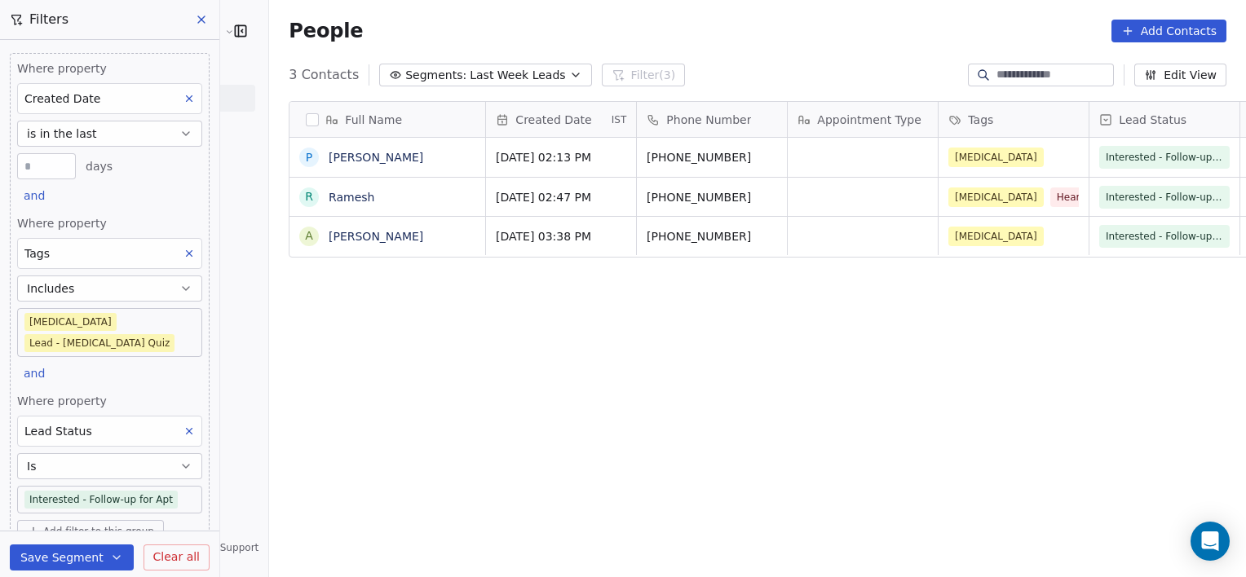
scroll to position [496, 1013]
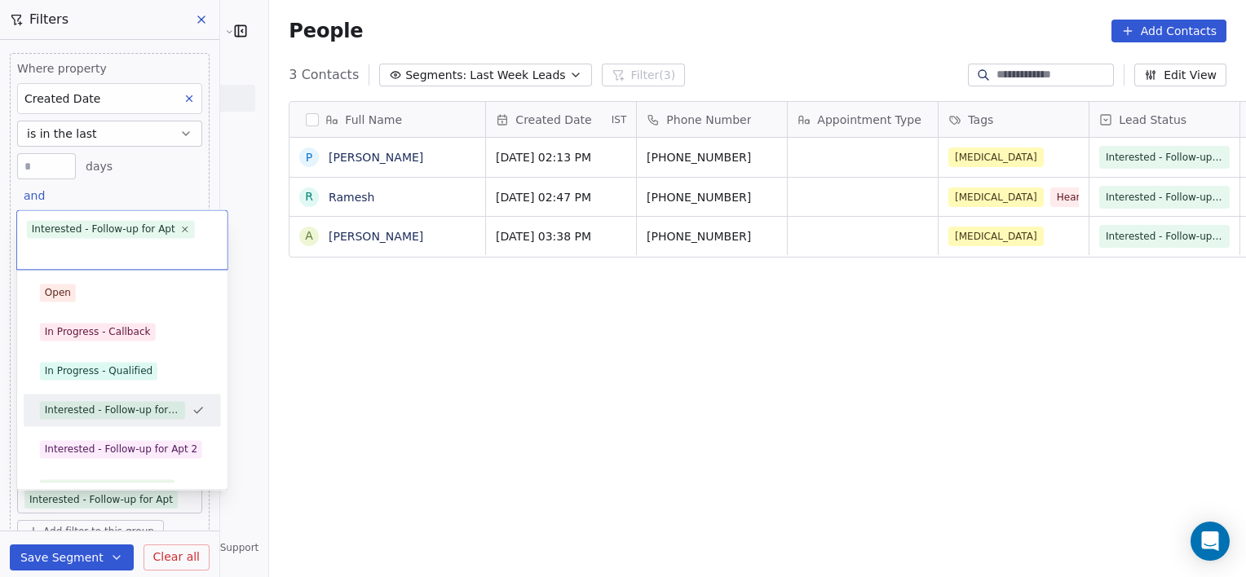
click at [181, 474] on body "[PERSON_NAME] Clinic External Contacts People Marketing Workflows Campaigns Met…" at bounding box center [623, 288] width 1246 height 577
click at [139, 369] on div "In Progress - Qualified" at bounding box center [99, 371] width 108 height 15
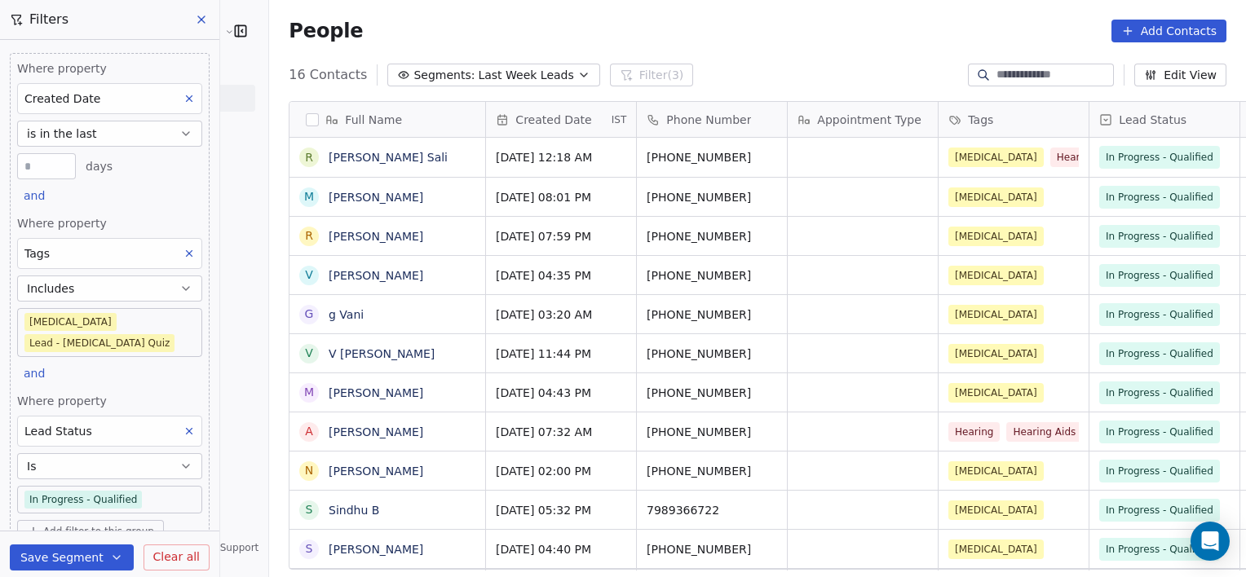
click at [148, 487] on body "[PERSON_NAME] Clinic External Contacts People Marketing Workflows Campaigns Met…" at bounding box center [623, 288] width 1246 height 577
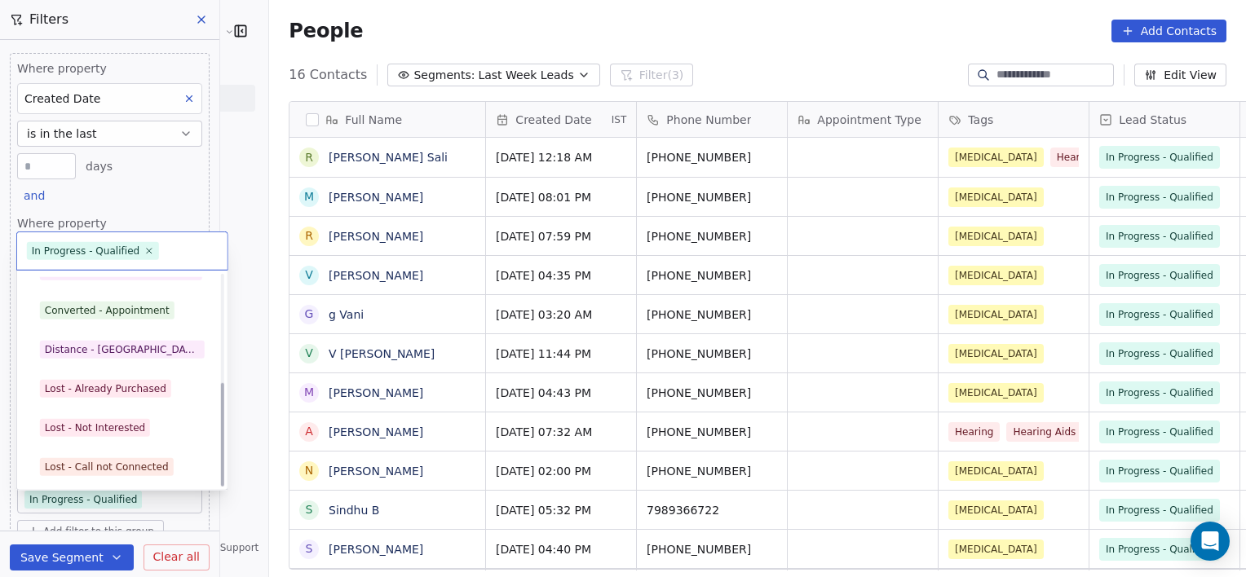
scroll to position [218, 0]
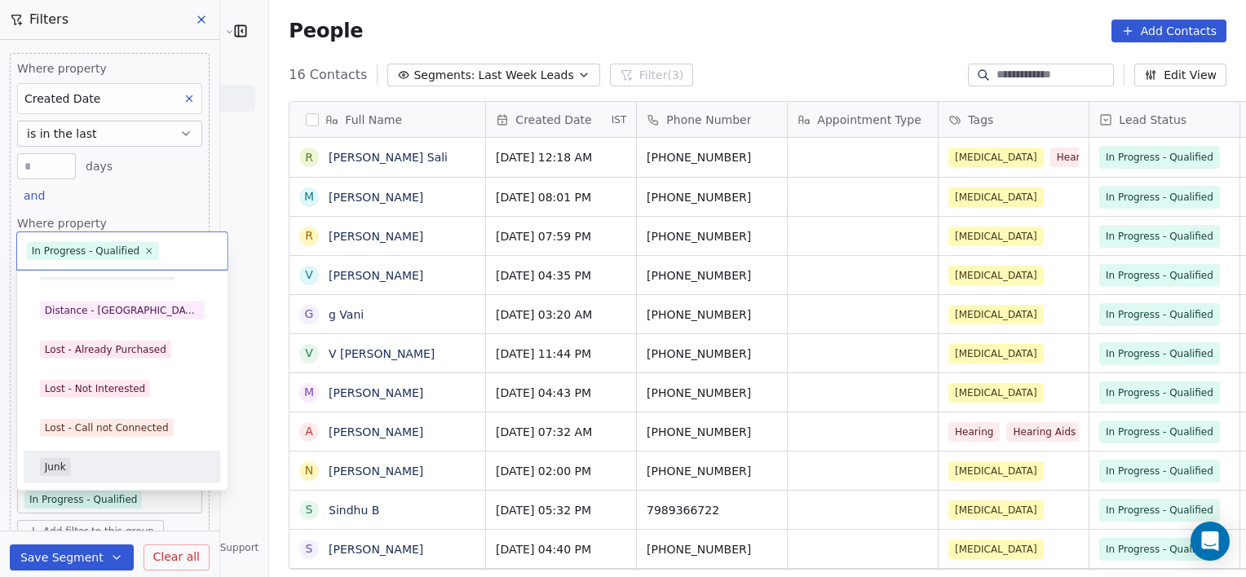
click at [138, 458] on div "Junk" at bounding box center [122, 467] width 165 height 18
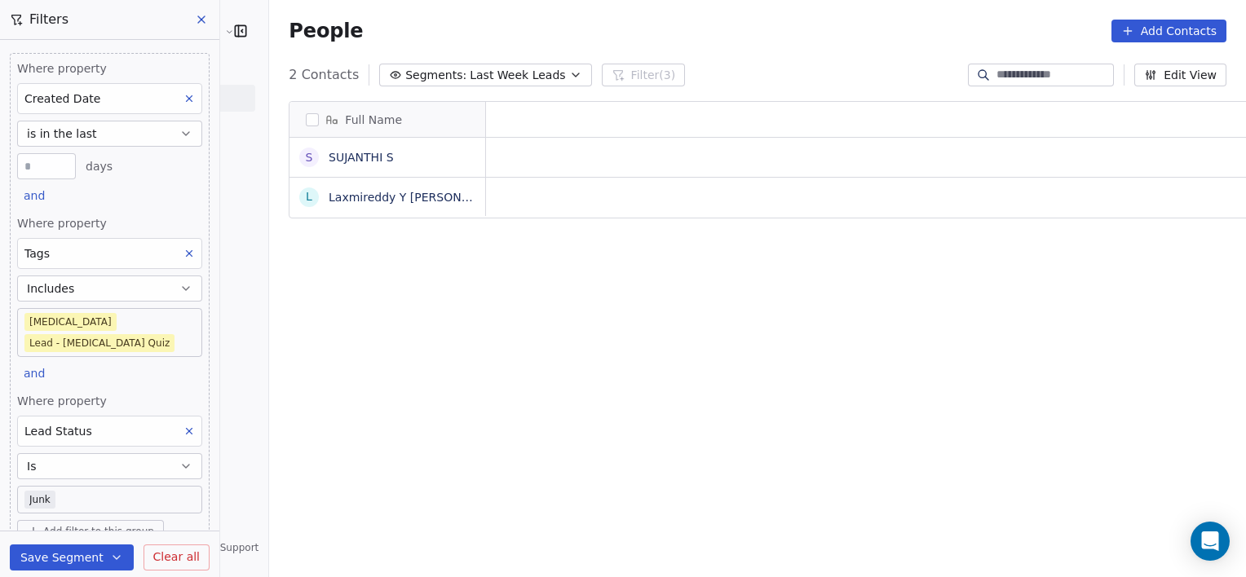
scroll to position [496, 1013]
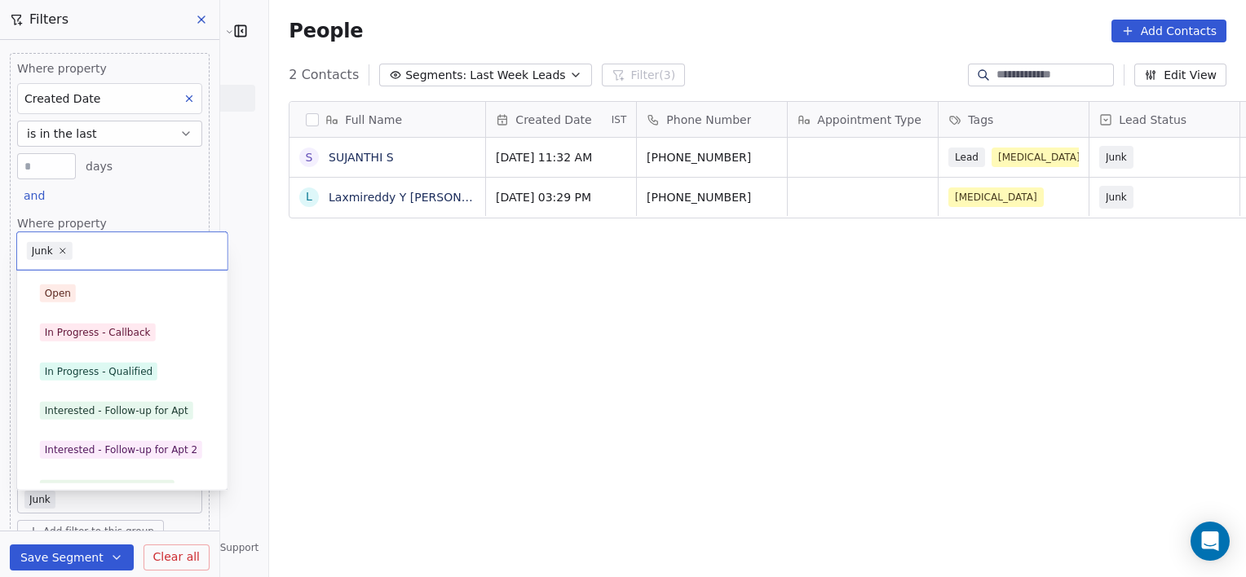
click at [137, 473] on body "[PERSON_NAME] Clinic External Contacts People Marketing Workflows Campaigns Met…" at bounding box center [623, 288] width 1246 height 577
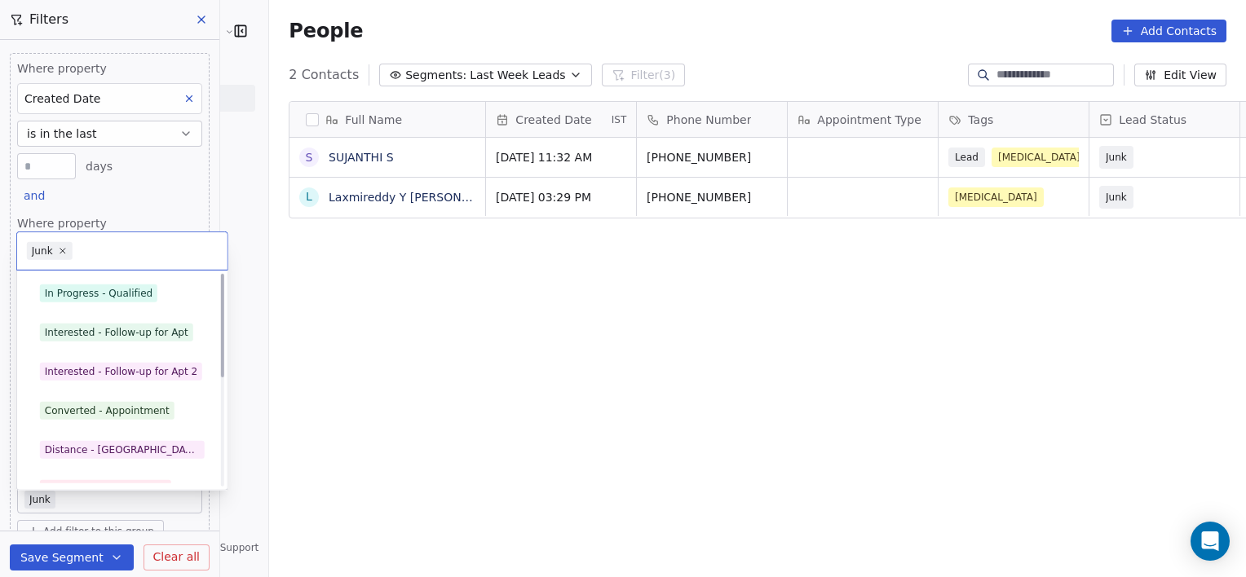
scroll to position [0, 0]
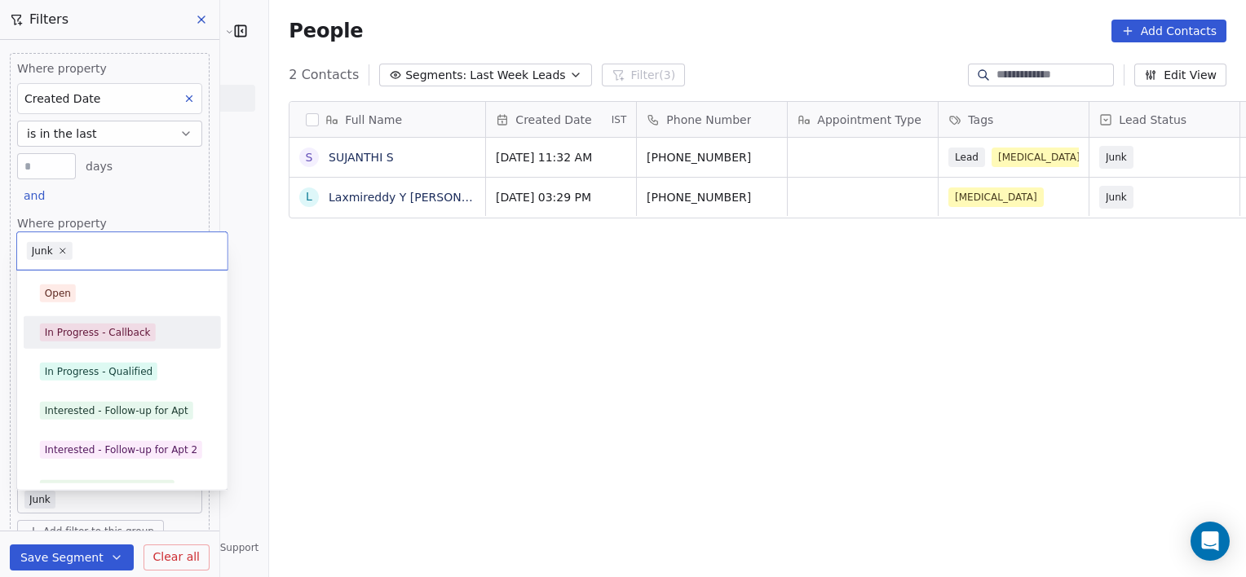
click at [112, 337] on div "In Progress - Callback" at bounding box center [98, 332] width 106 height 15
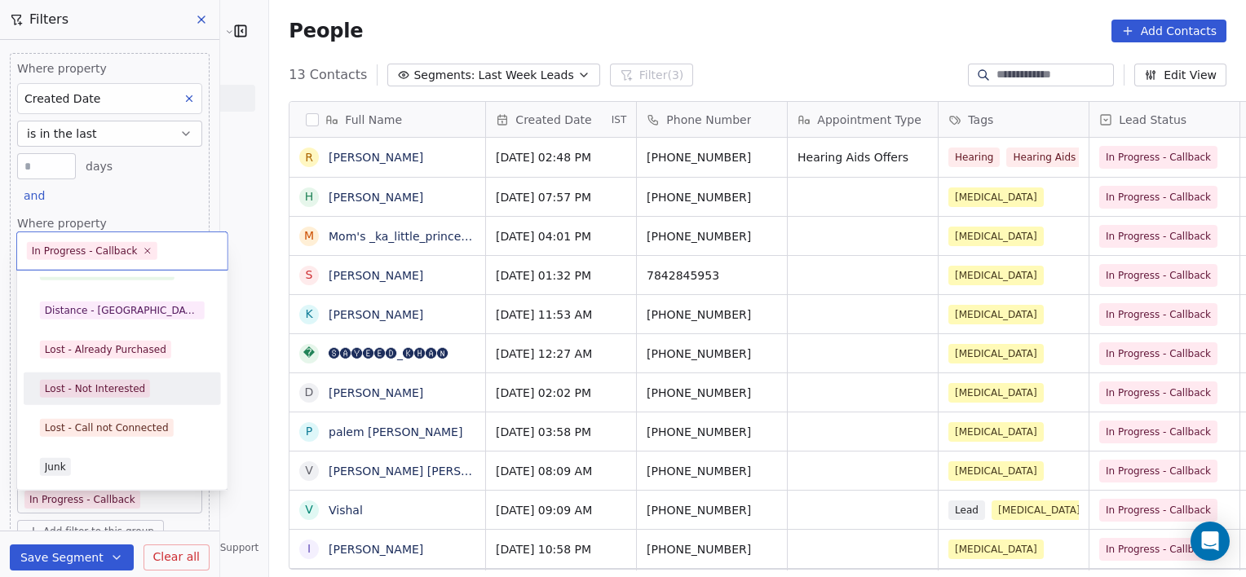
click at [118, 393] on div "Lost - Not Interested" at bounding box center [95, 389] width 100 height 15
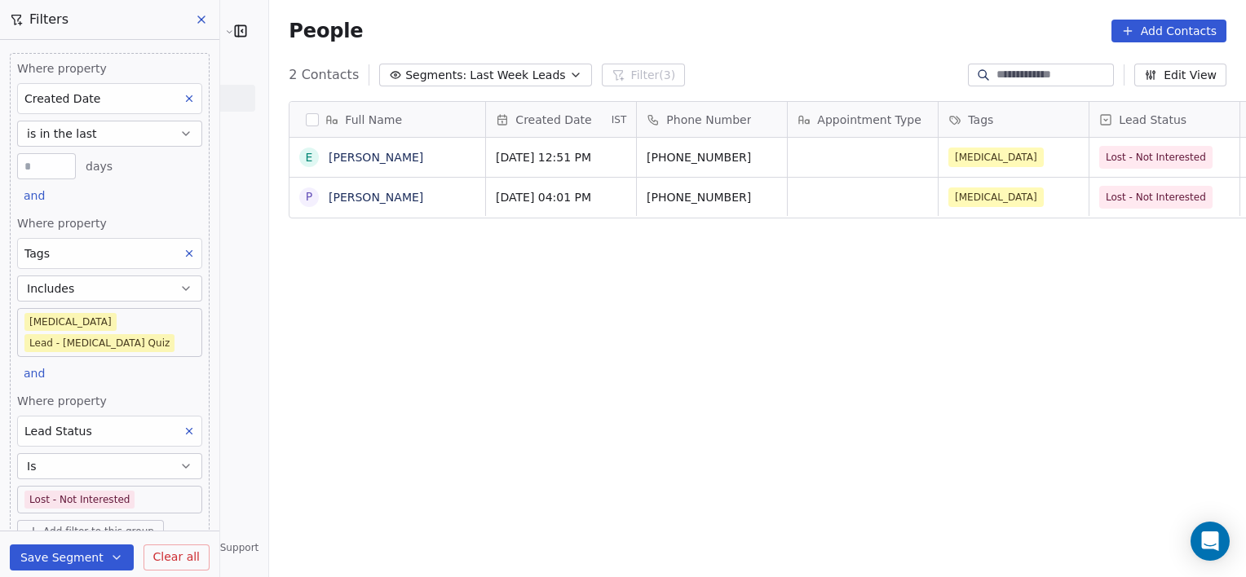
click at [133, 480] on body "[PERSON_NAME] Clinic External Contacts People Marketing Workflows Campaigns Met…" at bounding box center [623, 288] width 1246 height 577
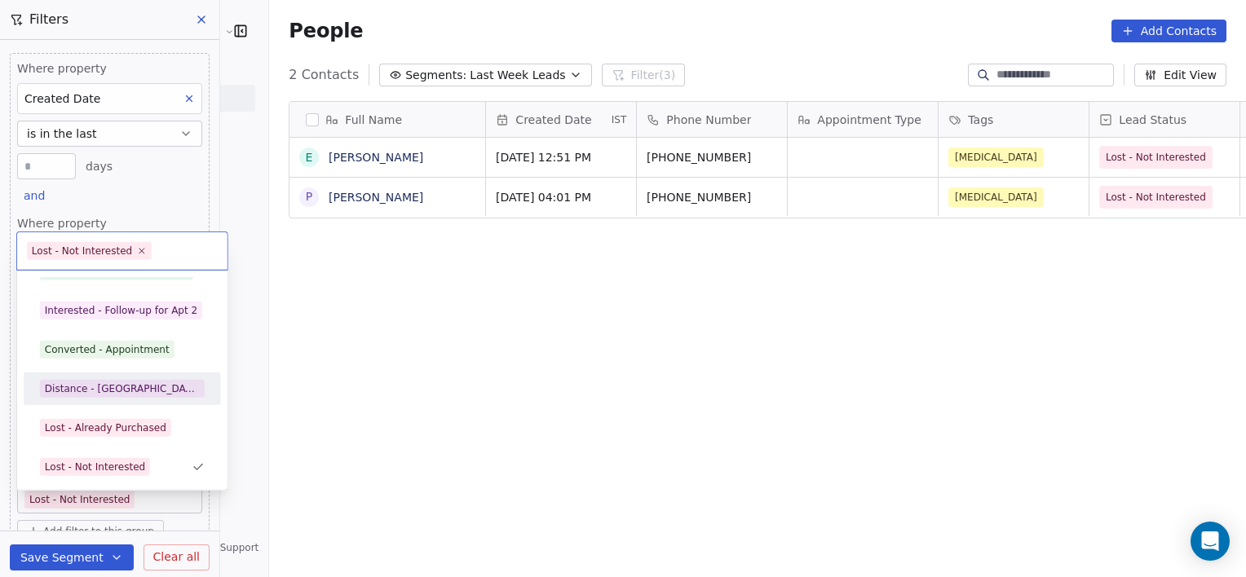
click at [109, 382] on div "Distance - [GEOGRAPHIC_DATA]" at bounding box center [122, 389] width 155 height 15
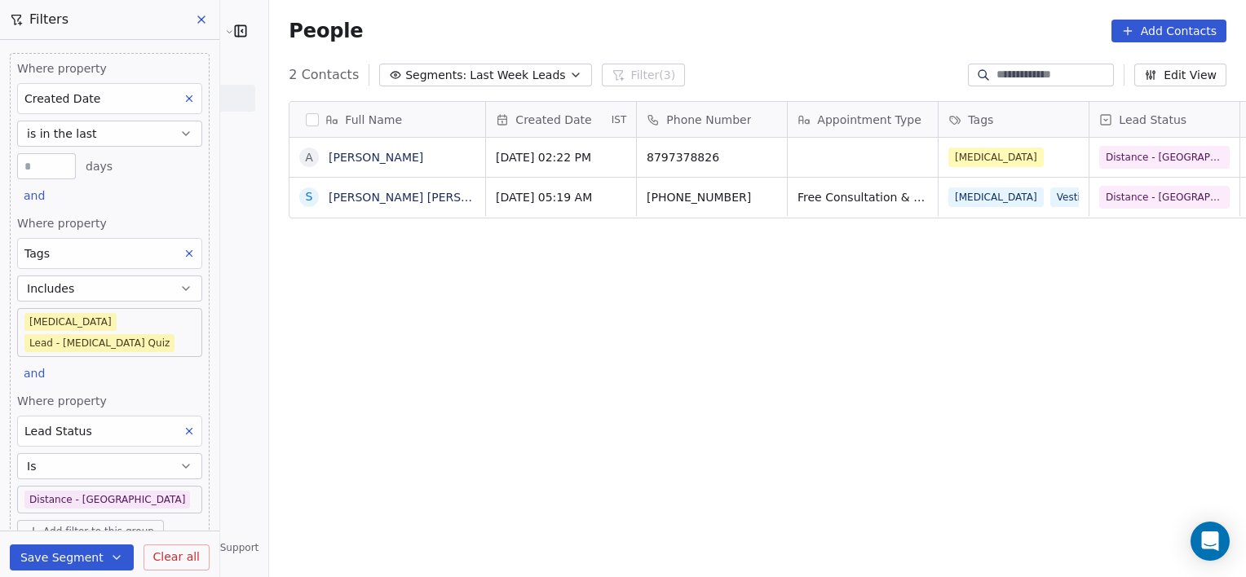
click at [180, 322] on body "[PERSON_NAME] Clinic External Contacts People Marketing Workflows Campaigns Met…" at bounding box center [623, 288] width 1246 height 577
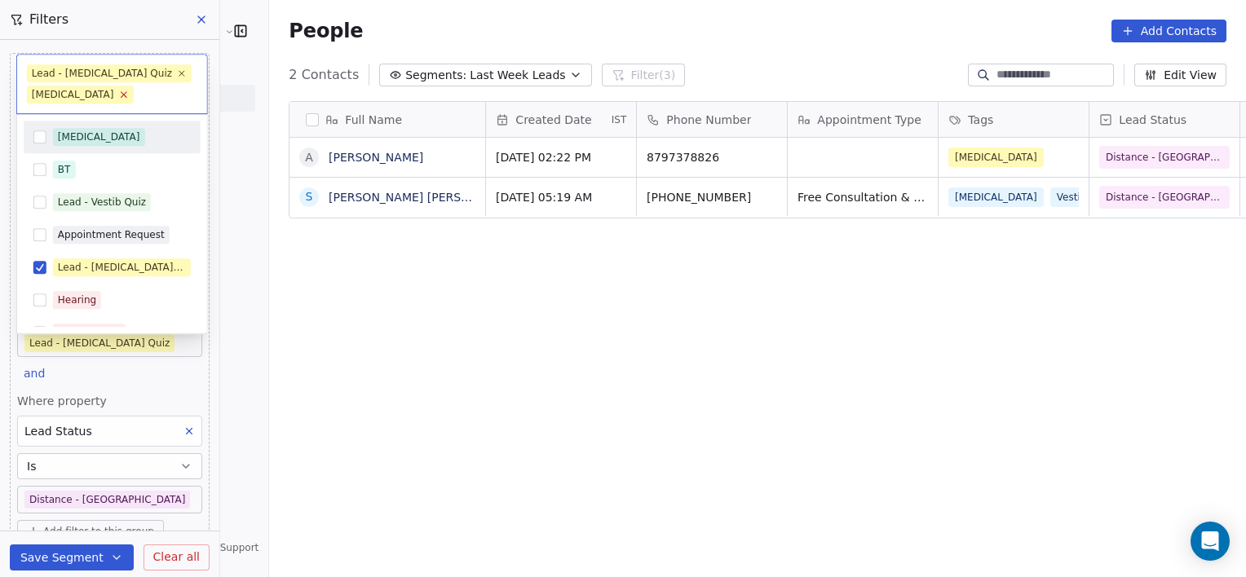
click at [118, 95] on icon at bounding box center [123, 95] width 11 height 11
click at [177, 76] on icon at bounding box center [182, 74] width 11 height 11
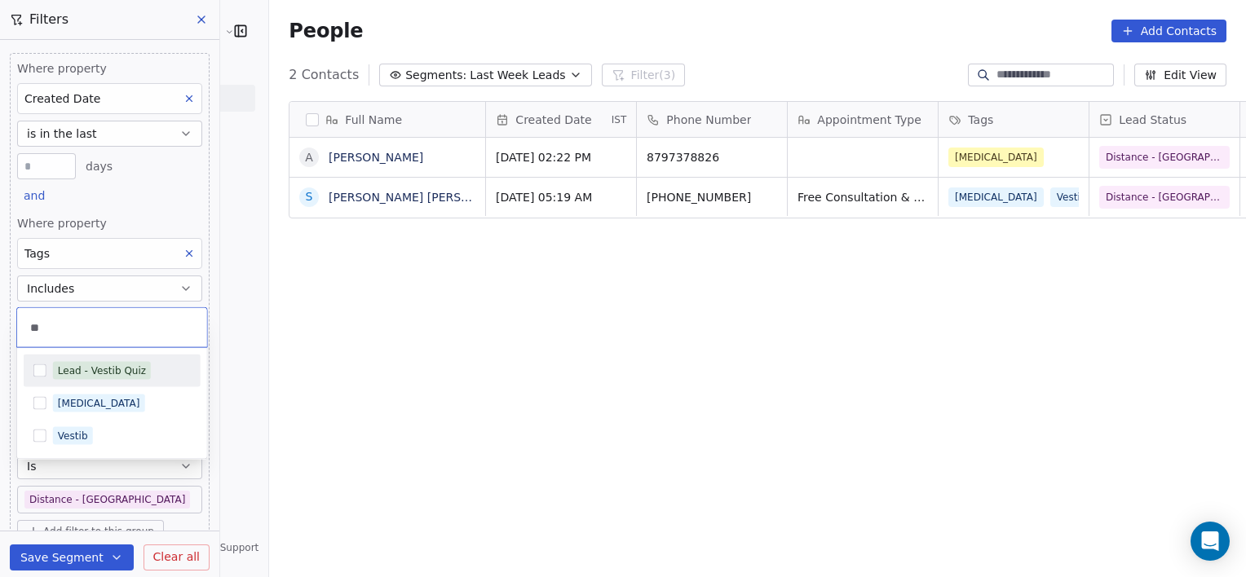
type input "**"
click at [111, 364] on div "Lead - Vestib Quiz" at bounding box center [102, 371] width 88 height 15
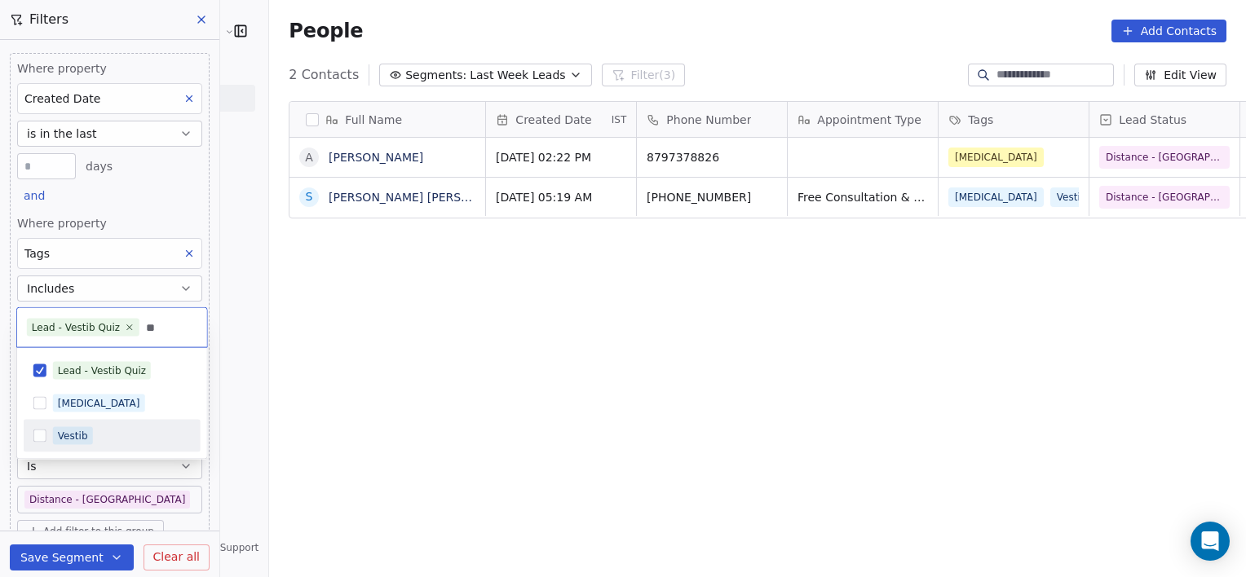
type input "**"
click at [102, 420] on div "Vestib" at bounding box center [112, 436] width 177 height 33
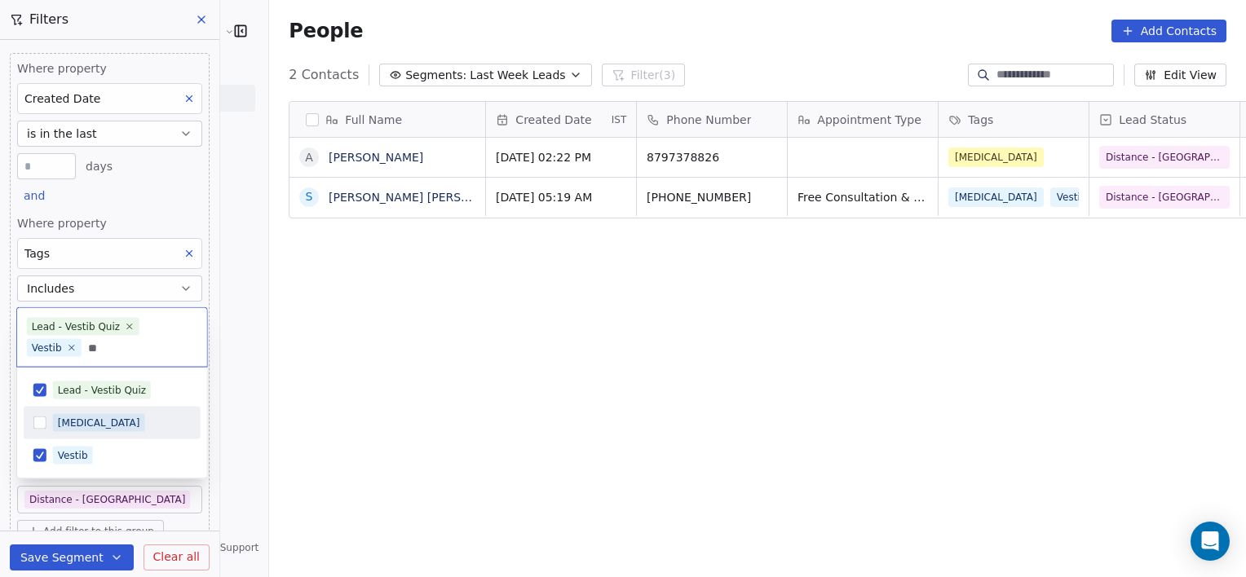
type input "**"
click at [80, 420] on div "[MEDICAL_DATA]" at bounding box center [99, 423] width 82 height 15
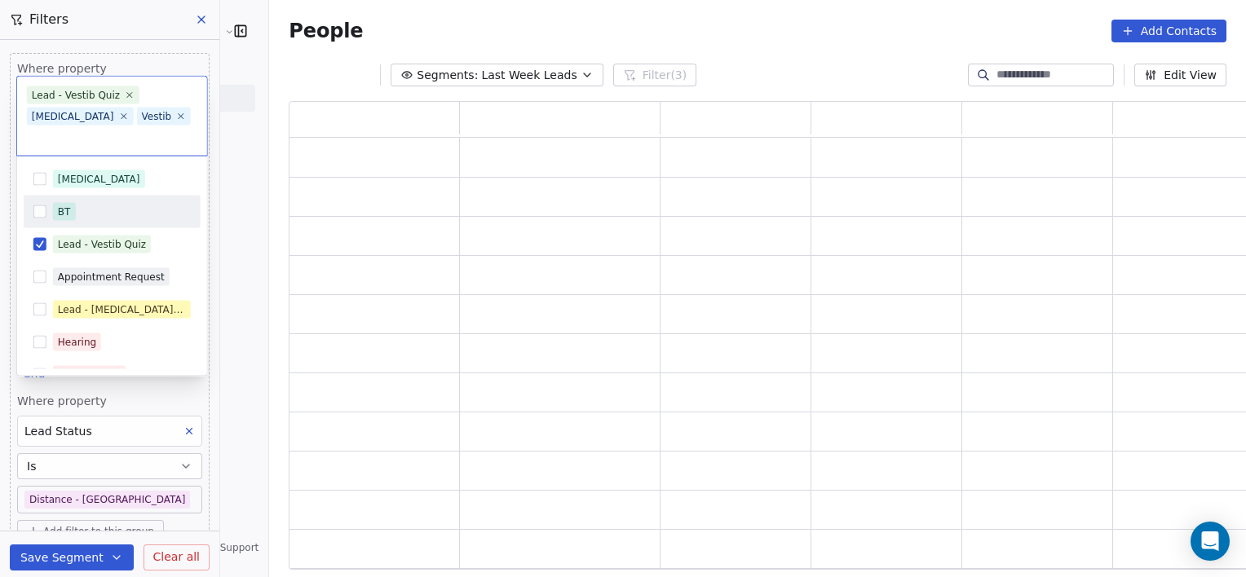
click at [316, 352] on html "[PERSON_NAME] Clinic External Contacts People Marketing Workflows Campaigns Met…" at bounding box center [623, 288] width 1246 height 577
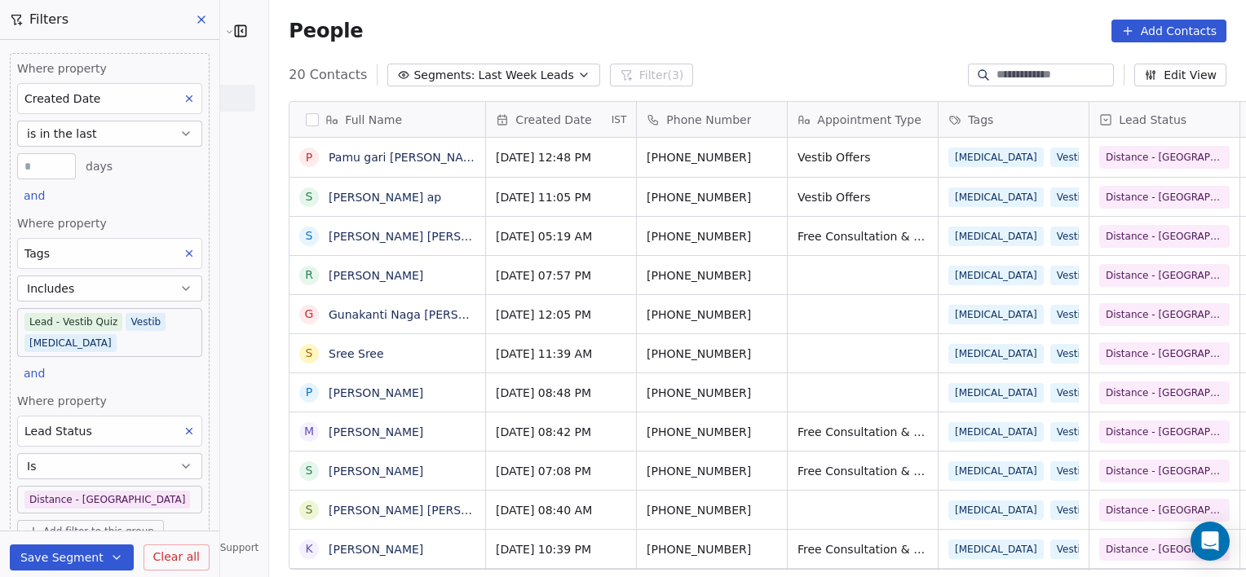
scroll to position [496, 1013]
click at [145, 493] on body "[PERSON_NAME] Clinic External Contacts People Marketing Workflows Campaigns Met…" at bounding box center [623, 288] width 1246 height 577
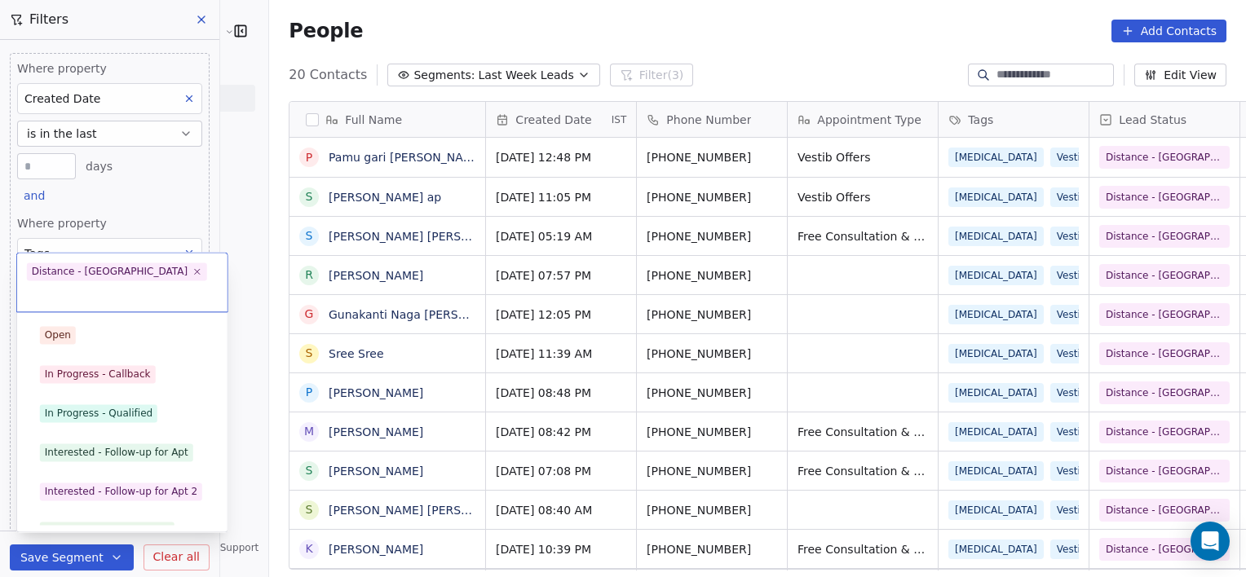
scroll to position [61, 0]
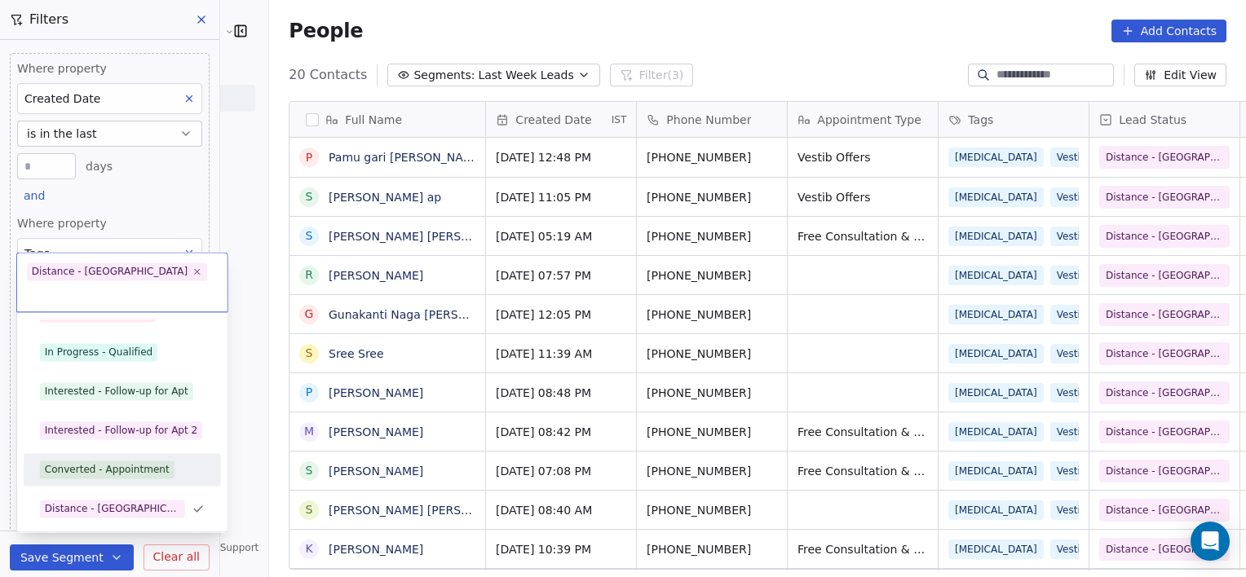
click at [112, 462] on div "Converted - Appointment" at bounding box center [107, 469] width 125 height 15
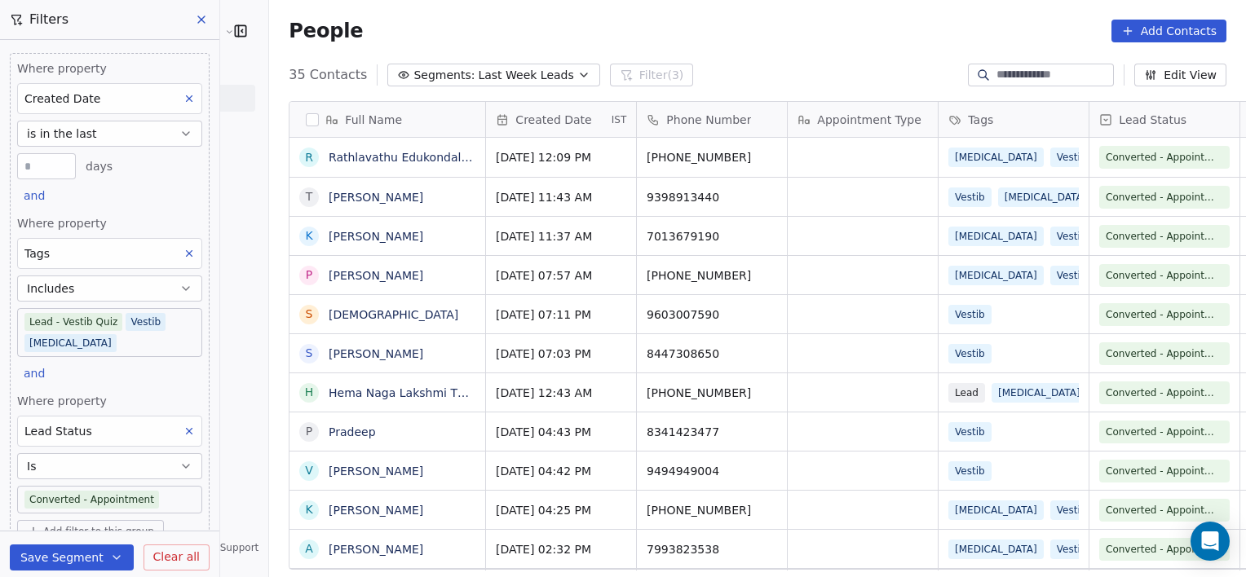
scroll to position [496, 1013]
click at [167, 502] on body "[PERSON_NAME] Clinic External Contacts People Marketing Workflows Campaigns Met…" at bounding box center [623, 288] width 1246 height 577
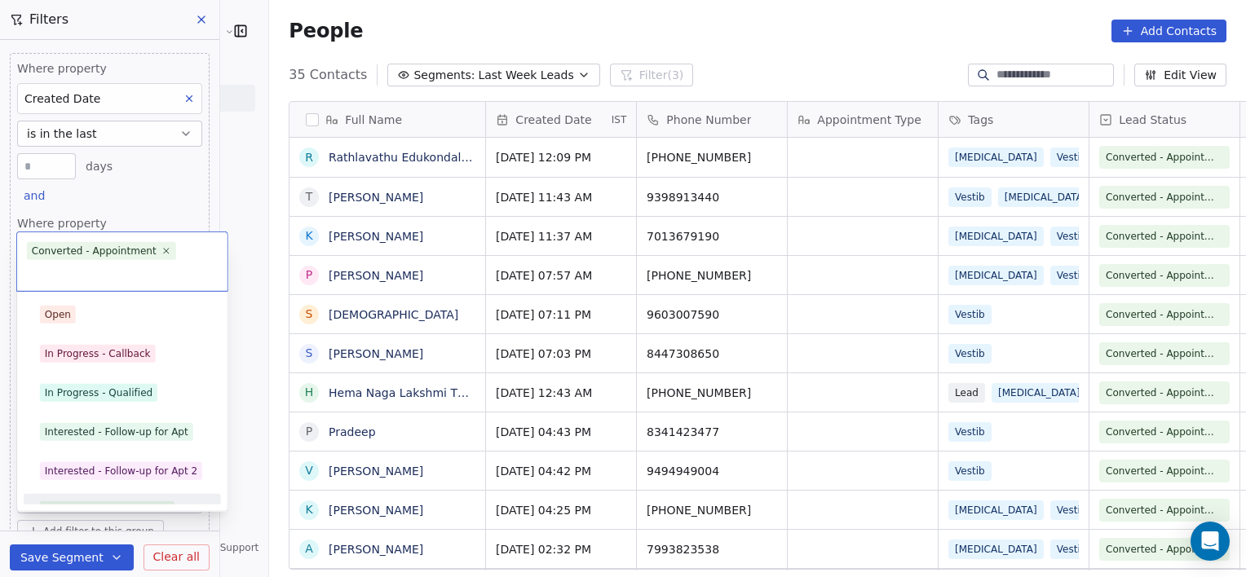
scroll to position [22, 0]
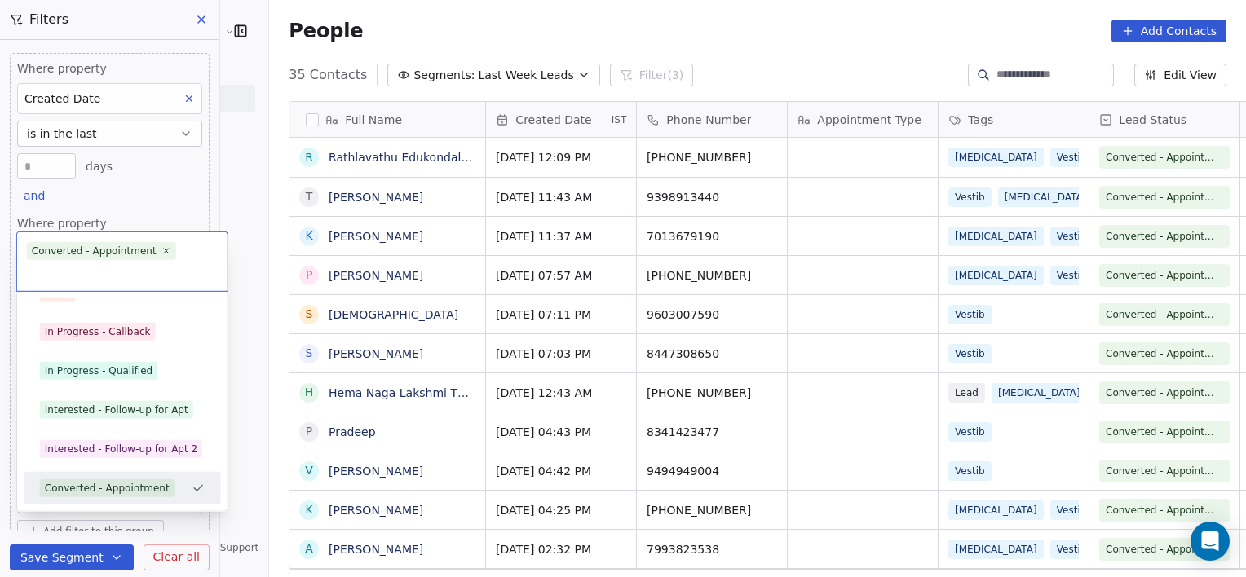
click at [167, 502] on div "Converted - Appointment" at bounding box center [122, 488] width 197 height 33
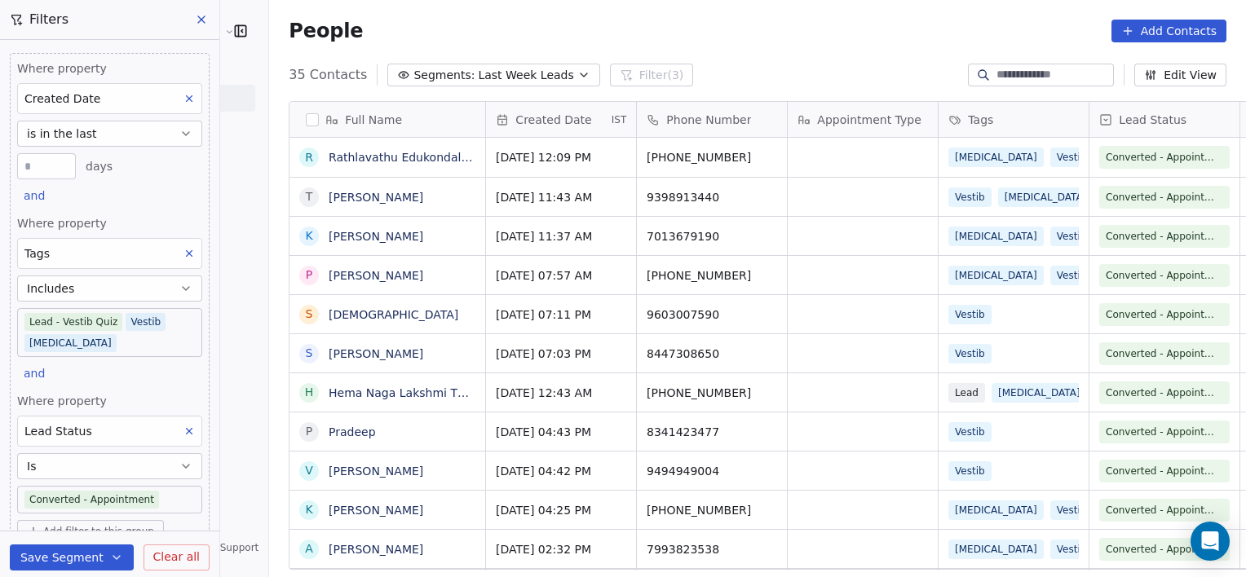
click at [153, 495] on body "[PERSON_NAME] Clinic External Contacts People Marketing Workflows Campaigns Met…" at bounding box center [623, 288] width 1246 height 577
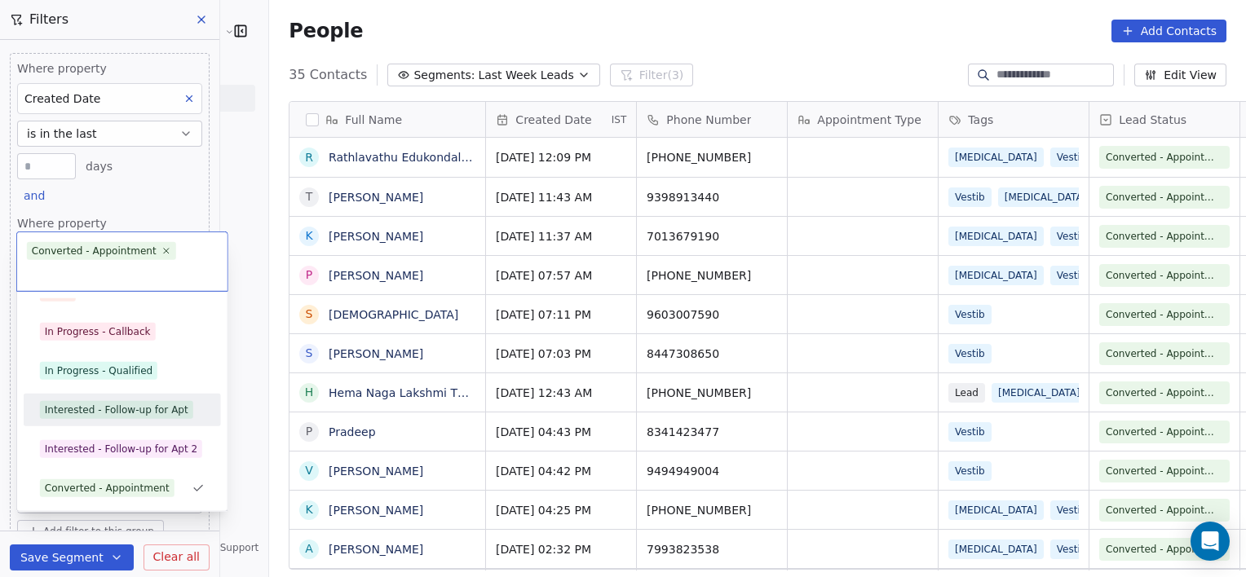
click at [120, 405] on div "Interested - Follow-up for Apt" at bounding box center [117, 410] width 144 height 15
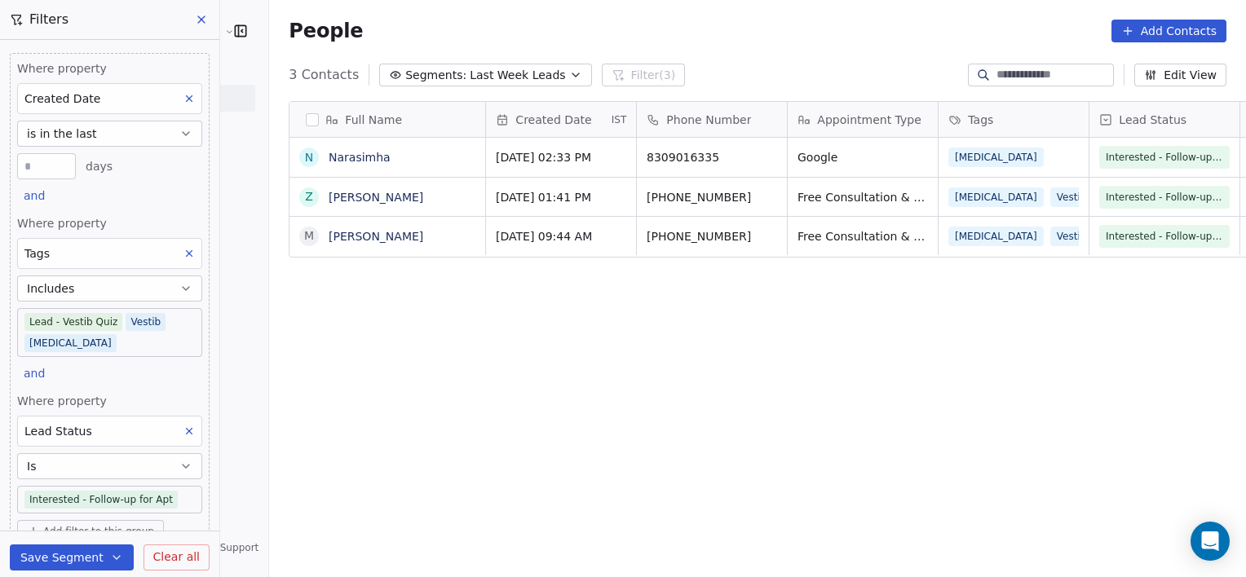
scroll to position [496, 1013]
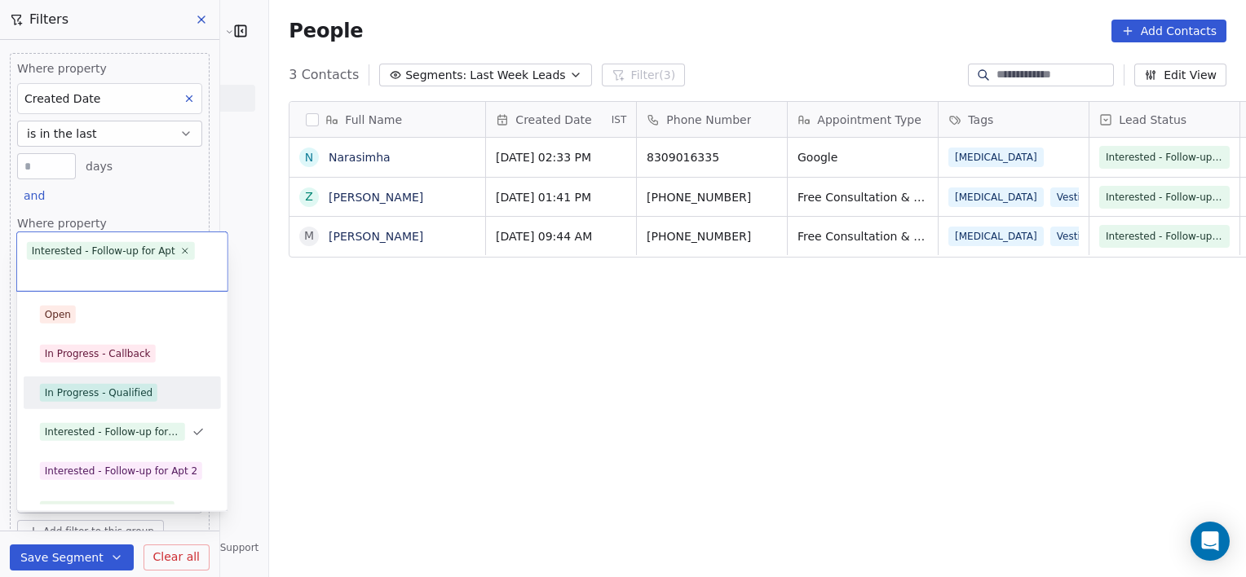
click at [120, 391] on div "In Progress - Qualified" at bounding box center [99, 393] width 108 height 15
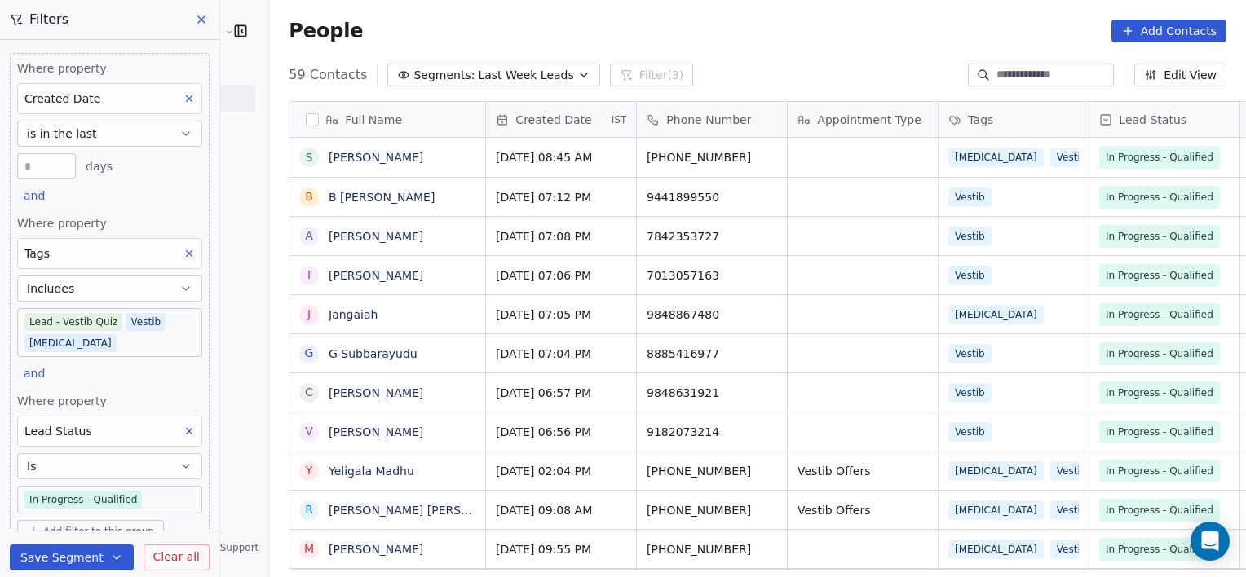
click at [117, 486] on body "[PERSON_NAME] Clinic External Contacts People Marketing Workflows Campaigns Met…" at bounding box center [623, 288] width 1246 height 577
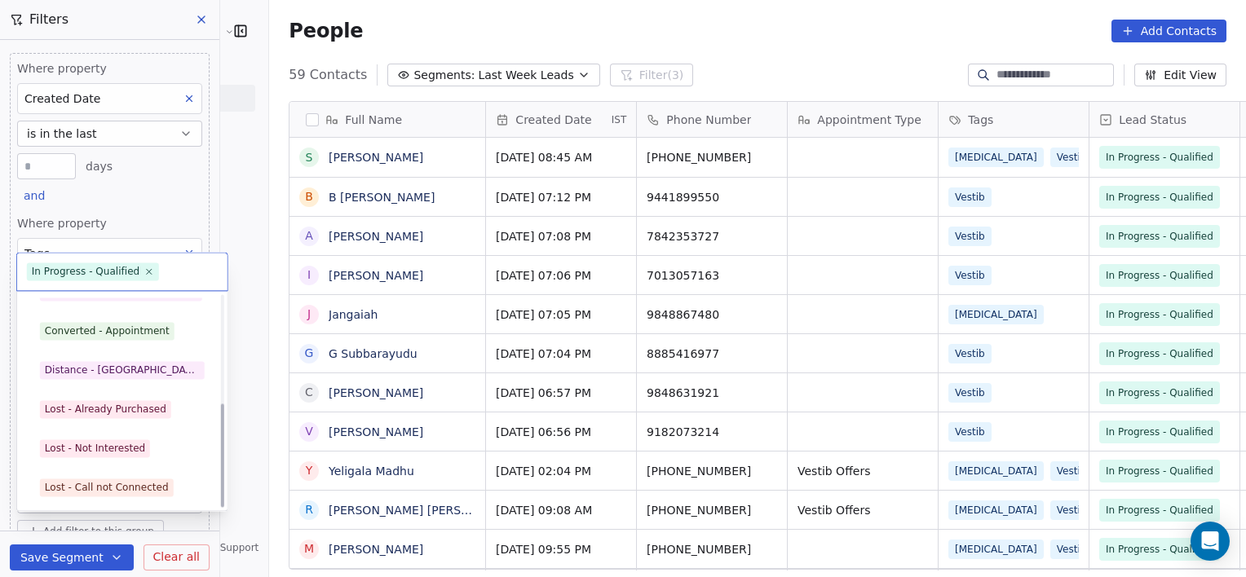
scroll to position [218, 0]
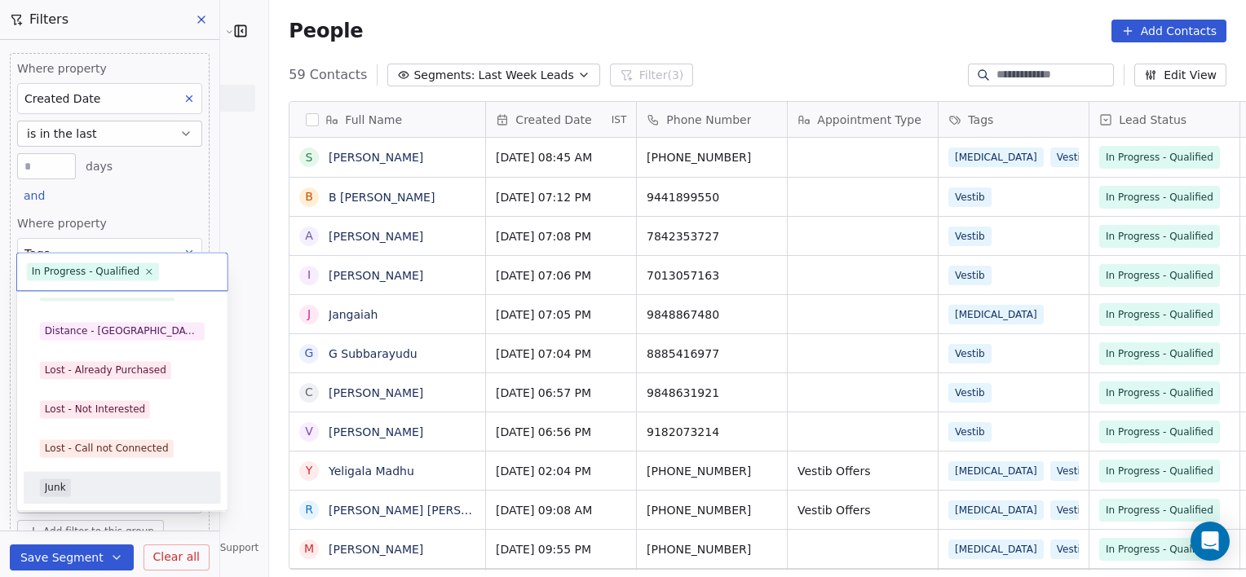
click at [119, 481] on div "Junk" at bounding box center [122, 488] width 165 height 18
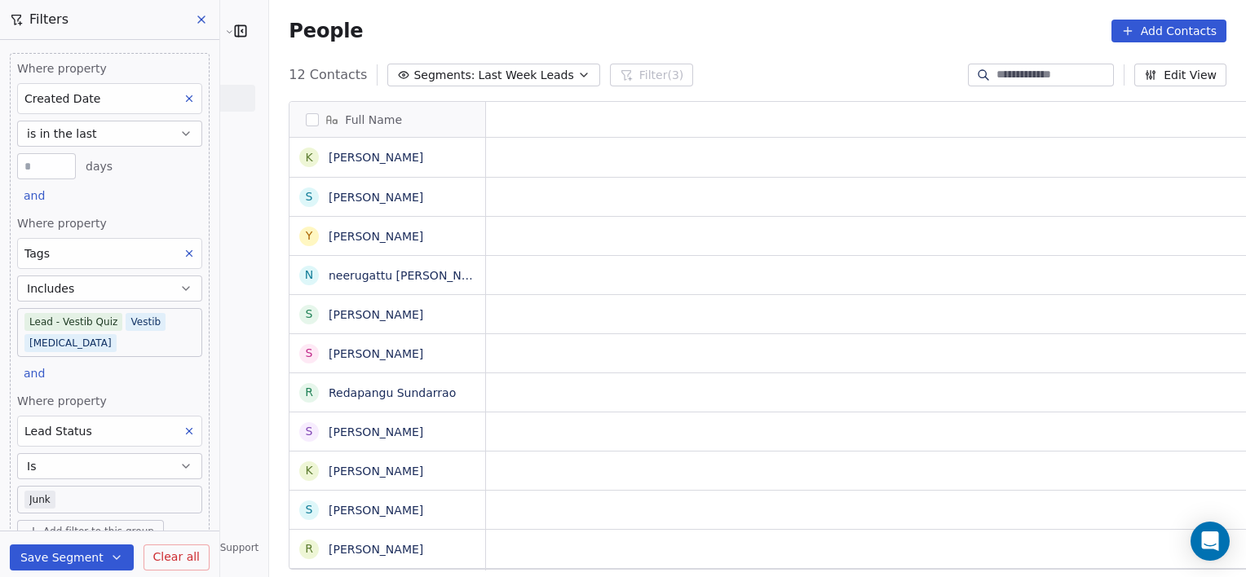
scroll to position [496, 1013]
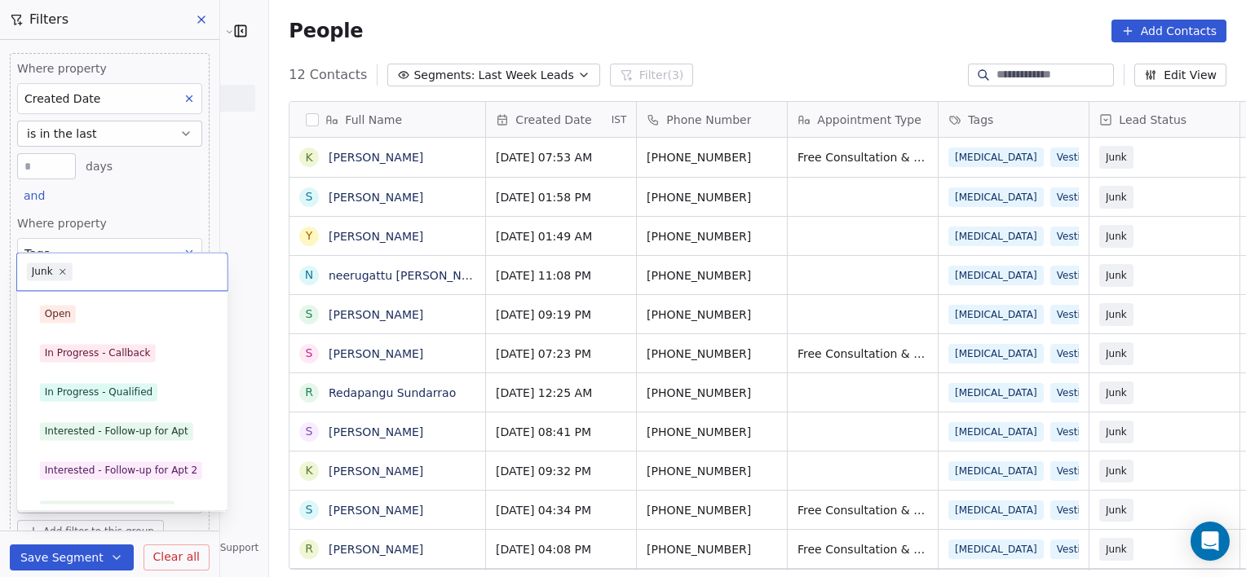
click at [104, 493] on body "[PERSON_NAME] Clinic External Contacts People Marketing Workflows Campaigns Met…" at bounding box center [623, 288] width 1246 height 577
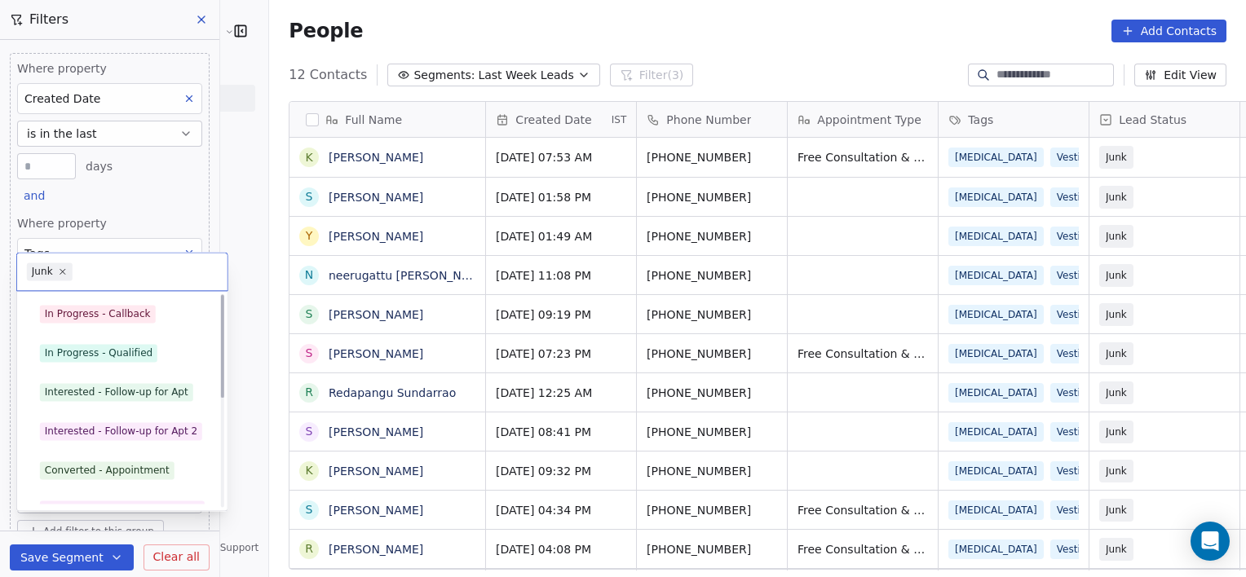
scroll to position [0, 0]
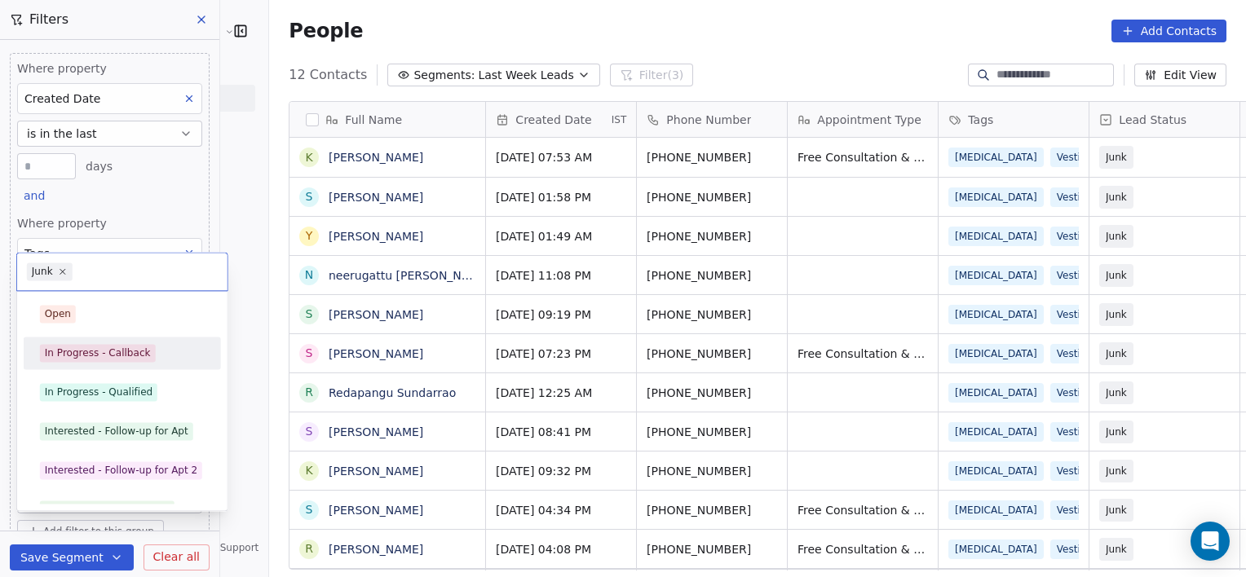
click at [103, 355] on div "In Progress - Callback" at bounding box center [98, 353] width 106 height 15
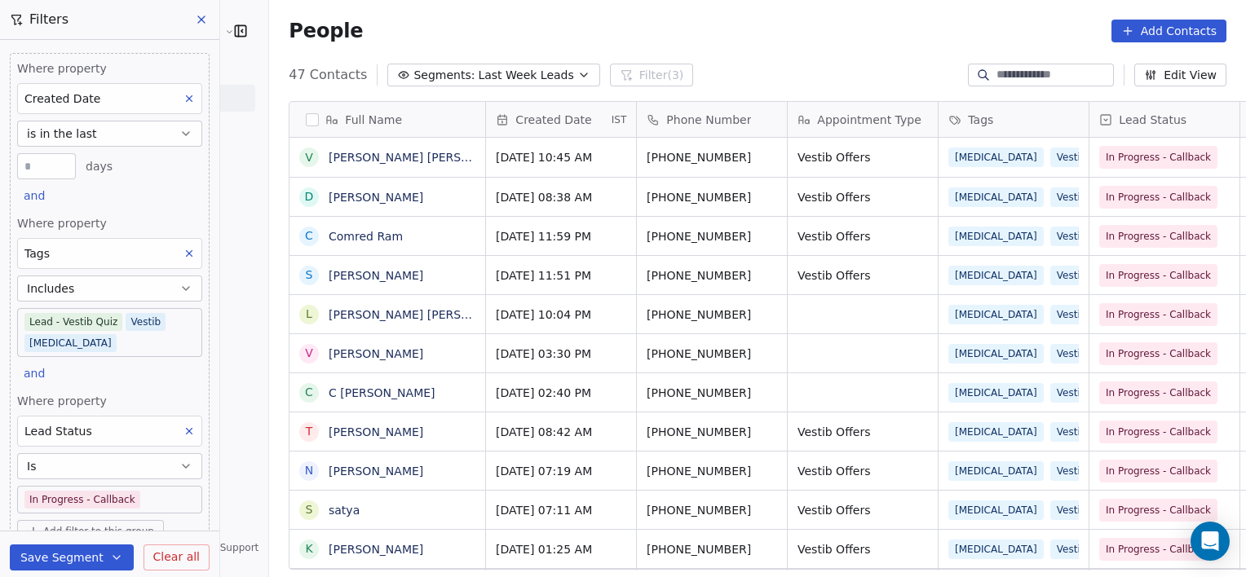
scroll to position [13, 13]
click at [152, 495] on body "[PERSON_NAME] Clinic External Contacts People Marketing Workflows Campaigns Met…" at bounding box center [623, 288] width 1246 height 577
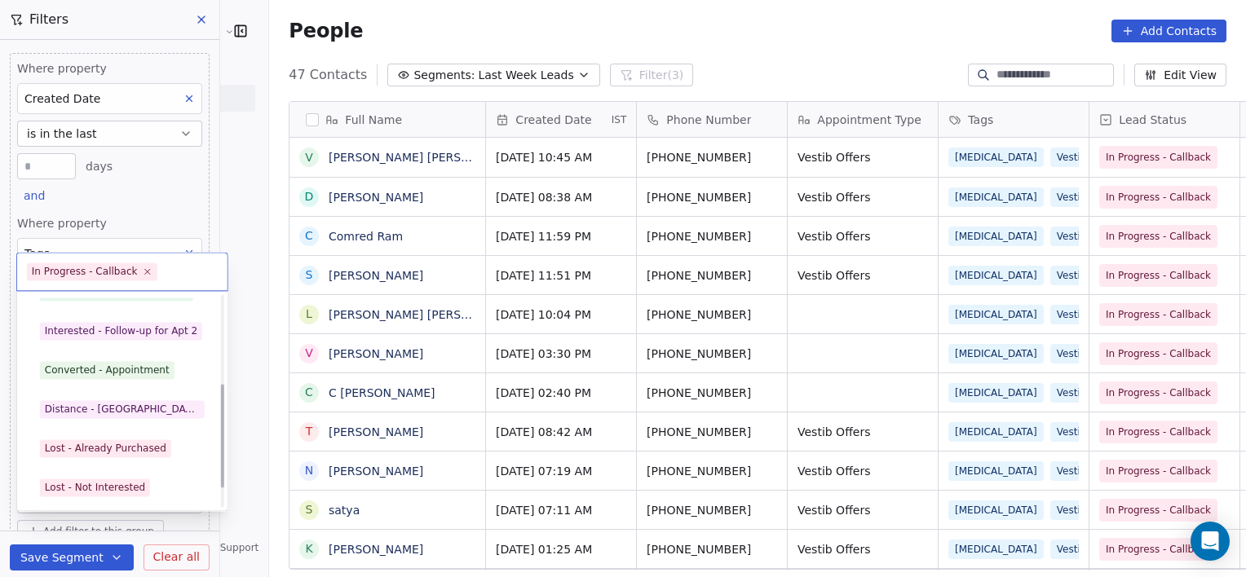
scroll to position [179, 0]
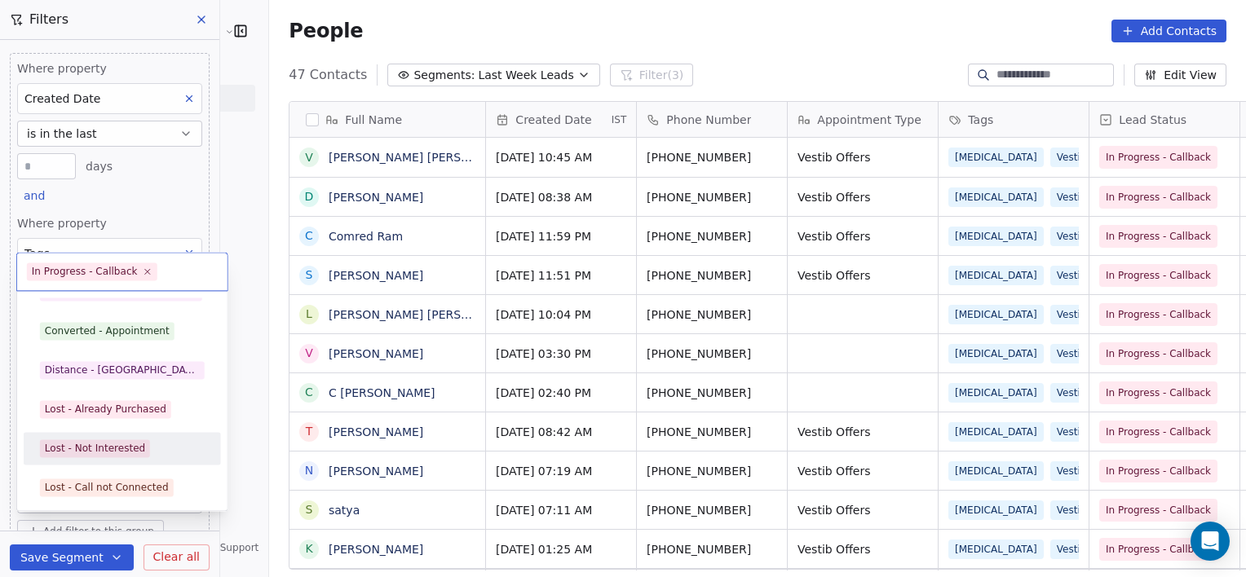
click at [151, 454] on div "Lost - Not Interested" at bounding box center [122, 449] width 165 height 18
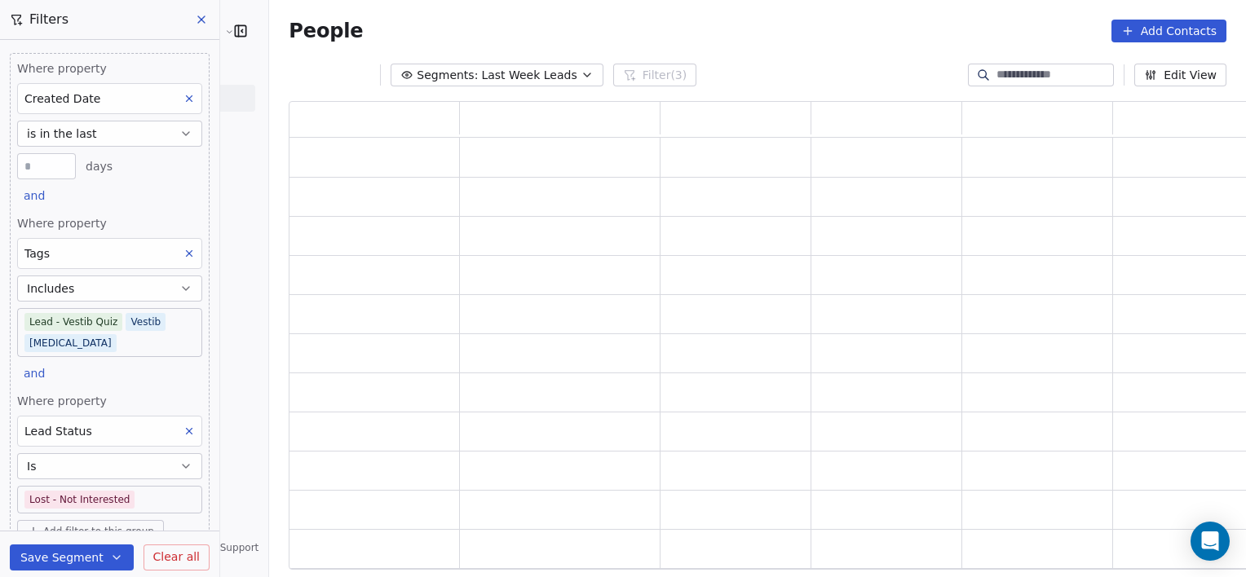
scroll to position [457, 974]
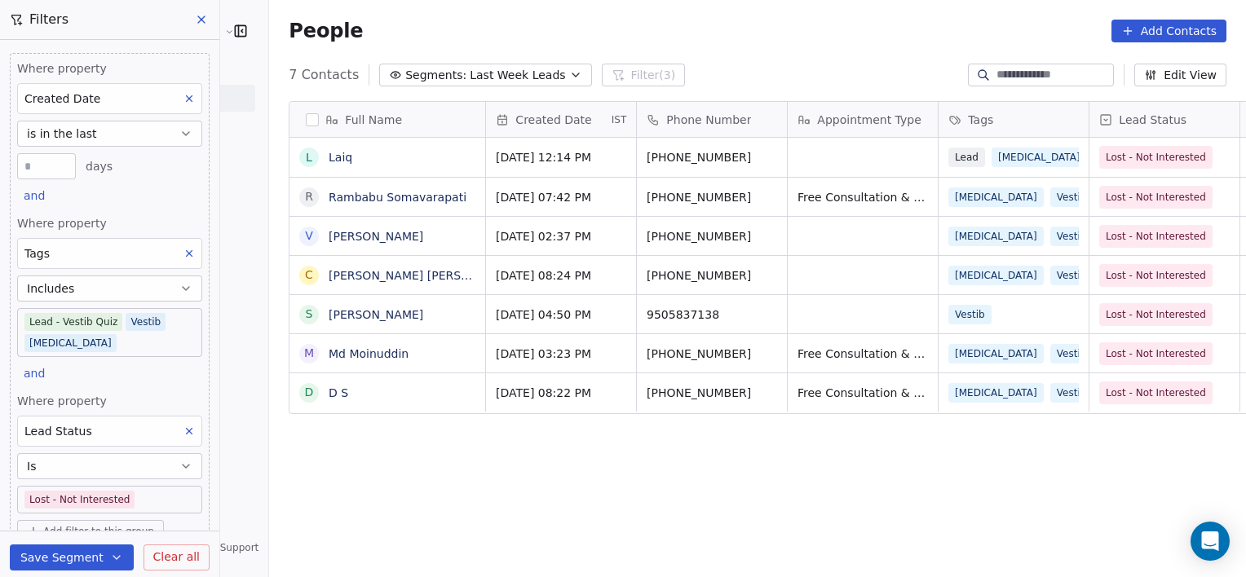
click at [405, 81] on span "Segments:" at bounding box center [435, 75] width 61 height 17
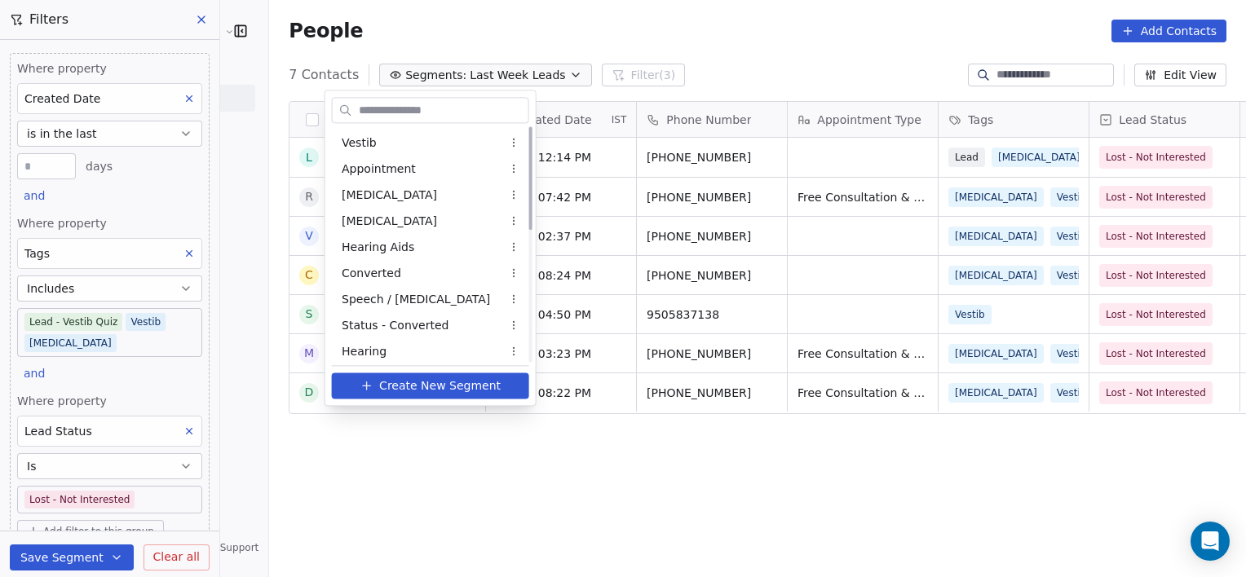
scroll to position [0, 0]
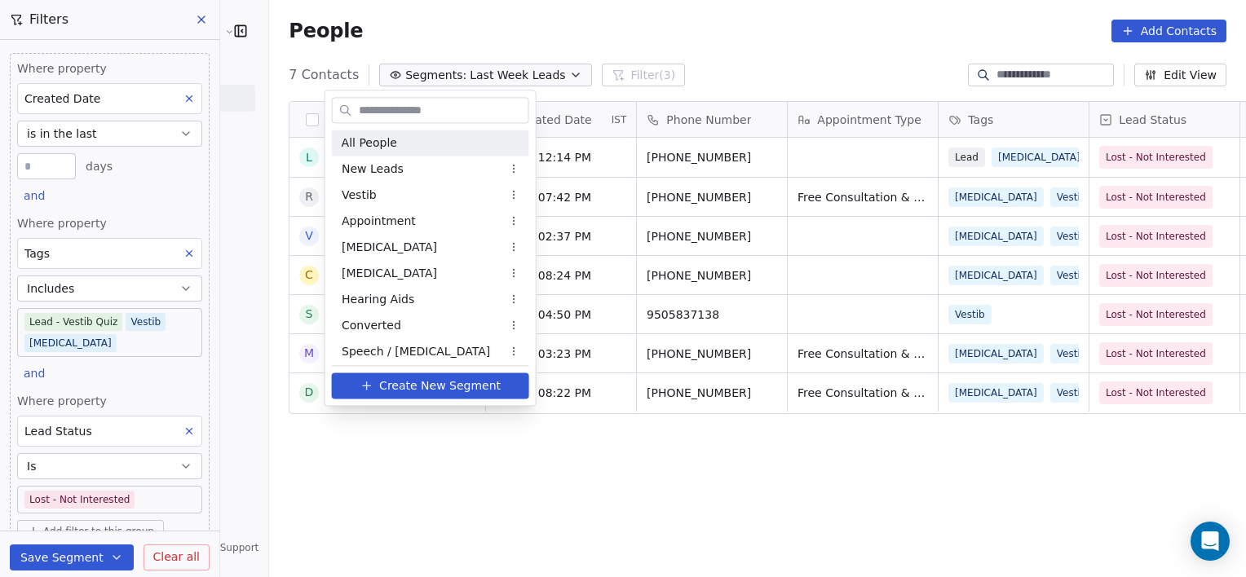
click at [401, 144] on div "All People" at bounding box center [430, 143] width 197 height 26
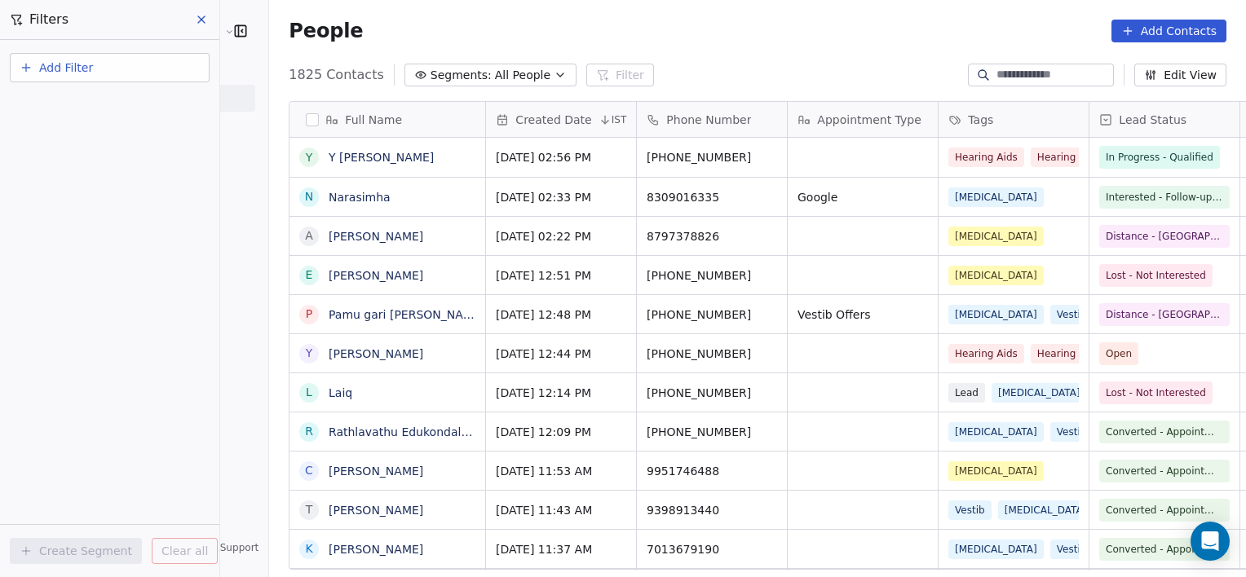
scroll to position [496, 1013]
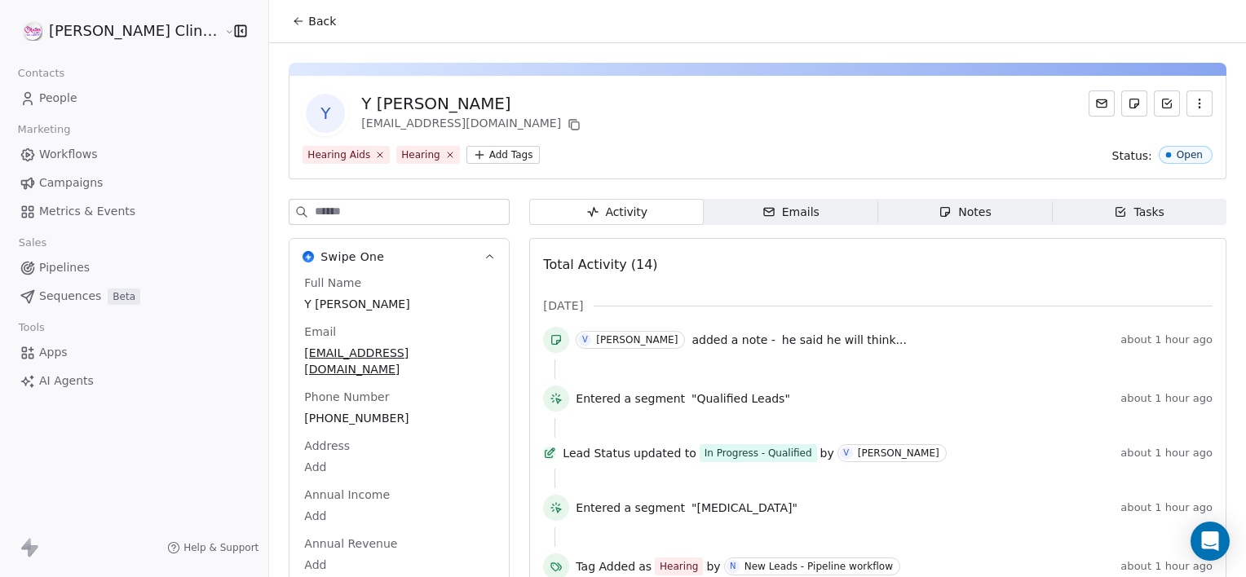
click at [286, 41] on div "Back" at bounding box center [757, 21] width 977 height 42
click at [308, 18] on span "Back" at bounding box center [322, 21] width 28 height 16
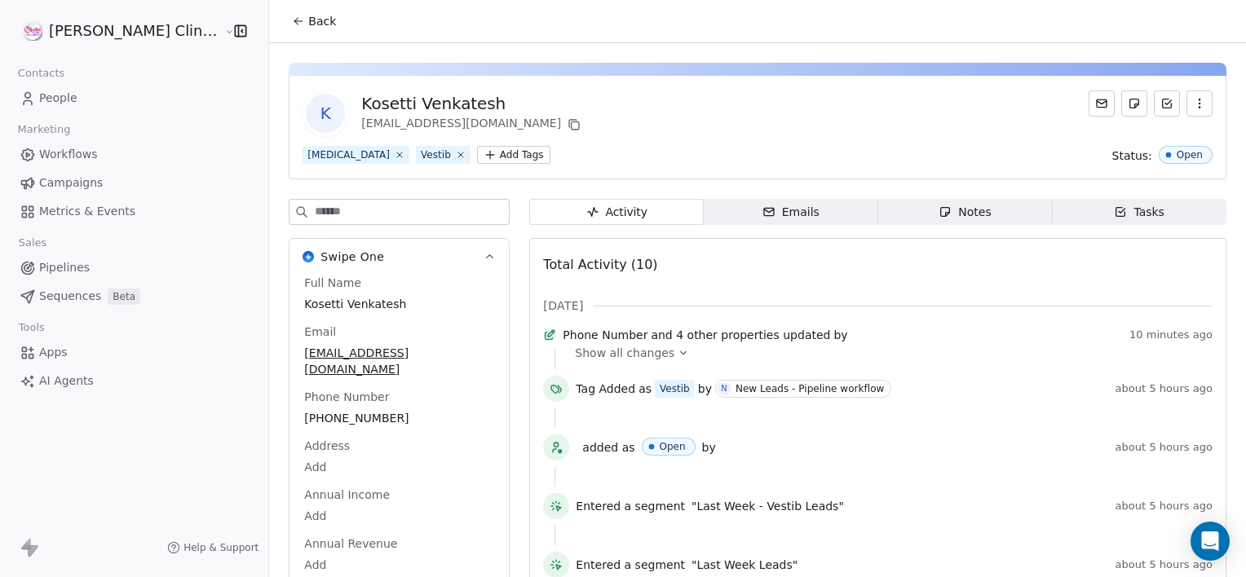
click at [292, 27] on icon at bounding box center [298, 21] width 13 height 13
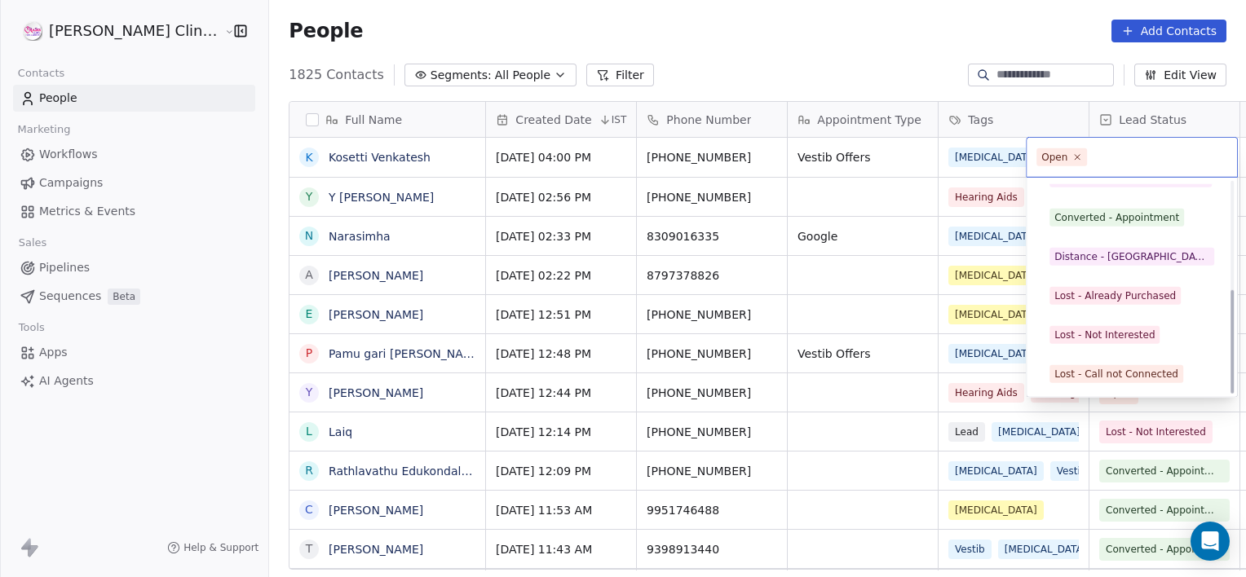
scroll to position [218, 0]
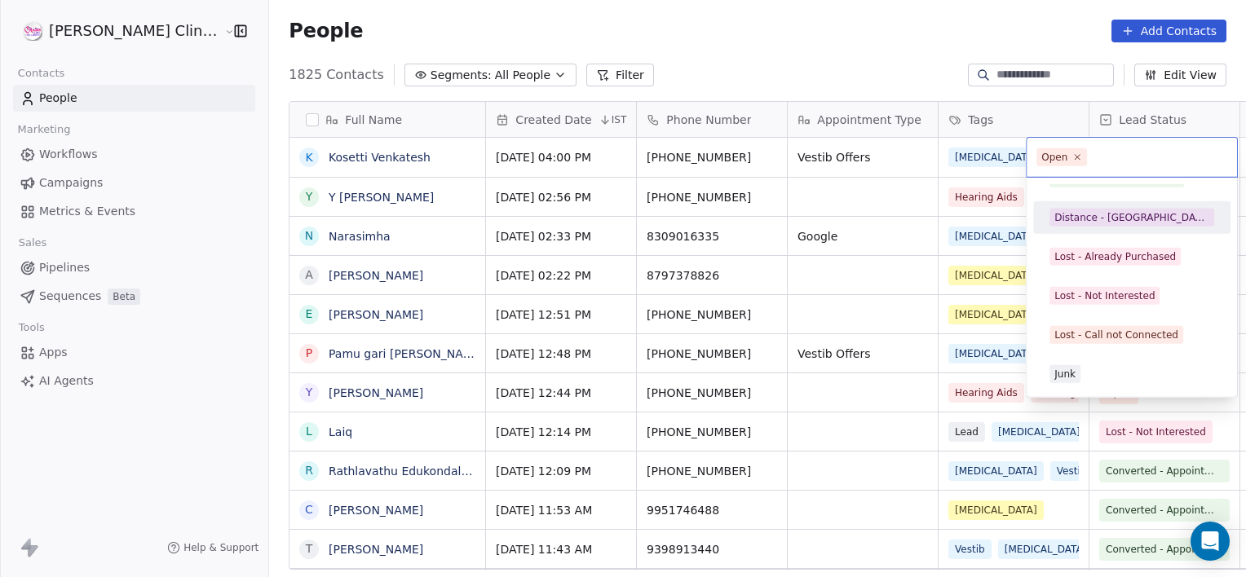
click at [1093, 220] on div "Distance - [GEOGRAPHIC_DATA]" at bounding box center [1131, 217] width 155 height 15
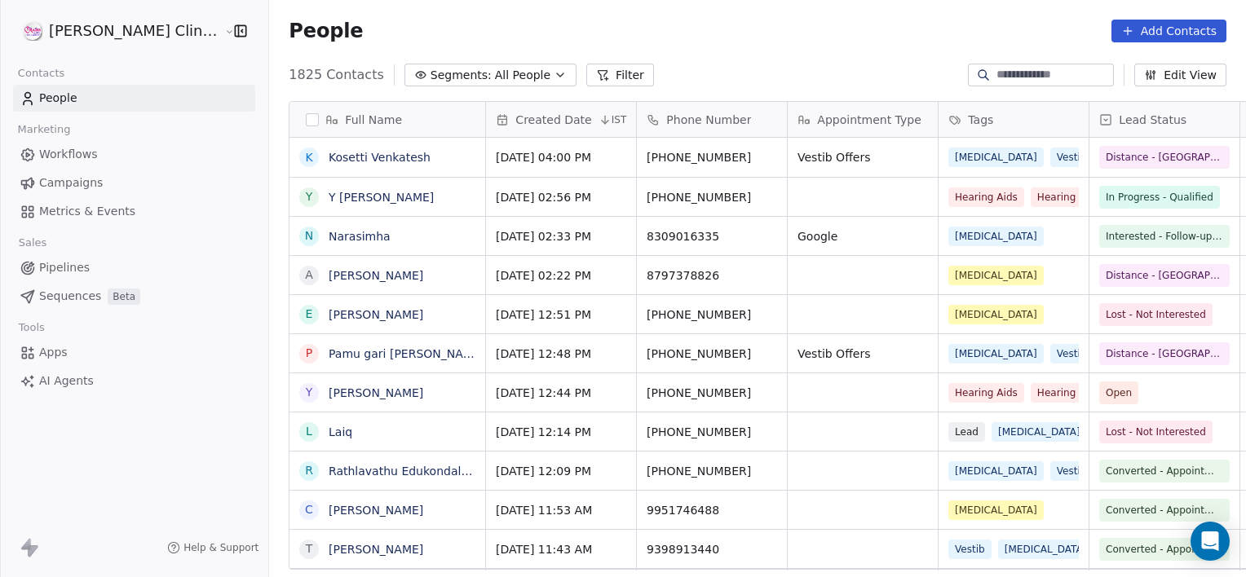
click at [329, 160] on link "Kosetti Venkatesh" at bounding box center [380, 157] width 102 height 13
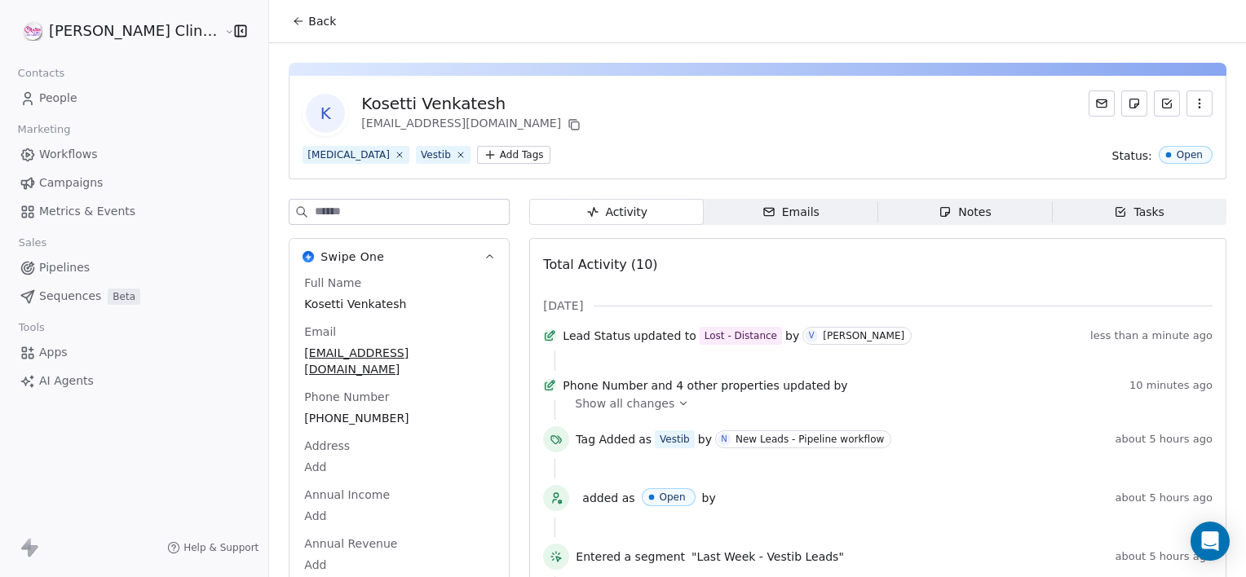
click at [945, 199] on span "Notes Notes" at bounding box center [965, 212] width 175 height 26
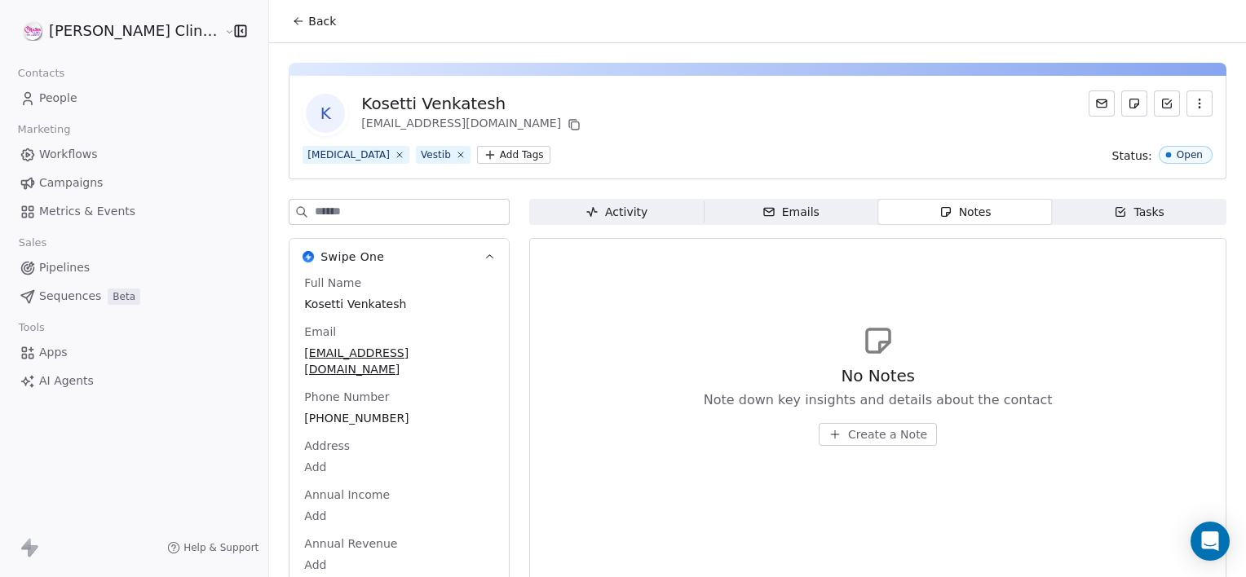
click at [864, 435] on span "Create a Note" at bounding box center [887, 435] width 79 height 16
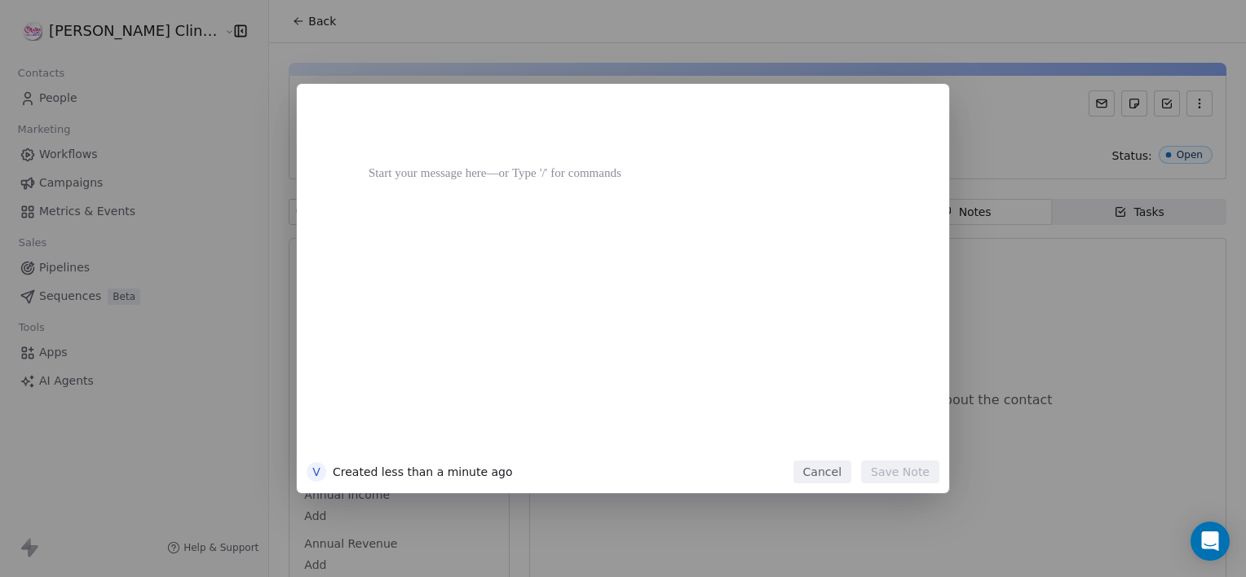
click at [864, 437] on div at bounding box center [648, 281] width 558 height 347
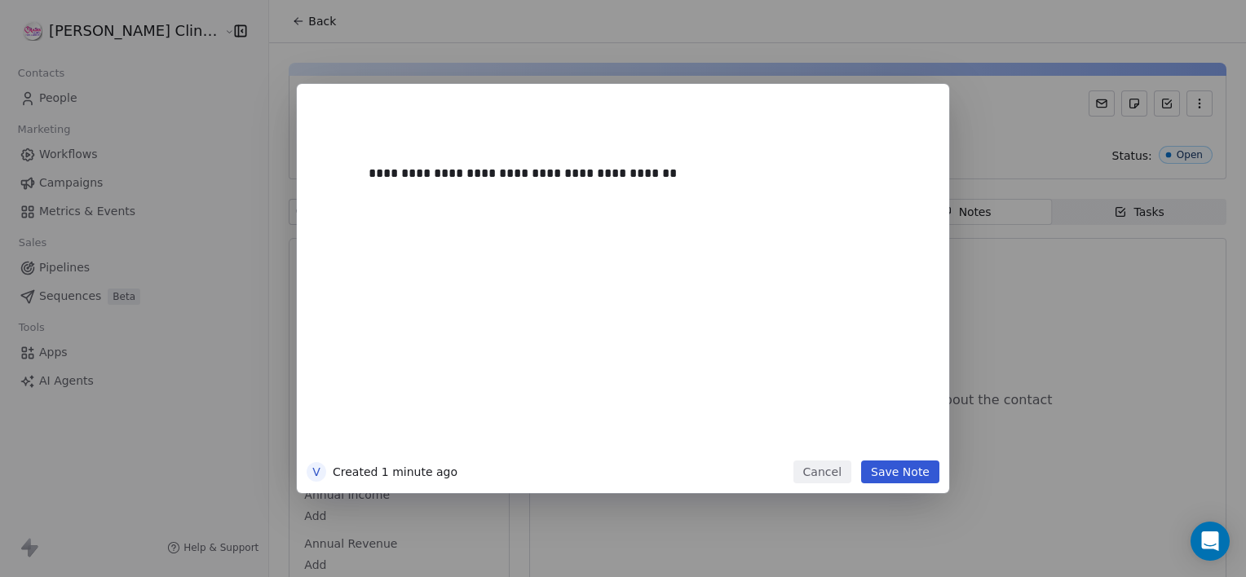
click at [889, 470] on button "Save Note" at bounding box center [900, 472] width 78 height 23
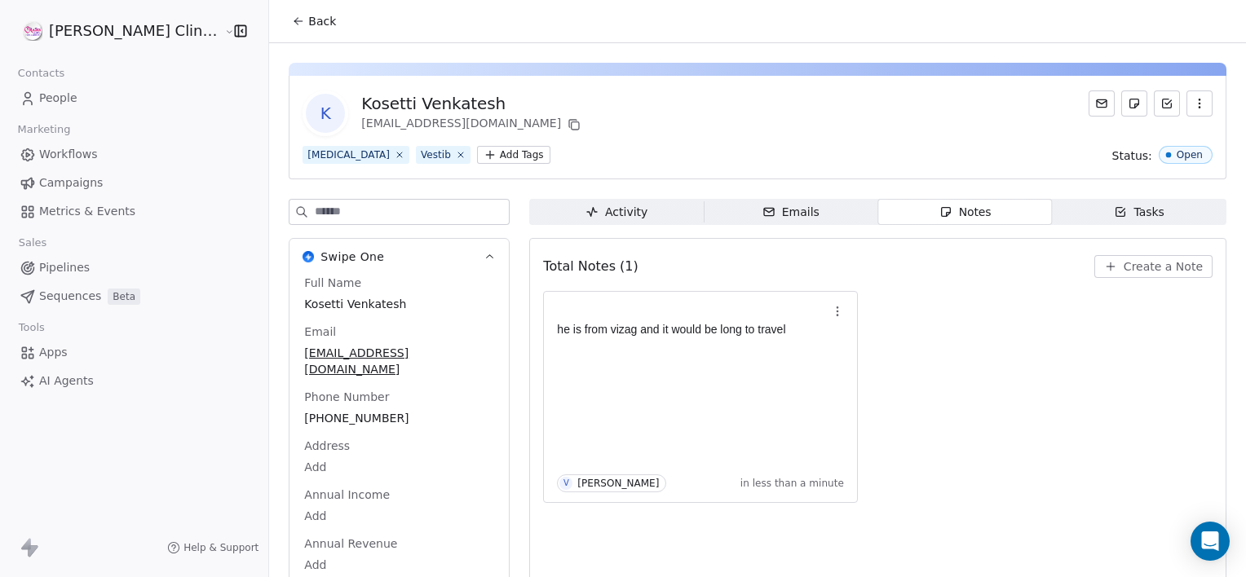
click at [308, 23] on span "Back" at bounding box center [322, 21] width 28 height 16
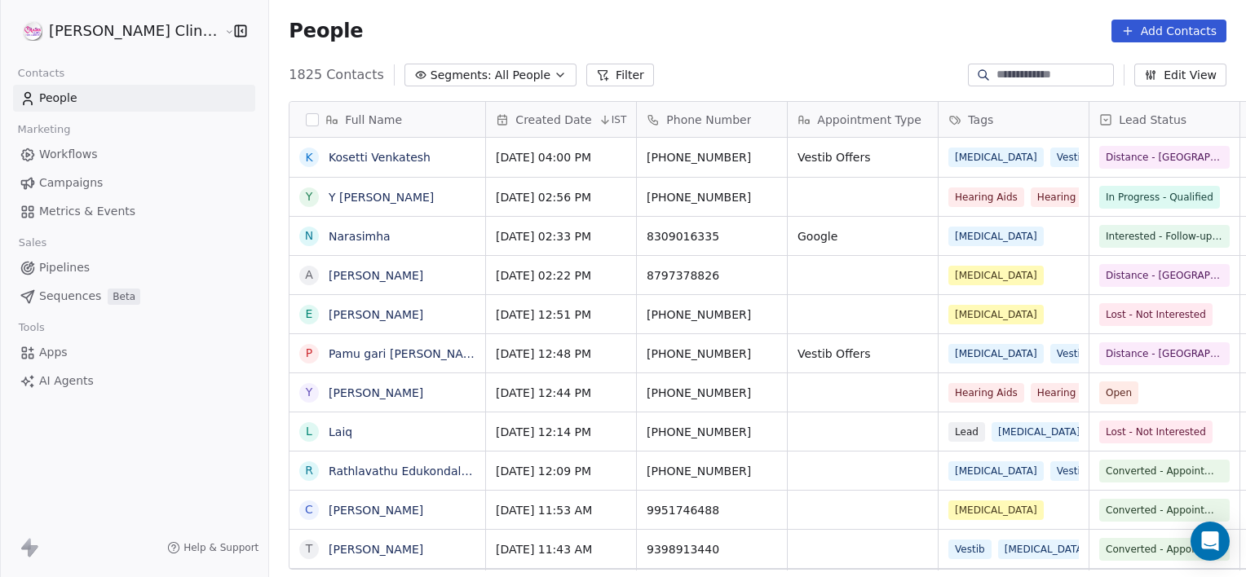
scroll to position [496, 1013]
click at [997, 73] on input at bounding box center [1054, 75] width 114 height 16
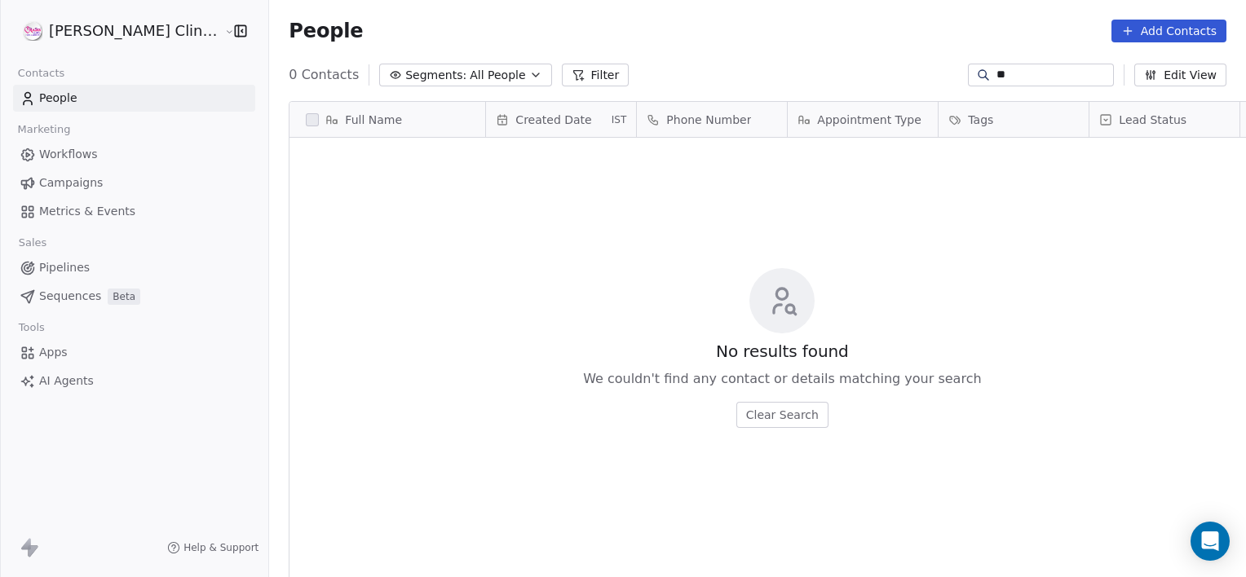
type input "*"
